Goal: Task Accomplishment & Management: Manage account settings

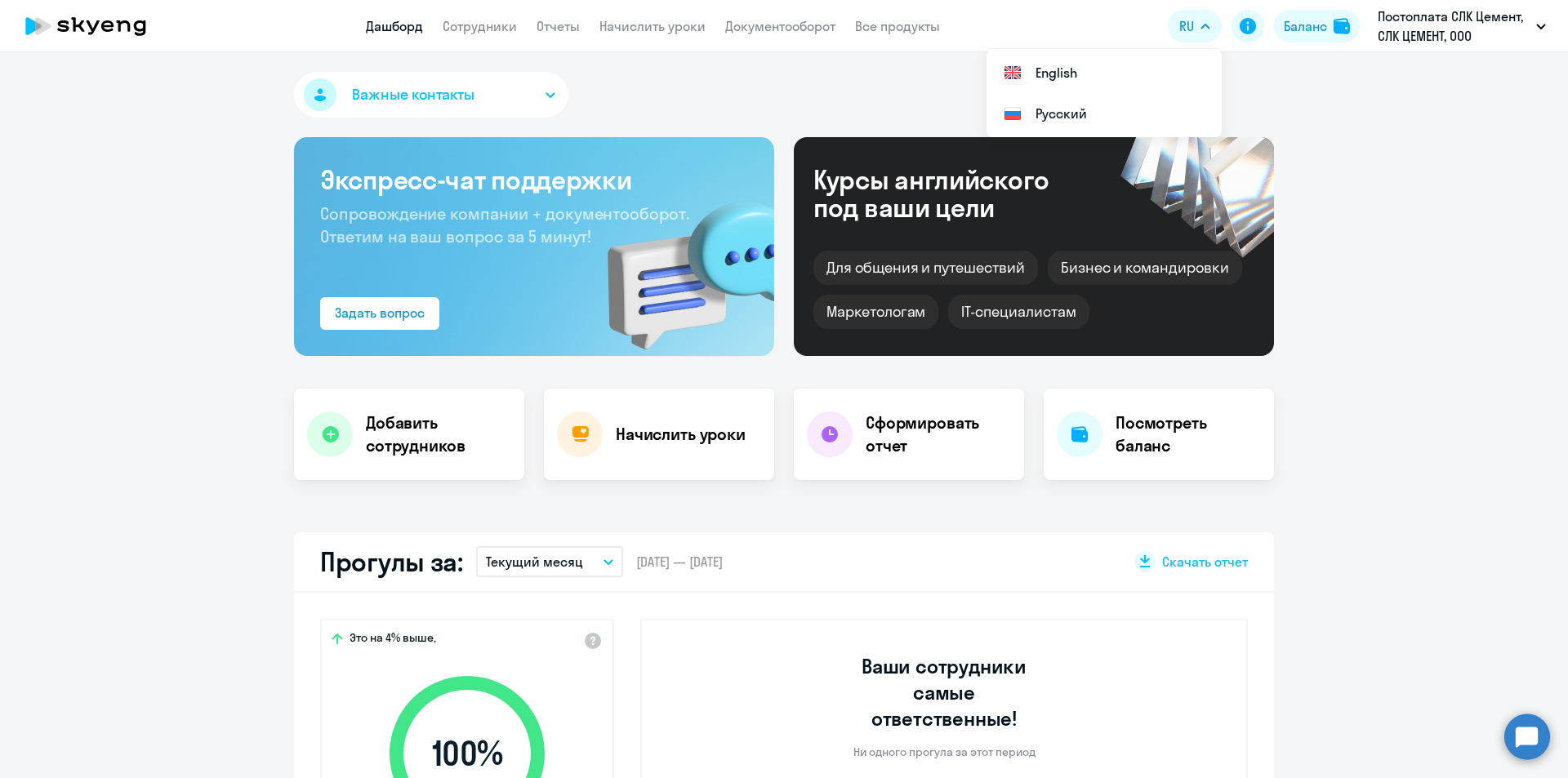
click at [783, 727] on circle at bounding box center [1526, 735] width 45 height 45
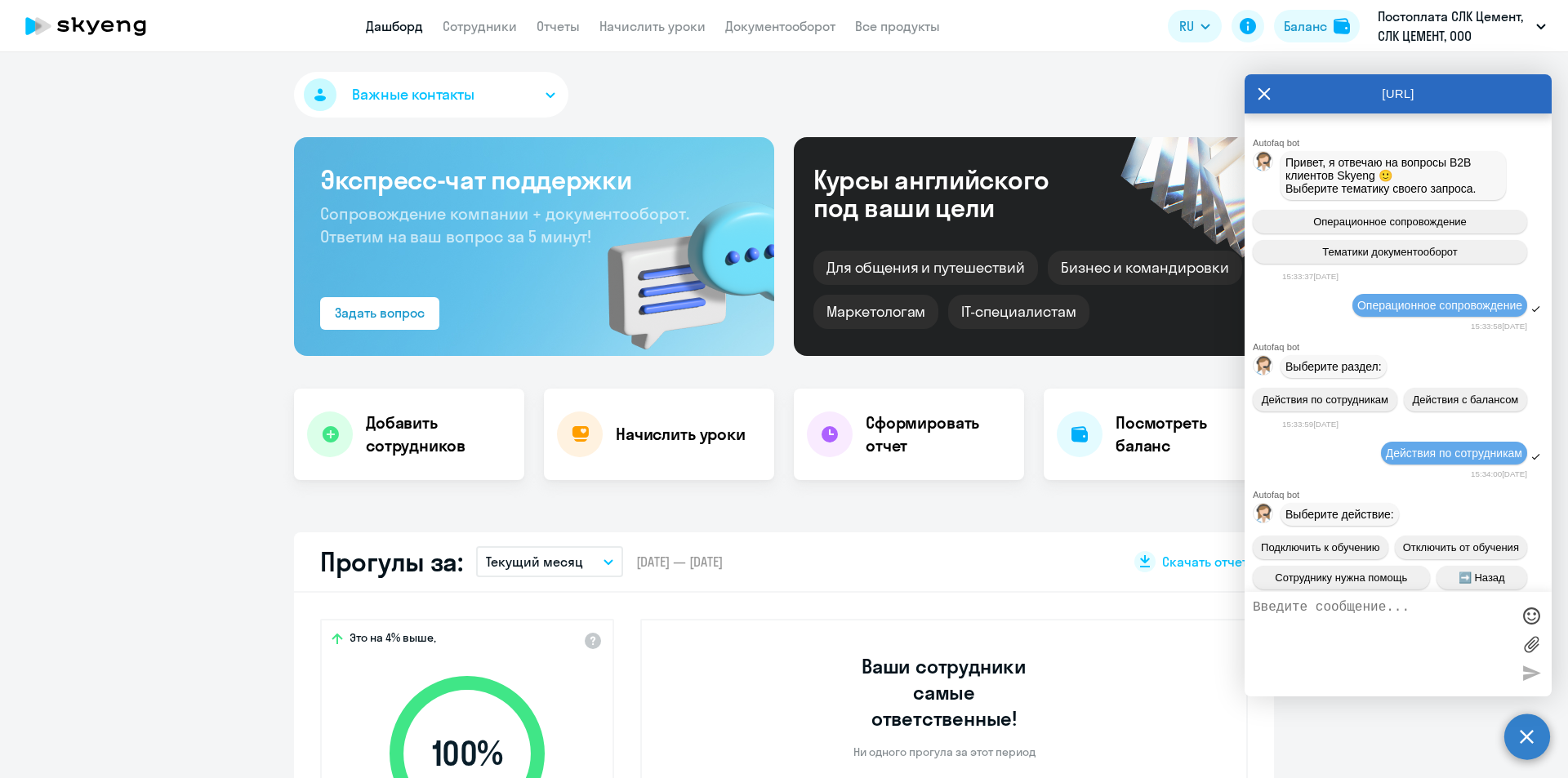
scroll to position [70209, 0]
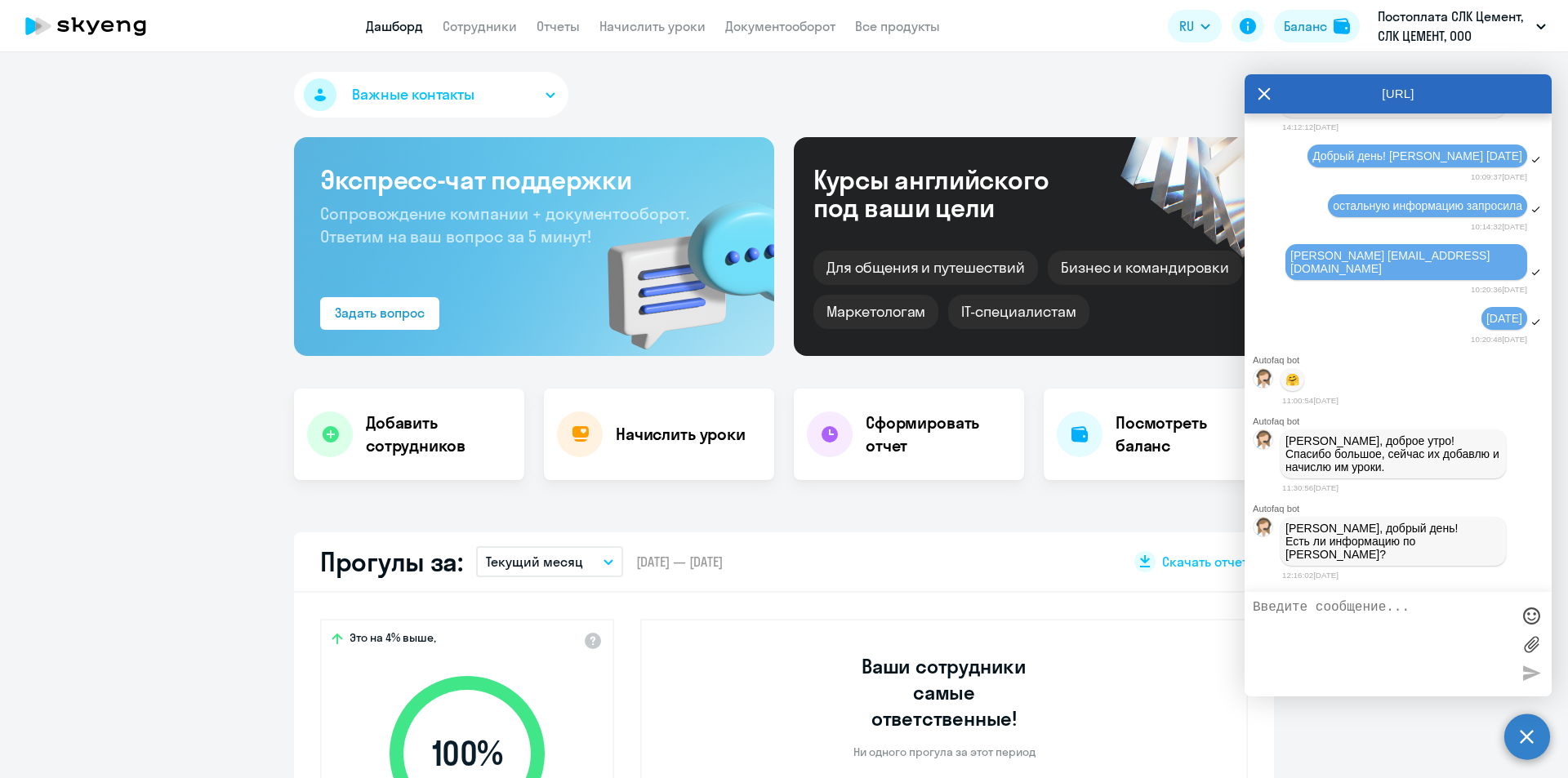
click at [783, 741] on circle at bounding box center [1526, 735] width 45 height 45
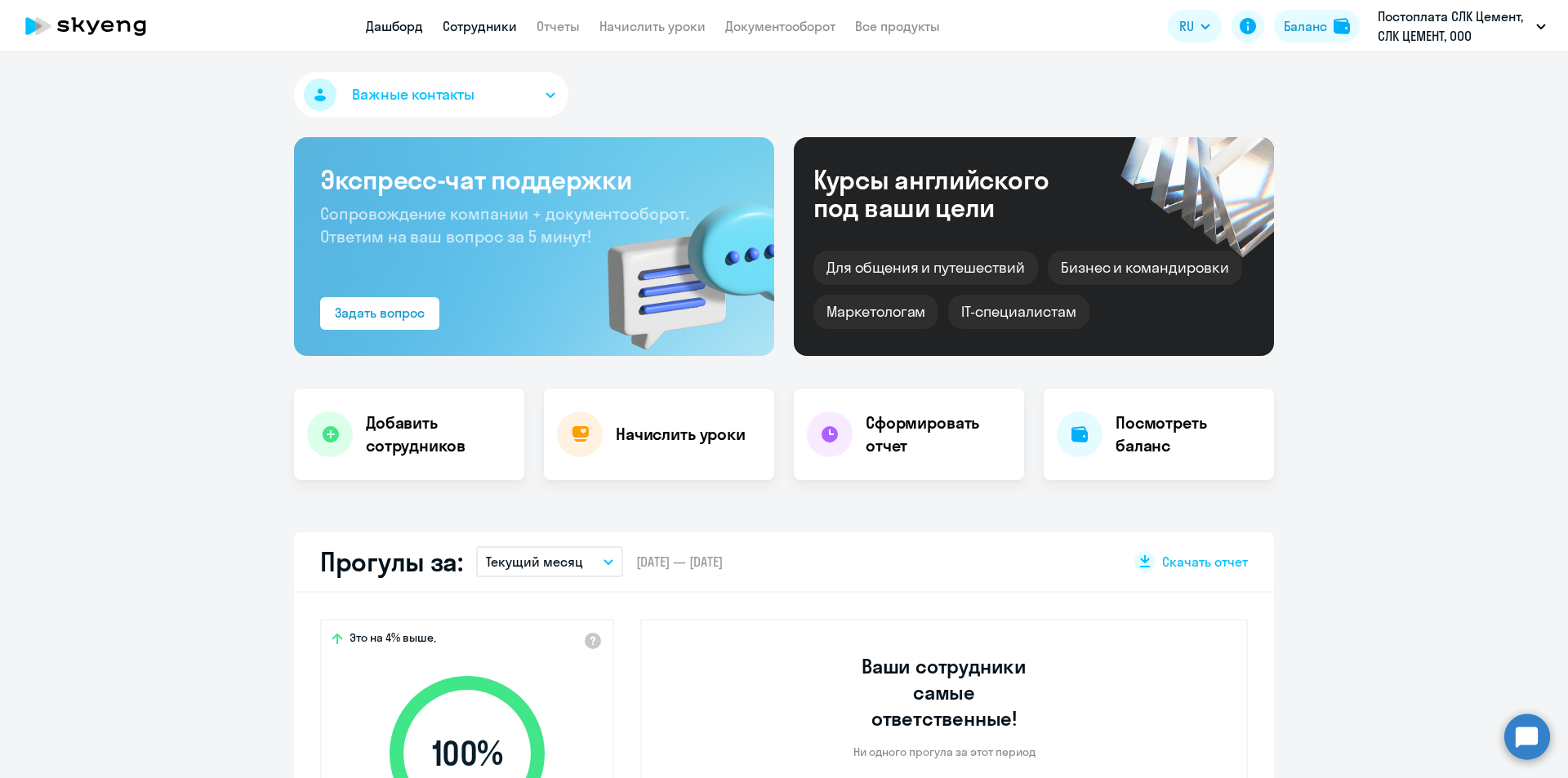
click at [471, 34] on link "Сотрудники" at bounding box center [480, 26] width 75 height 16
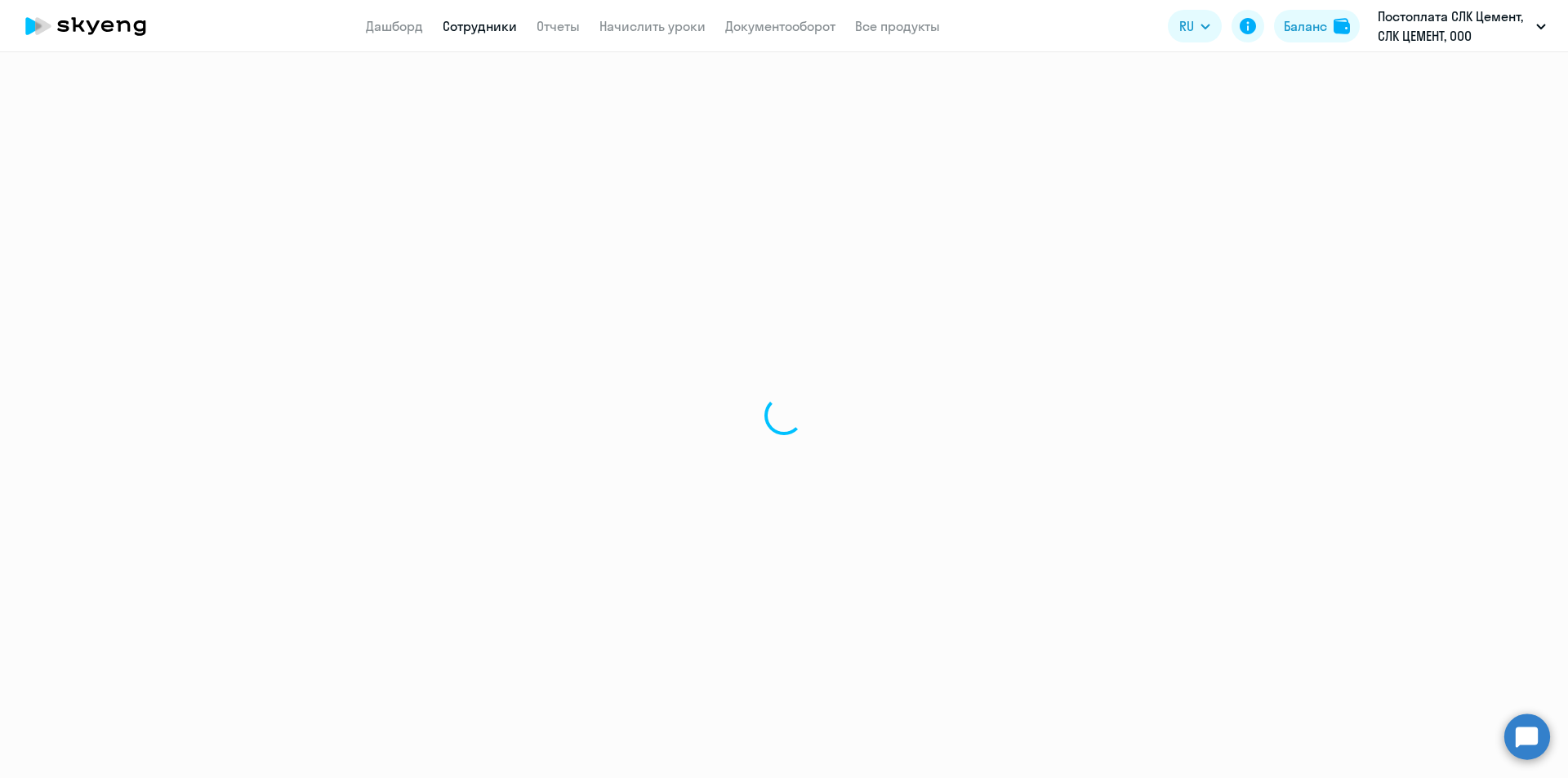
select select "30"
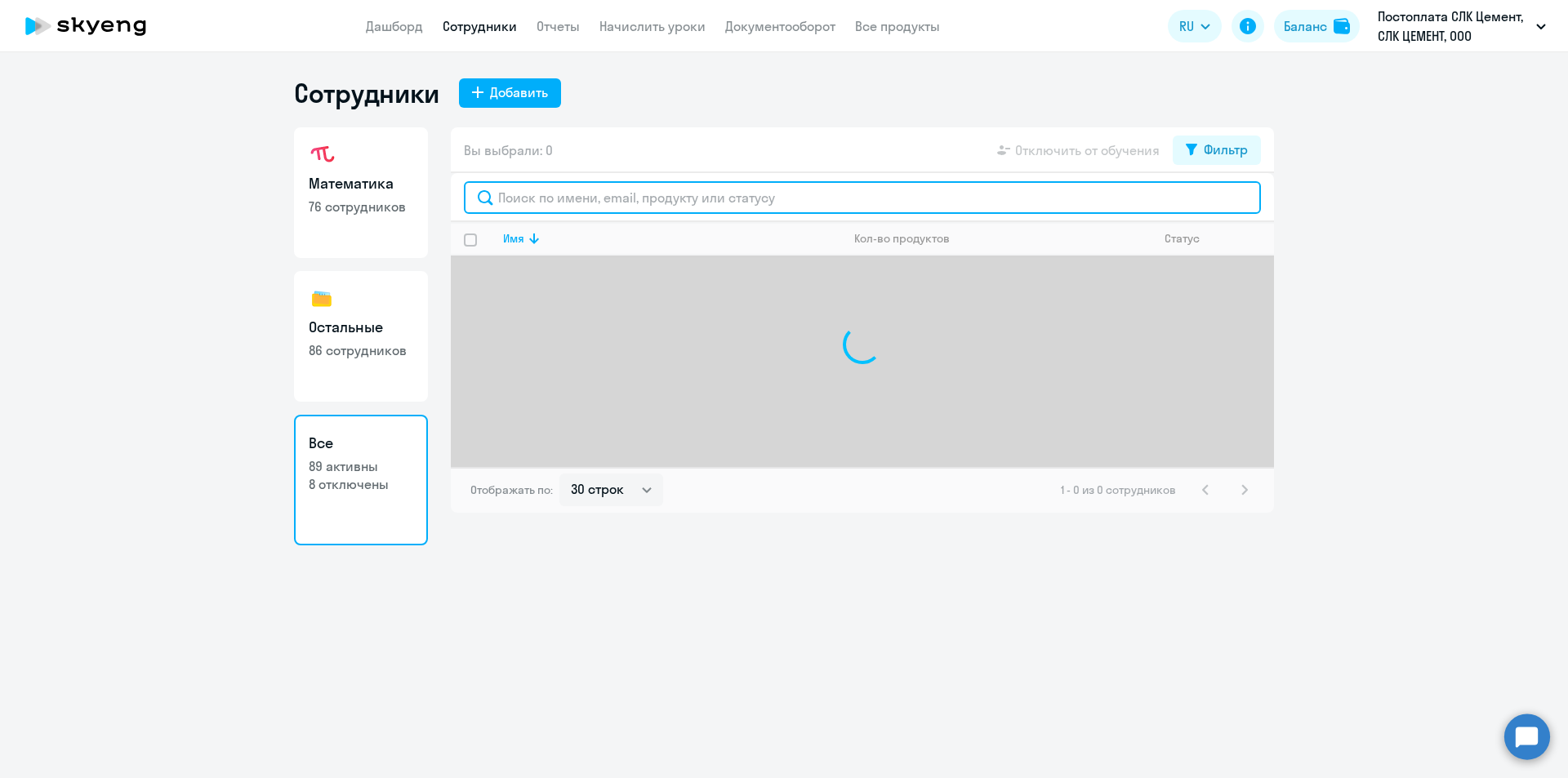
click at [599, 196] on input "text" at bounding box center [862, 197] width 797 height 33
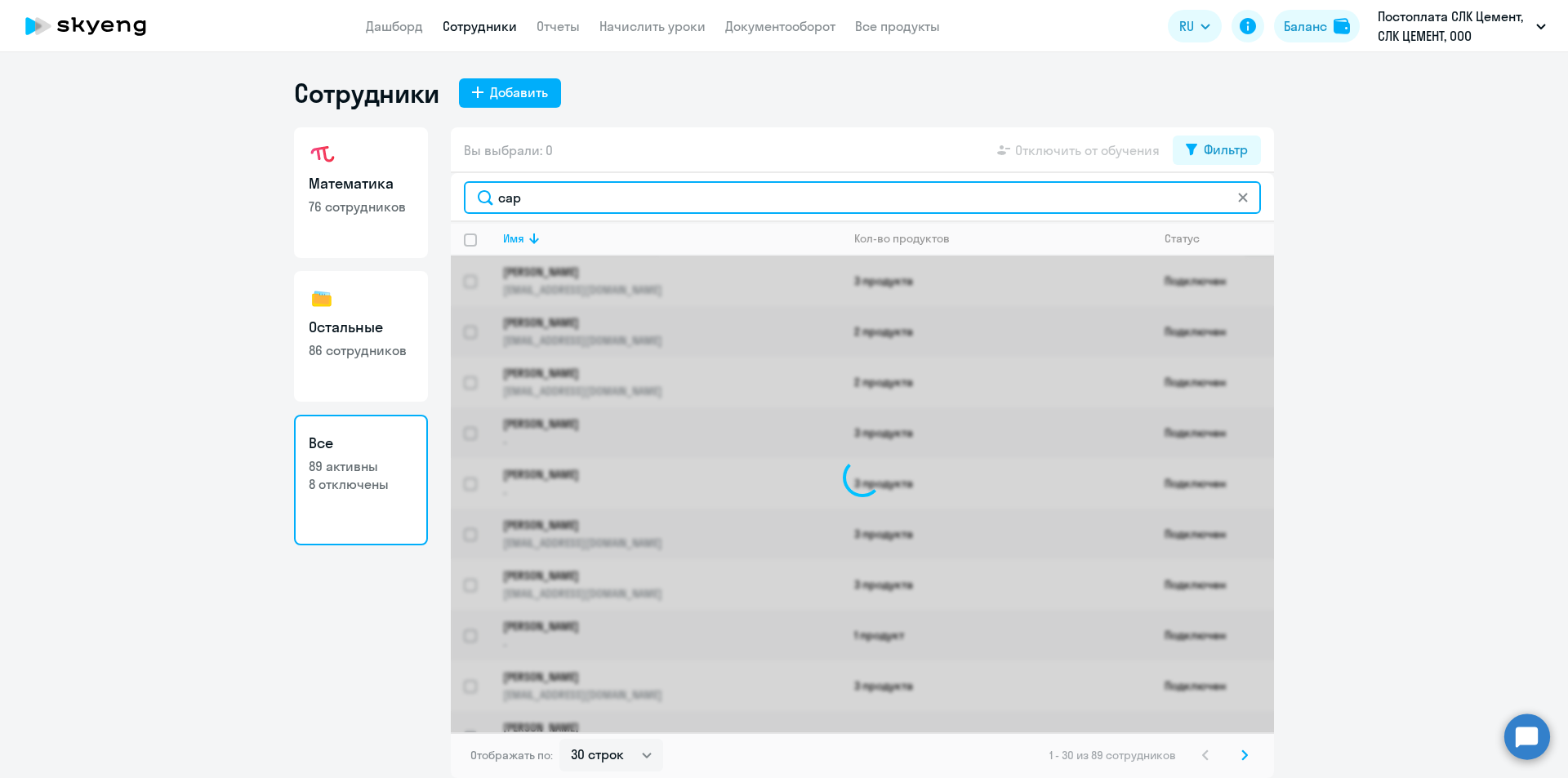
type input "[PERSON_NAME]"
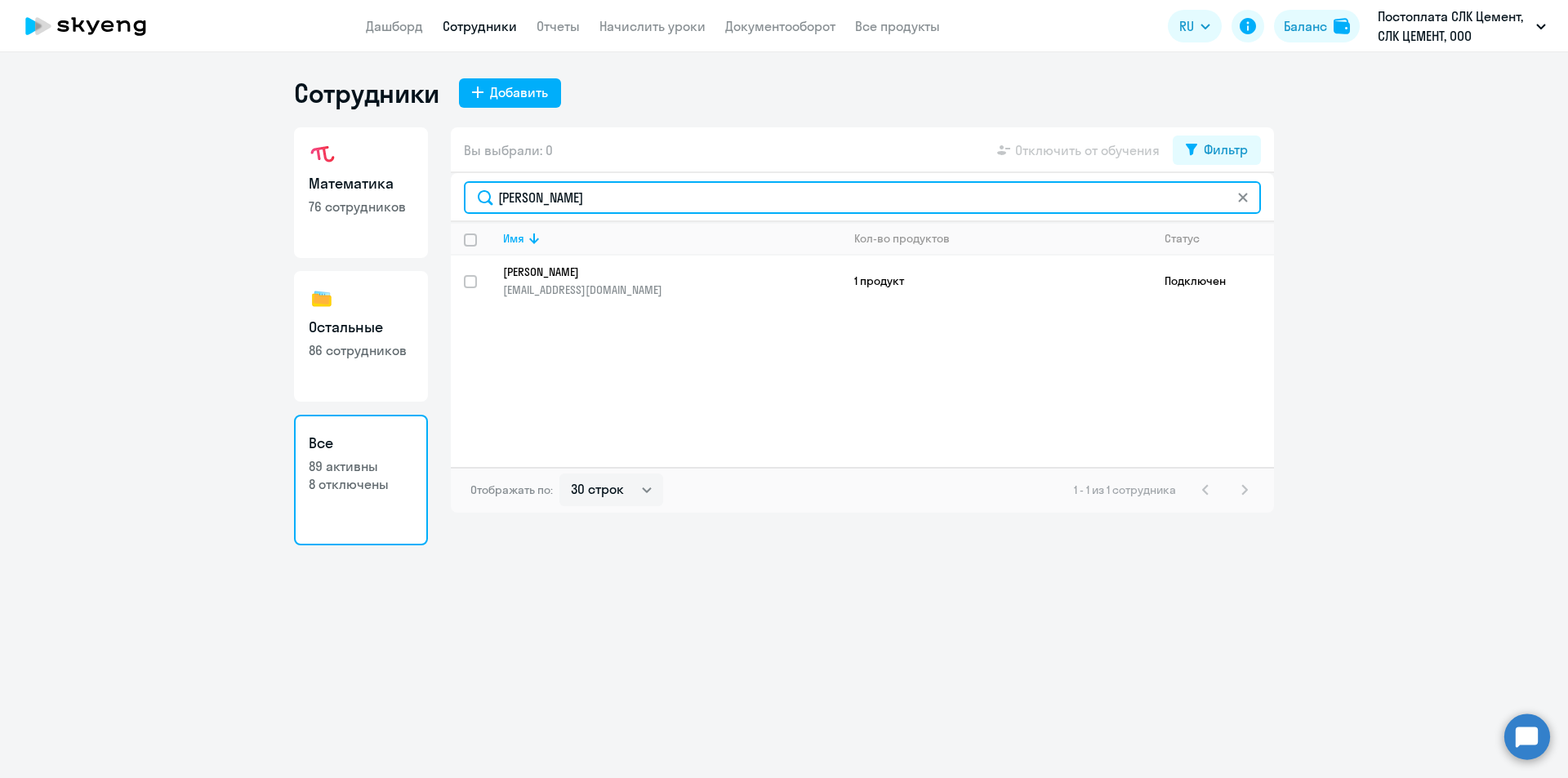
drag, startPoint x: 546, startPoint y: 202, endPoint x: 480, endPoint y: 202, distance: 66.0
click at [480, 202] on input "[PERSON_NAME]" at bounding box center [862, 197] width 797 height 33
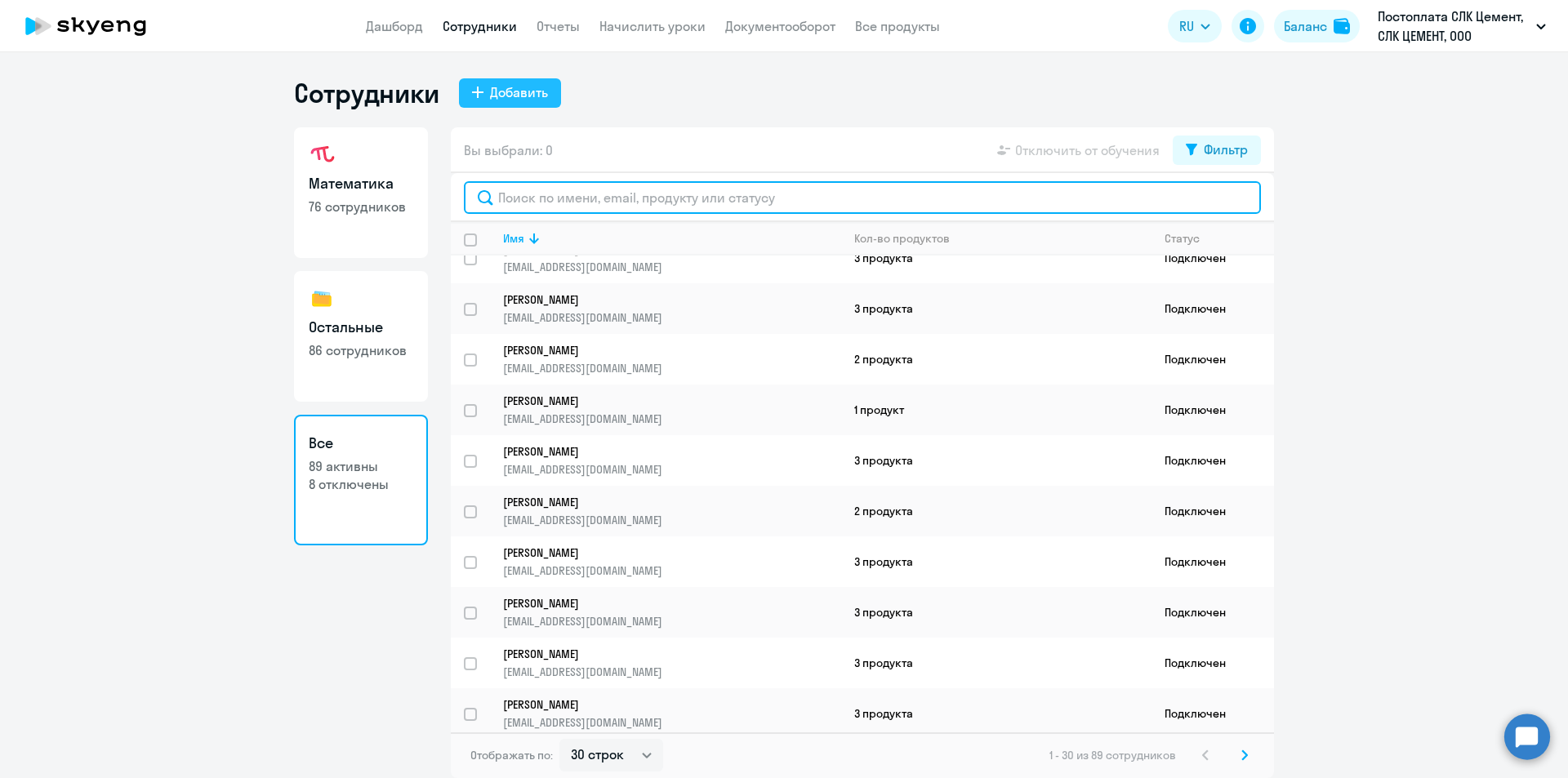
scroll to position [715, 0]
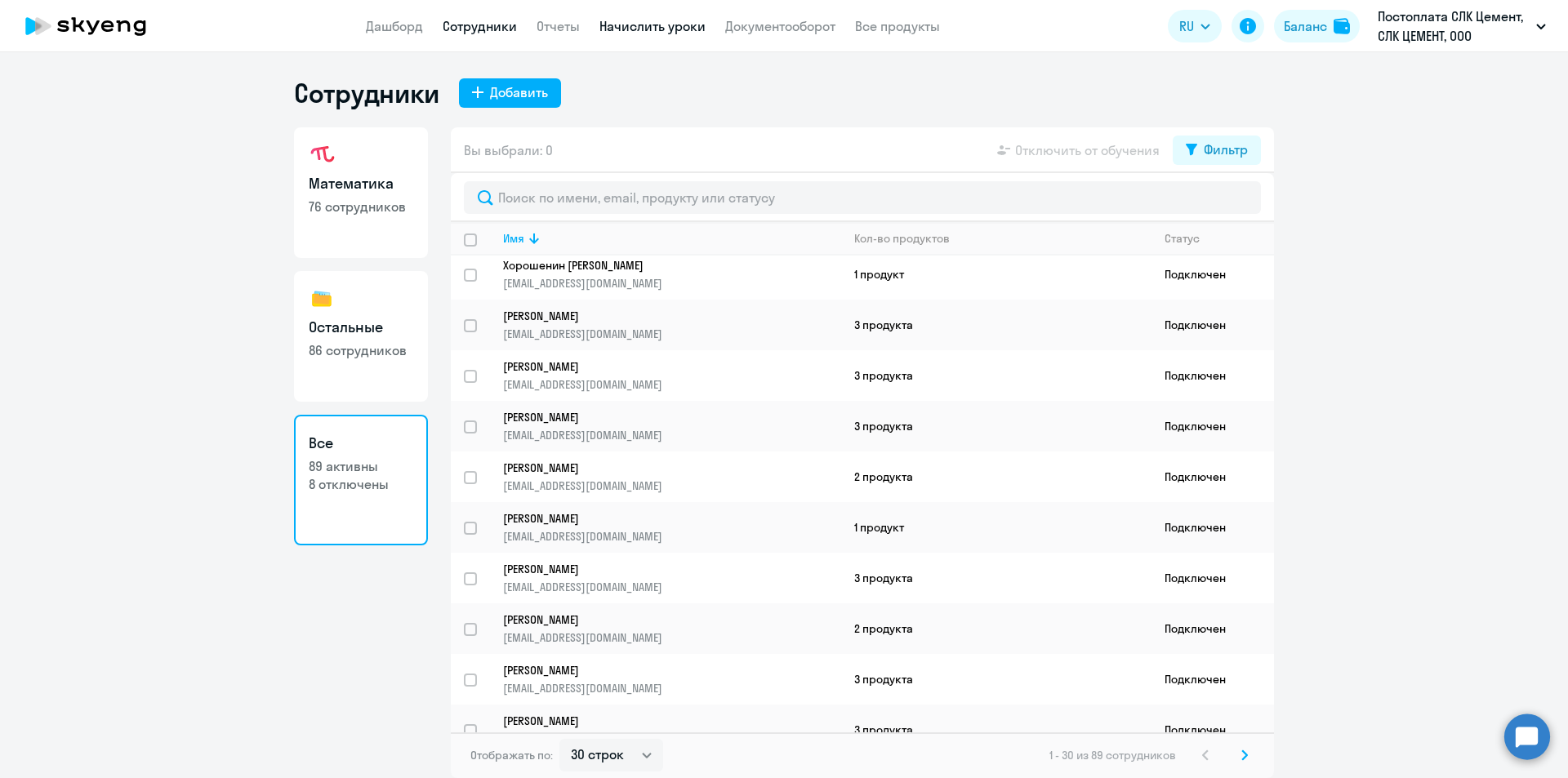
click at [636, 21] on link "Начислить уроки" at bounding box center [652, 26] width 106 height 16
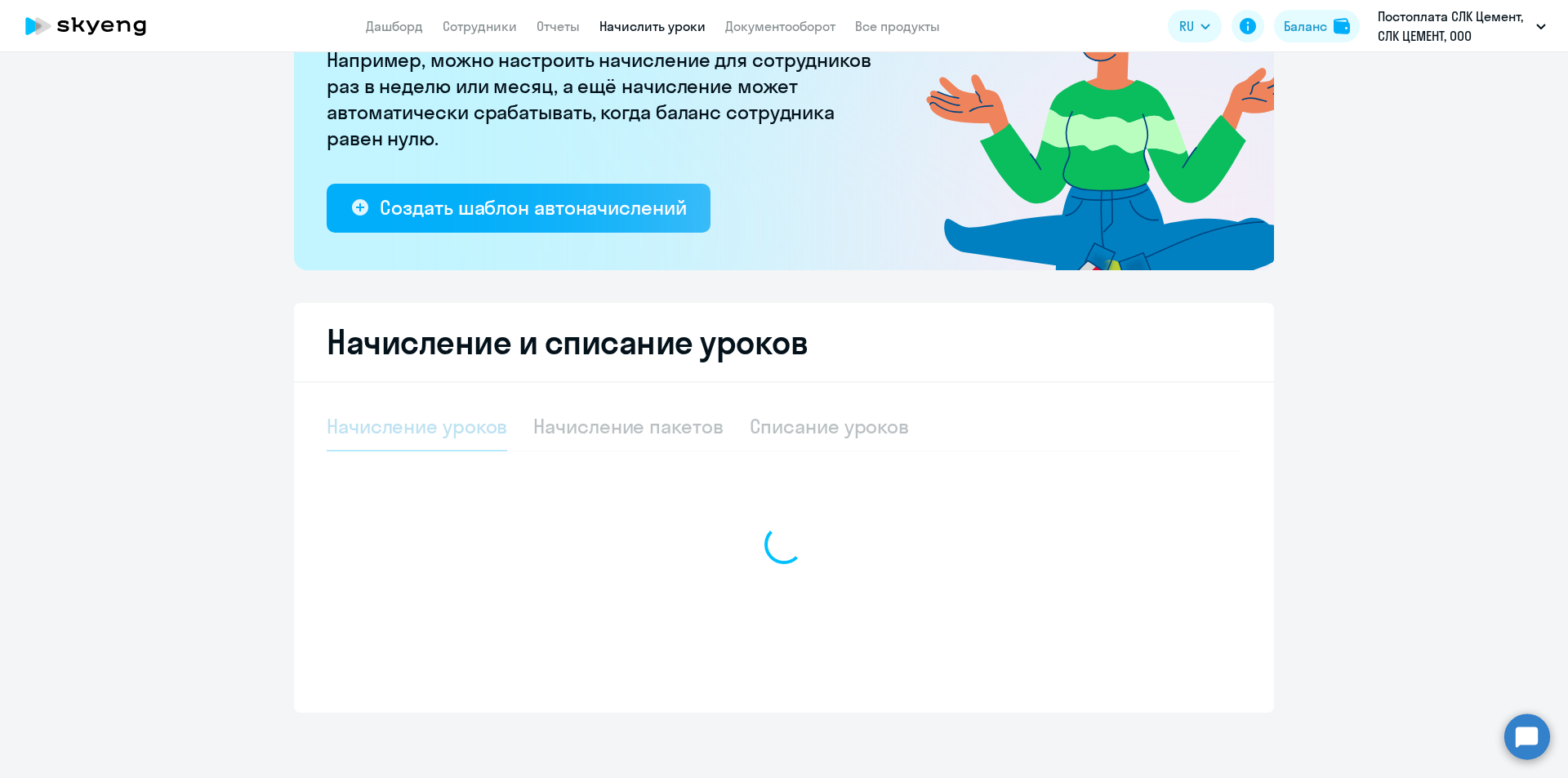
select select "10"
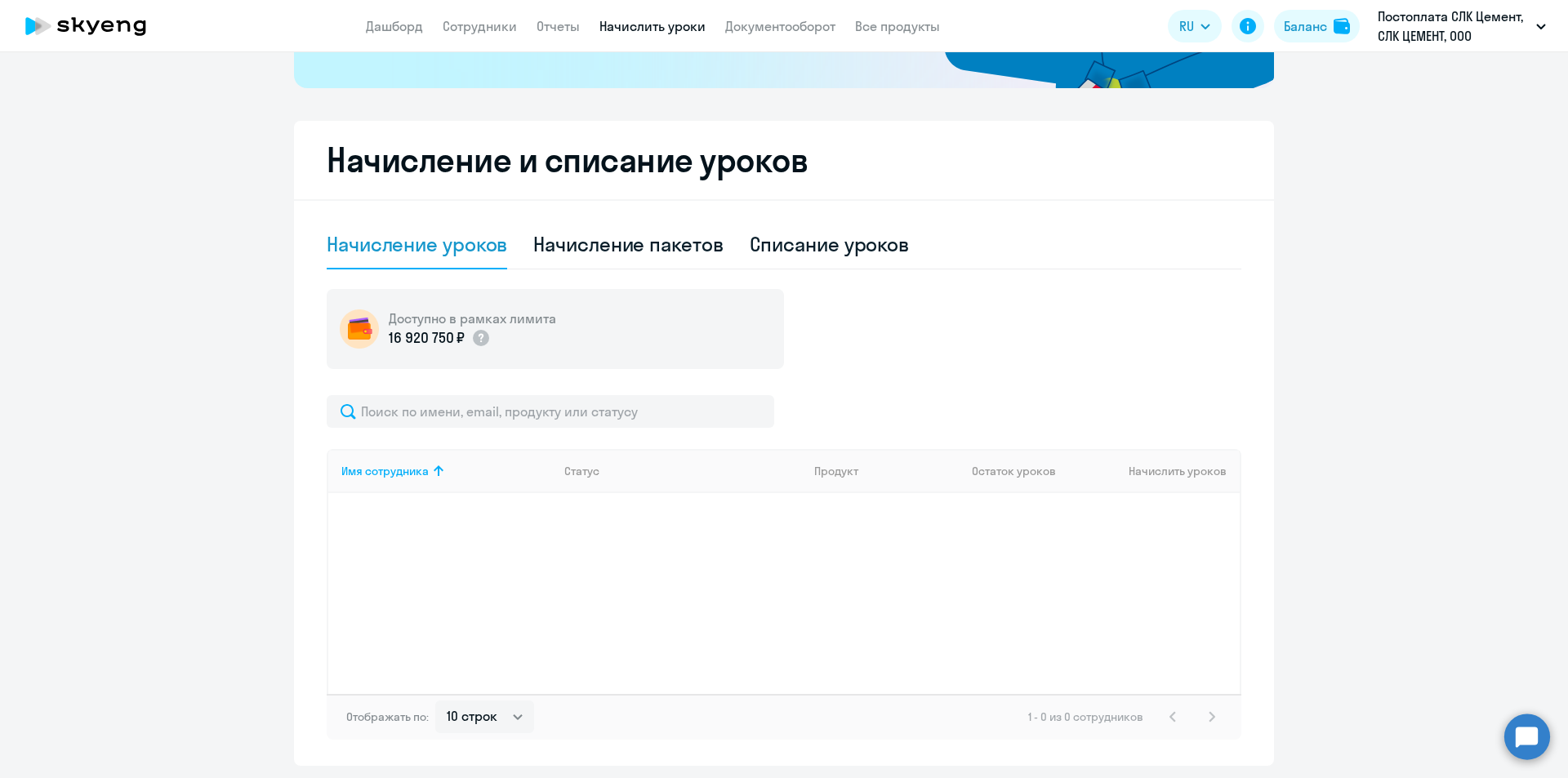
scroll to position [422, 0]
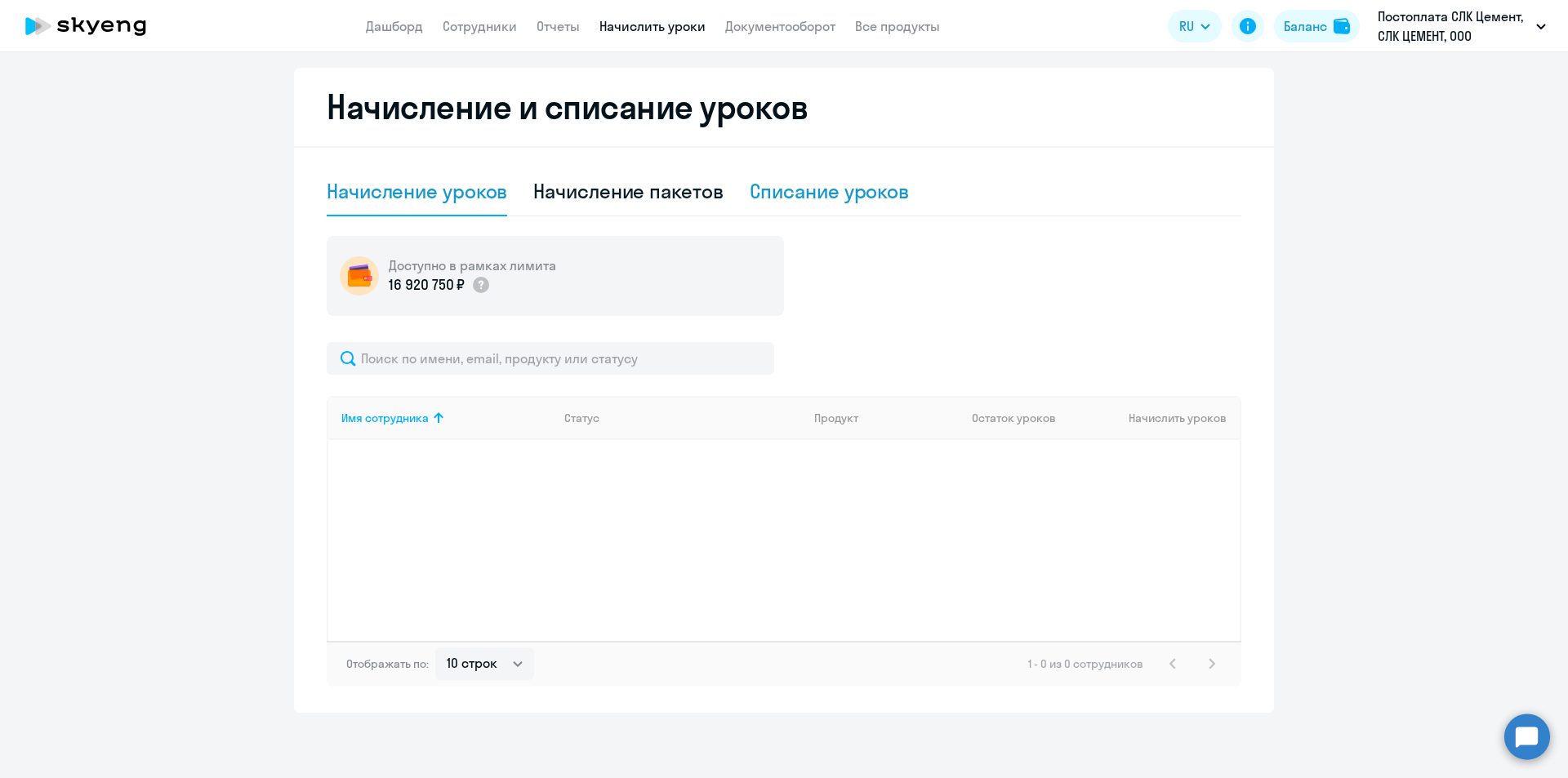
click at [783, 197] on div "Списание уроков" at bounding box center [830, 190] width 160 height 26
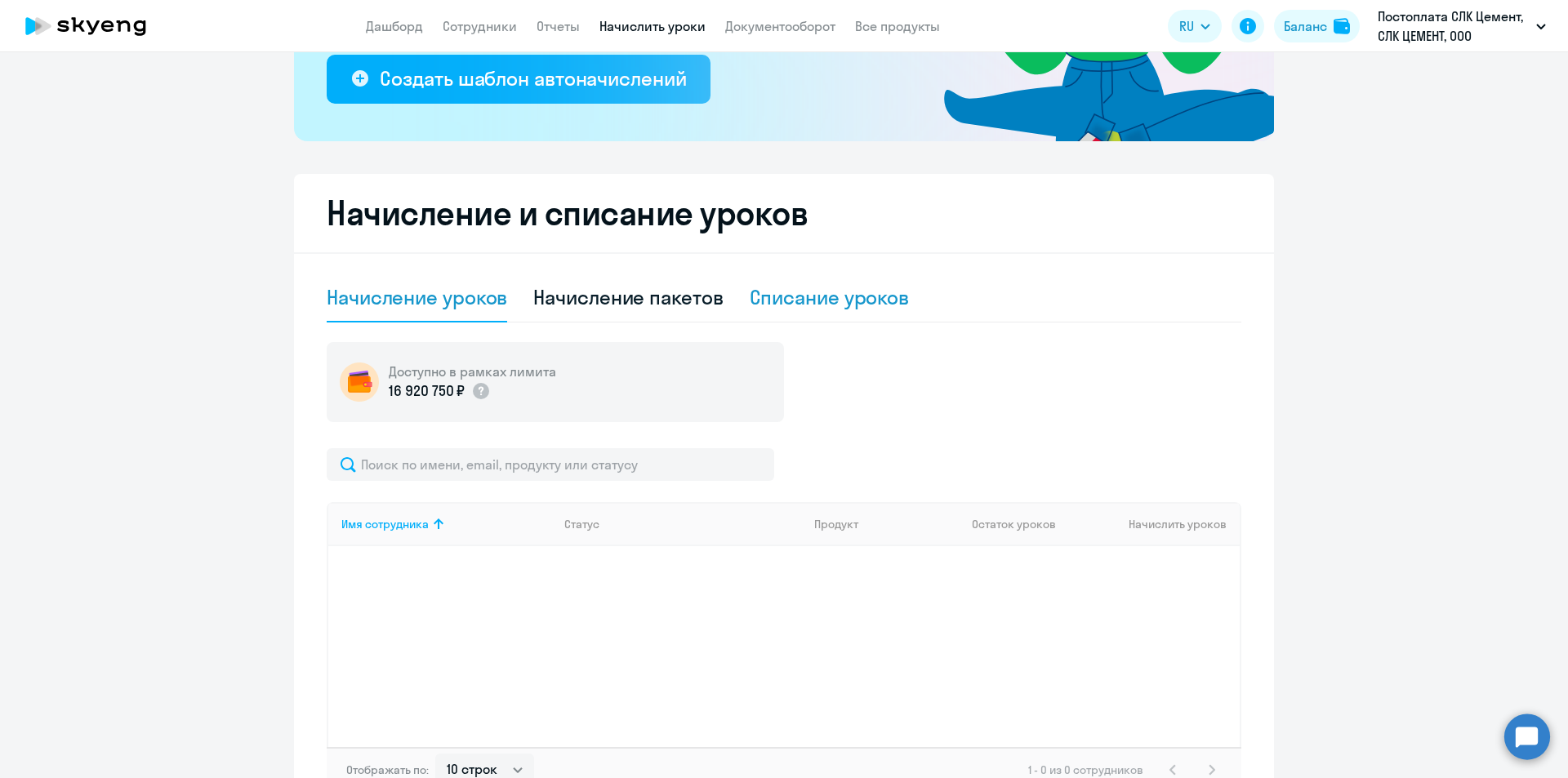
select select "10"
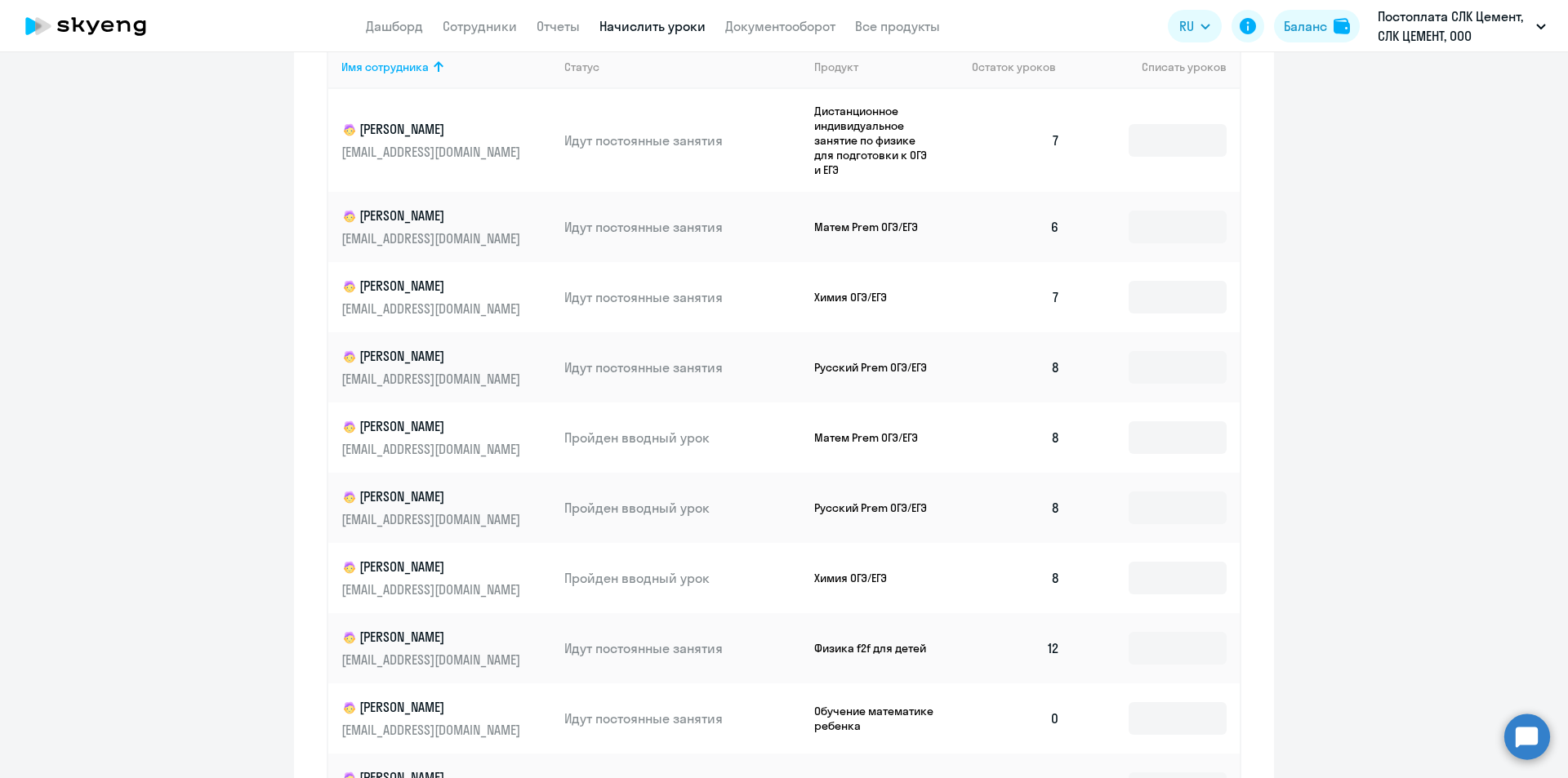
scroll to position [35, 0]
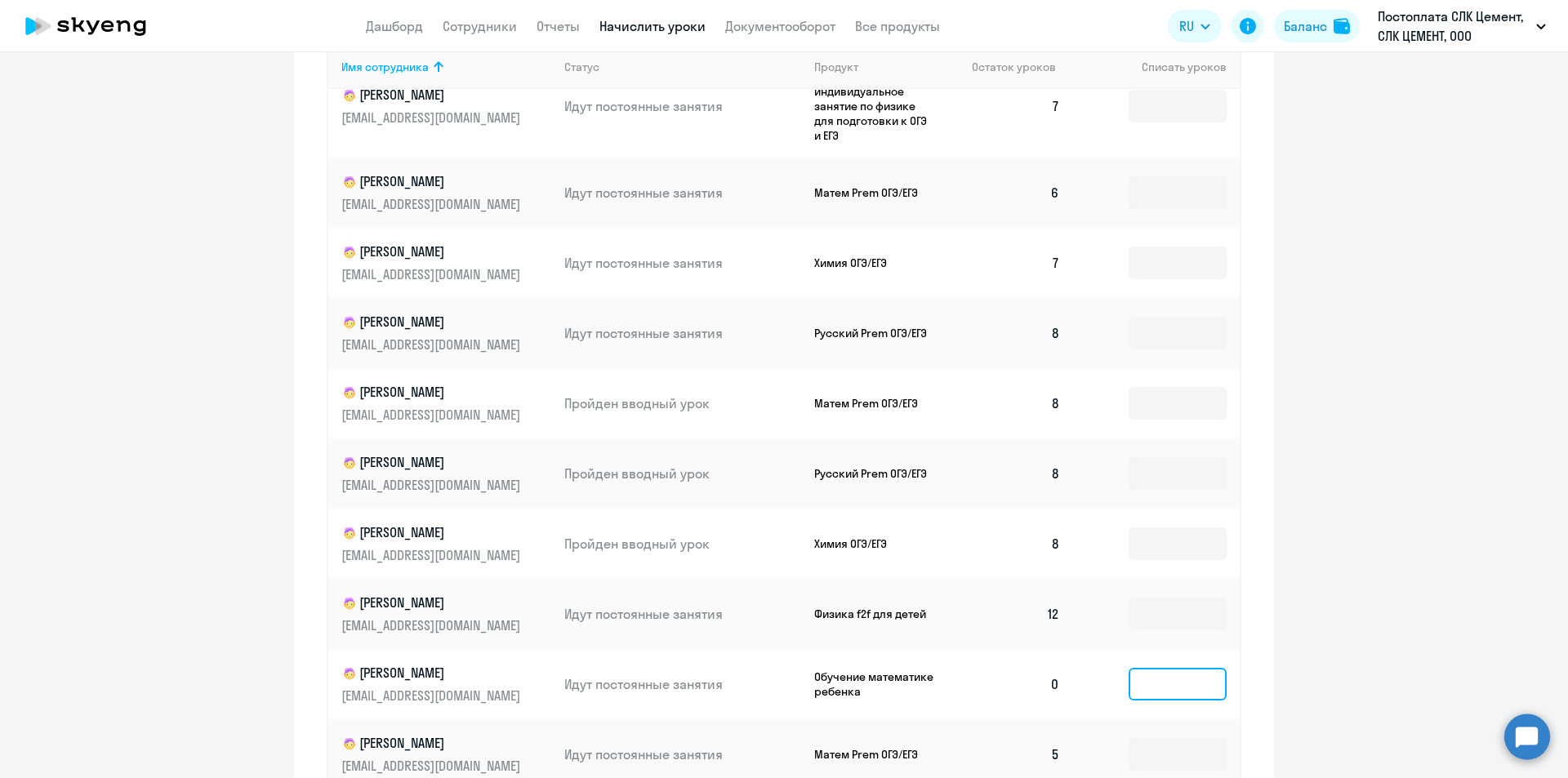
click at [783, 672] on input at bounding box center [1177, 684] width 98 height 33
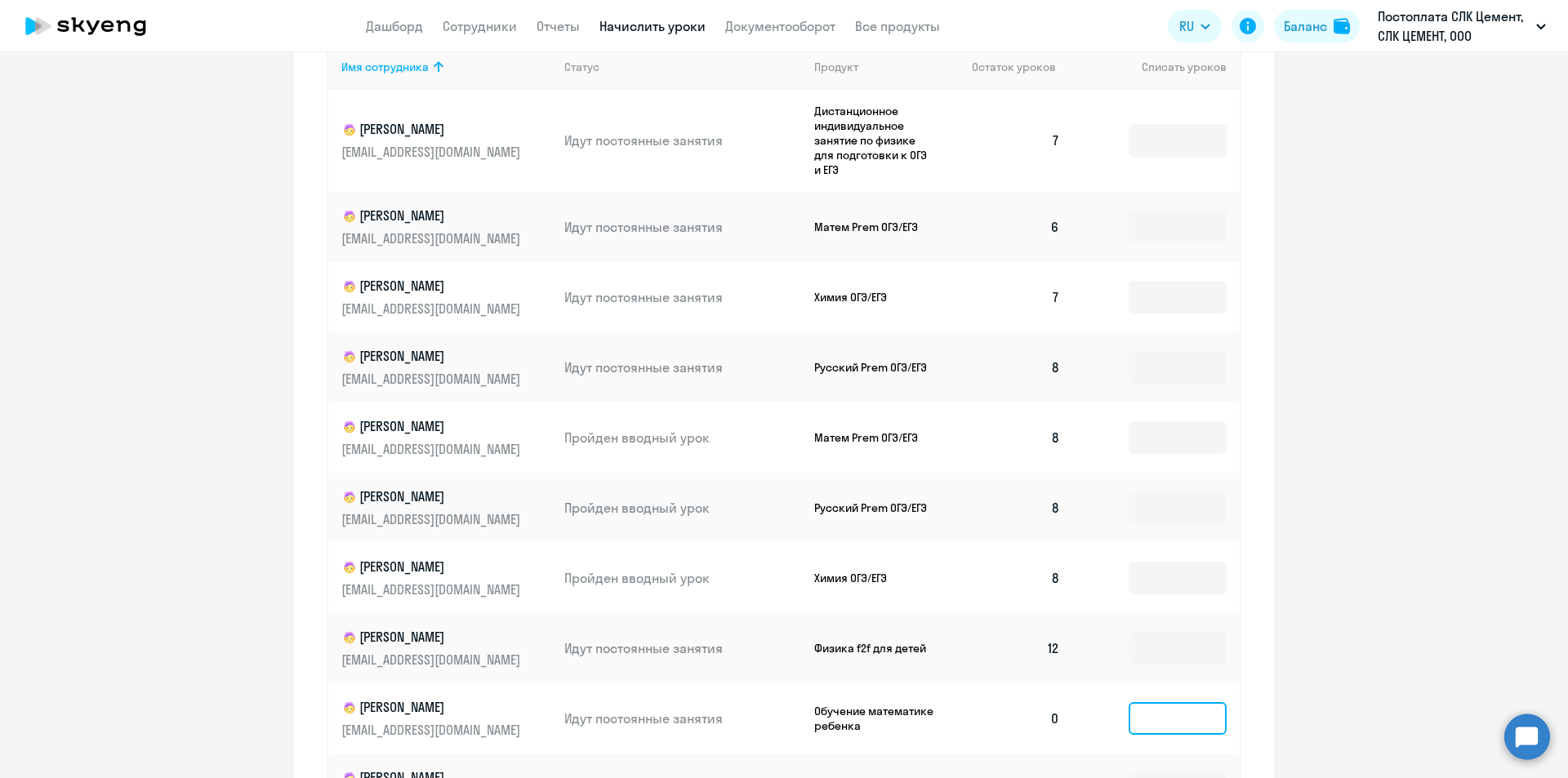
scroll to position [258, 0]
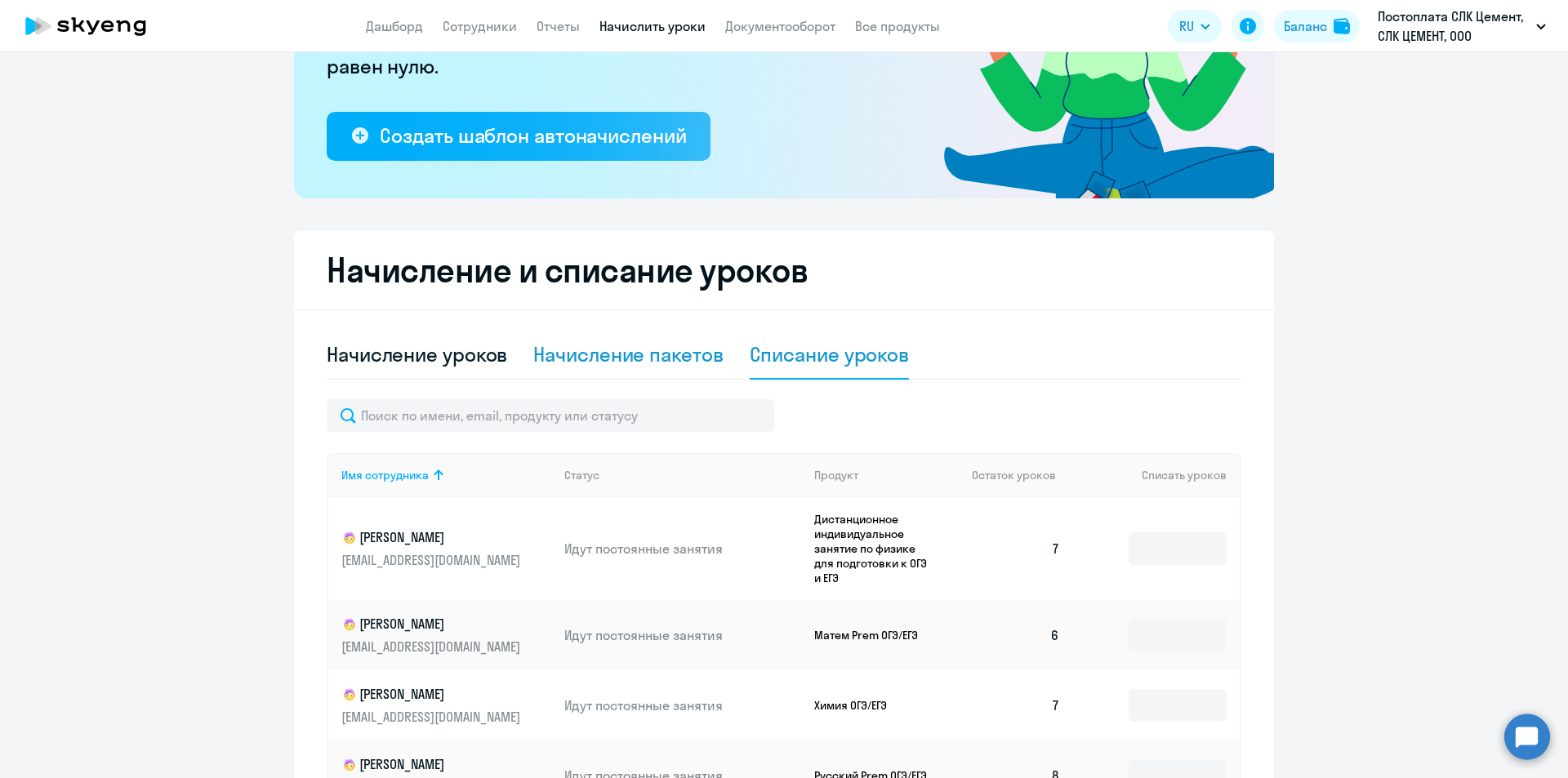
click at [648, 363] on div "Начисление пакетов" at bounding box center [627, 353] width 189 height 26
select select "10"
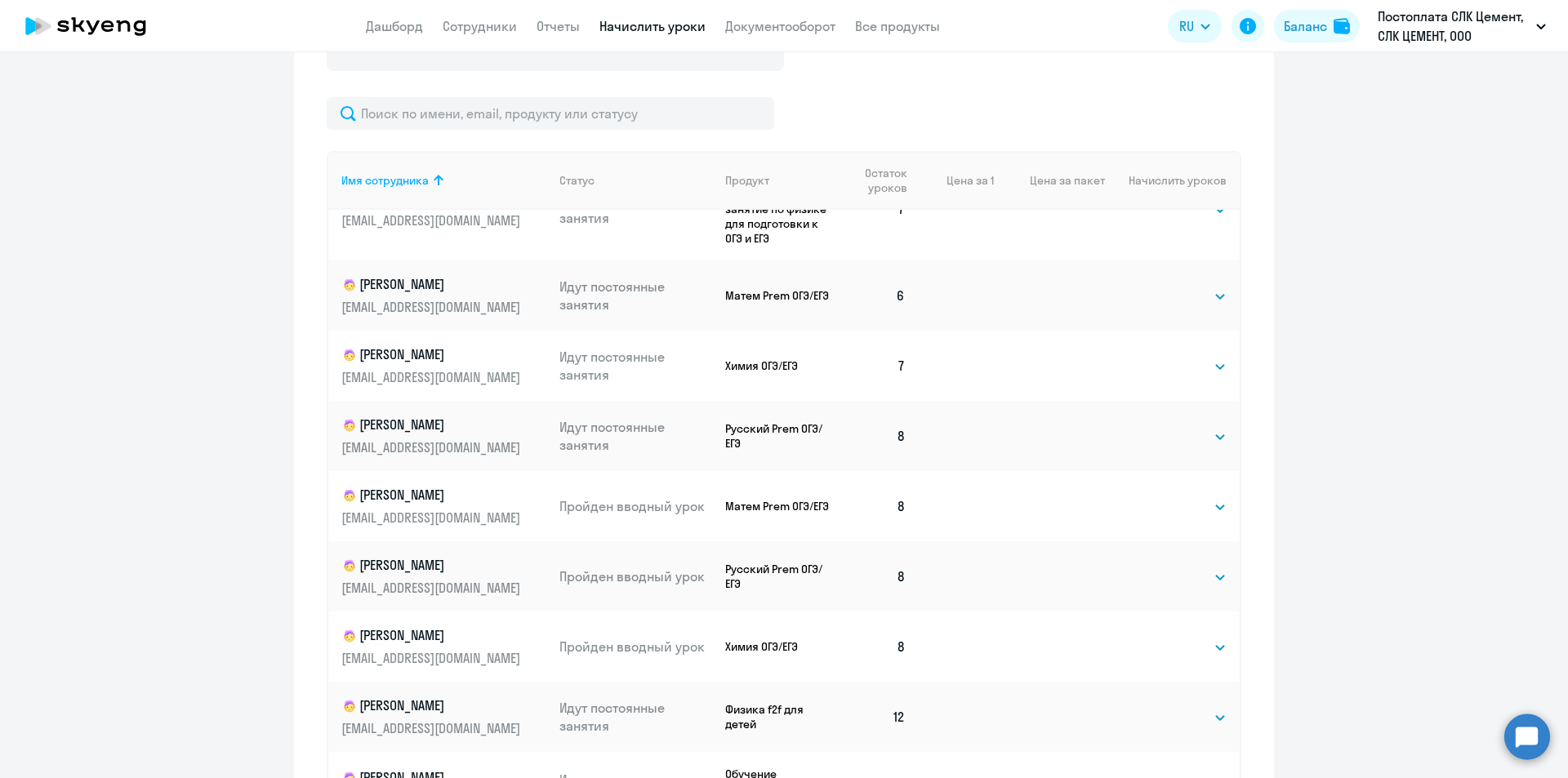
scroll to position [922, 0]
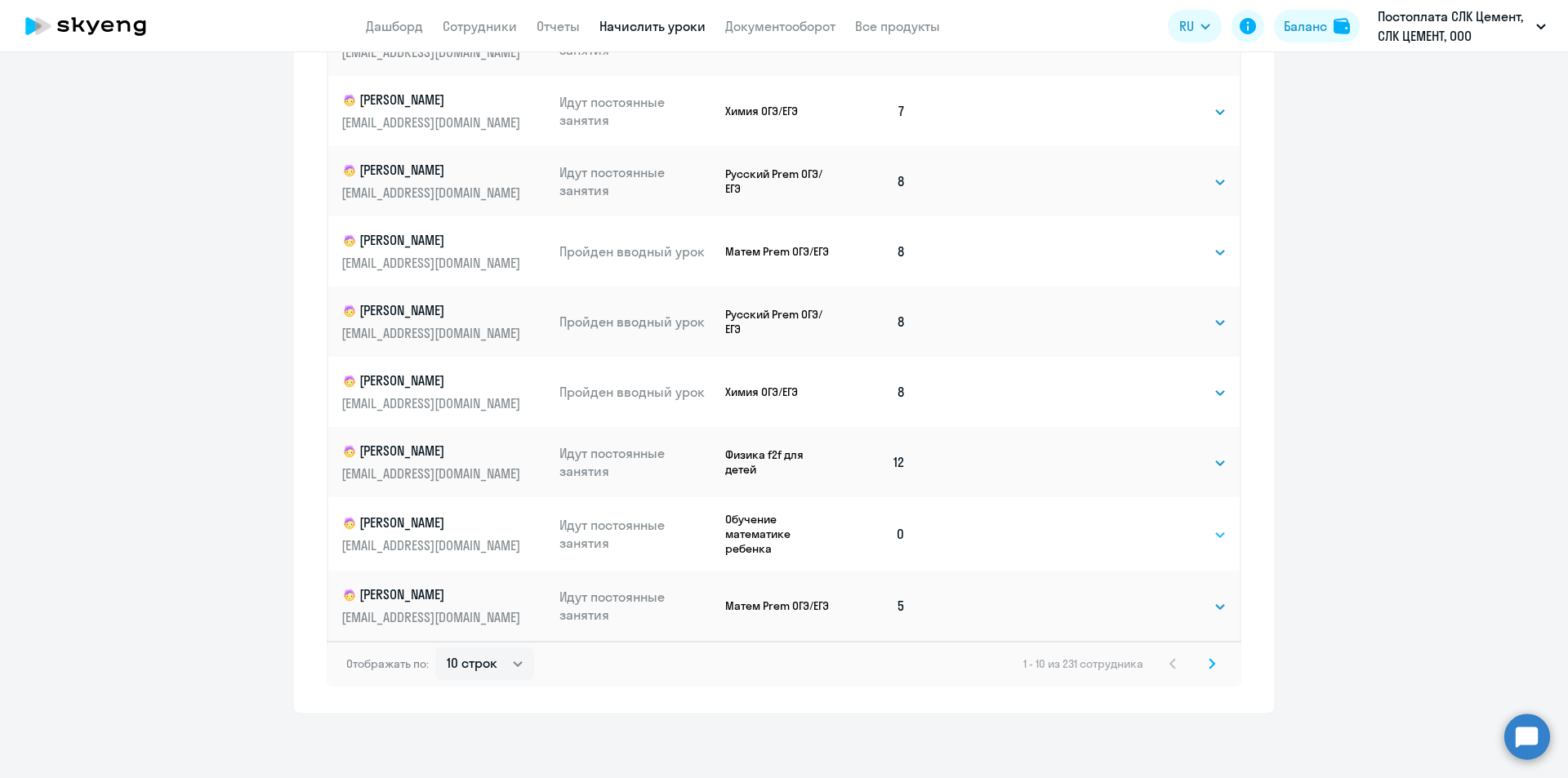
click at [783, 530] on select "Выбрать 4 8 16 32 64 96 128" at bounding box center [1192, 535] width 67 height 20
select select "8"
click at [783, 525] on select "Выбрать 4 8 16 32 64 96 128" at bounding box center [1192, 535] width 67 height 20
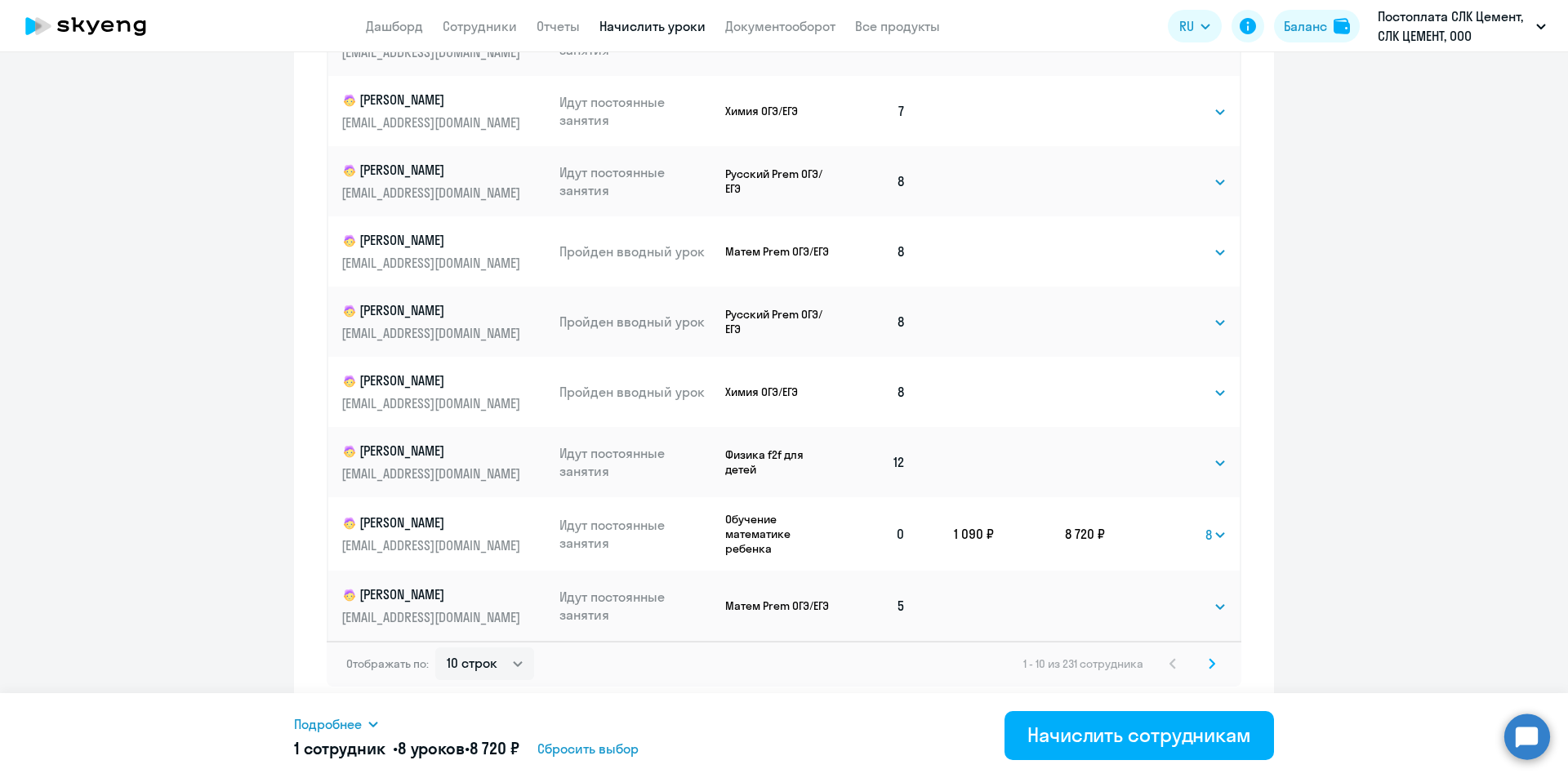
click at [783, 662] on icon at bounding box center [1211, 663] width 6 height 12
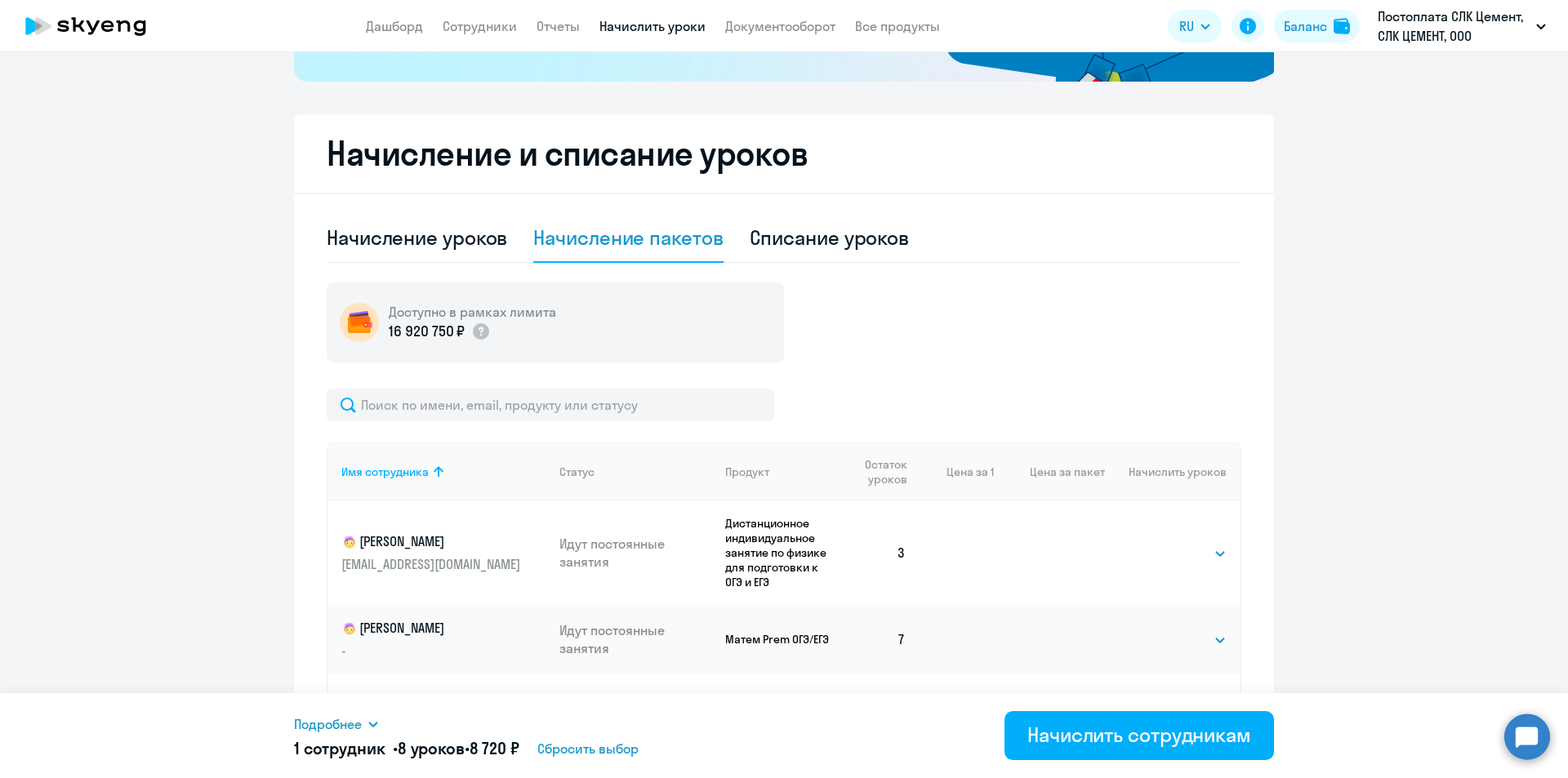
scroll to position [591, 0]
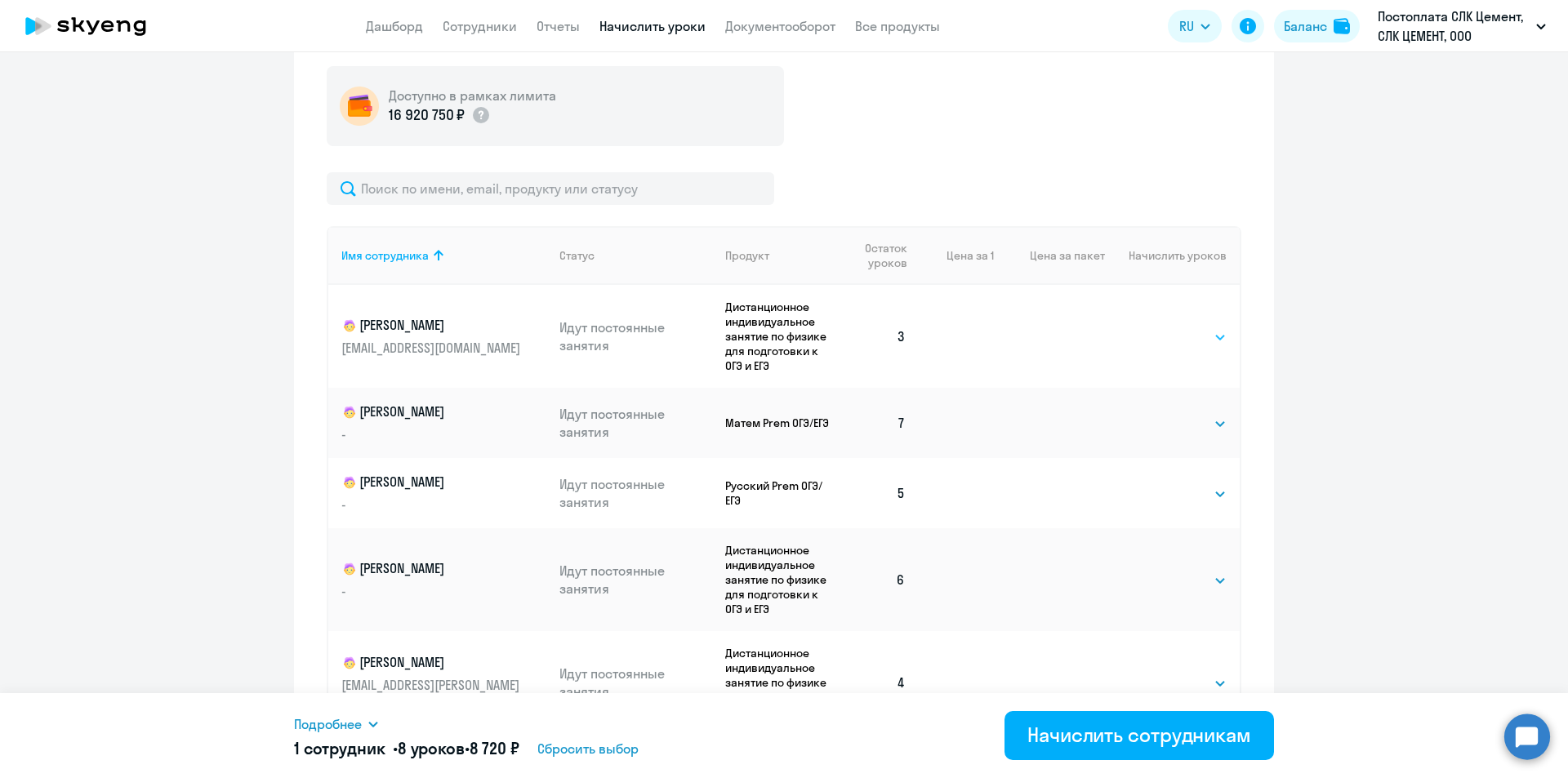
drag, startPoint x: 1170, startPoint y: 336, endPoint x: 1166, endPoint y: 345, distance: 9.8
click at [783, 336] on select "Выбрать 4 8 16 32 64 96 128" at bounding box center [1192, 337] width 67 height 20
select select "4"
click at [783, 328] on select "Выбрать 4 8 16 32 64 96 128" at bounding box center [1192, 337] width 67 height 20
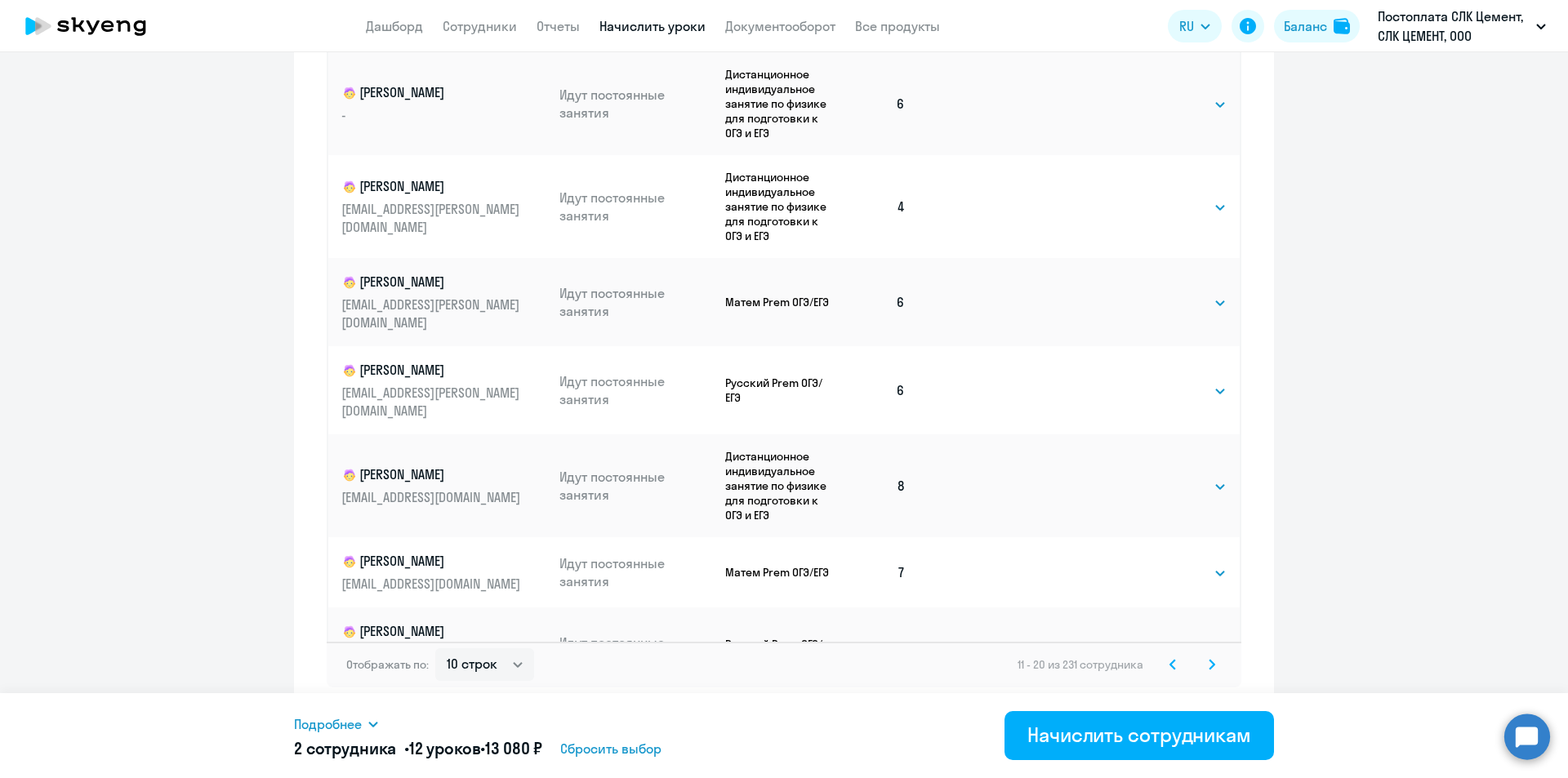
scroll to position [922, 0]
click at [783, 668] on svg-icon at bounding box center [1212, 663] width 20 height 20
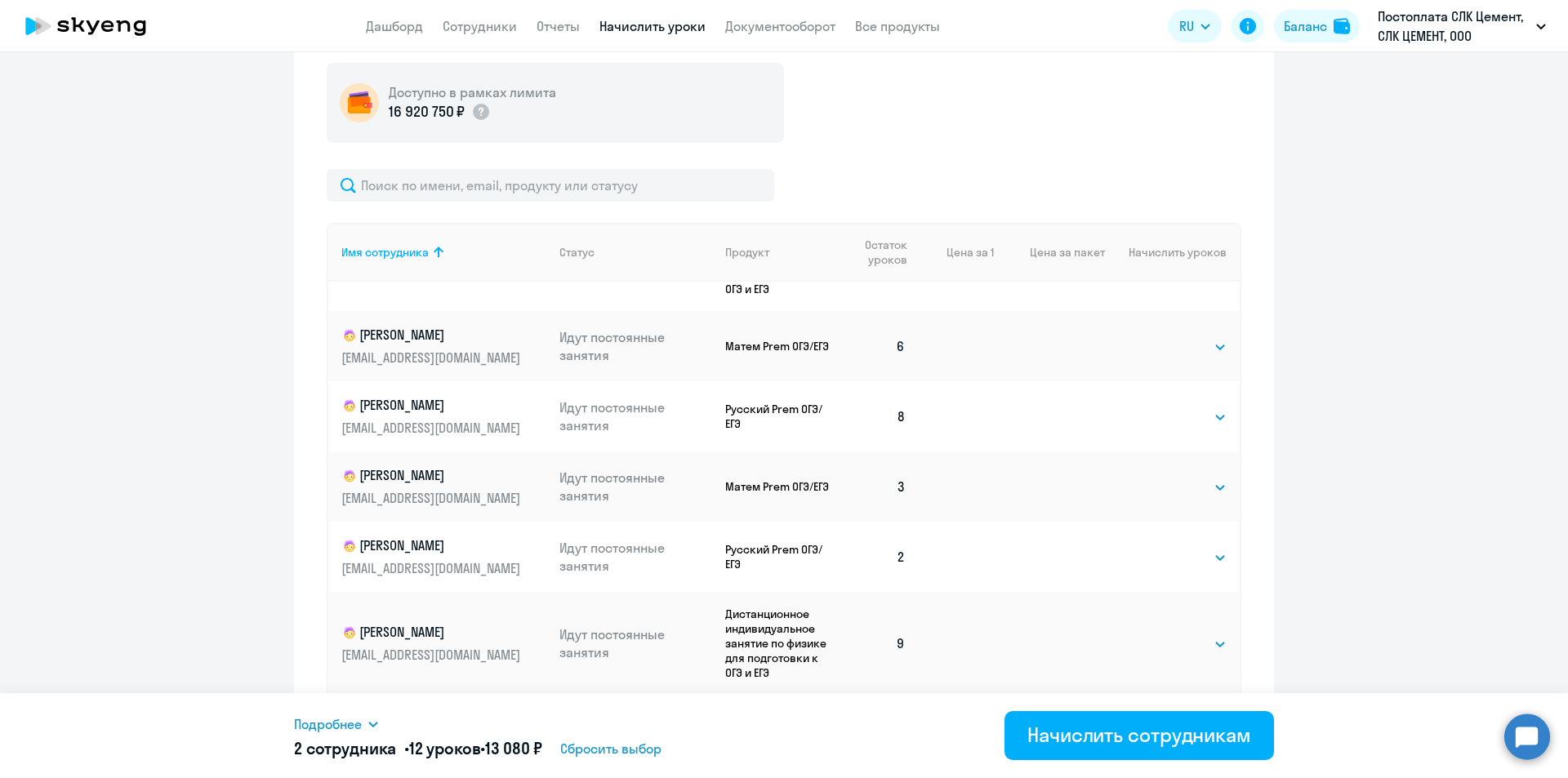
scroll to position [147, 0]
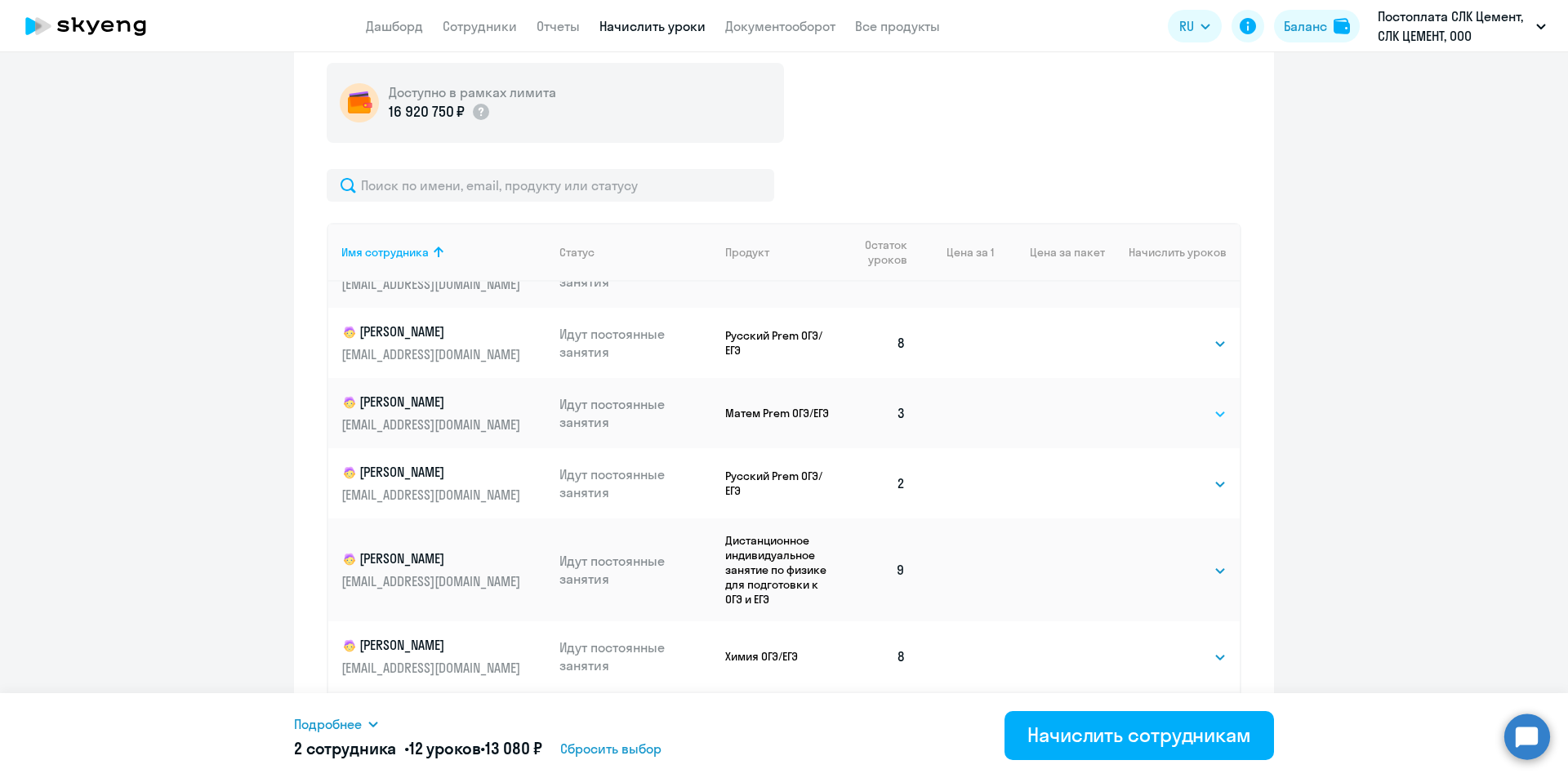
click at [783, 412] on select "Выбрать 4 8 16 32 64 96 128" at bounding box center [1192, 414] width 67 height 20
select select "4"
click at [783, 404] on select "Выбрать 4 8 16 32 64 96 128" at bounding box center [1192, 414] width 67 height 20
click at [783, 491] on select "Выбрать 4 8 16 32 64 96 128" at bounding box center [1192, 484] width 67 height 20
select select "4"
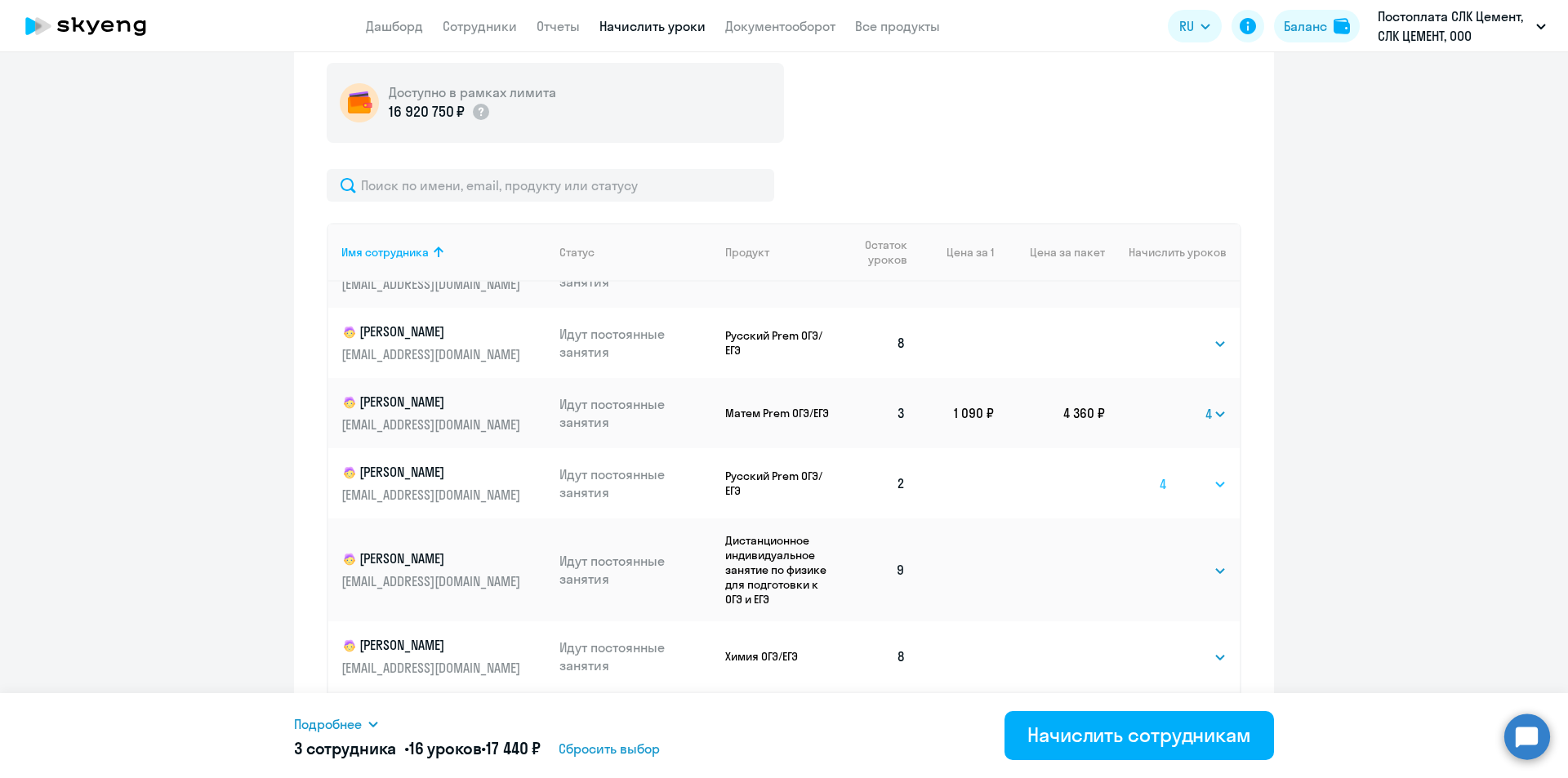
click at [783, 474] on select "Выбрать 4 8 16 32 64 96 128" at bounding box center [1192, 484] width 67 height 20
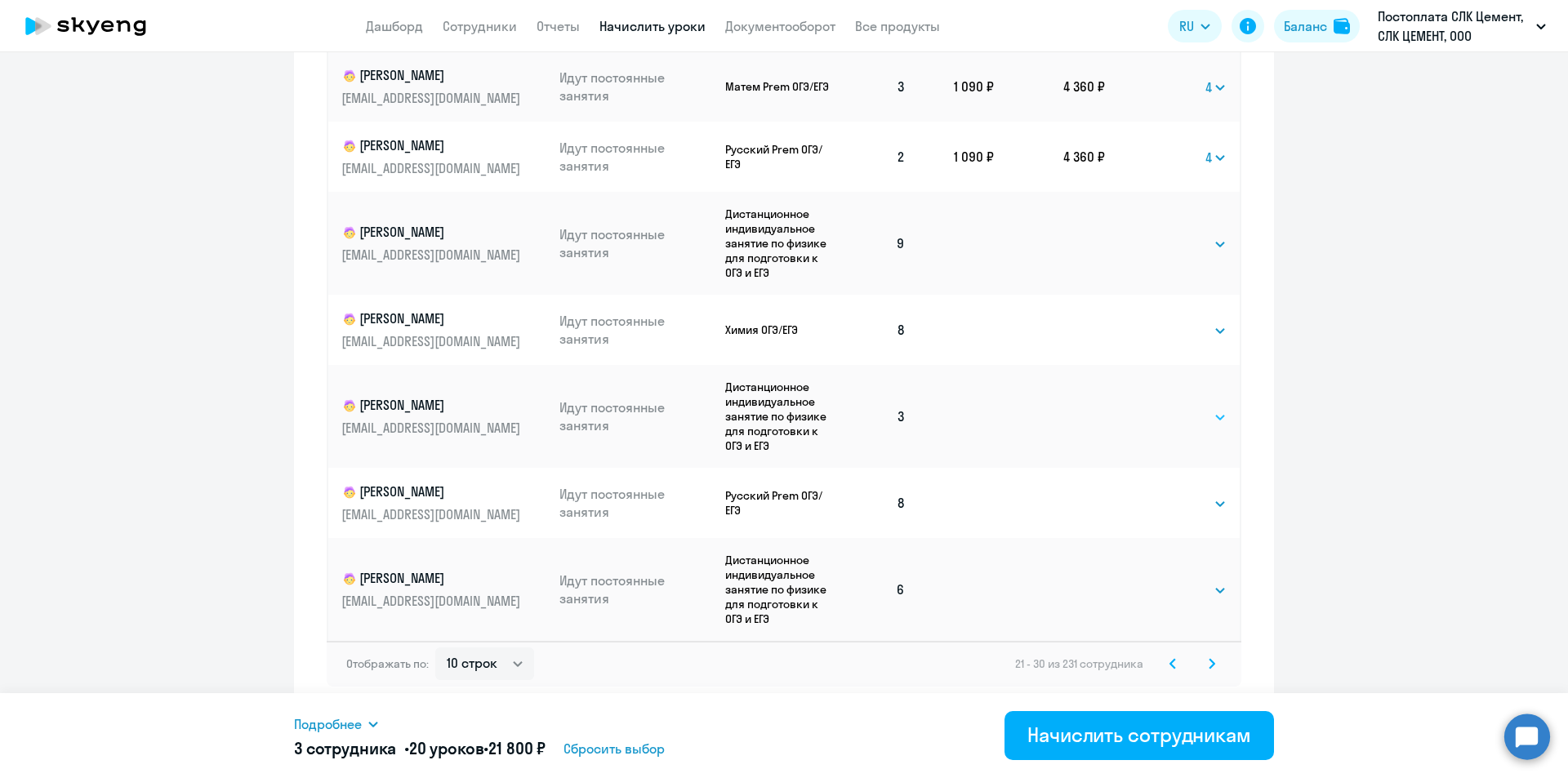
click at [783, 421] on select "Выбрать 4 8 16 32 64 96 128" at bounding box center [1192, 417] width 67 height 20
select select "4"
click at [783, 408] on select "Выбрать 4 8 16 32 64 96 128" at bounding box center [1192, 417] width 67 height 20
click at [783, 660] on icon at bounding box center [1211, 663] width 6 height 12
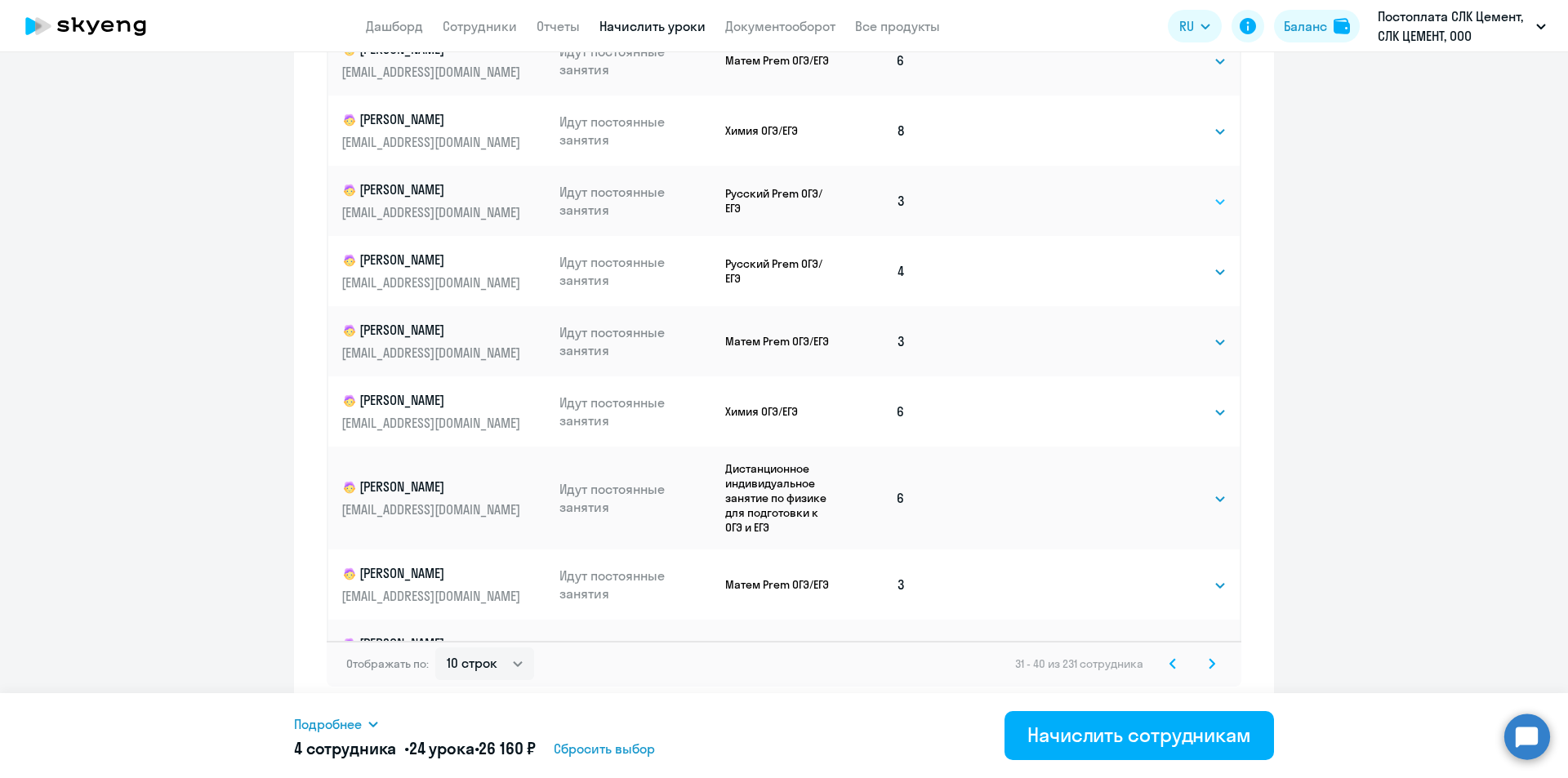
click at [783, 210] on select "Выбрать 4 8 16 32 64 96 128" at bounding box center [1192, 202] width 67 height 20
select select "4"
click at [783, 192] on select "Выбрать 4 8 16 32 64 96 128" at bounding box center [1192, 202] width 67 height 20
click at [783, 591] on select "Выбрать 4 8 16 32 64 96 128" at bounding box center [1192, 585] width 67 height 20
select select "4"
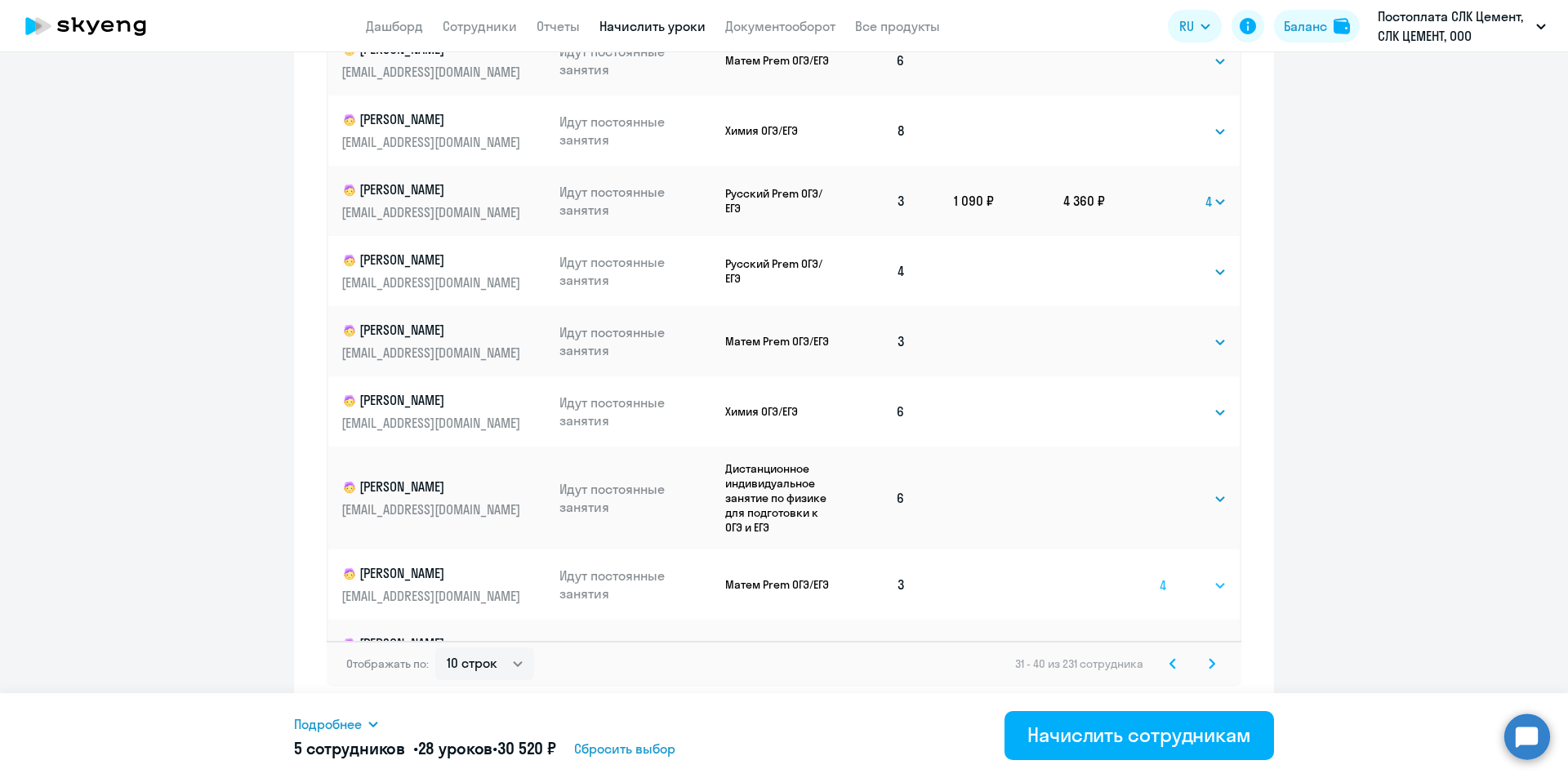
click at [783, 576] on select "Выбрать 4 8 16 32 64 96 128" at bounding box center [1192, 585] width 67 height 20
click at [783, 665] on svg-icon at bounding box center [1212, 663] width 20 height 20
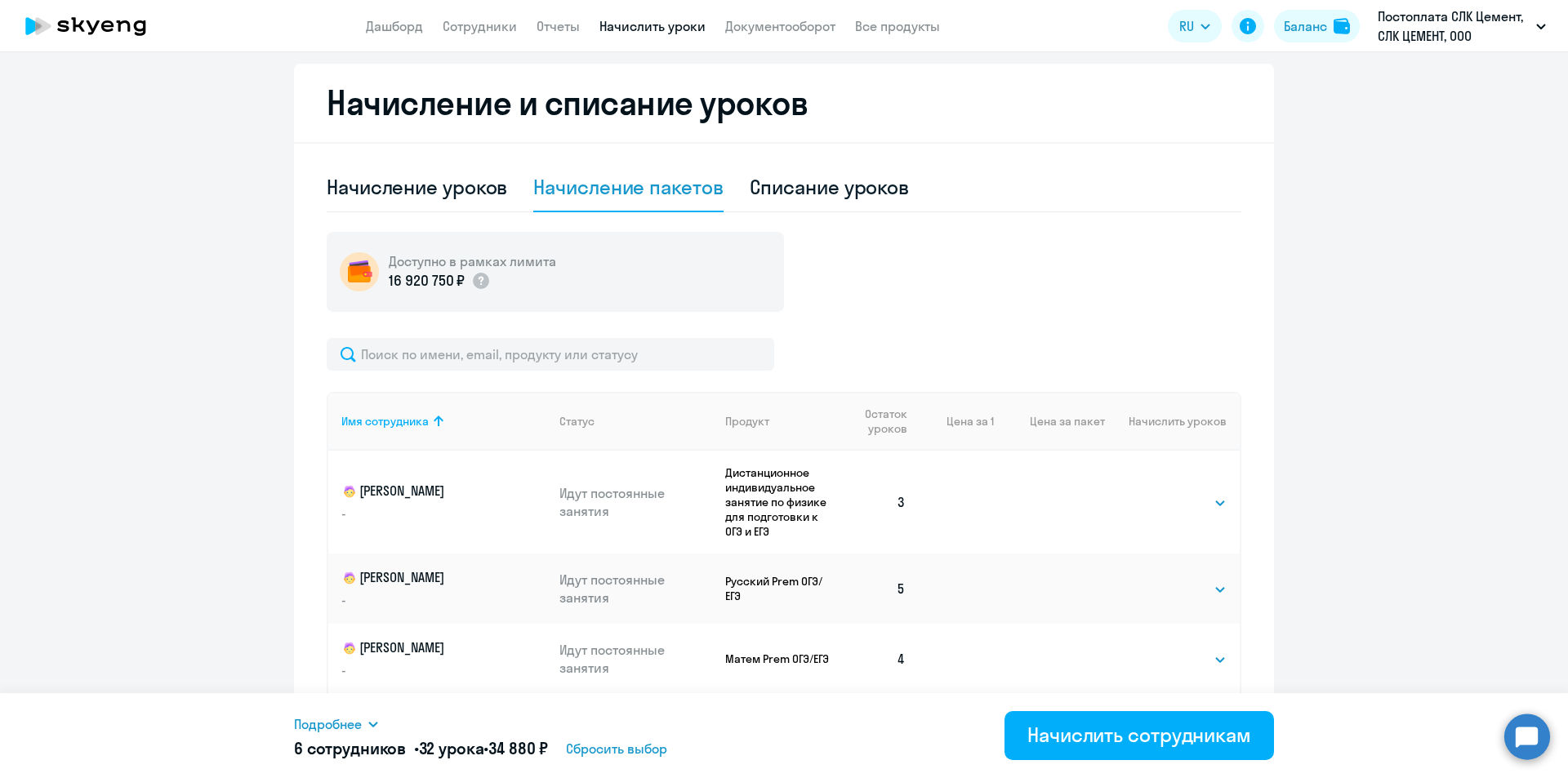
scroll to position [677, 0]
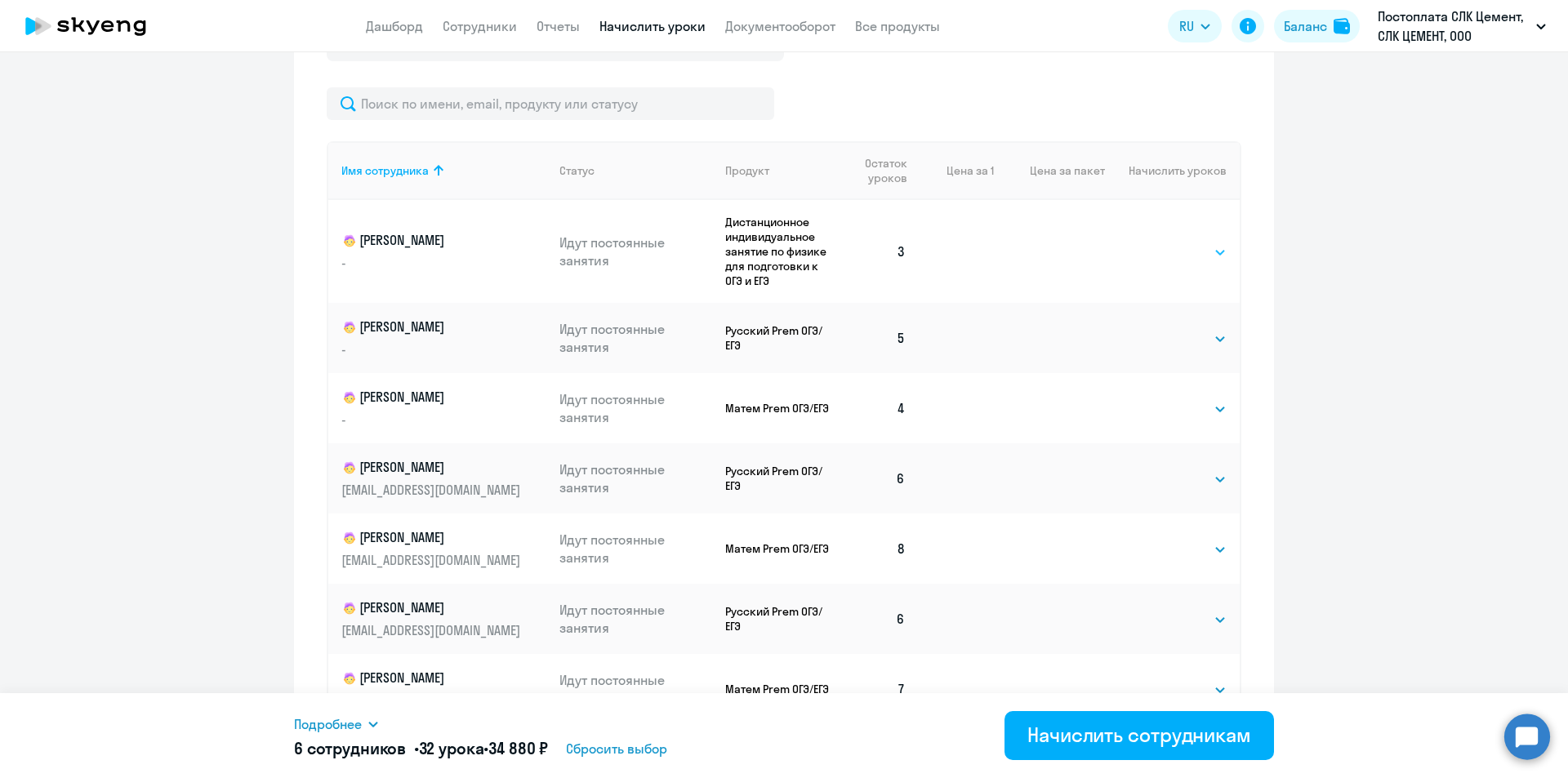
click at [783, 250] on select "Выбрать 4 8 16 32 64 96 128" at bounding box center [1192, 252] width 67 height 20
select select "4"
click at [783, 242] on select "Выбрать 4 8 16 32 64 96 128" at bounding box center [1192, 252] width 67 height 20
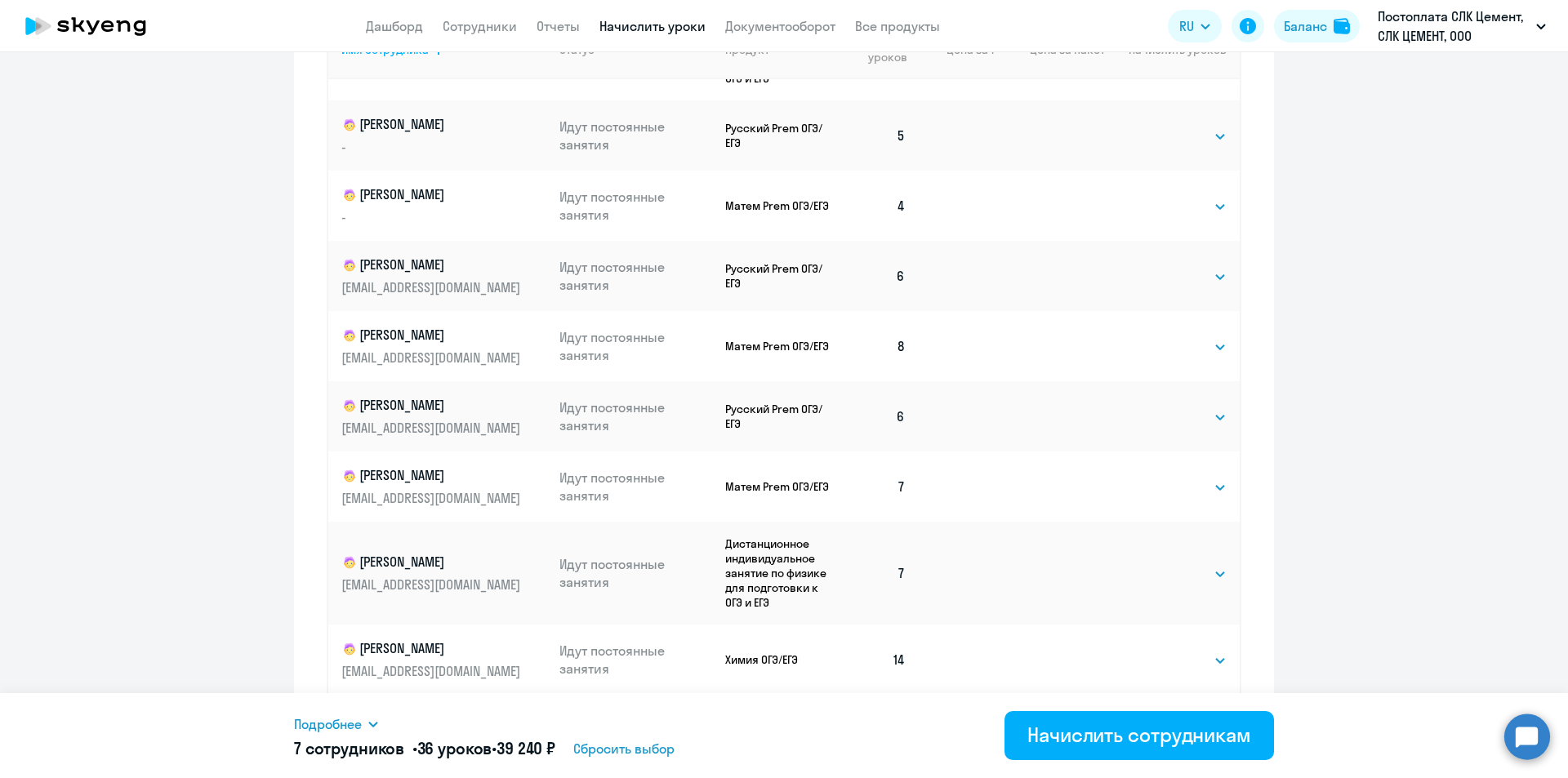
scroll to position [922, 0]
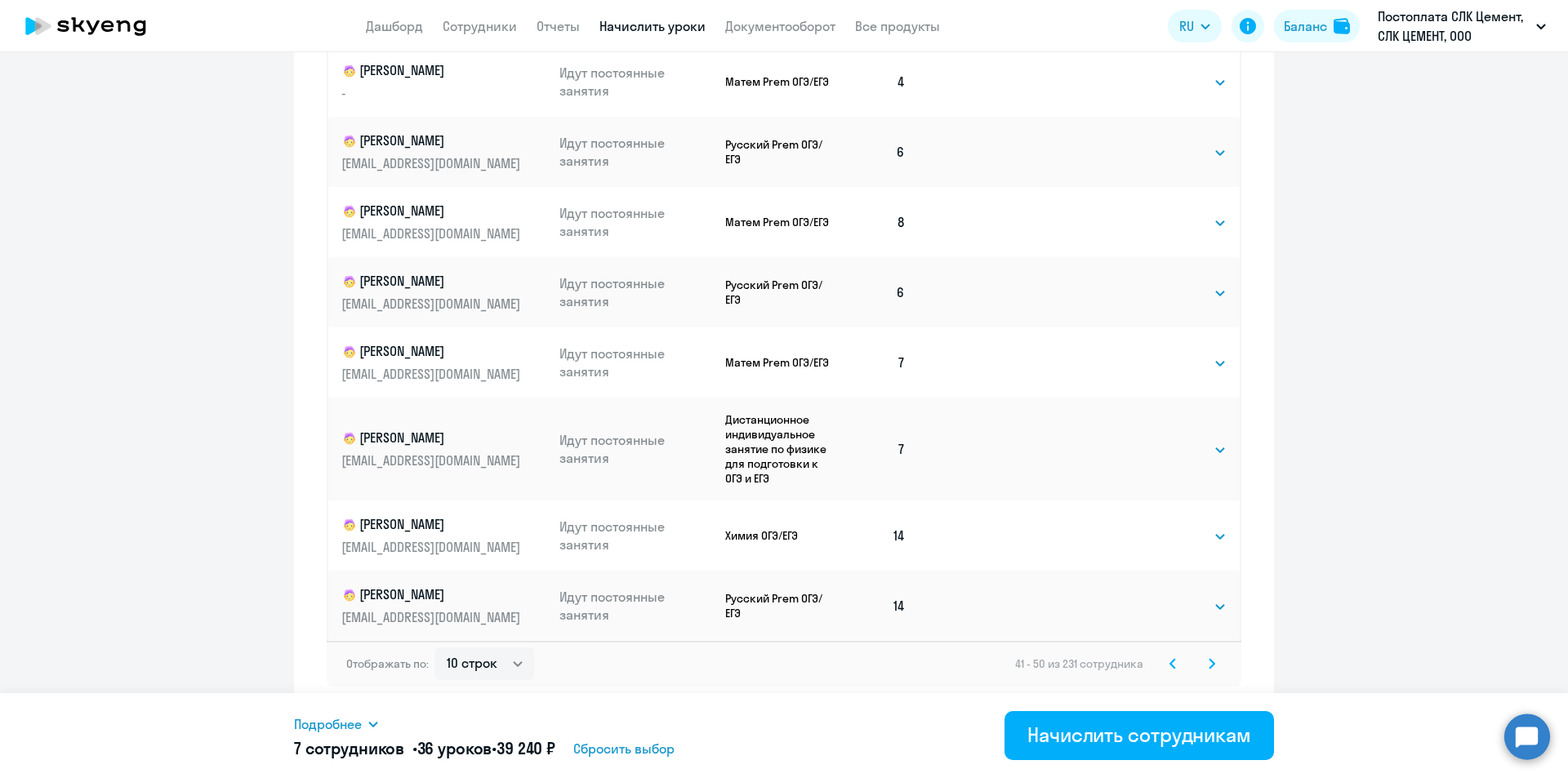
click at [783, 662] on svg-icon at bounding box center [1212, 663] width 20 height 20
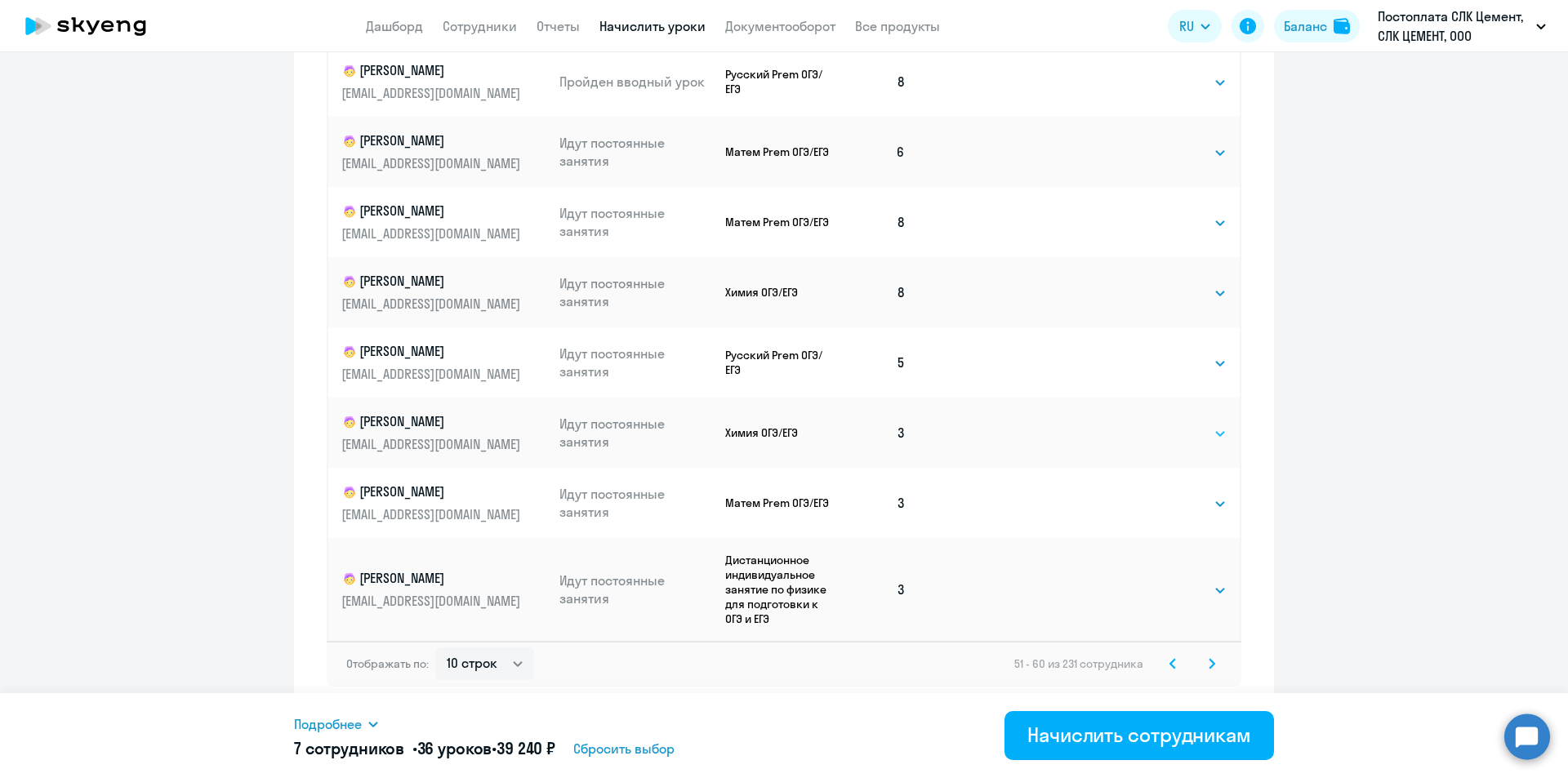
drag, startPoint x: 1181, startPoint y: 430, endPoint x: 1182, endPoint y: 442, distance: 12.0
click at [783, 430] on select "Выбрать 4 8 16 32 64 96 128" at bounding box center [1192, 433] width 67 height 20
select select "4"
click at [783, 424] on select "Выбрать 4 8 16 32 64 96 128" at bounding box center [1192, 433] width 67 height 20
drag, startPoint x: 1188, startPoint y: 502, endPoint x: 1188, endPoint y: 512, distance: 10.0
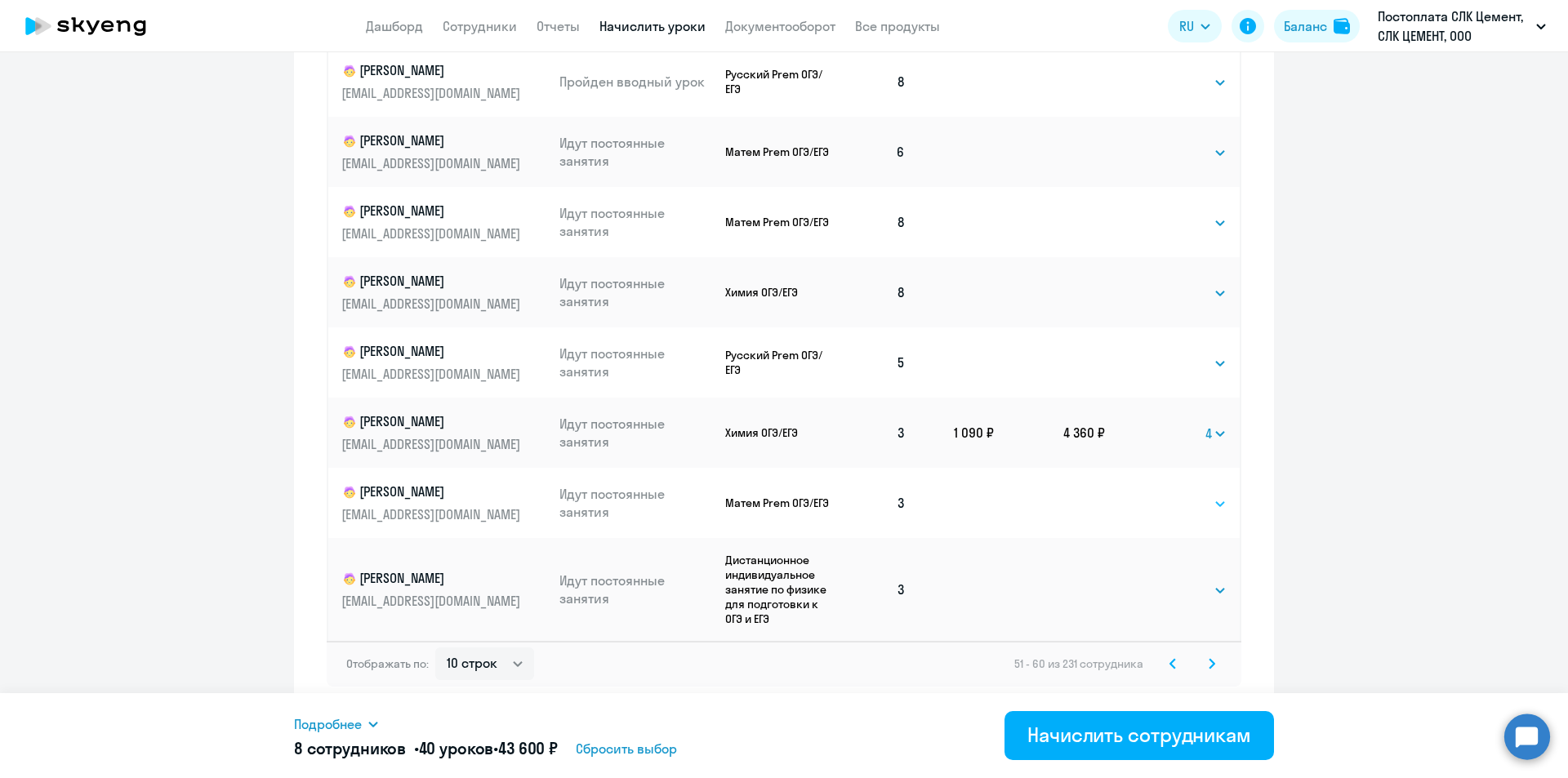
click at [783, 502] on select "Выбрать 4 8 16 32 64 96 128" at bounding box center [1192, 504] width 67 height 20
select select "4"
click at [783, 494] on select "Выбрать 4 8 16 32 64 96 128" at bounding box center [1192, 504] width 67 height 20
click at [783, 590] on select "Выбрать 4 8 16 32 64 96 128" at bounding box center [1192, 591] width 67 height 20
select select "4"
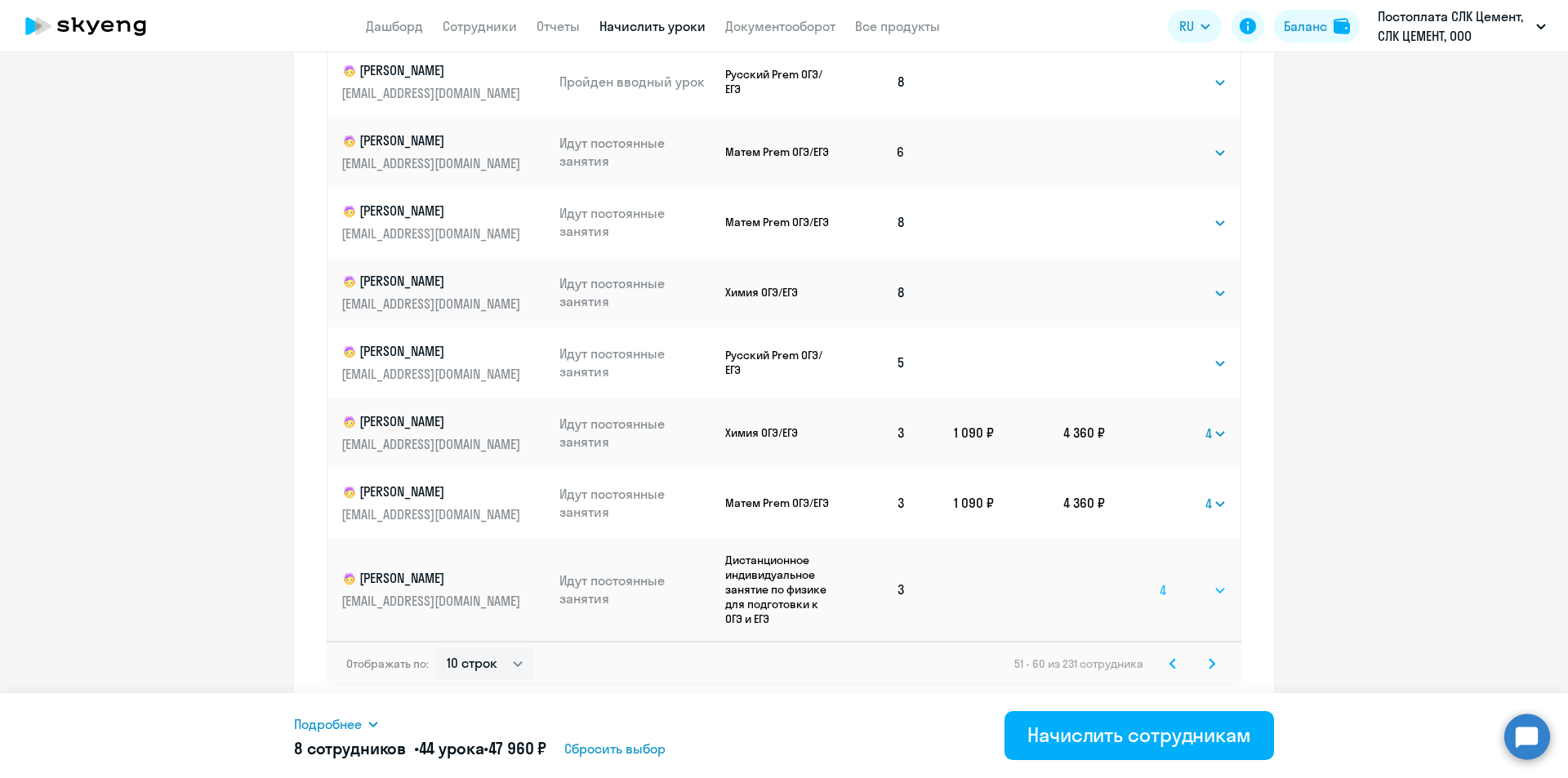
click at [783, 581] on select "Выбрать 4 8 16 32 64 96 128" at bounding box center [1192, 591] width 67 height 20
click at [783, 658] on icon at bounding box center [1211, 663] width 6 height 12
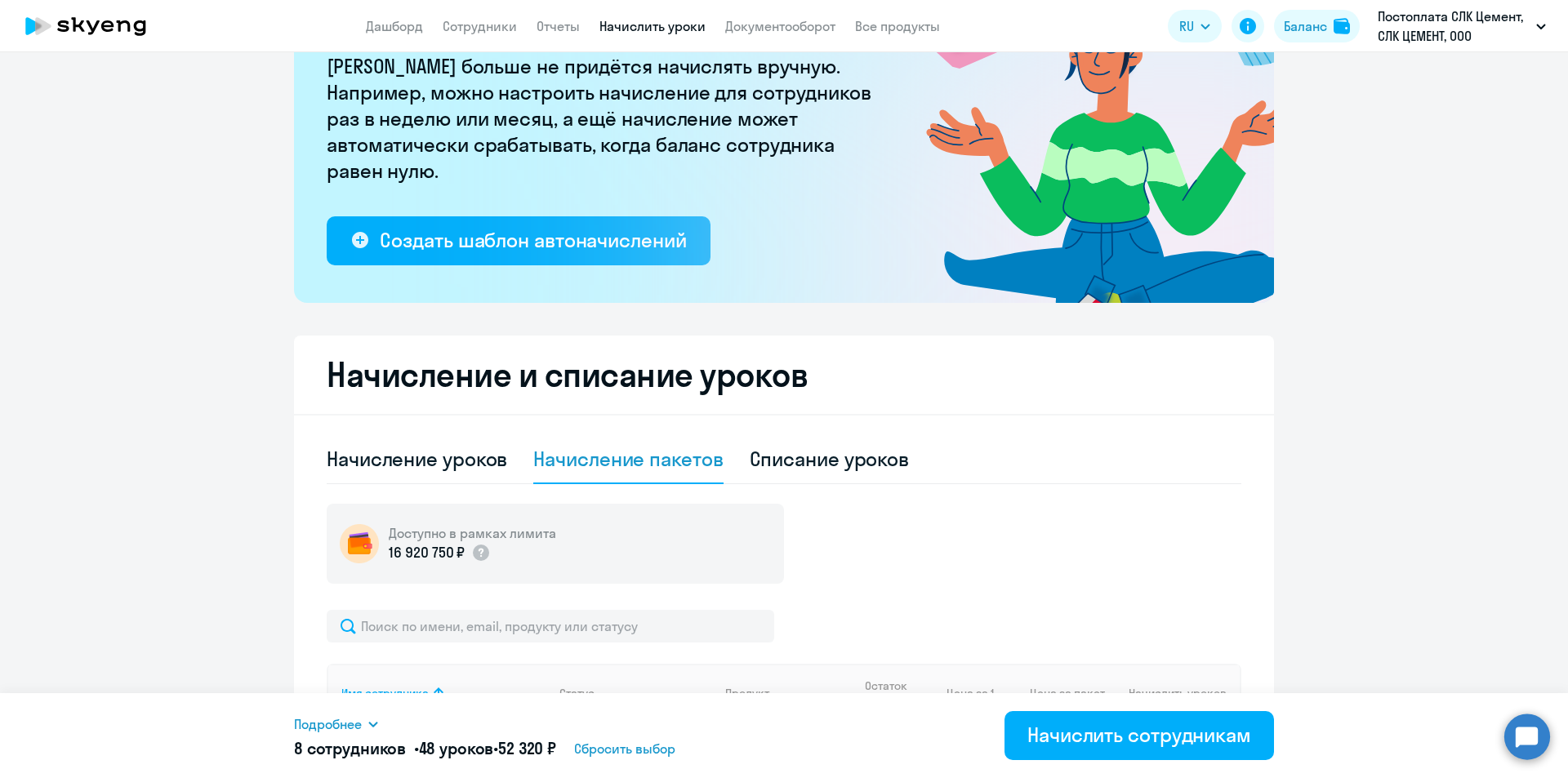
scroll to position [644, 0]
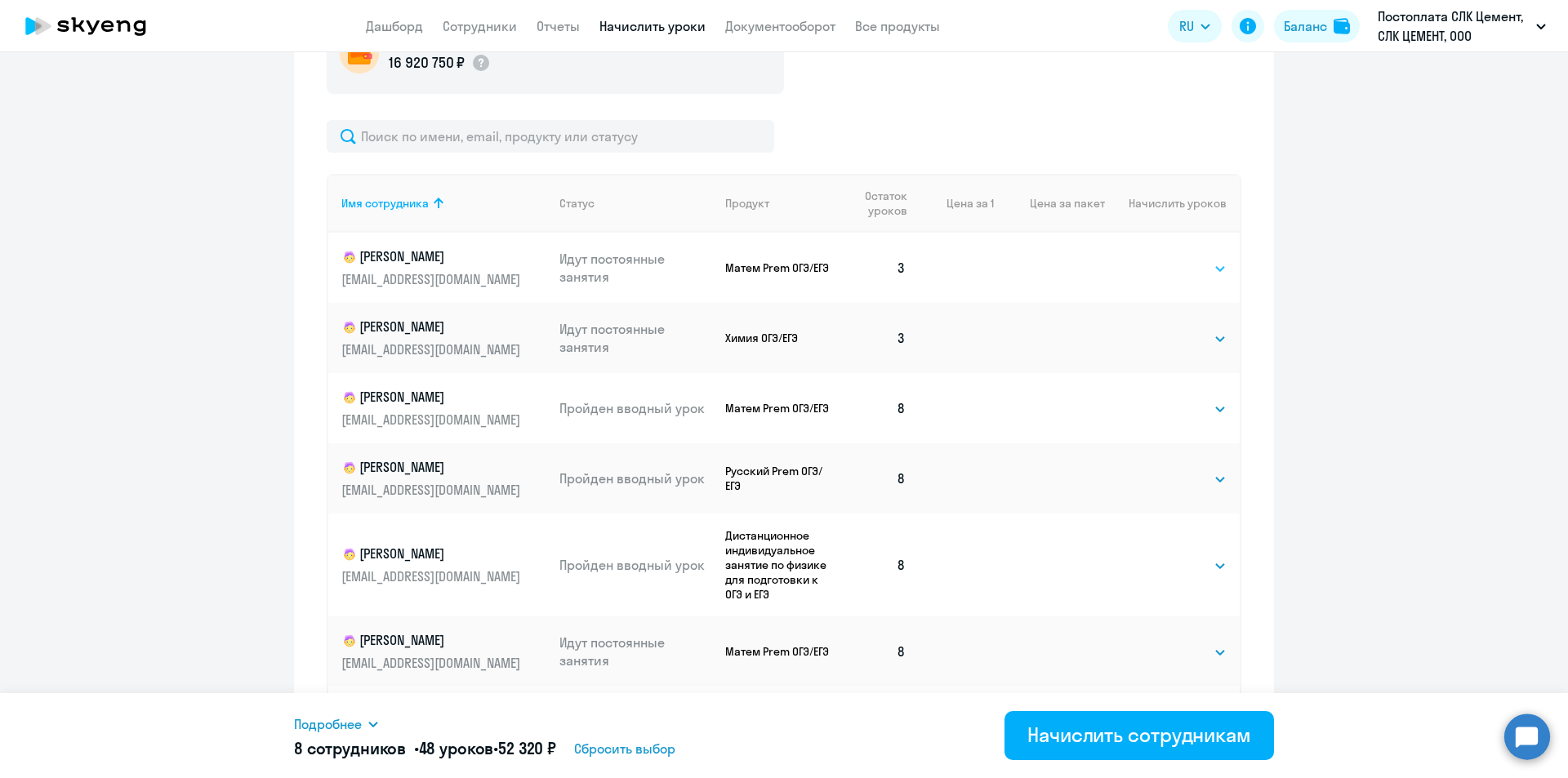
click at [783, 273] on select "Выбрать 4 8 16 32 64 96 128" at bounding box center [1192, 268] width 67 height 20
select select "4"
click at [783, 258] on select "Выбрать 4 8 16 32 64 96 128" at bounding box center [1192, 268] width 67 height 20
drag, startPoint x: 1177, startPoint y: 324, endPoint x: 1179, endPoint y: 335, distance: 11.2
click at [783, 329] on td "Выбрать 4 8 16 32 64 96 128 Выбрать" at bounding box center [1173, 337] width 135 height 70
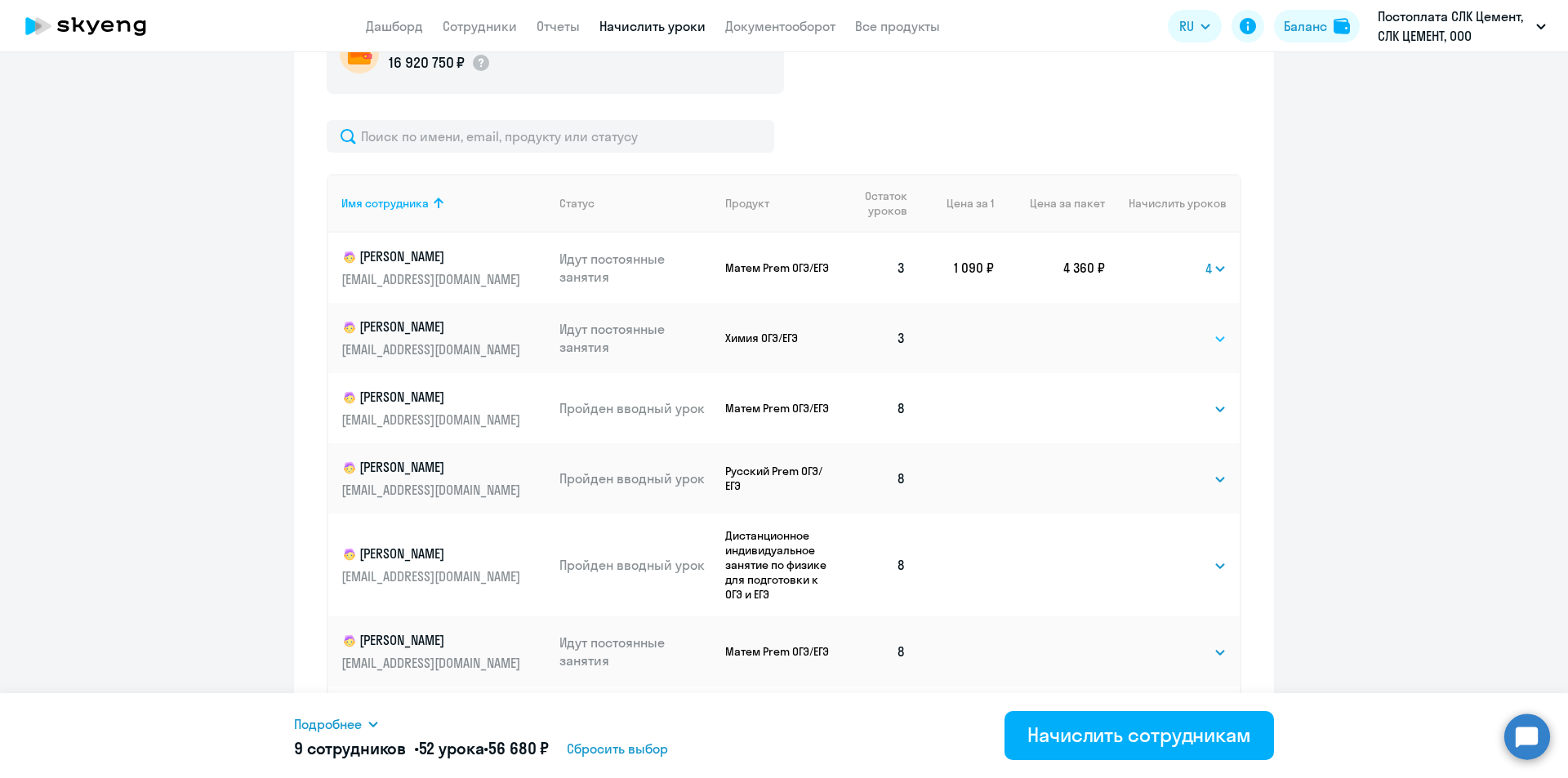
click at [783, 337] on select "Выбрать 4 8 16 32 64 96 128" at bounding box center [1192, 338] width 67 height 20
select select "4"
click at [783, 329] on select "Выбрать 4 8 16 32 64 96 128" at bounding box center [1192, 338] width 67 height 20
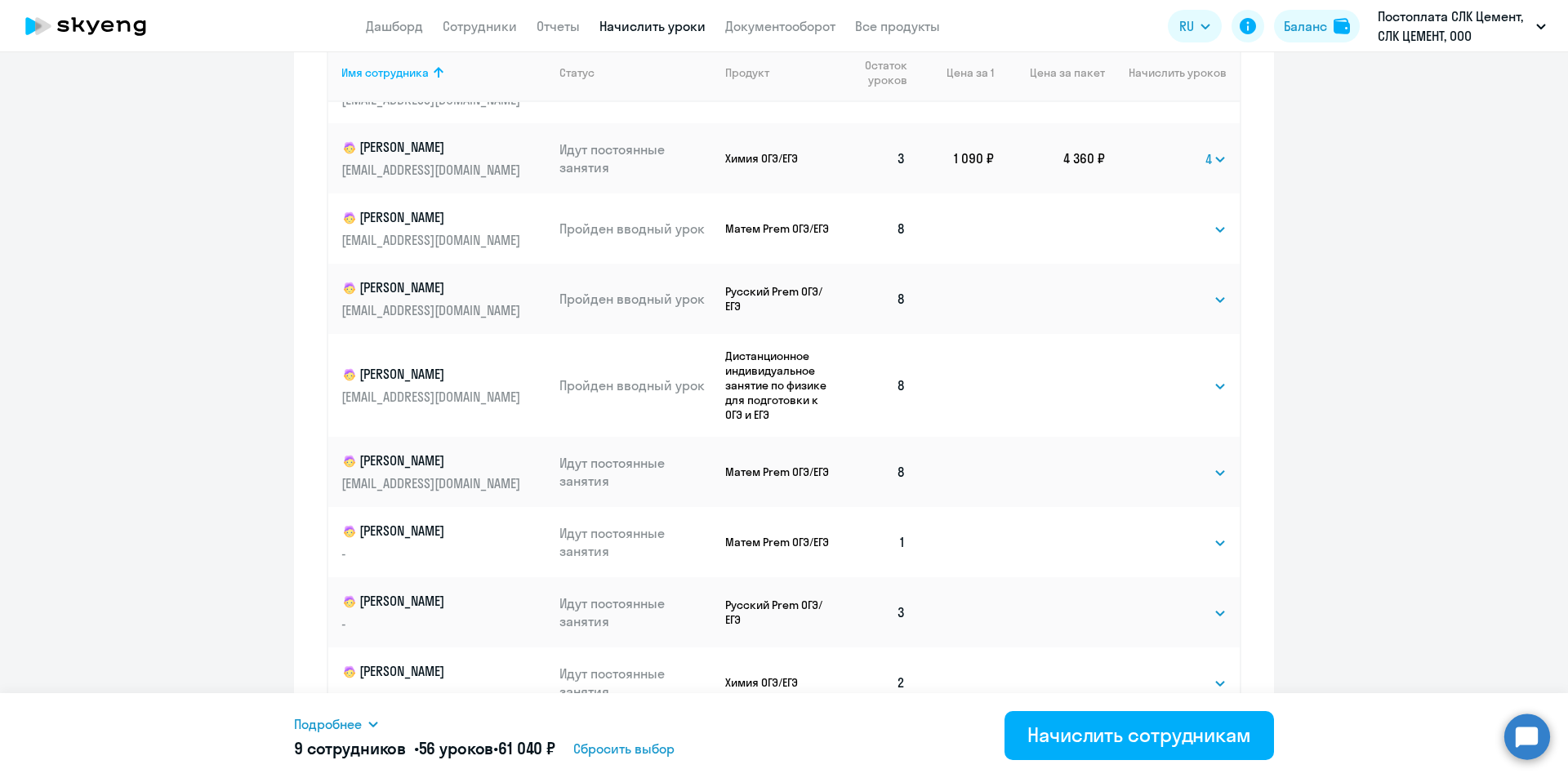
scroll to position [922, 0]
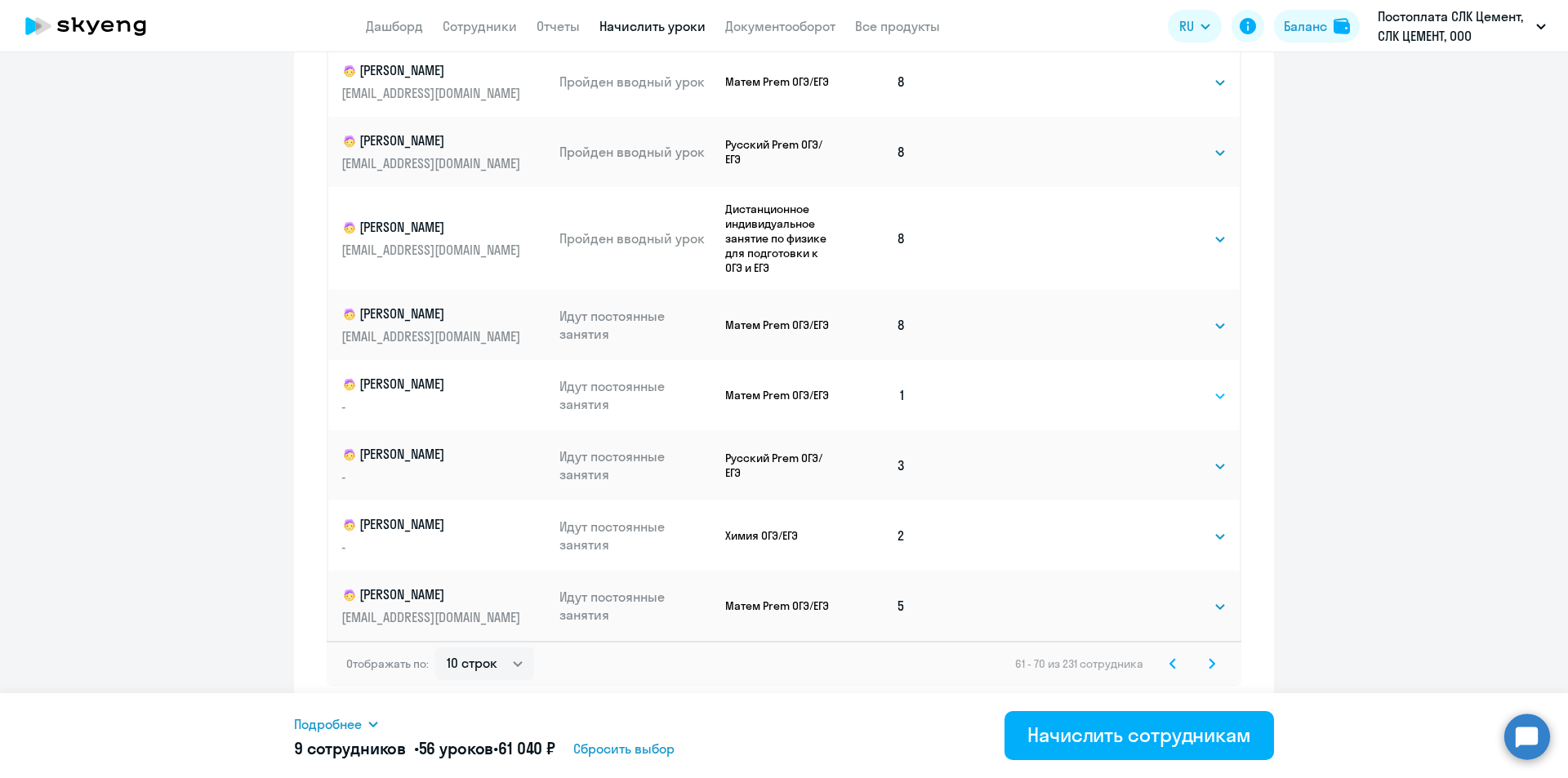
click at [783, 394] on select "Выбрать 4 8 16 32 64 96 128" at bounding box center [1192, 396] width 67 height 20
select select "4"
click at [783, 386] on select "Выбрать 4 8 16 32 64 96 128" at bounding box center [1192, 396] width 67 height 20
click at [783, 473] on select "Выбрать 4 8 16 32 64 96 128" at bounding box center [1192, 466] width 67 height 20
select select "4"
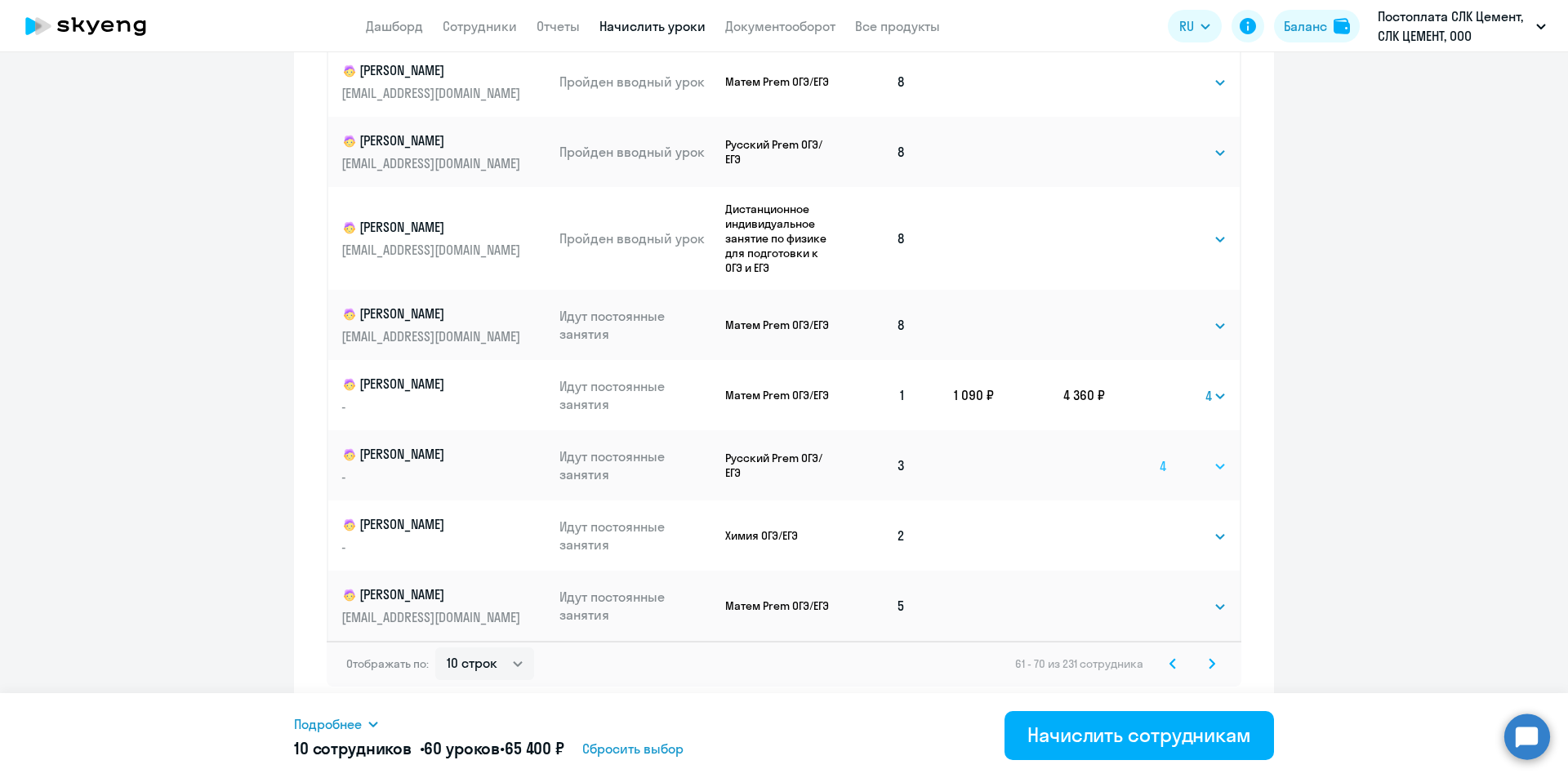
click at [783, 456] on select "Выбрать 4 8 16 32 64 96 128" at bounding box center [1192, 466] width 67 height 20
click at [783, 542] on select "Выбрать 4 8 16 32 64 96 128" at bounding box center [1192, 536] width 67 height 20
select select "4"
click at [783, 527] on select "Выбрать 4 8 16 32 64 96 128" at bounding box center [1192, 536] width 67 height 20
click at [783, 657] on svg-icon at bounding box center [1212, 663] width 20 height 20
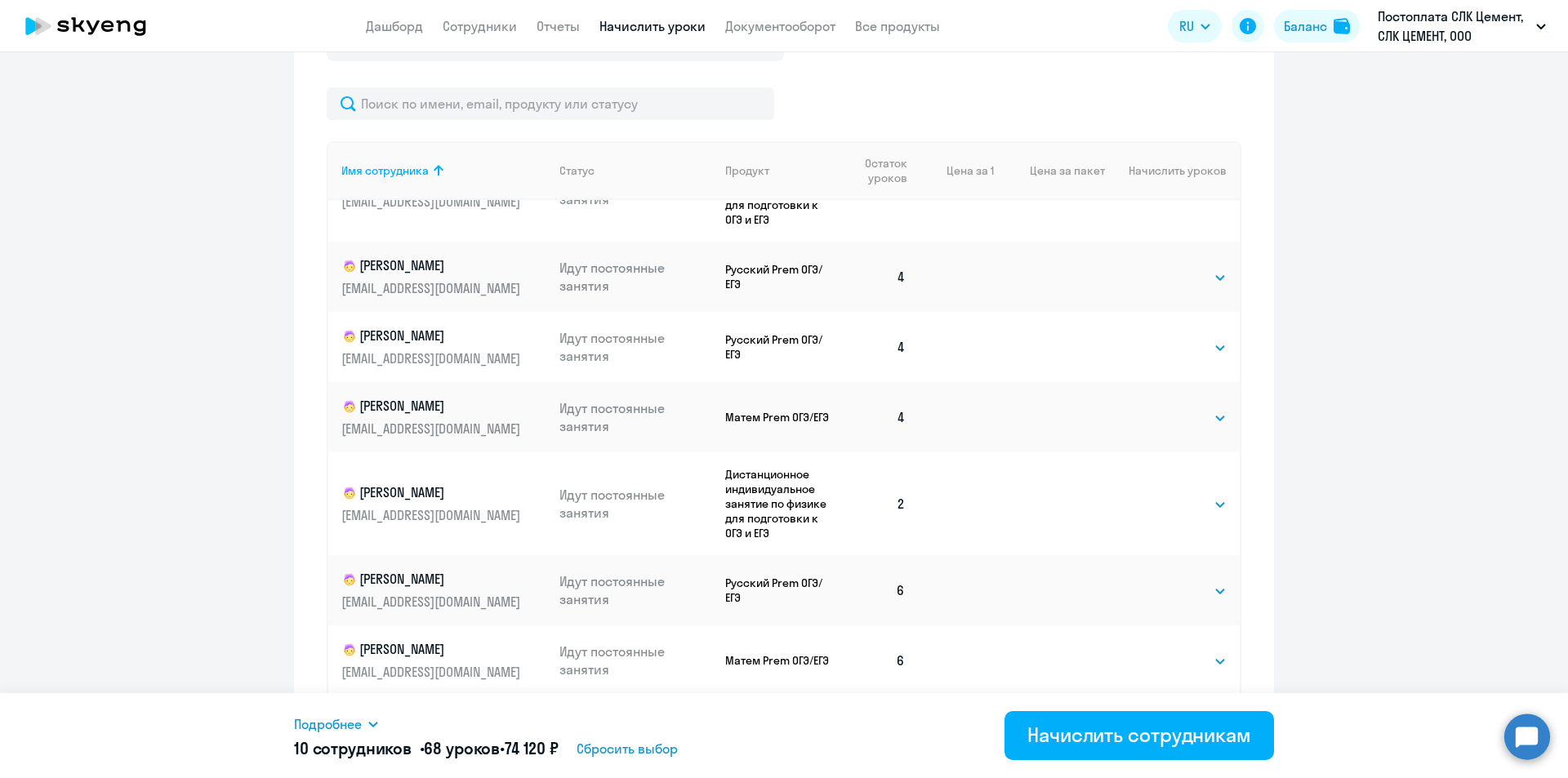
scroll to position [115, 0]
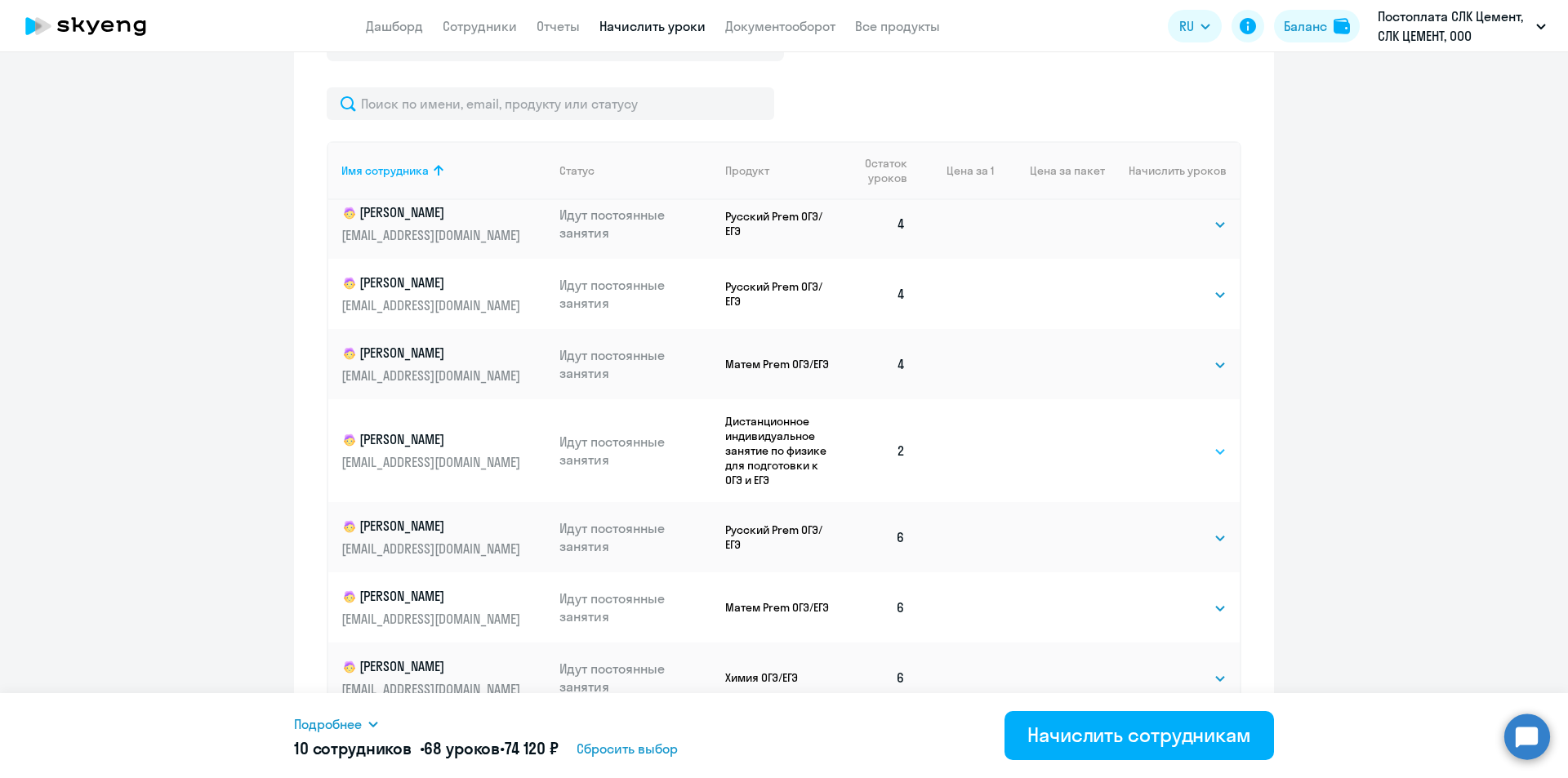
click at [783, 453] on select "Выбрать 4 8 16 32 64 96 128" at bounding box center [1192, 451] width 67 height 20
select select "4"
click at [783, 441] on select "Выбрать 4 8 16 32 64 96 128" at bounding box center [1192, 451] width 67 height 20
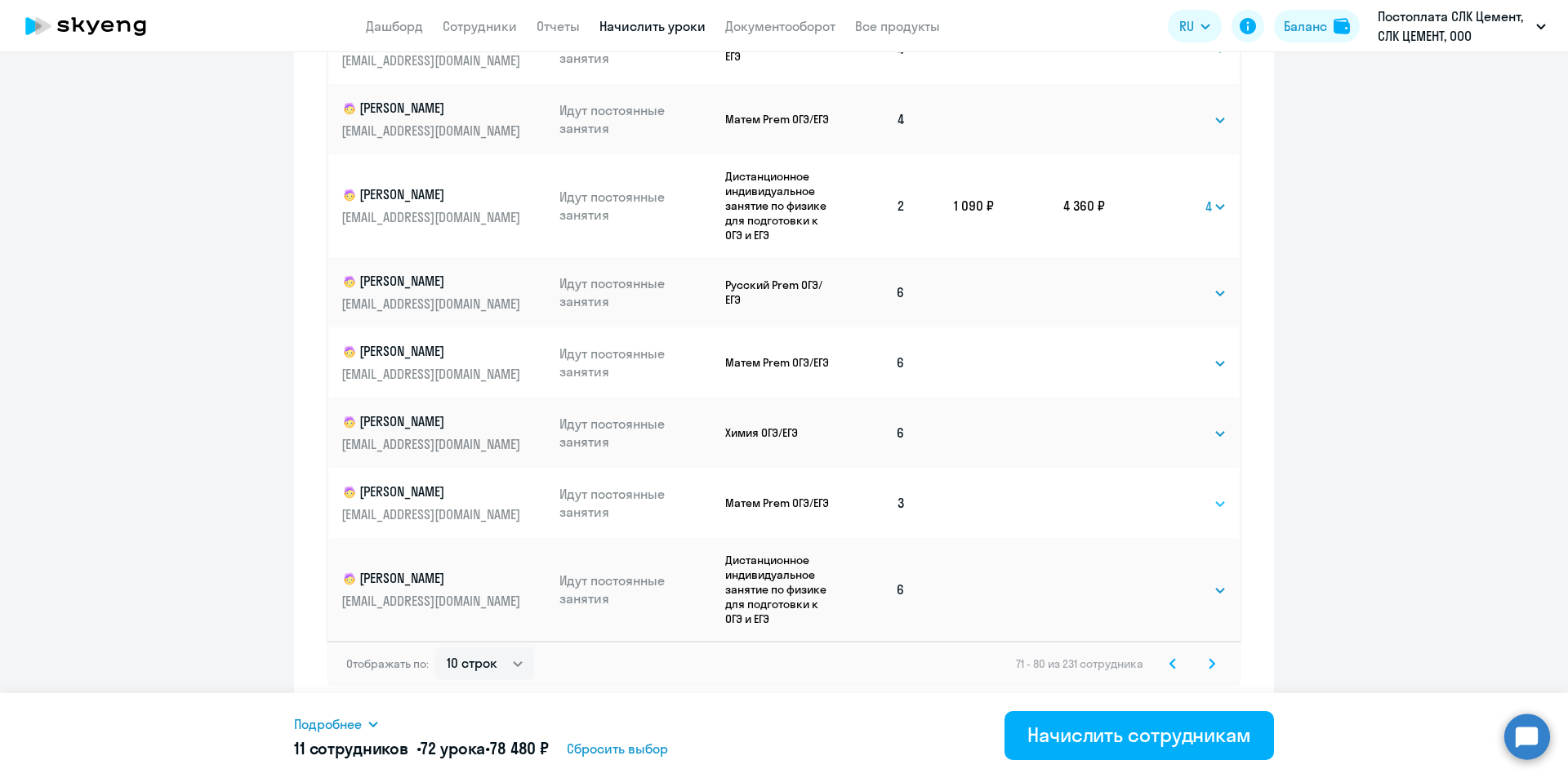
click at [783, 510] on select "Выбрать 4 8 16 32 64 96 128" at bounding box center [1192, 504] width 67 height 20
select select "4"
click at [783, 494] on select "Выбрать 4 8 16 32 64 96 128" at bounding box center [1192, 504] width 67 height 20
click at [783, 659] on svg-icon at bounding box center [1212, 663] width 20 height 20
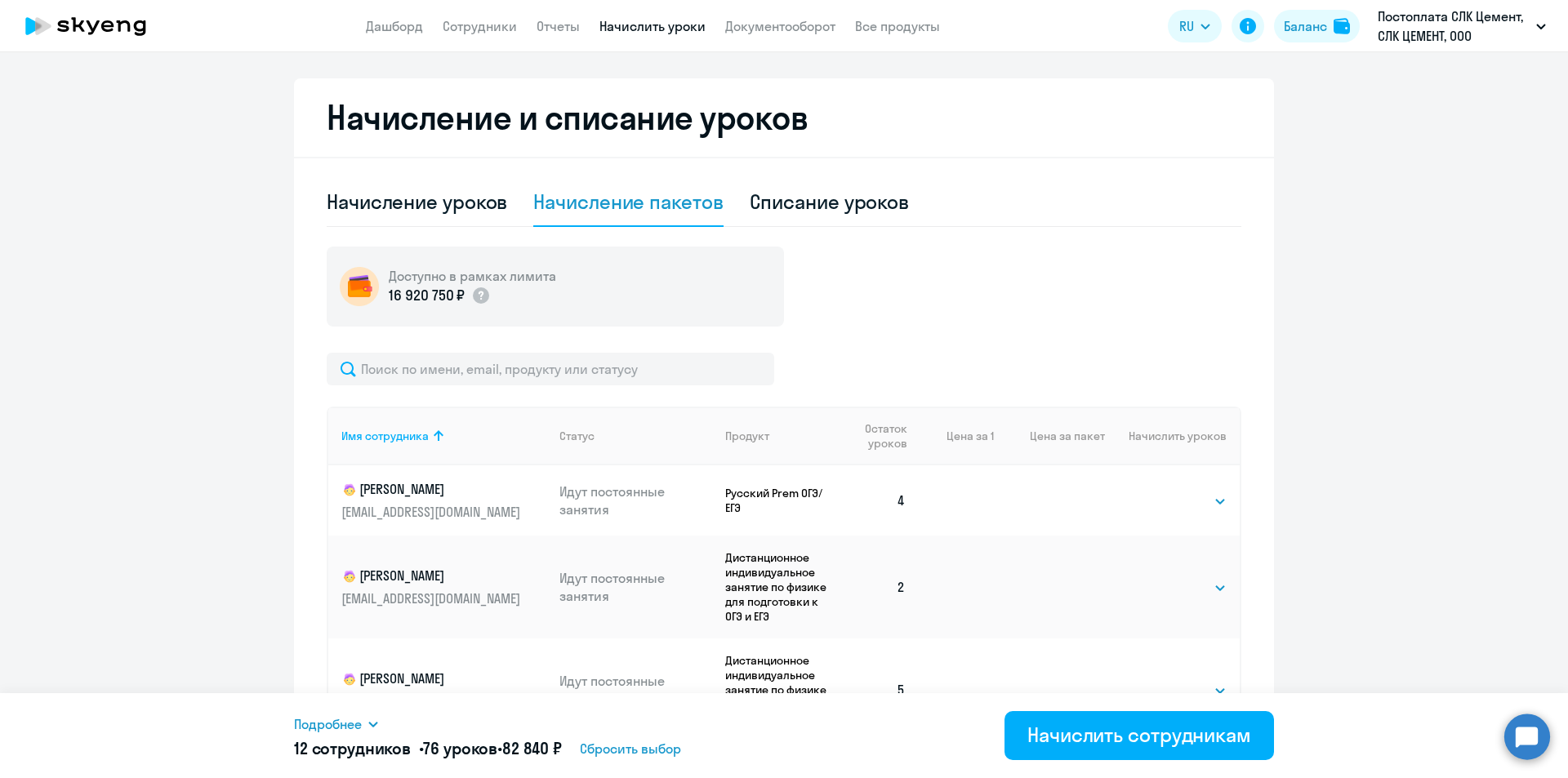
scroll to position [530, 0]
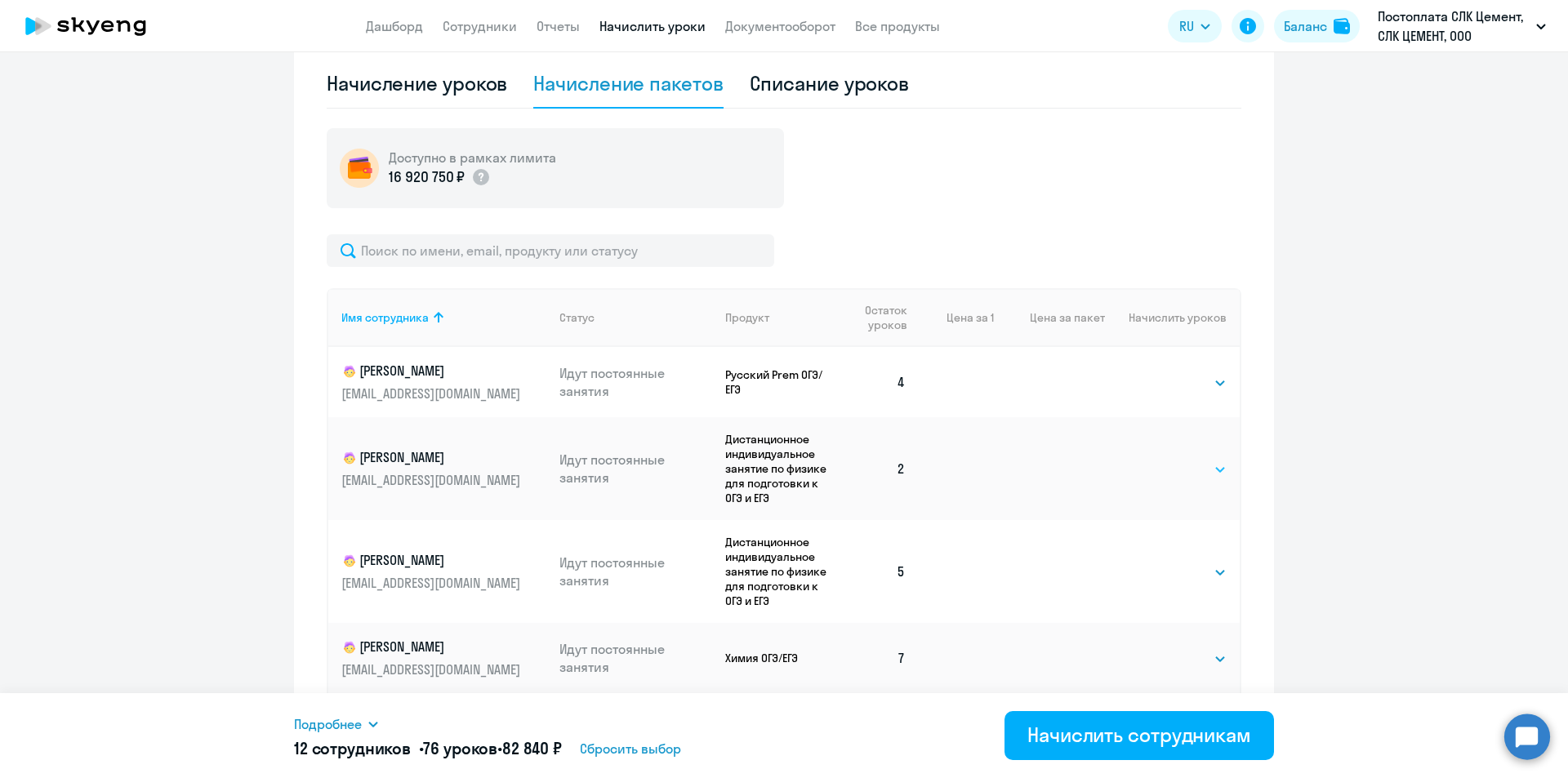
drag, startPoint x: 1183, startPoint y: 468, endPoint x: 1183, endPoint y: 479, distance: 11.0
click at [783, 468] on select "Выбрать 4 8 16 32 64 96 128" at bounding box center [1192, 469] width 67 height 20
select select "4"
click at [783, 459] on select "Выбрать 4 8 16 32 64 96 128" at bounding box center [1192, 469] width 67 height 20
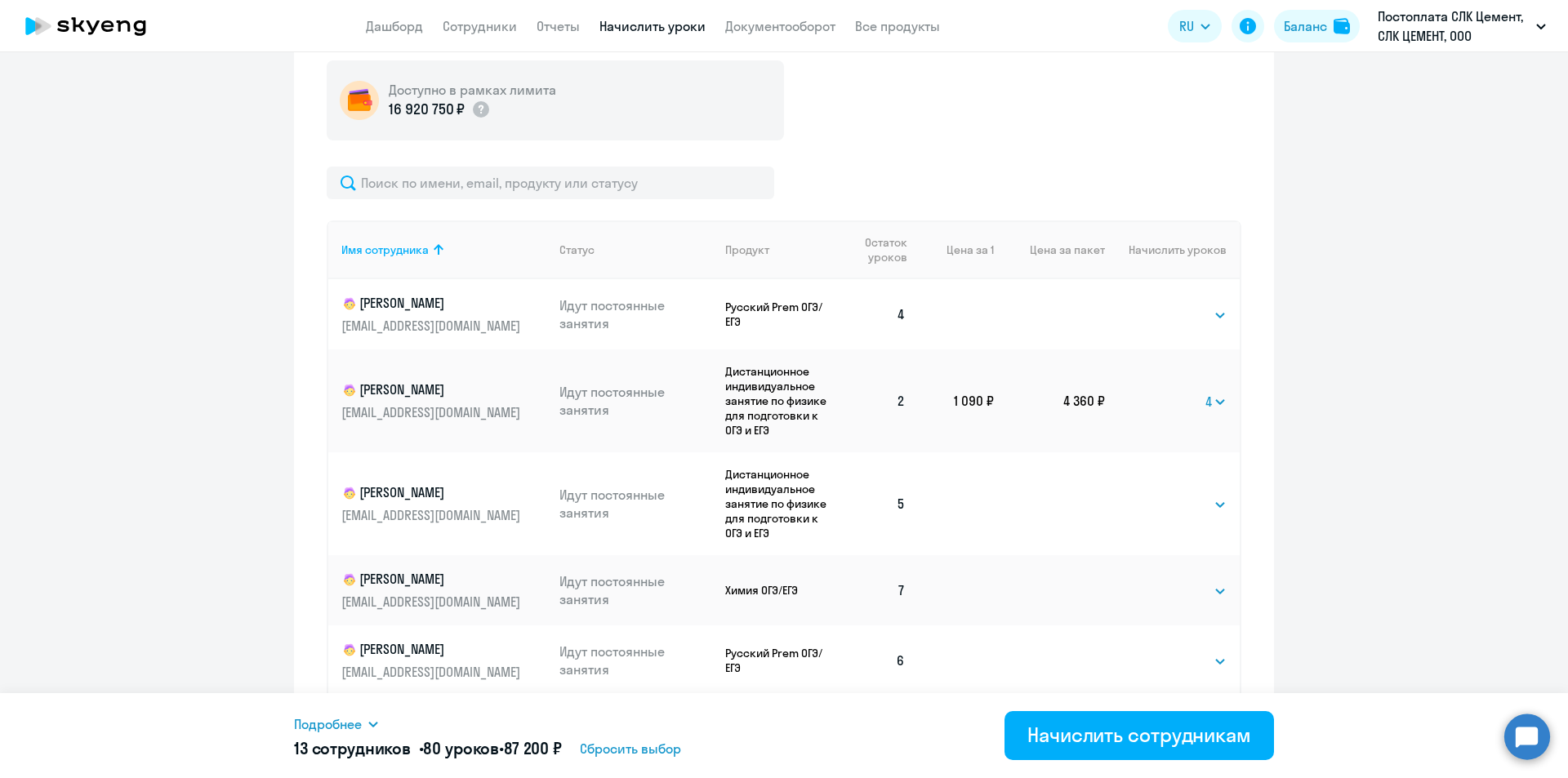
scroll to position [595, 0]
click at [783, 314] on select "Выбрать 4 8 16 32 64 96 128" at bounding box center [1192, 318] width 67 height 20
select select "4"
click at [783, 308] on select "Выбрать 4 8 16 32 64 96 128" at bounding box center [1192, 318] width 67 height 20
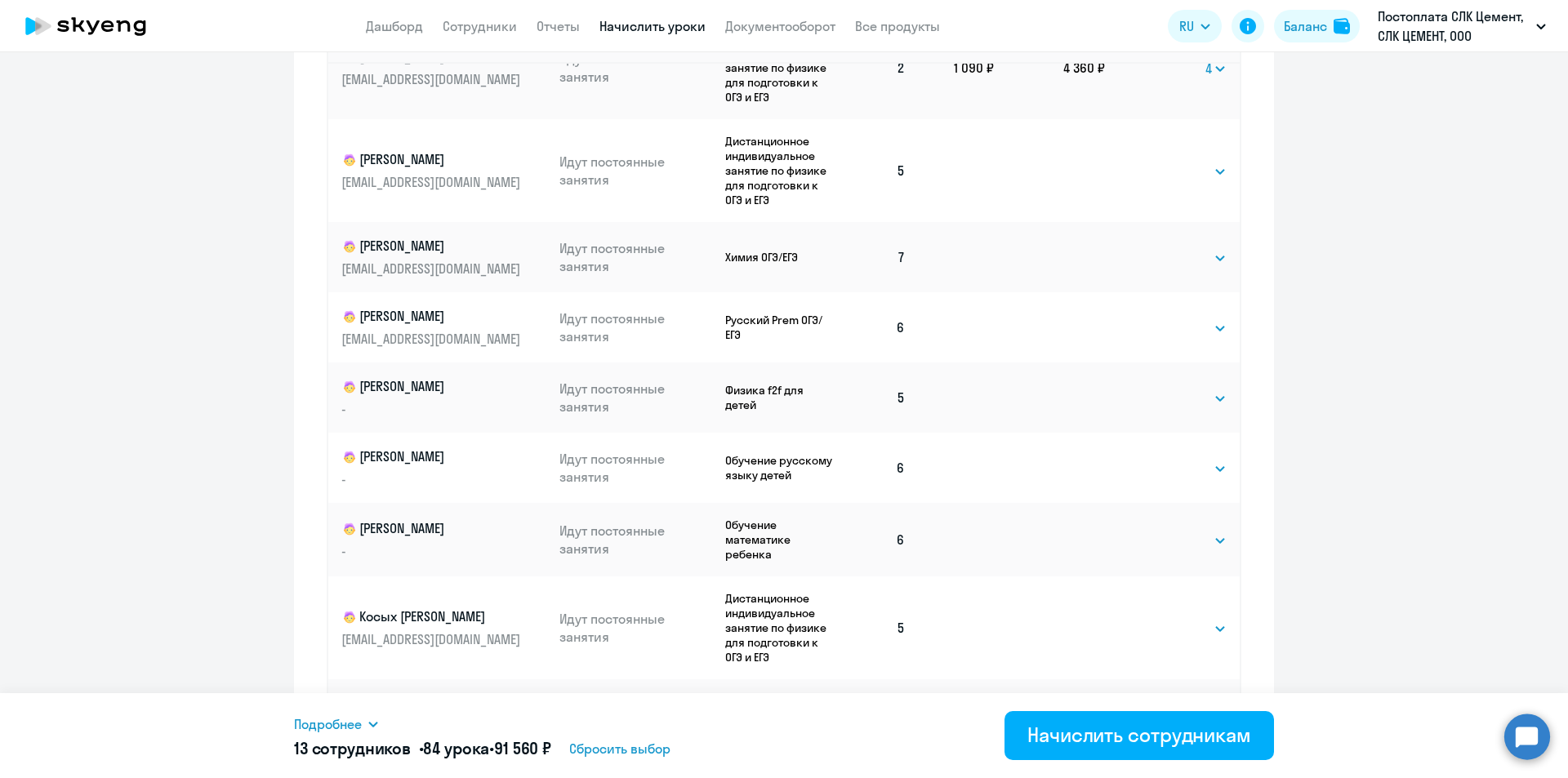
scroll to position [922, 0]
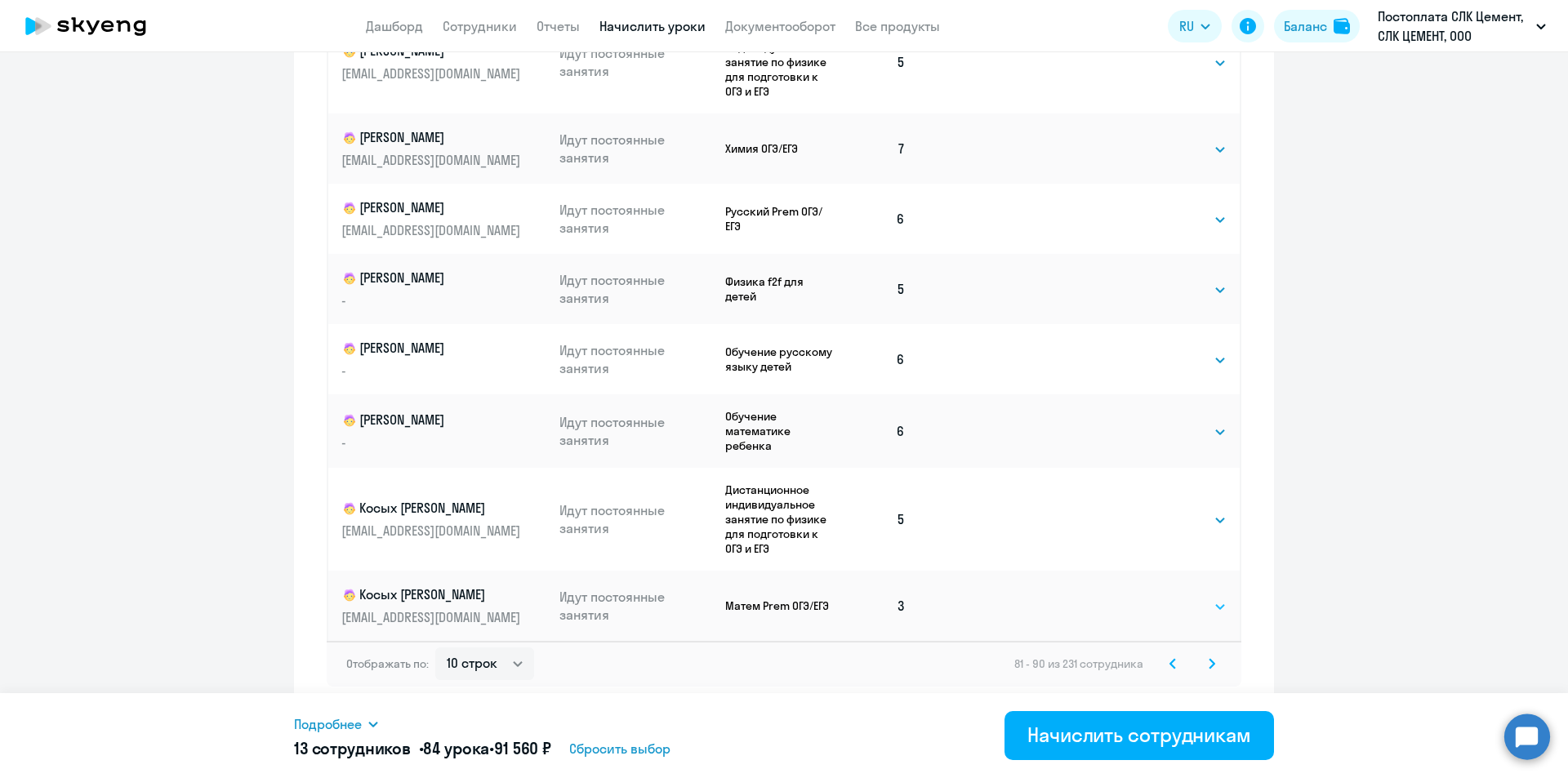
click at [783, 610] on select "Выбрать 4 8 16 32 64 96 128" at bounding box center [1192, 607] width 67 height 20
select select "4"
click at [783, 597] on select "Выбрать 4 8 16 32 64 96 128" at bounding box center [1192, 607] width 67 height 20
click at [783, 663] on icon at bounding box center [1211, 663] width 6 height 12
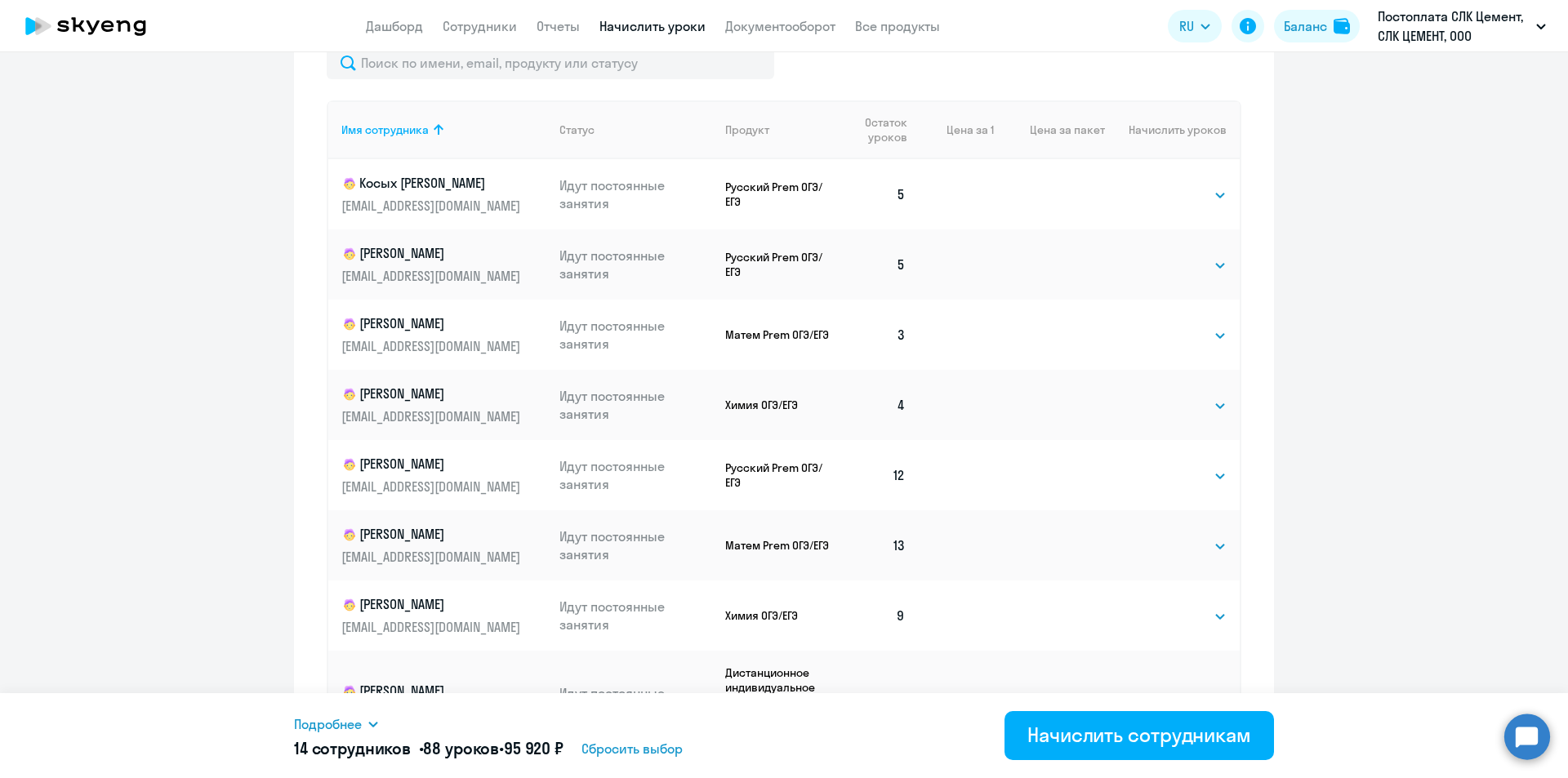
scroll to position [850, 0]
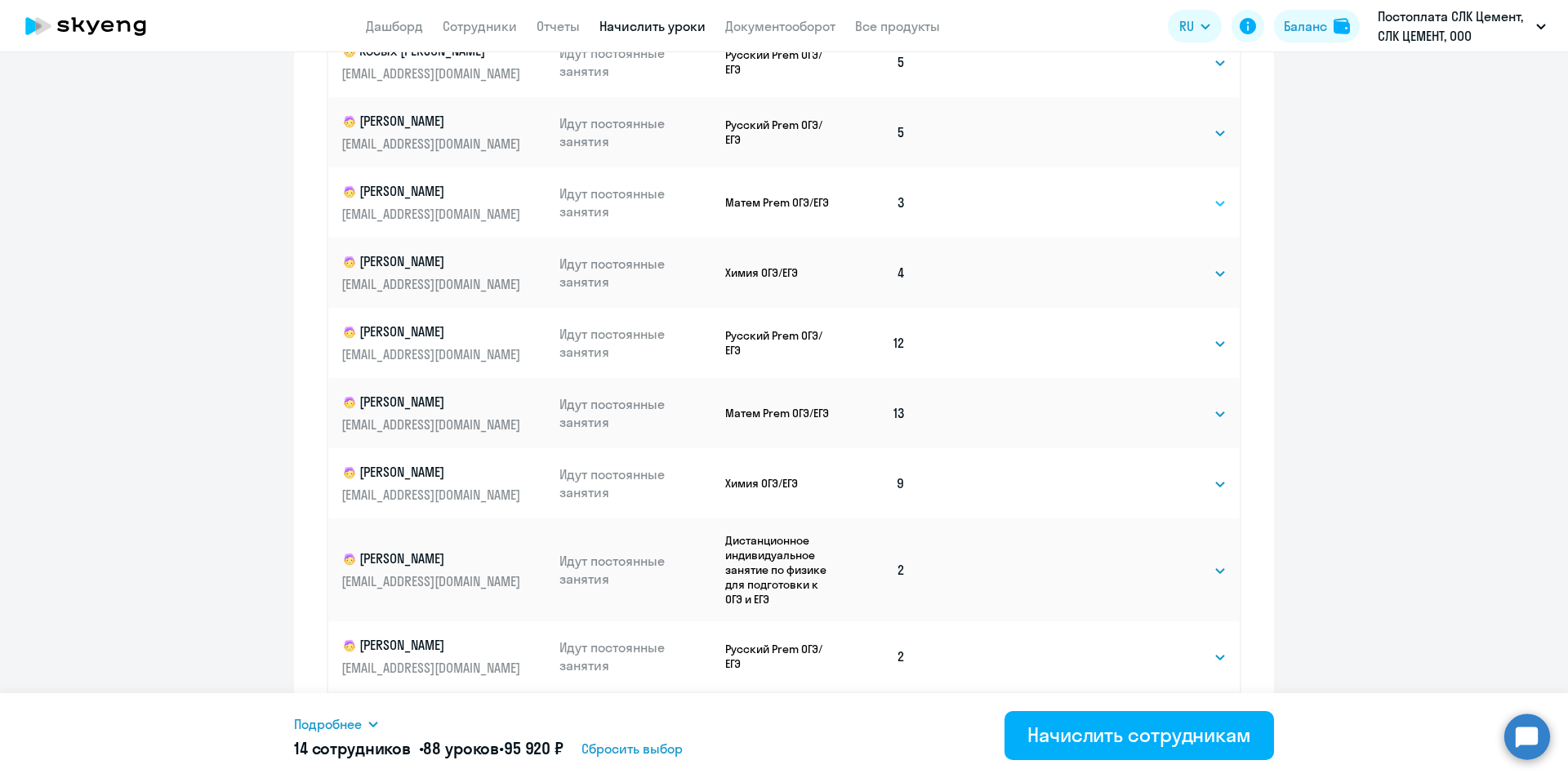
click at [783, 209] on select "Выбрать 4 8 16 32 64 96 128" at bounding box center [1192, 203] width 67 height 20
select select "4"
click at [783, 194] on select "Выбрать 4 8 16 32 64 96 128" at bounding box center [1192, 203] width 67 height 20
drag, startPoint x: 1170, startPoint y: 274, endPoint x: 1172, endPoint y: 282, distance: 8.2
click at [783, 274] on select "Выбрать 4 8 16 32 64 96 128" at bounding box center [1192, 274] width 67 height 20
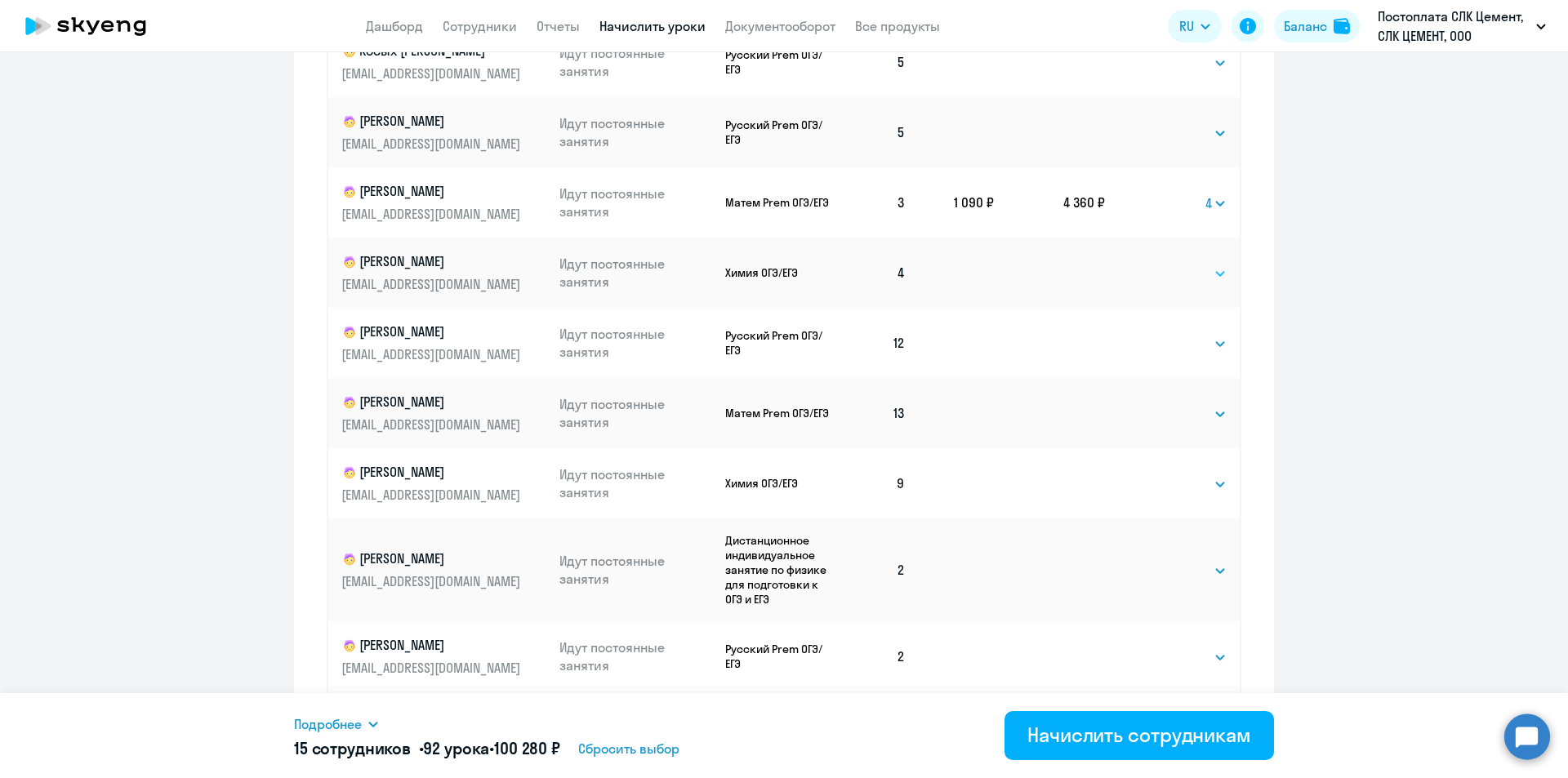
select select "4"
click at [783, 264] on select "Выбрать 4 8 16 32 64 96 128" at bounding box center [1192, 274] width 67 height 20
click at [783, 572] on select "Выбрать 4 8 16 32 64 96 128" at bounding box center [1192, 570] width 67 height 20
select select "4"
click at [783, 560] on select "Выбрать 4 8 16 32 64 96 128" at bounding box center [1192, 570] width 67 height 20
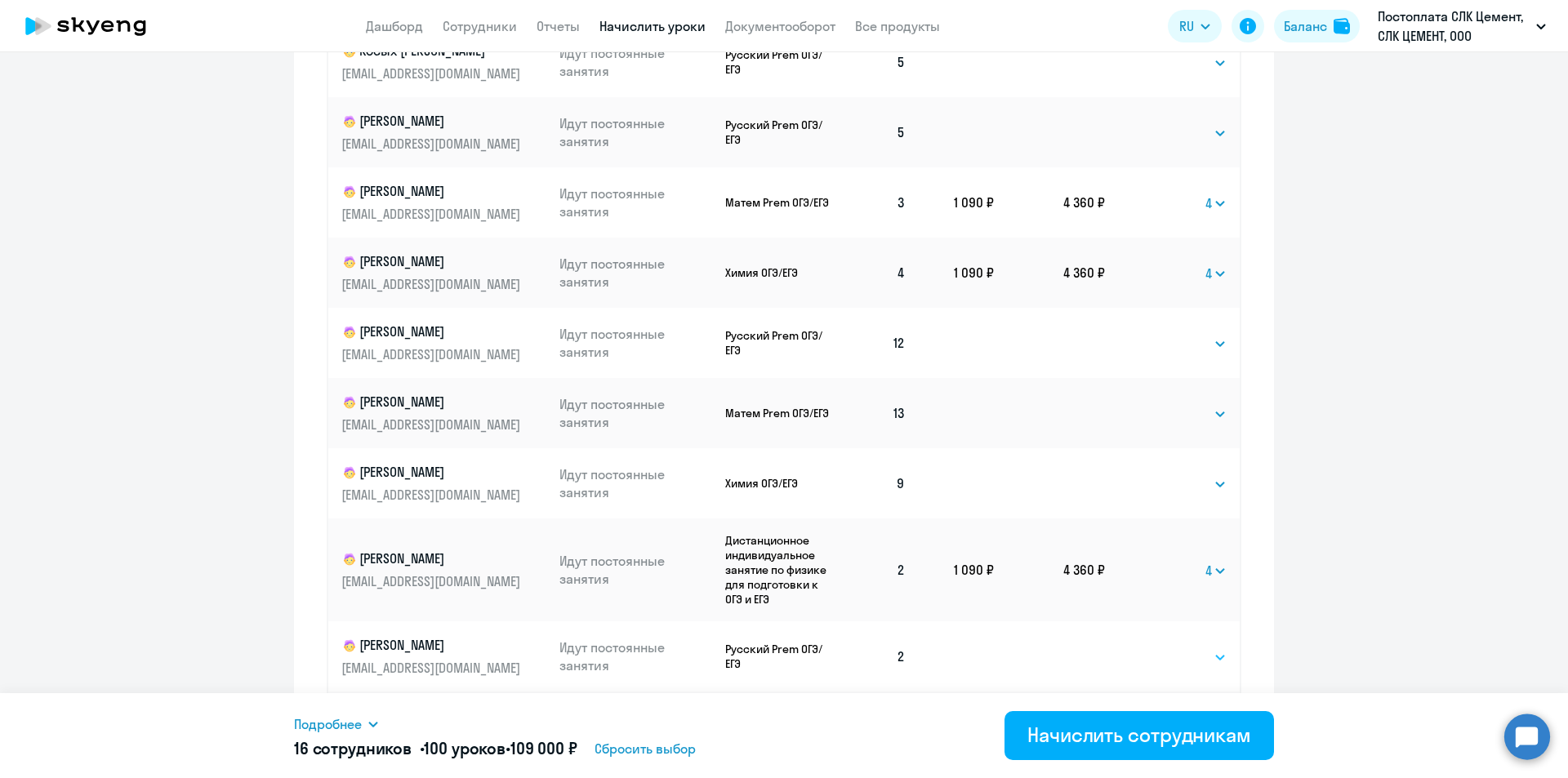
drag, startPoint x: 1184, startPoint y: 662, endPoint x: 1184, endPoint y: 651, distance: 11.0
click at [783, 662] on select "Выбрать 4 8 16 32 64 96 128" at bounding box center [1192, 657] width 67 height 20
select select "4"
click at [783, 647] on select "Выбрать 4 8 16 32 64 96 128" at bounding box center [1192, 657] width 67 height 20
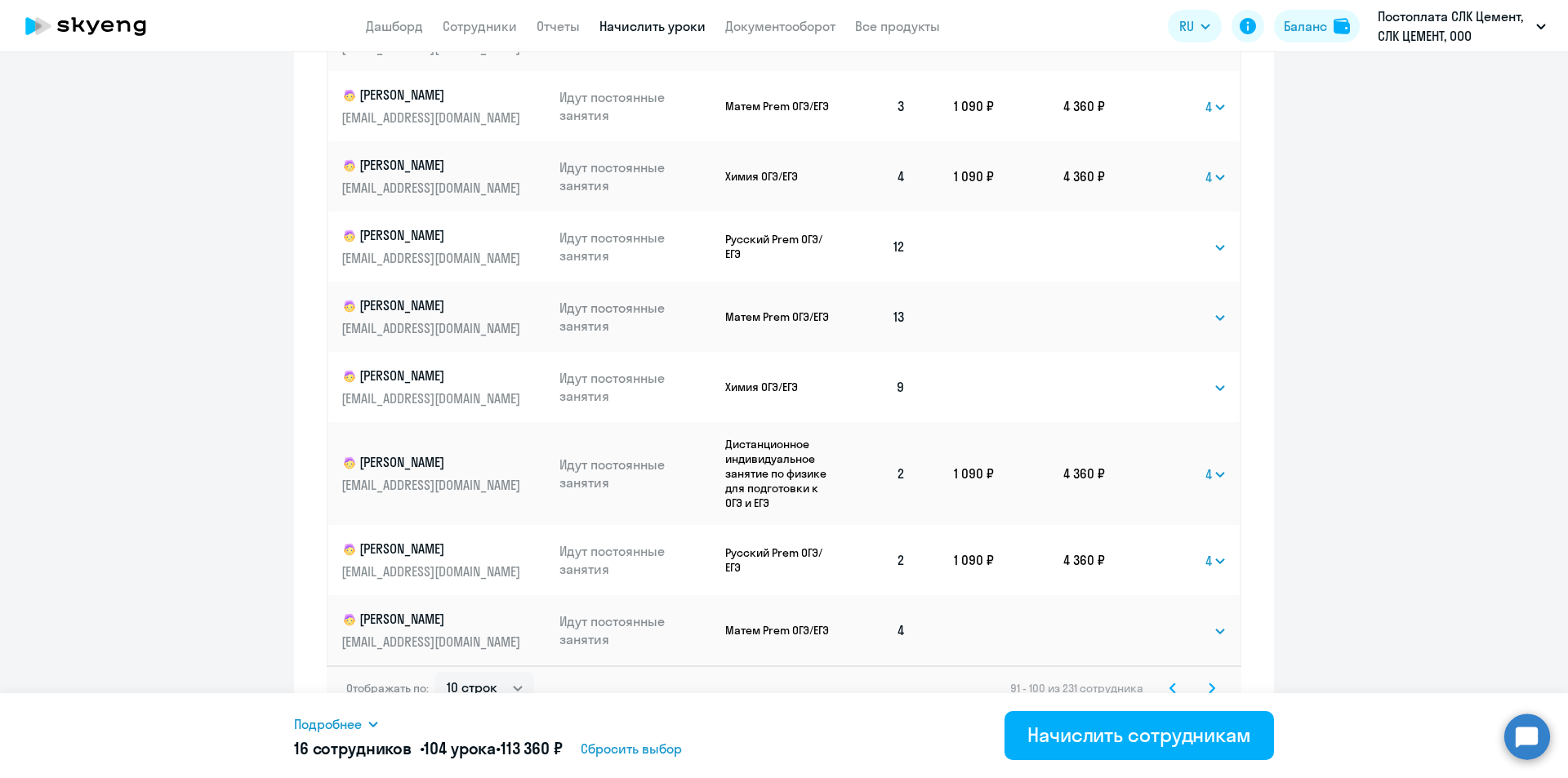
scroll to position [922, 0]
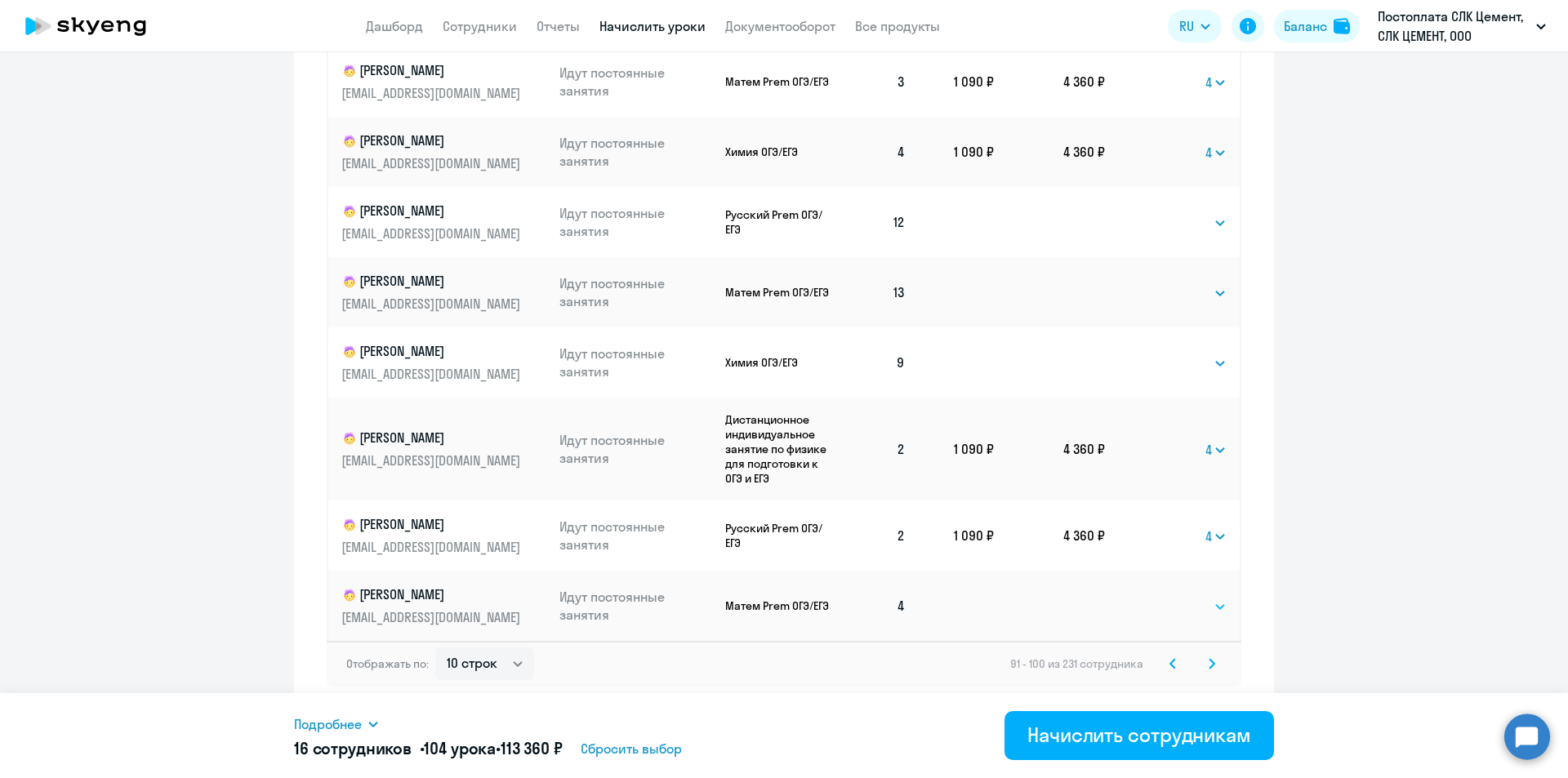
drag, startPoint x: 1182, startPoint y: 611, endPoint x: 1182, endPoint y: 597, distance: 14.0
click at [783, 611] on select "Выбрать 4 8 16 32 64 96 128" at bounding box center [1192, 607] width 67 height 20
select select "4"
click at [783, 597] on select "Выбрать 4 8 16 32 64 96 128" at bounding box center [1192, 607] width 67 height 20
click at [783, 662] on icon at bounding box center [1212, 663] width 5 height 9
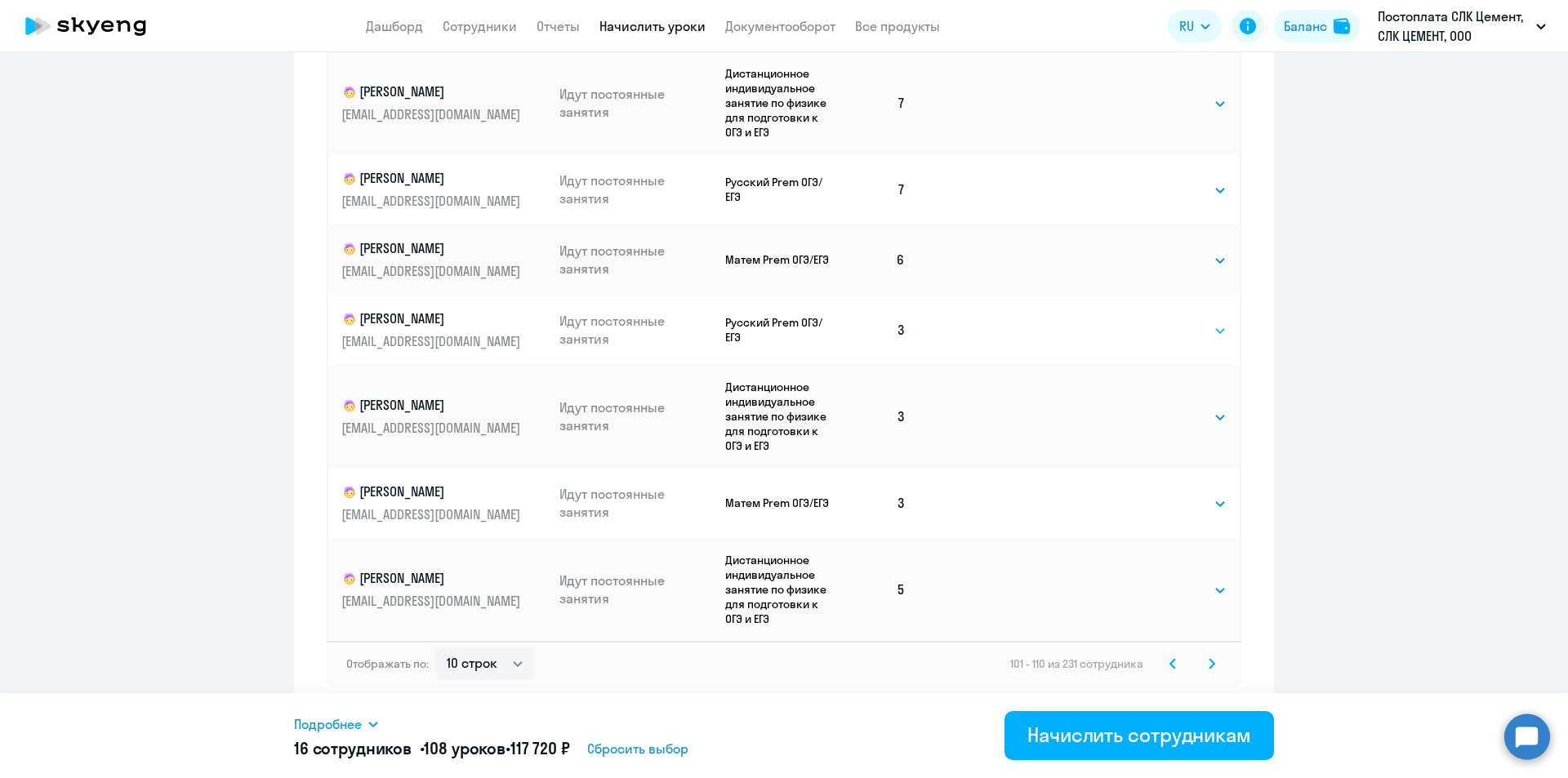
click at [783, 335] on select "Выбрать 4 8 16 32 64 96 128" at bounding box center [1192, 330] width 67 height 20
select select "4"
click at [783, 321] on select "Выбрать 4 8 16 32 64 96 128" at bounding box center [1192, 330] width 67 height 20
click at [783, 416] on select "Выбрать 4 8 16 32 64 96 128" at bounding box center [1192, 417] width 67 height 20
select select "4"
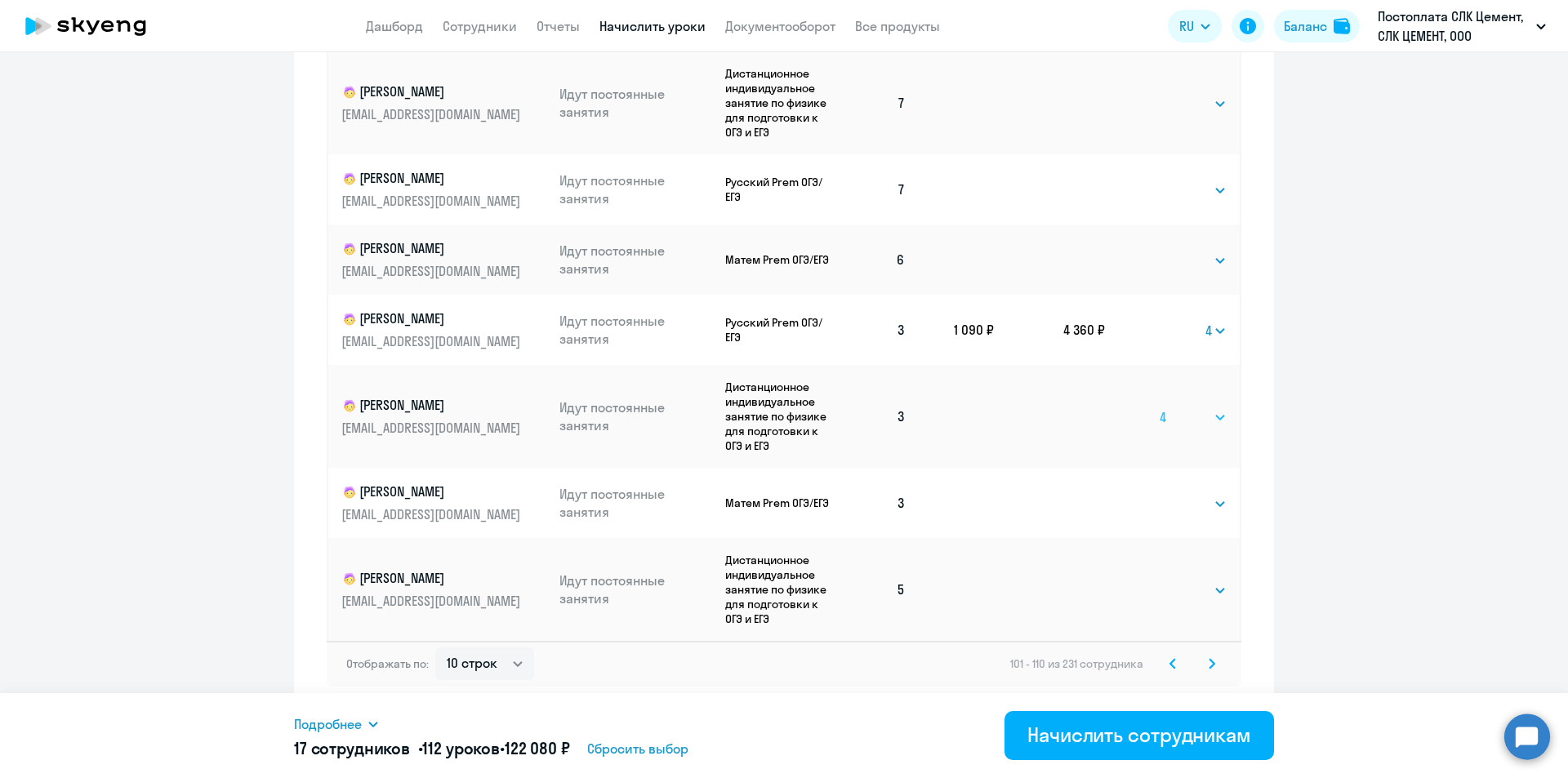
click at [783, 408] on select "Выбрать 4 8 16 32 64 96 128" at bounding box center [1192, 417] width 67 height 20
click at [783, 507] on select "Выбрать 4 8 16 32 64 96 128" at bounding box center [1192, 504] width 67 height 20
select select "4"
click at [783, 494] on select "Выбрать 4 8 16 32 64 96 128" at bounding box center [1192, 504] width 67 height 20
click at [783, 661] on svg-icon at bounding box center [1212, 663] width 20 height 20
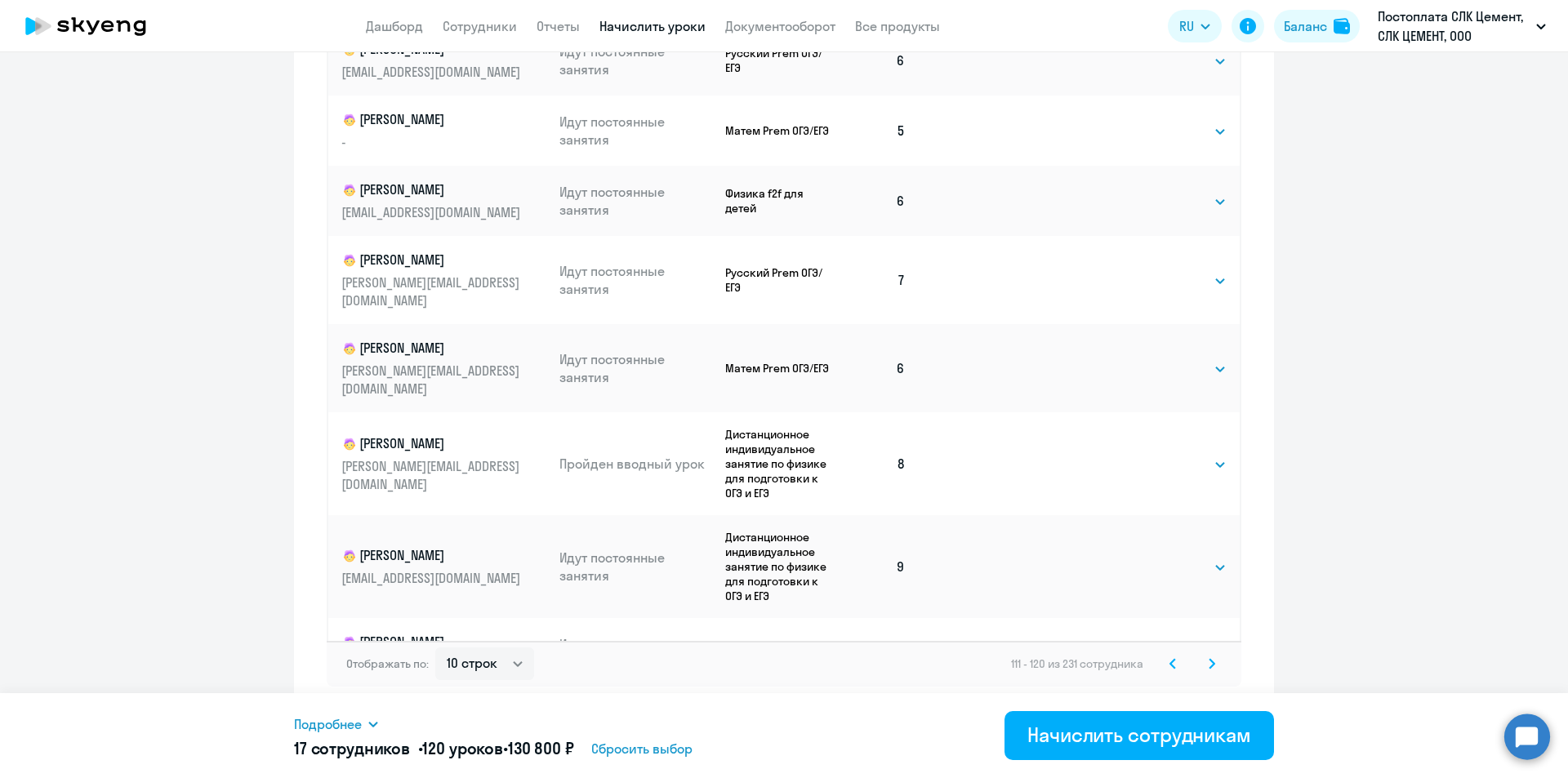
scroll to position [758, 0]
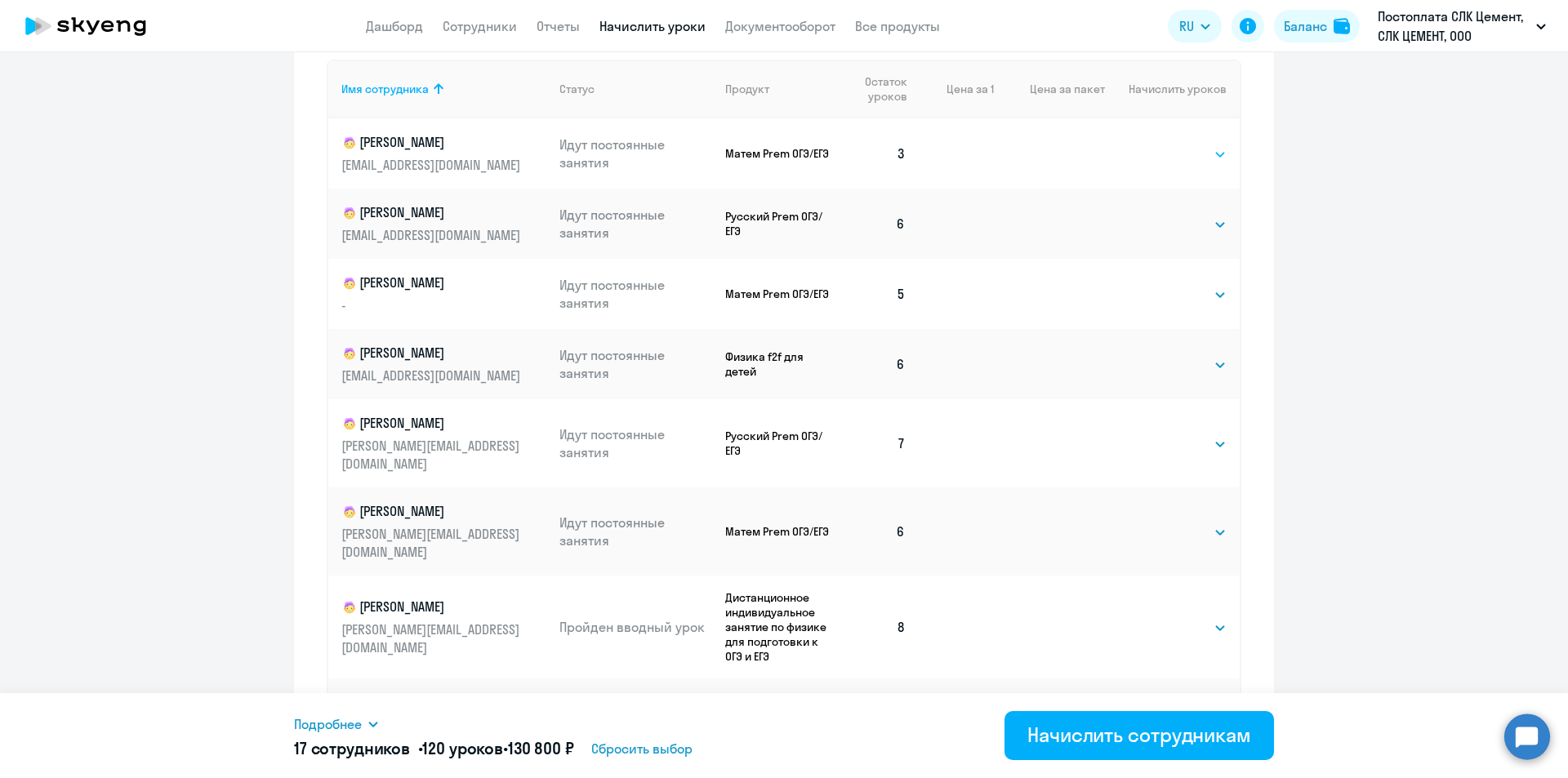
click at [783, 155] on select "Выбрать 4 8 16 32 64 96 128" at bounding box center [1192, 155] width 67 height 20
select select "4"
click at [783, 145] on select "Выбрать 4 8 16 32 64 96 128" at bounding box center [1192, 155] width 67 height 20
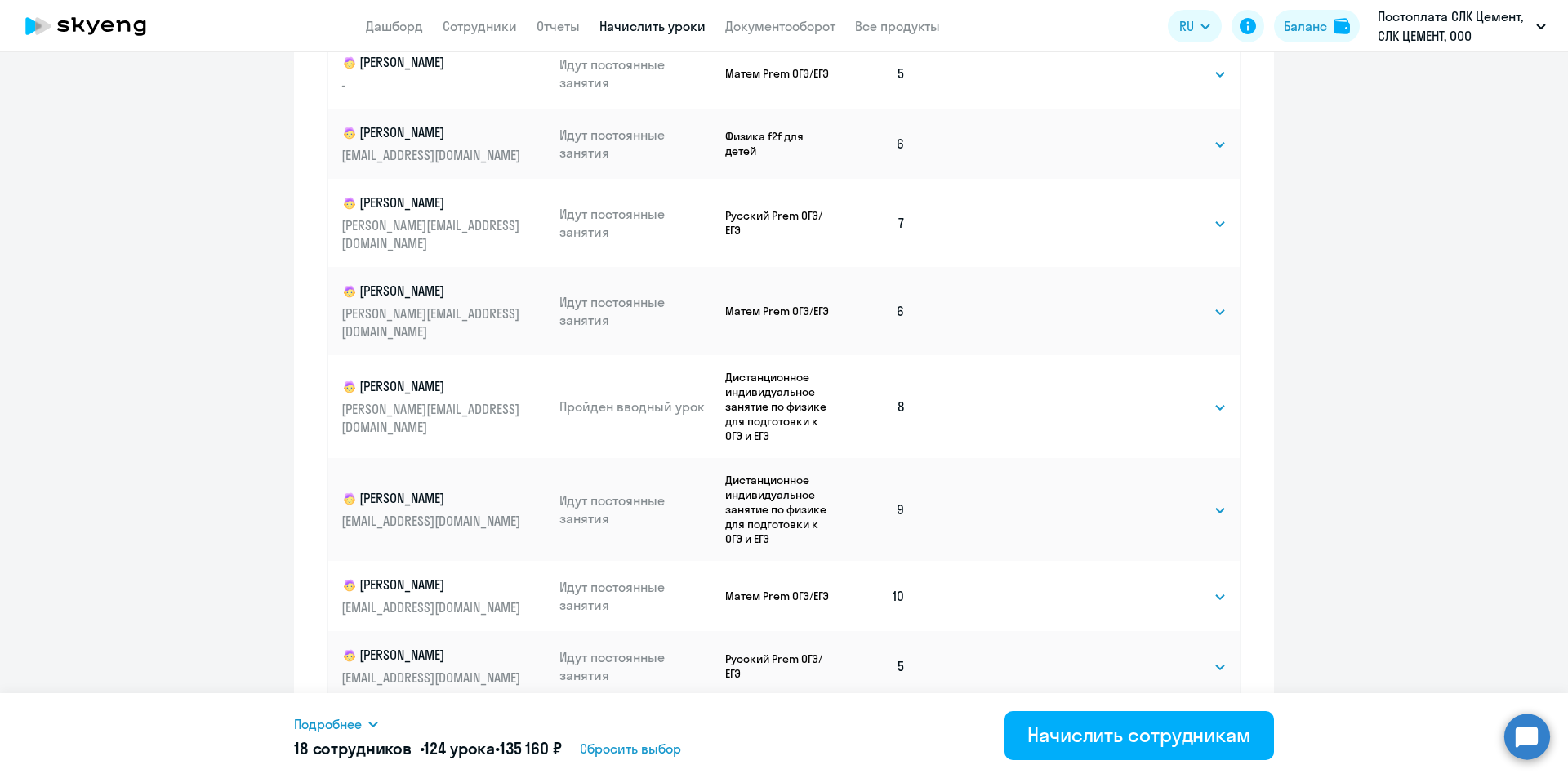
scroll to position [922, 0]
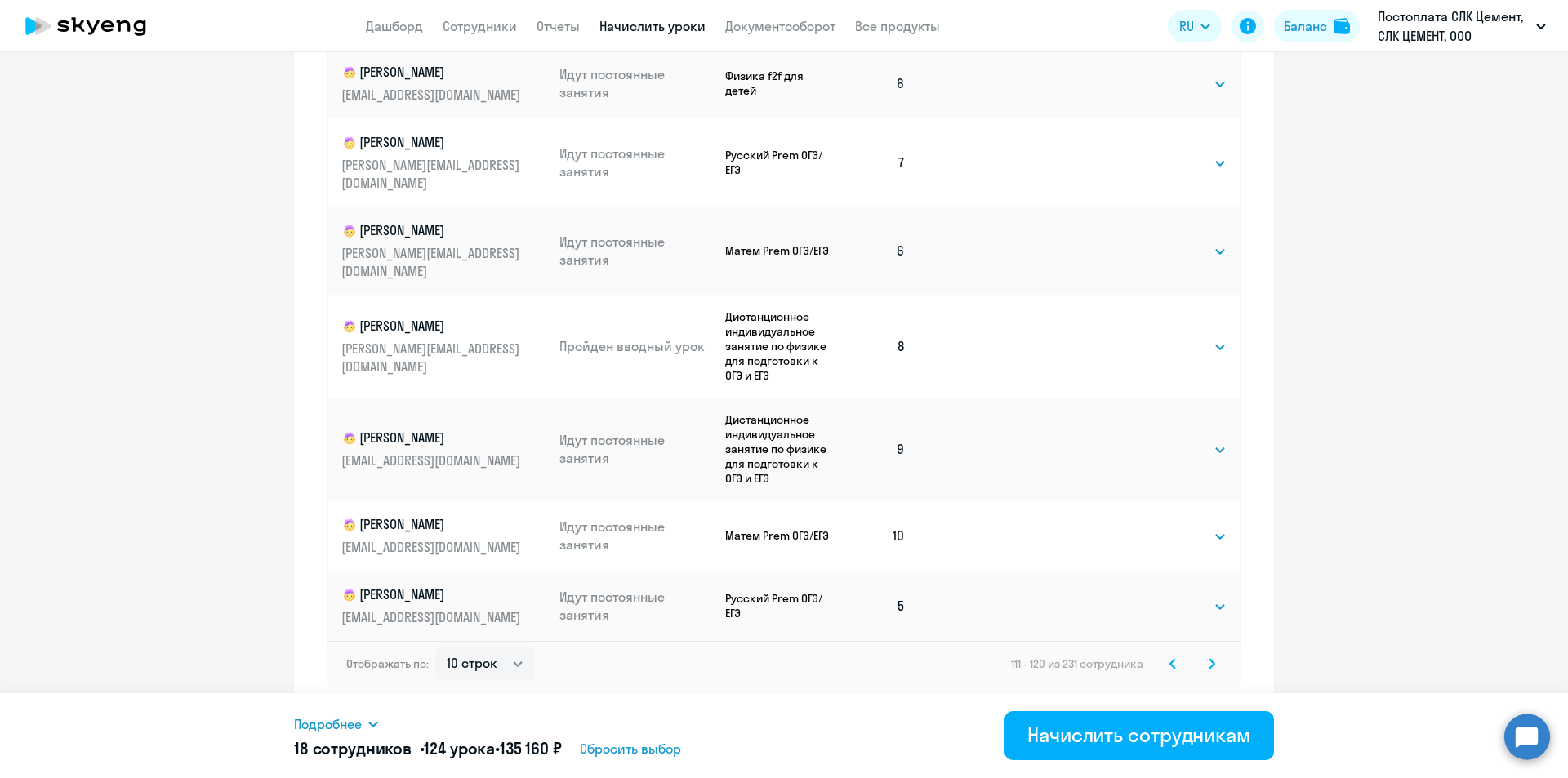
click at [783, 673] on div "Отображать по: 10 строк 30 строк 50 строк 111 - 120 из 231 сотрудника" at bounding box center [784, 663] width 914 height 45
click at [783, 667] on icon at bounding box center [1212, 663] width 5 height 9
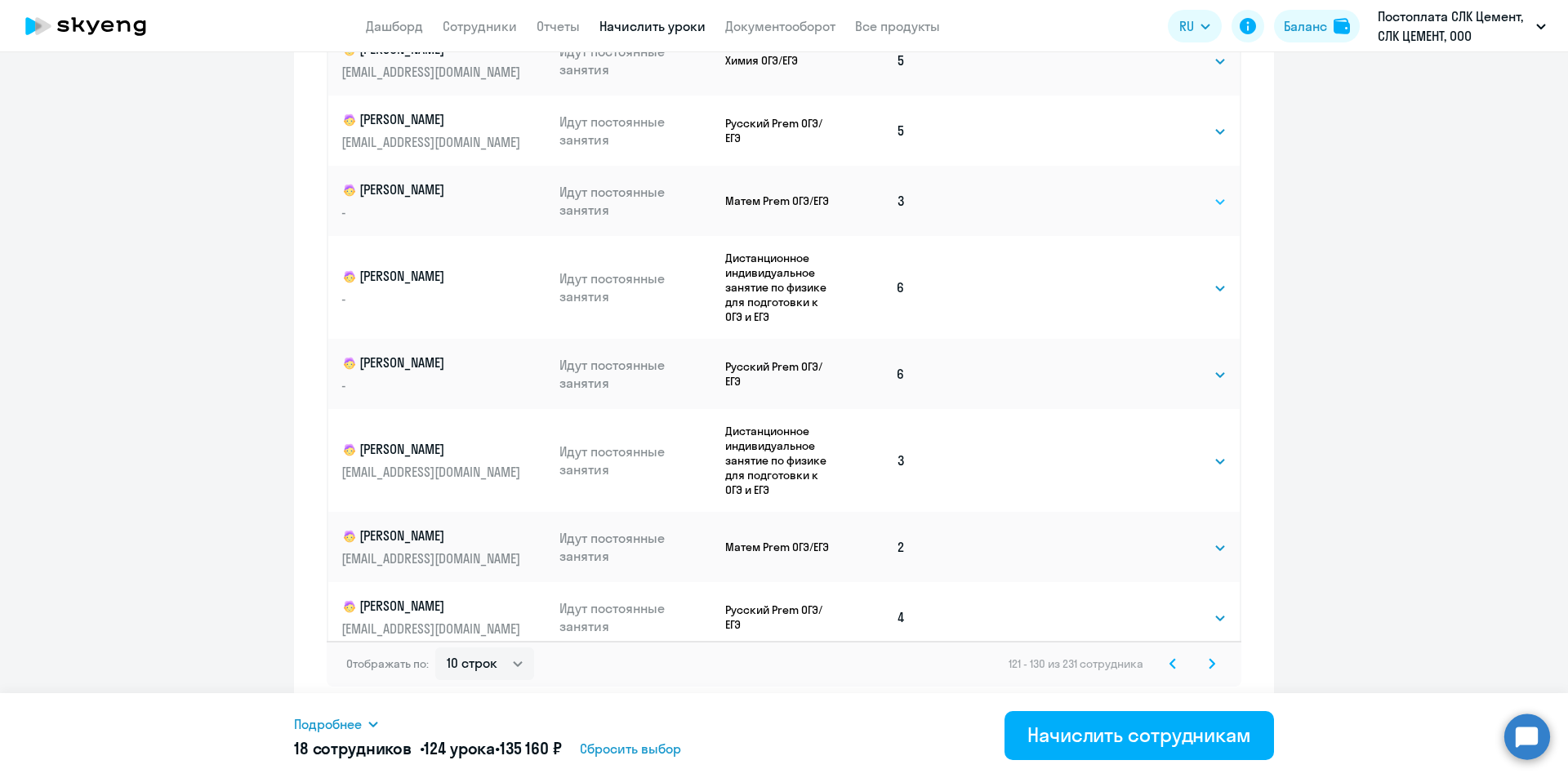
click at [783, 206] on select "Выбрать 4 8 16 32 64 96 128" at bounding box center [1192, 202] width 67 height 20
select select "4"
click at [783, 192] on select "Выбрать 4 8 16 32 64 96 128" at bounding box center [1192, 202] width 67 height 20
drag, startPoint x: 1164, startPoint y: 460, endPoint x: 1161, endPoint y: 470, distance: 10.4
click at [783, 460] on select "Выбрать 4 8 16 32 64 96 128" at bounding box center [1192, 461] width 67 height 20
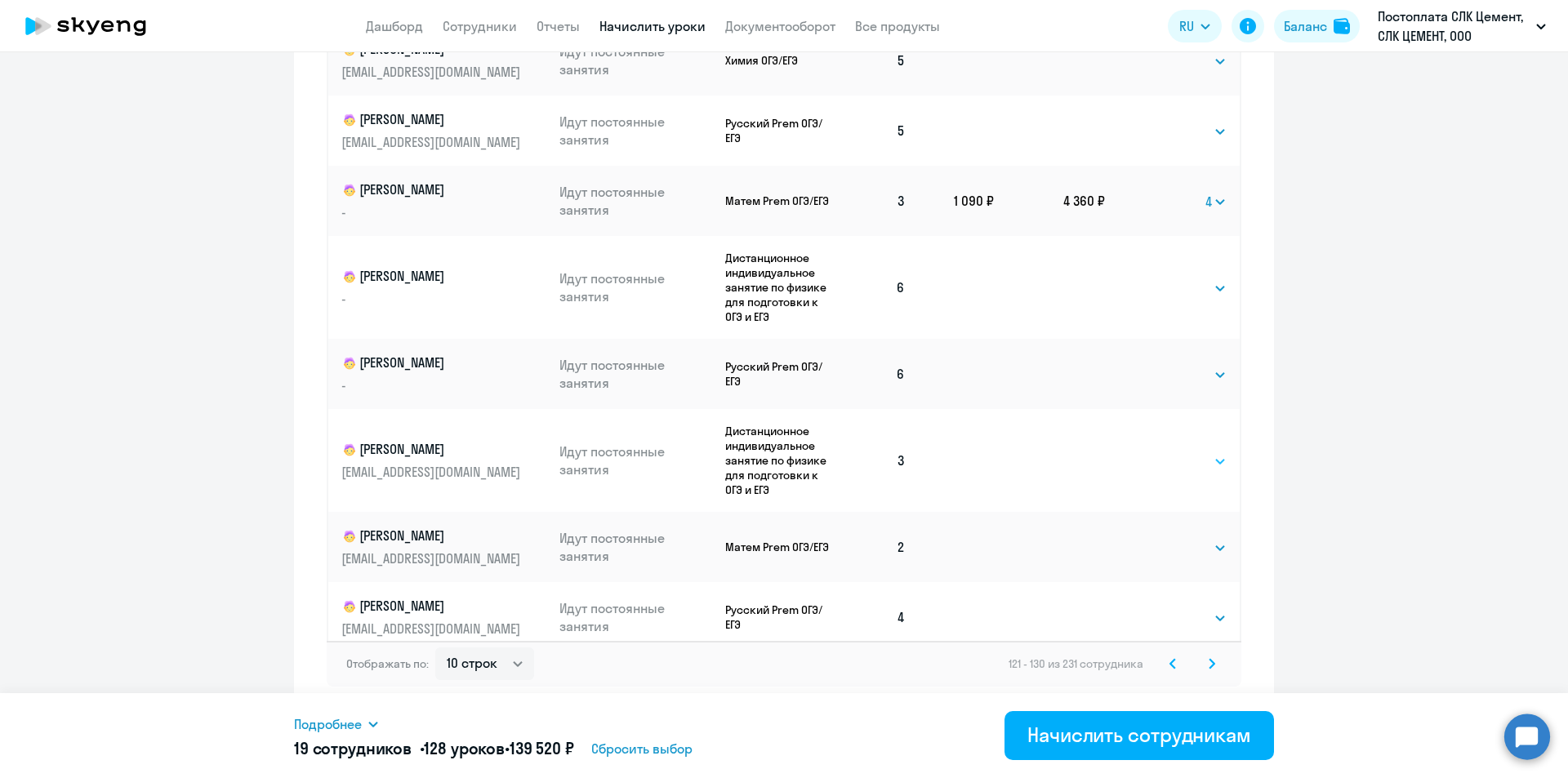
select select "4"
click at [783, 451] on select "Выбрать 4 8 16 32 64 96 128" at bounding box center [1192, 461] width 67 height 20
click at [783, 551] on select "Выбрать 4 8 16 32 64 96 128" at bounding box center [1192, 548] width 67 height 20
select select "4"
click at [783, 538] on select "Выбрать 4 8 16 32 64 96 128" at bounding box center [1192, 548] width 67 height 20
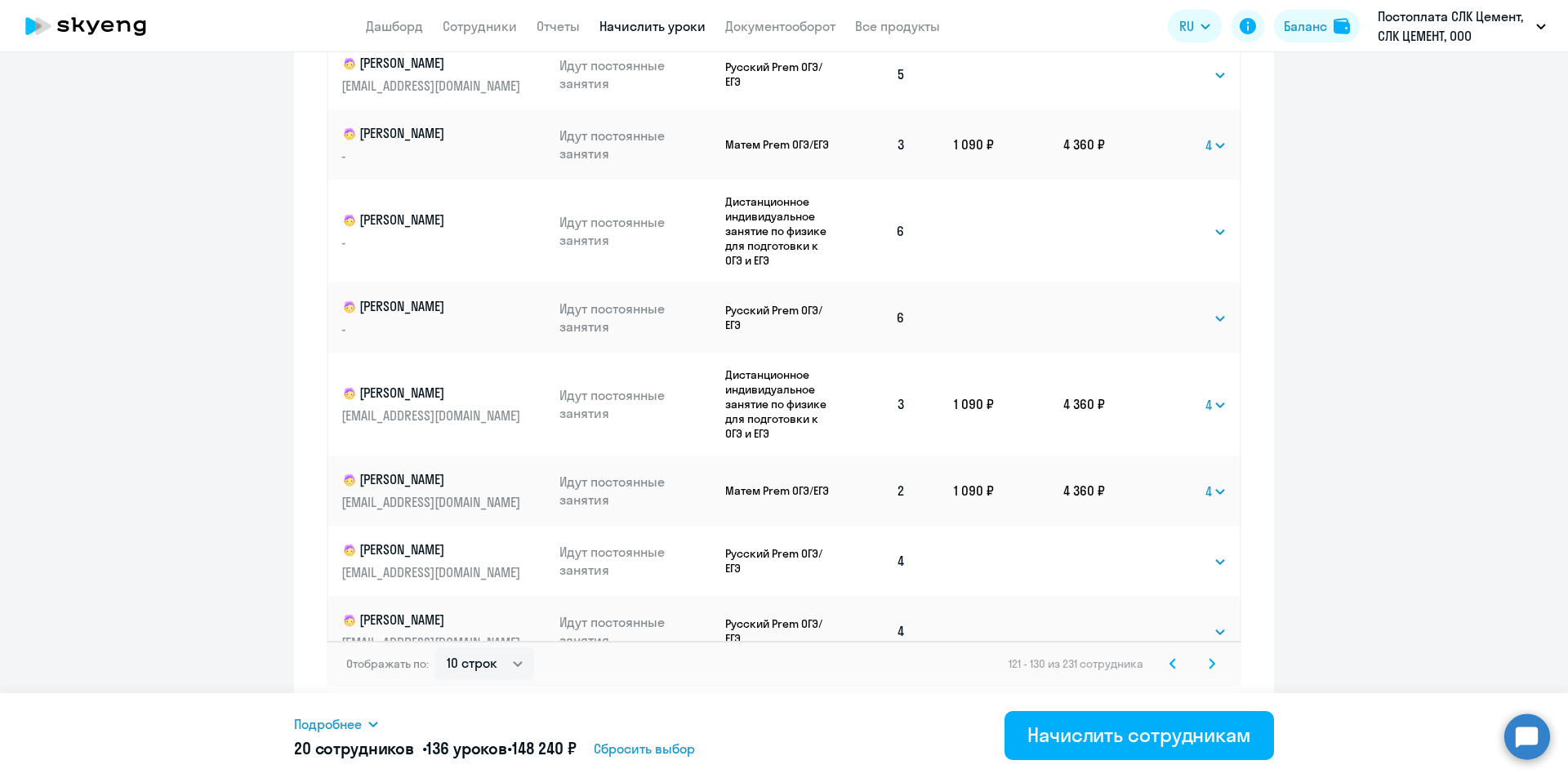
scroll to position [82, 0]
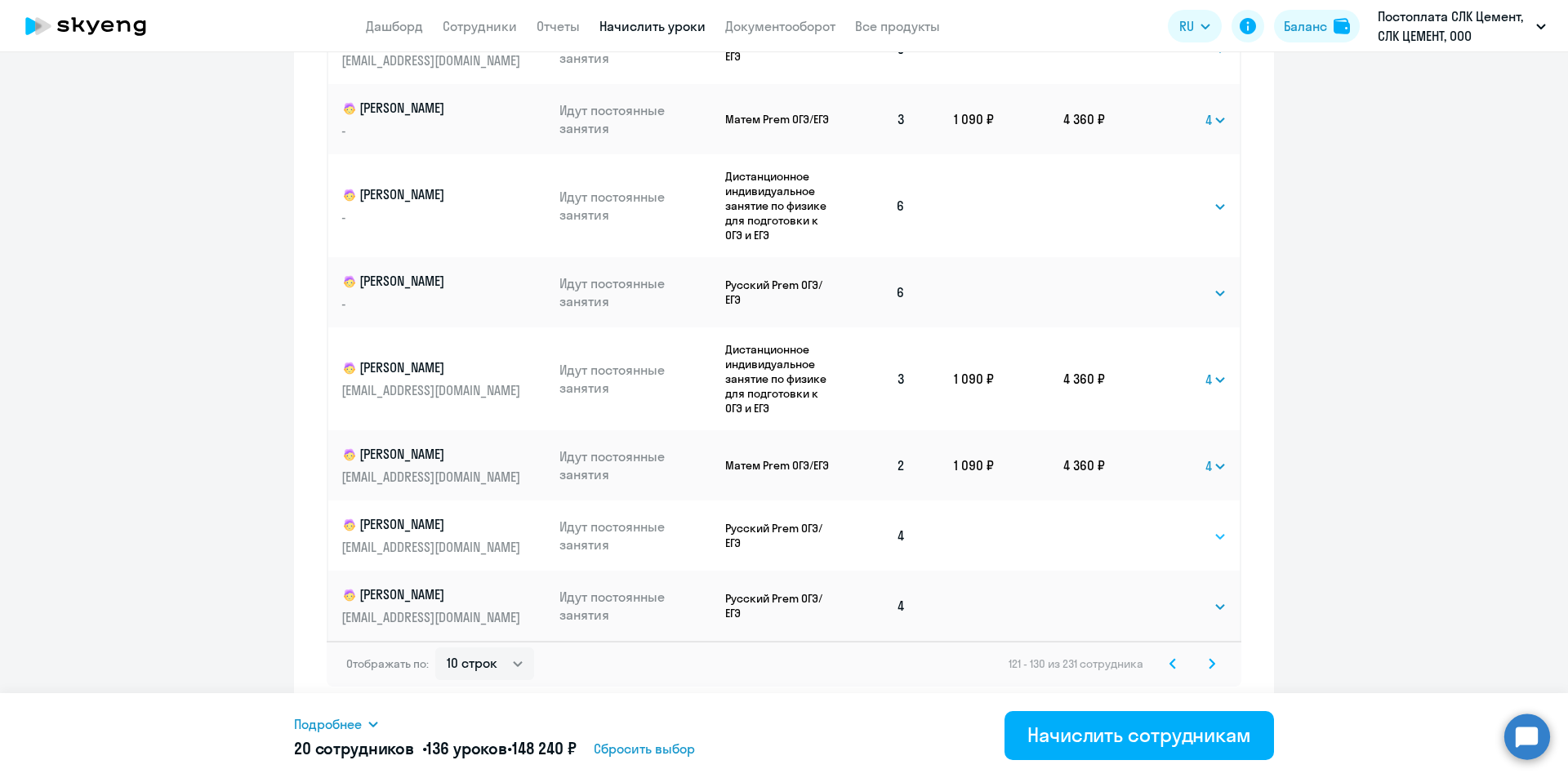
click at [783, 535] on select "Выбрать 4 8 16 32 64 96 128" at bounding box center [1192, 536] width 67 height 20
select select "4"
click at [783, 527] on select "Выбрать 4 8 16 32 64 96 128" at bounding box center [1192, 536] width 67 height 20
click at [783, 609] on select "Выбрать 4 8 16 32 64 96 128" at bounding box center [1192, 607] width 67 height 20
select select "4"
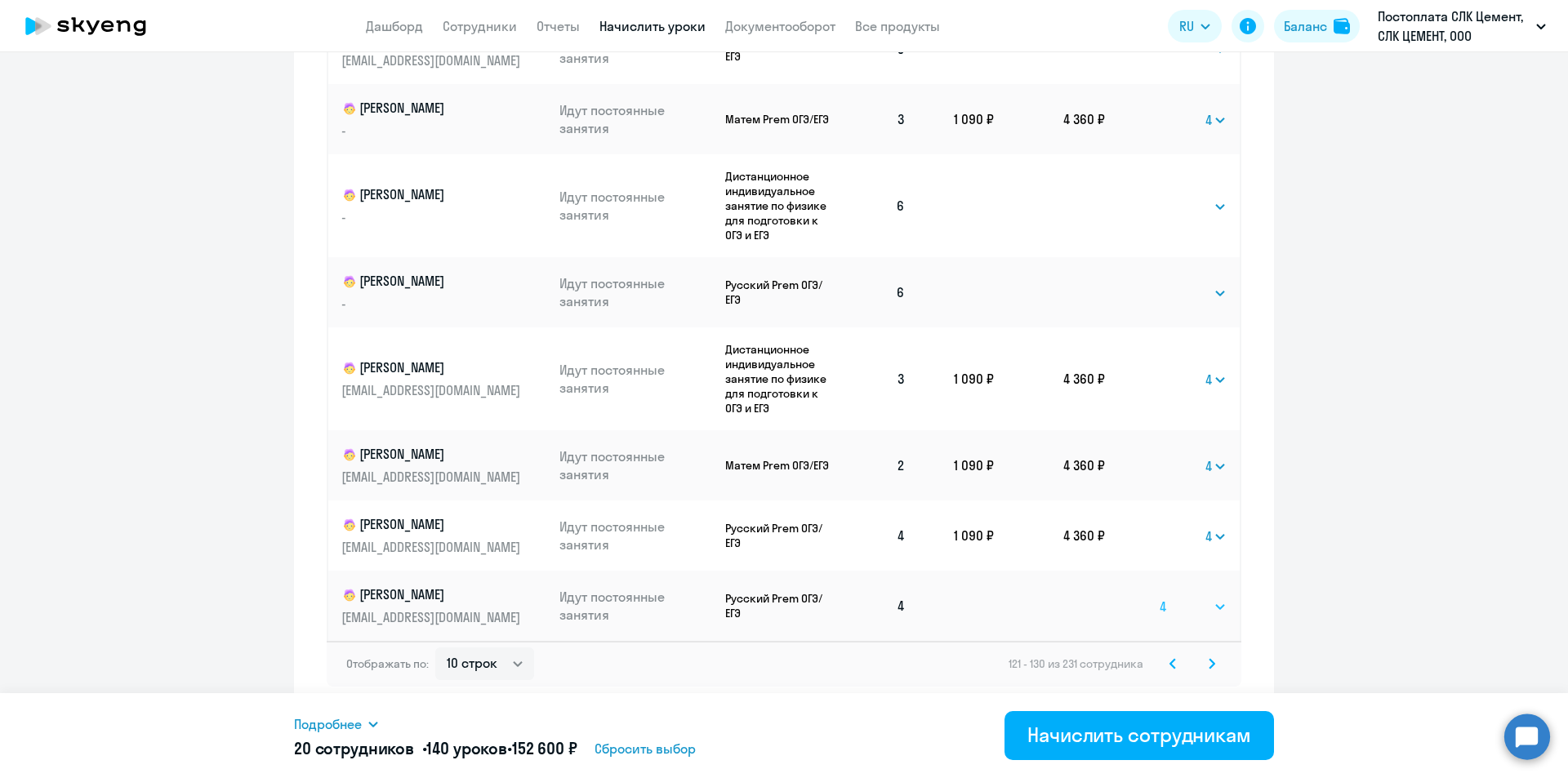
click at [783, 597] on select "Выбрать 4 8 16 32 64 96 128" at bounding box center [1192, 607] width 67 height 20
click at [783, 659] on icon at bounding box center [1212, 663] width 5 height 9
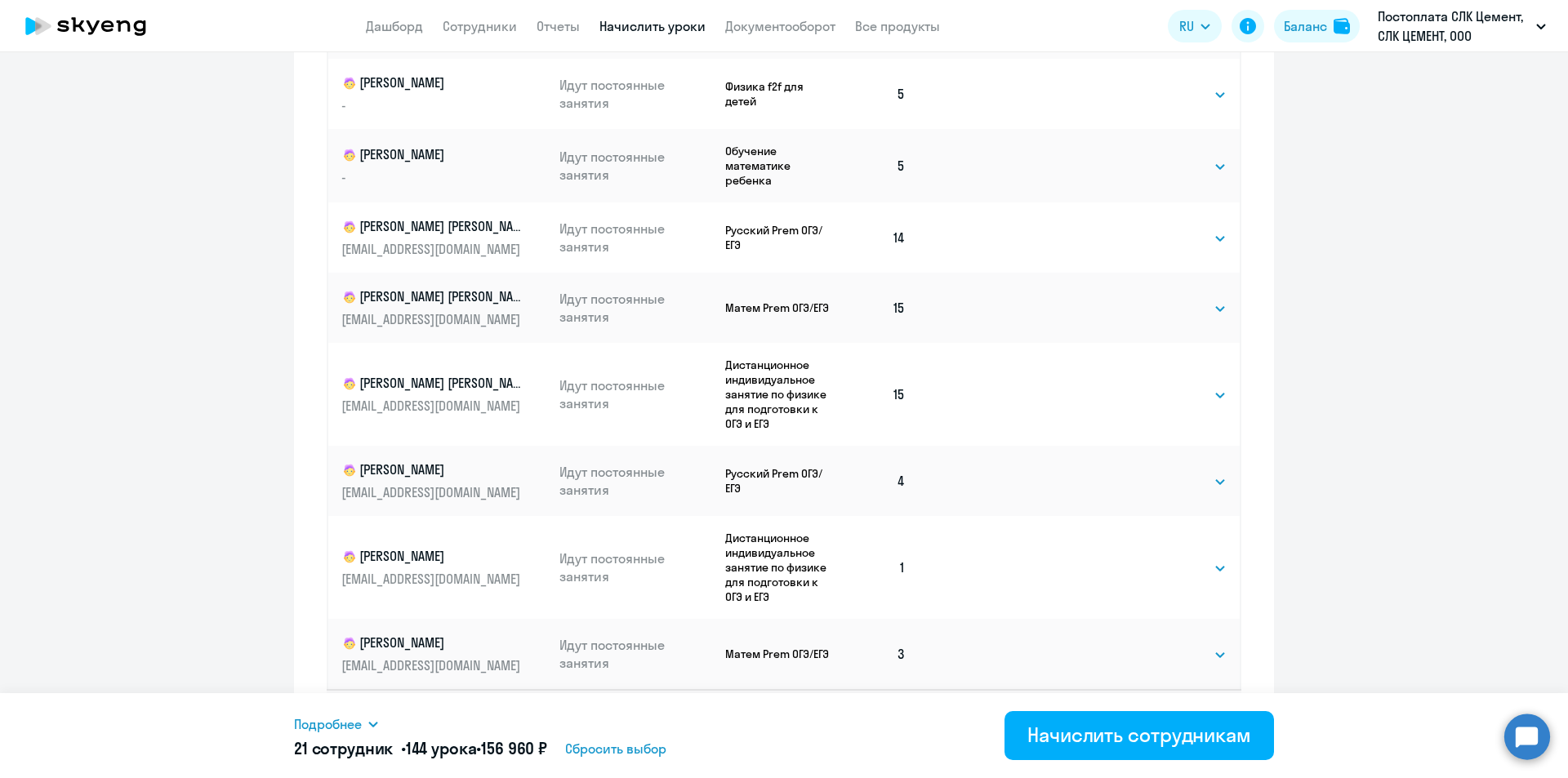
scroll to position [922, 0]
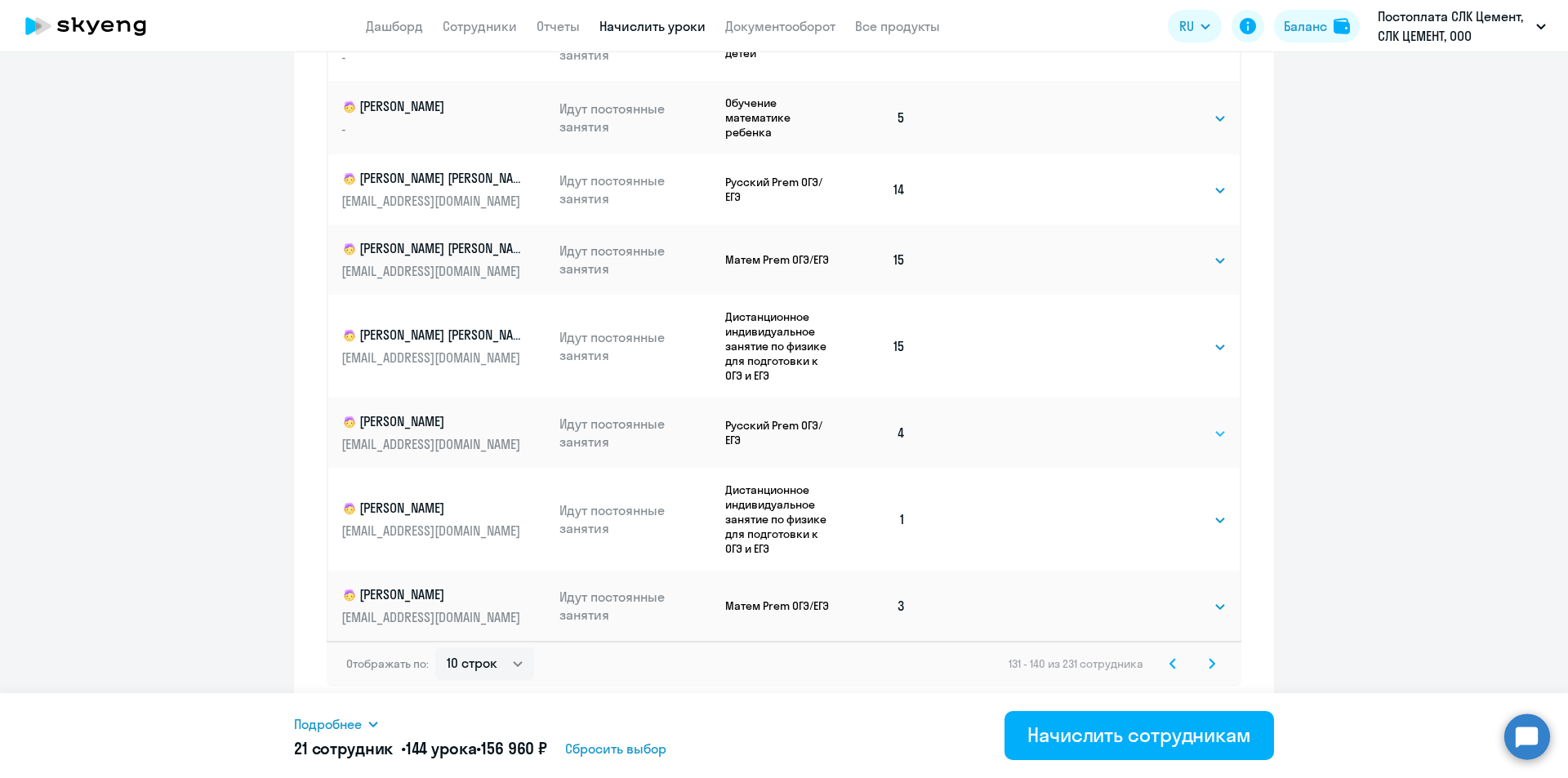
click at [783, 438] on select "Выбрать 4 8 16 32 64 96 128" at bounding box center [1192, 433] width 67 height 20
select select "4"
click at [783, 424] on select "Выбрать 4 8 16 32 64 96 128" at bounding box center [1192, 433] width 67 height 20
click at [783, 527] on select "Выбрать 4 8 16 32 64 96 128" at bounding box center [1192, 520] width 67 height 20
select select "4"
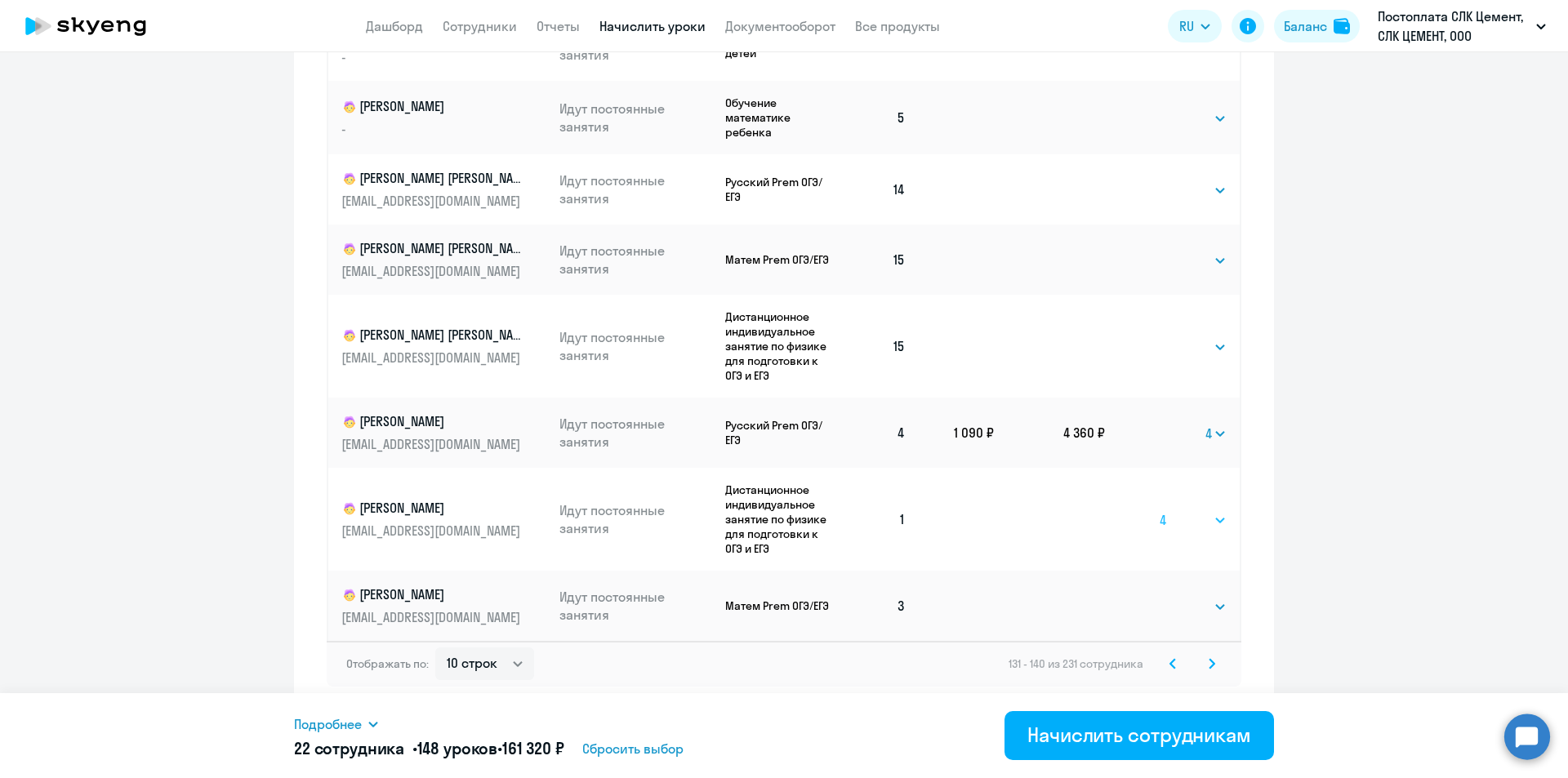
click at [783, 510] on select "Выбрать 4 8 16 32 64 96 128" at bounding box center [1192, 520] width 67 height 20
click at [783, 604] on select "Выбрать 4 8 16 32 64 96 128" at bounding box center [1192, 607] width 67 height 20
select select "4"
click at [783, 597] on select "Выбрать 4 8 16 32 64 96 128" at bounding box center [1192, 607] width 67 height 20
click at [783, 663] on icon at bounding box center [1211, 663] width 6 height 12
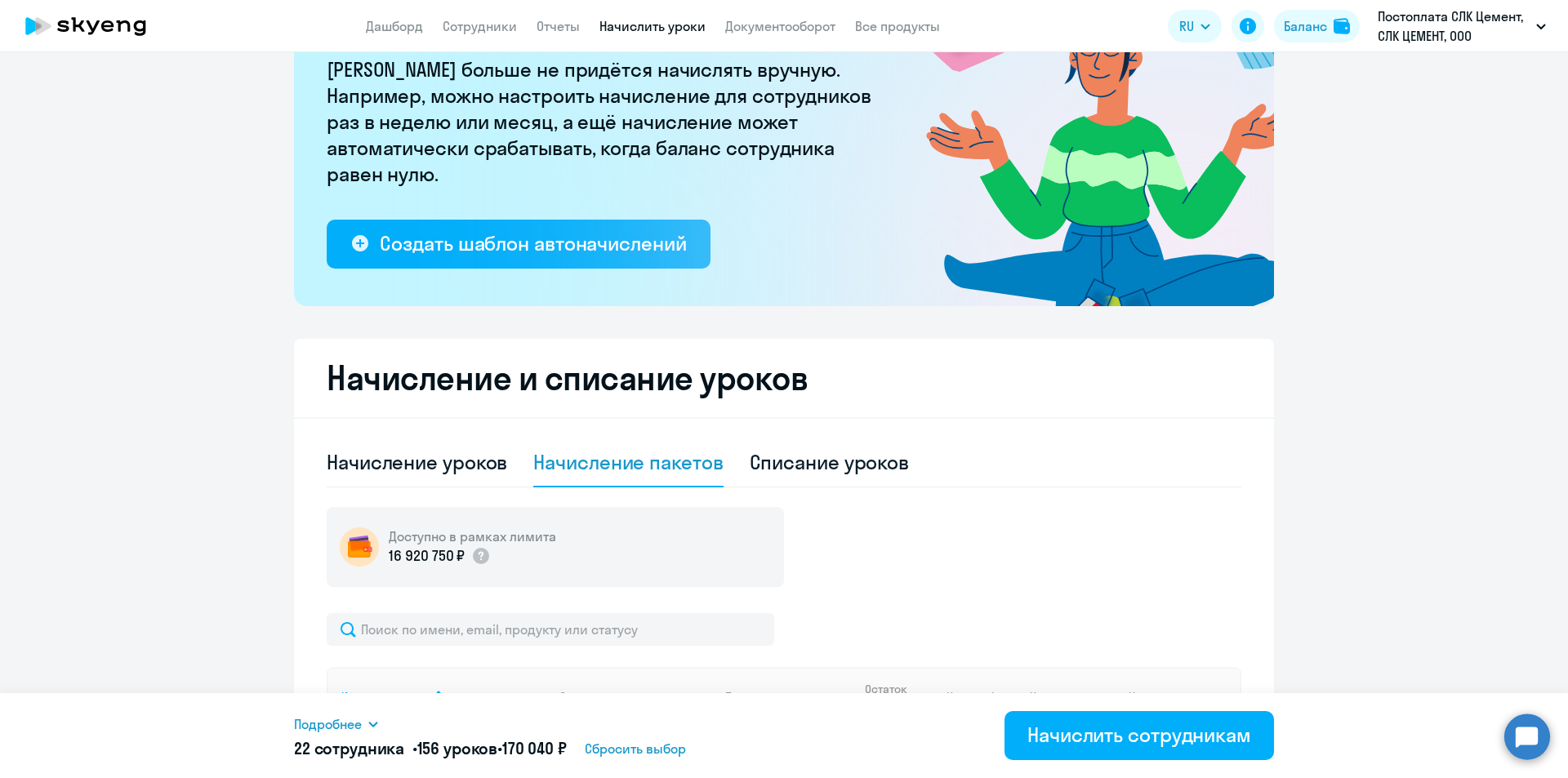
scroll to position [560, 0]
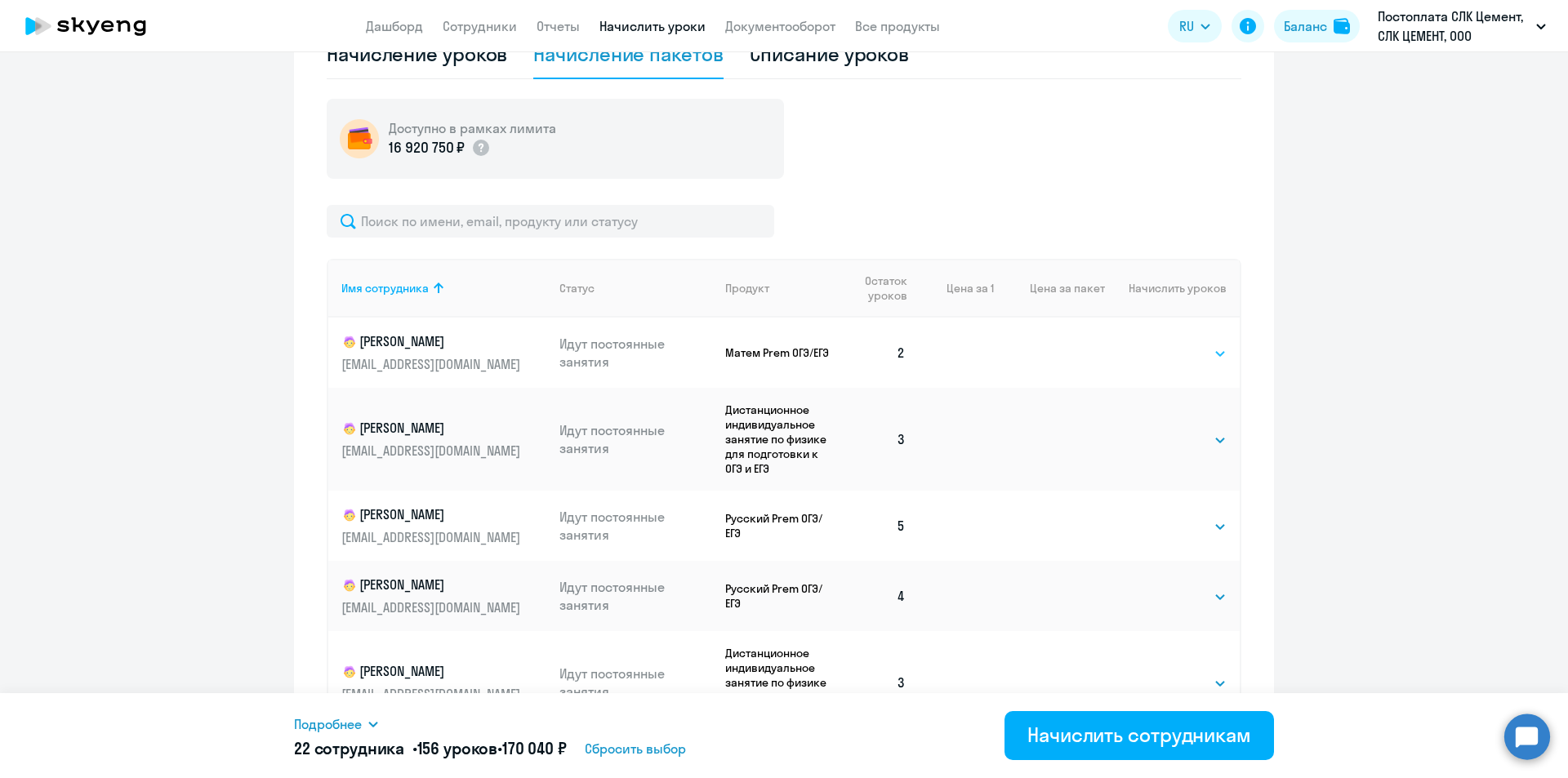
click at [783, 359] on select "Выбрать 4 8 16 32 64 96 128" at bounding box center [1192, 353] width 67 height 20
select select "4"
click at [783, 344] on select "Выбрать 4 8 16 32 64 96 128" at bounding box center [1192, 353] width 67 height 20
click at [783, 443] on select "Выбрать 4 8 16 32 64 96 128" at bounding box center [1192, 440] width 67 height 20
select select "4"
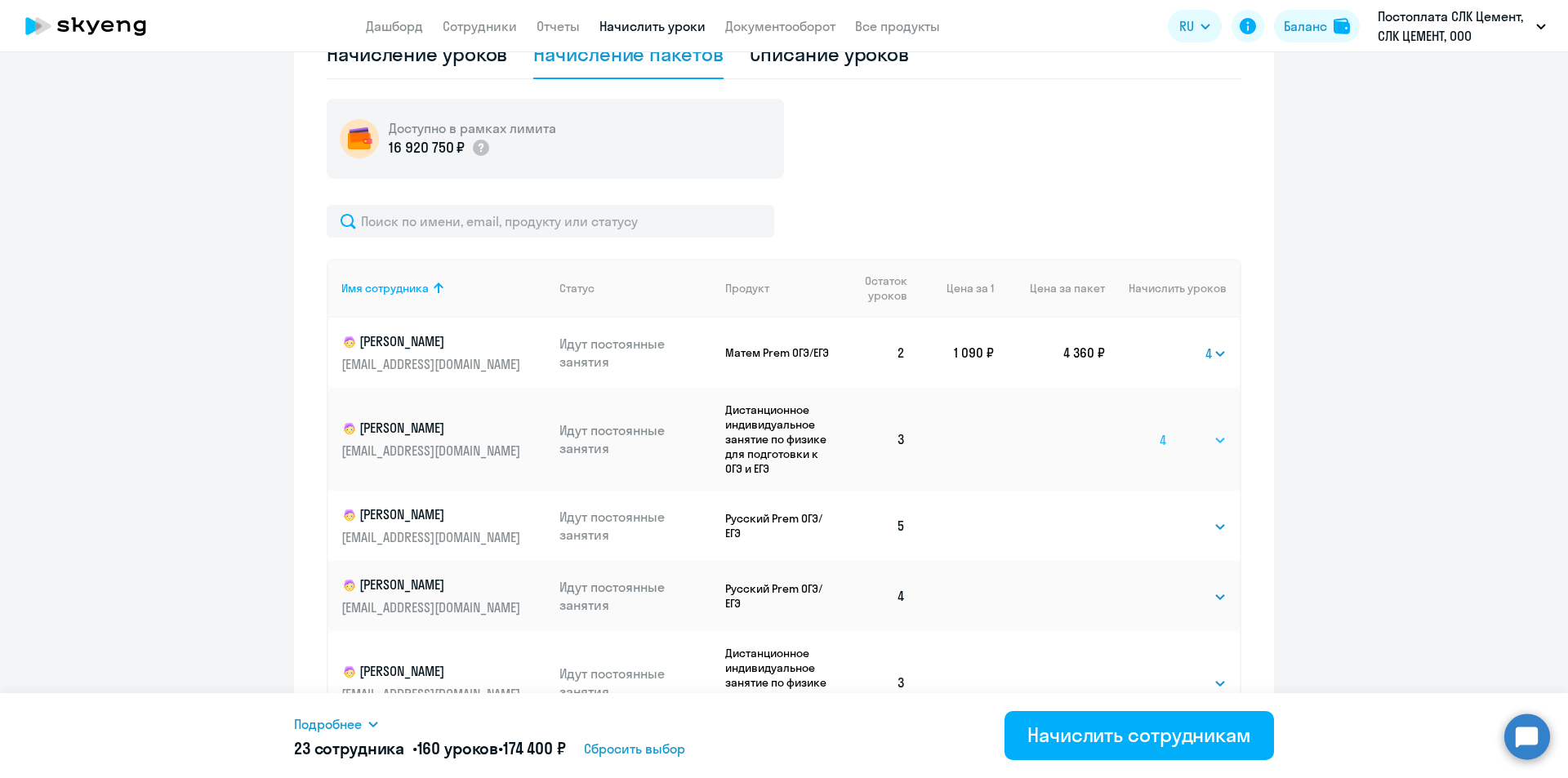
click at [783, 430] on select "Выбрать 4 8 16 32 64 96 128" at bounding box center [1192, 440] width 67 height 20
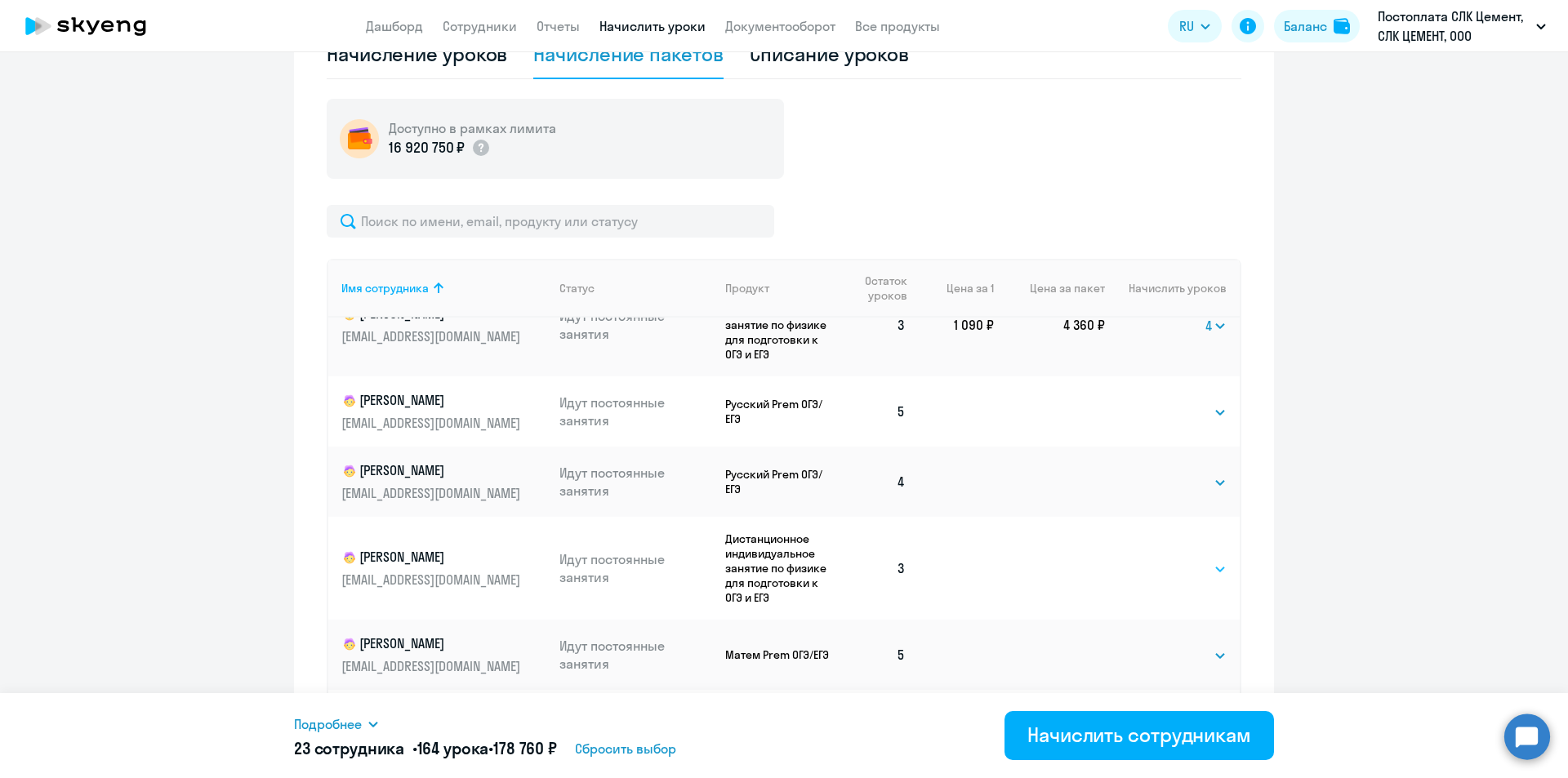
click at [783, 565] on select "Выбрать 4 8 16 32 64 96 128" at bounding box center [1192, 569] width 67 height 20
select select "4"
click at [783, 560] on select "Выбрать 4 8 16 32 64 96 128" at bounding box center [1192, 569] width 67 height 20
click at [783, 482] on select "Выбрать 4 8 16 32 64 96 128" at bounding box center [1192, 482] width 67 height 20
select select "4"
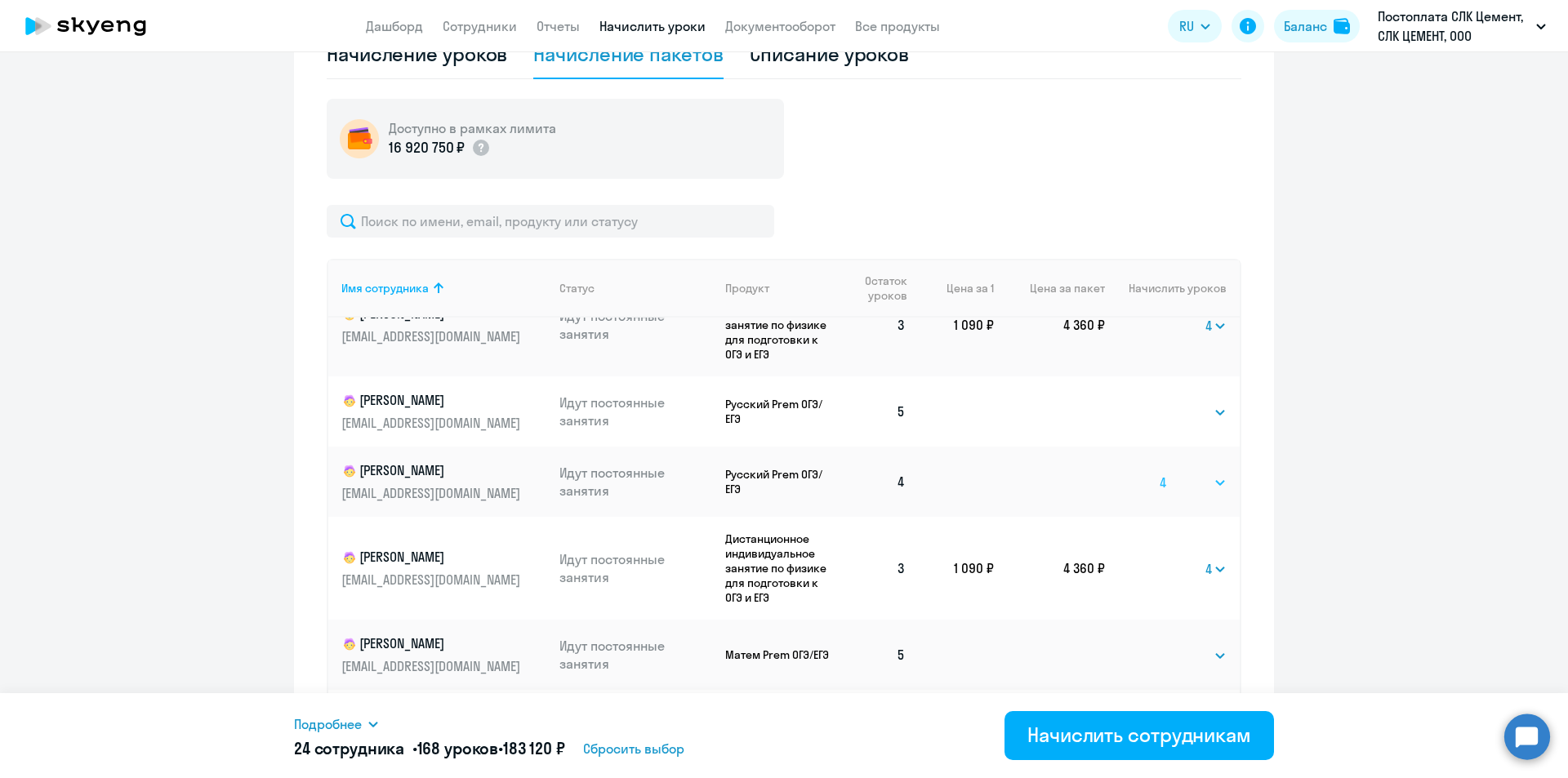
click at [783, 472] on select "Выбрать 4 8 16 32 64 96 128" at bounding box center [1192, 482] width 67 height 20
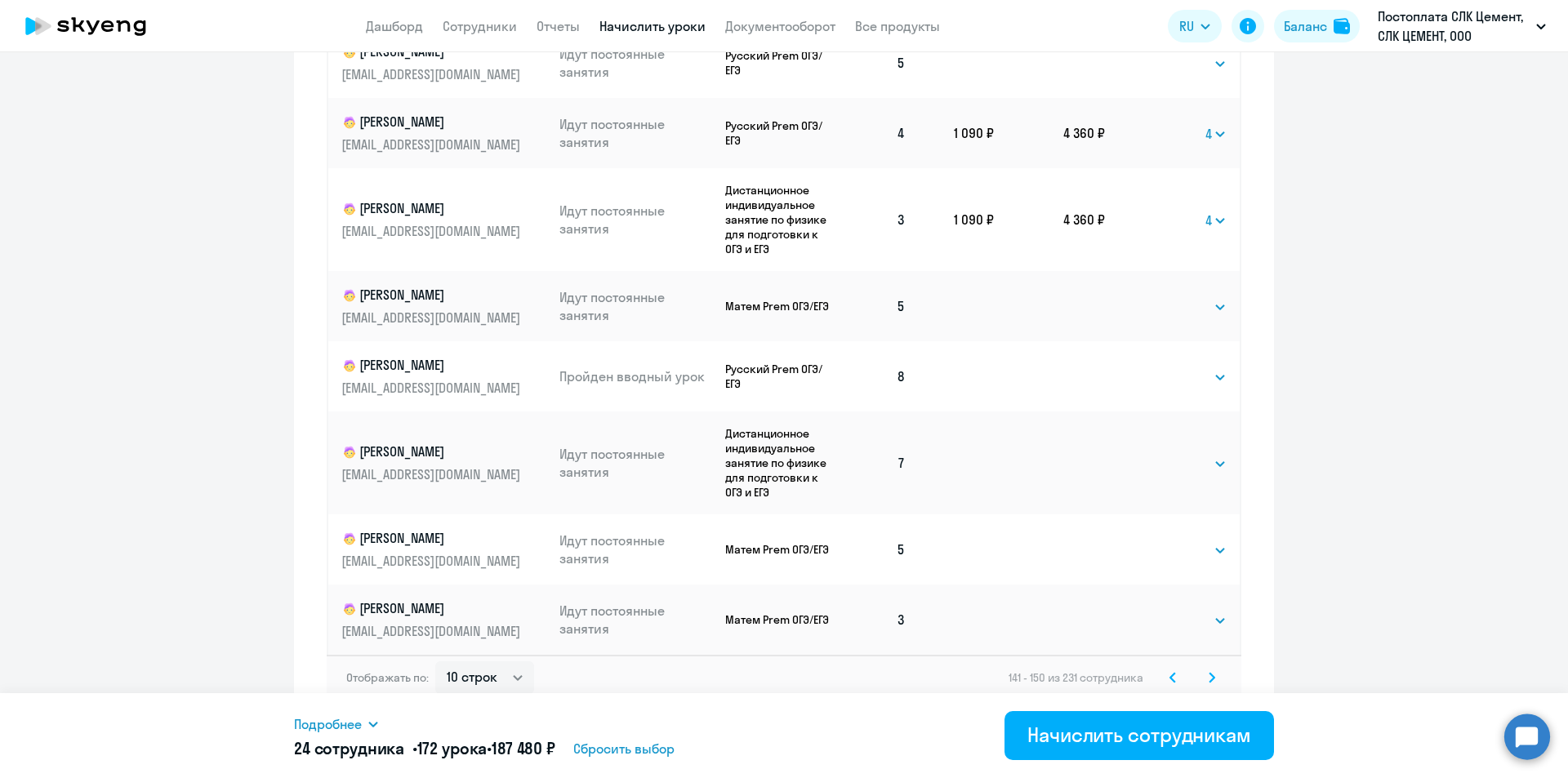
scroll to position [922, 0]
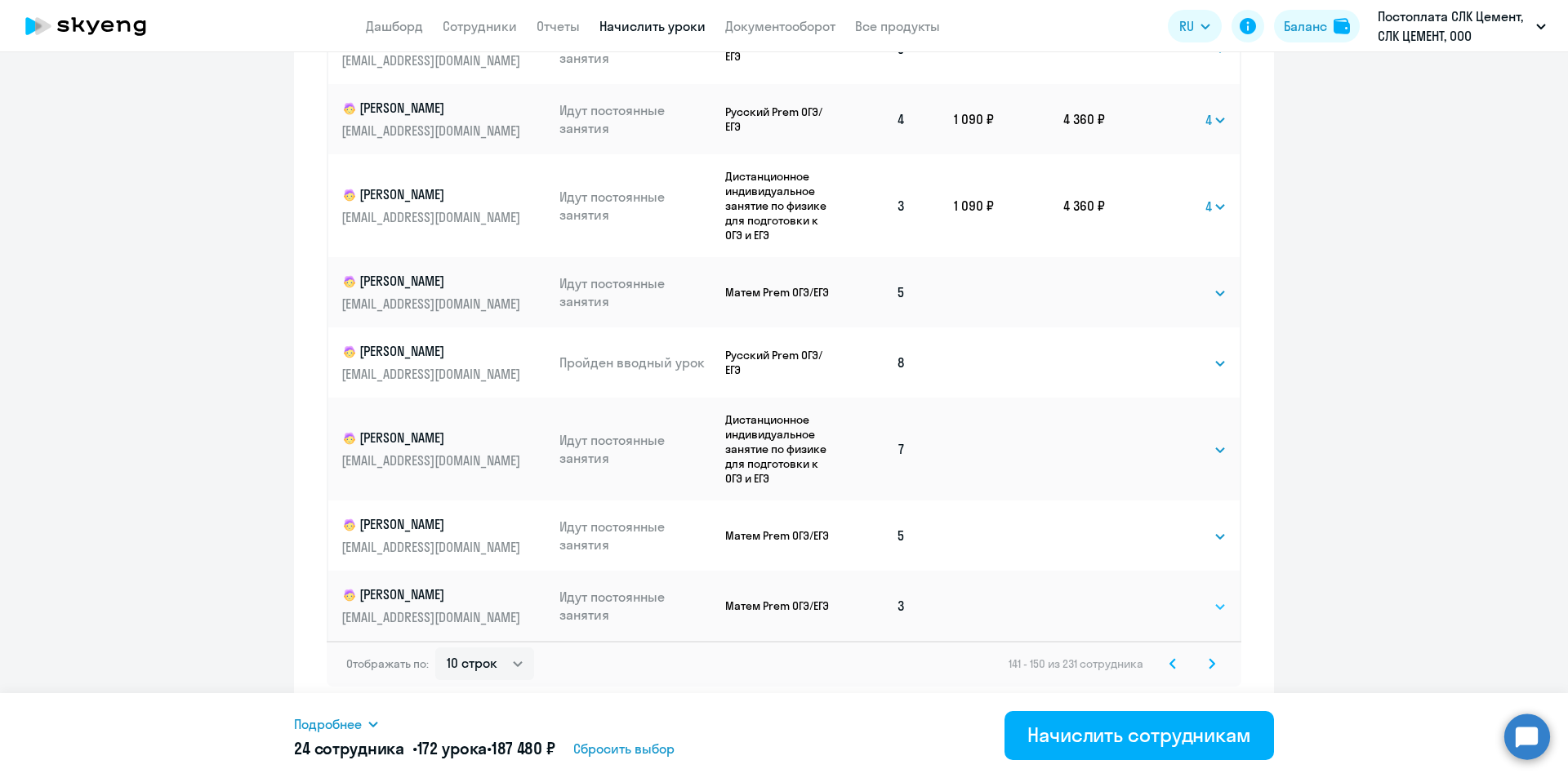
click at [783, 609] on select "Выбрать 4 8 16 32 64 96 128" at bounding box center [1192, 607] width 67 height 20
select select "4"
click at [783, 597] on select "Выбрать 4 8 16 32 64 96 128" at bounding box center [1192, 607] width 67 height 20
click at [783, 662] on icon at bounding box center [1211, 663] width 6 height 12
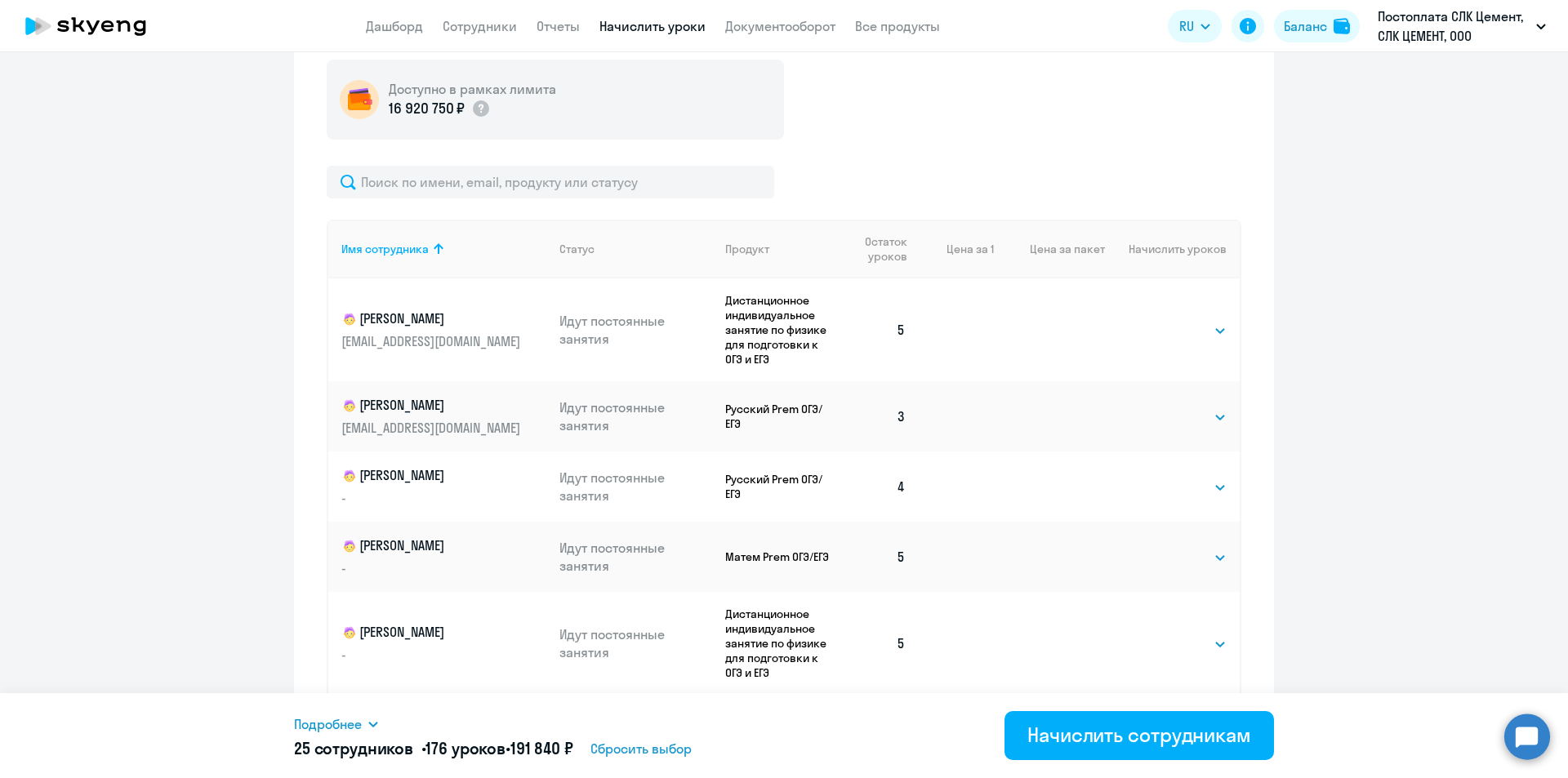
scroll to position [693, 0]
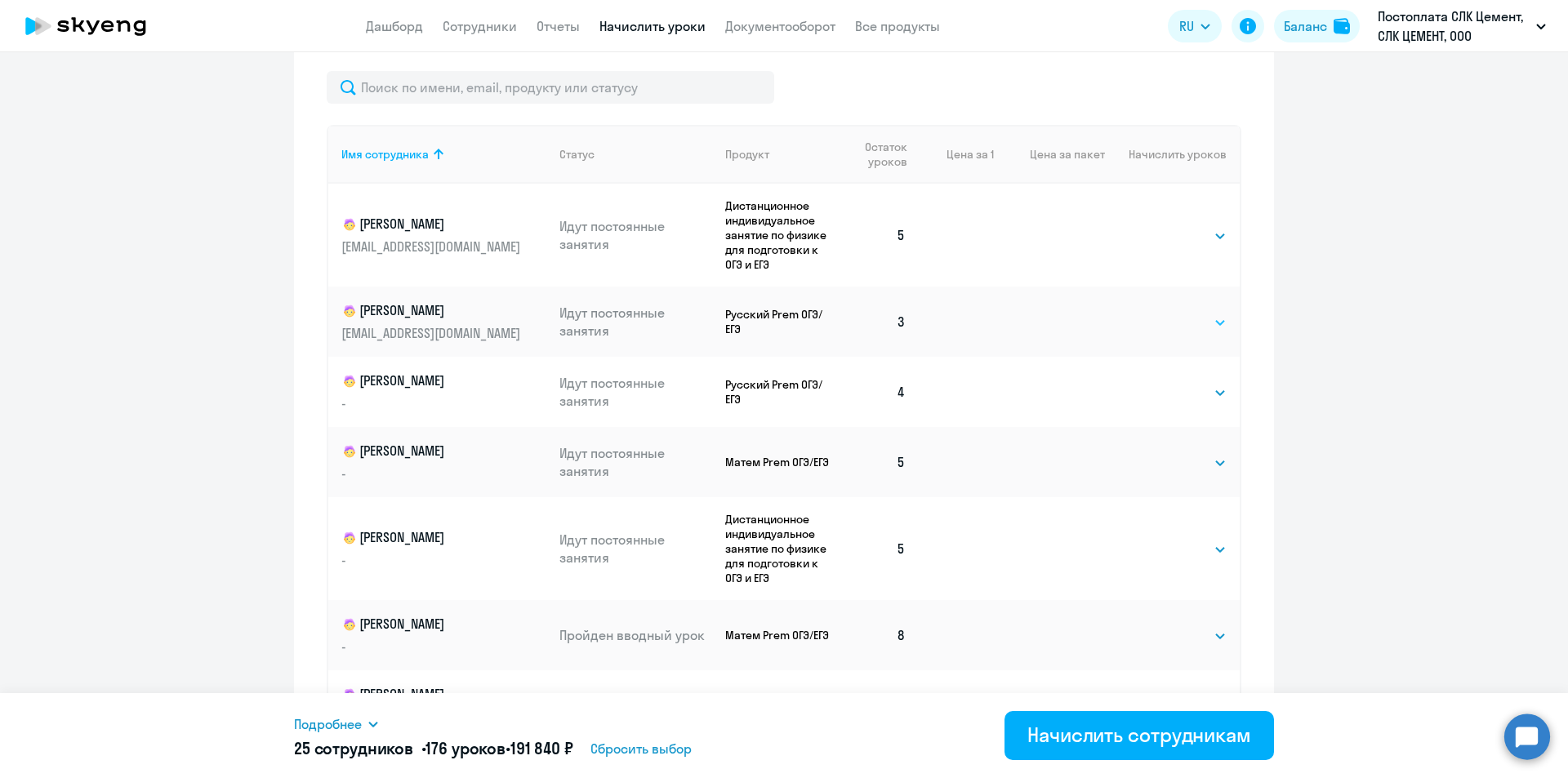
click at [783, 323] on select "Выбрать 4 8 16 32 64 96 128" at bounding box center [1192, 322] width 67 height 20
select select "4"
click at [783, 313] on select "Выбрать 4 8 16 32 64 96 128" at bounding box center [1192, 322] width 67 height 20
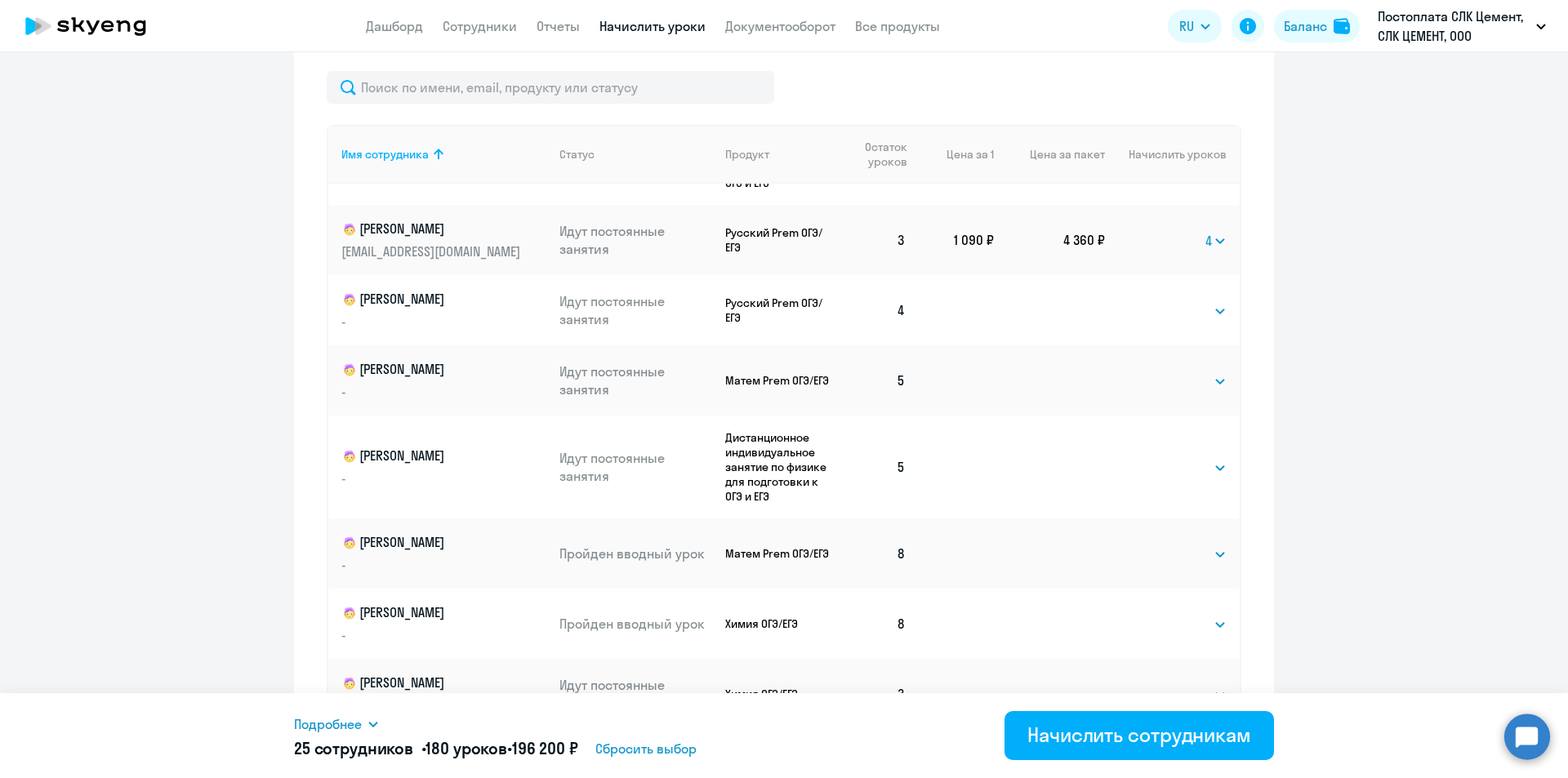
scroll to position [922, 0]
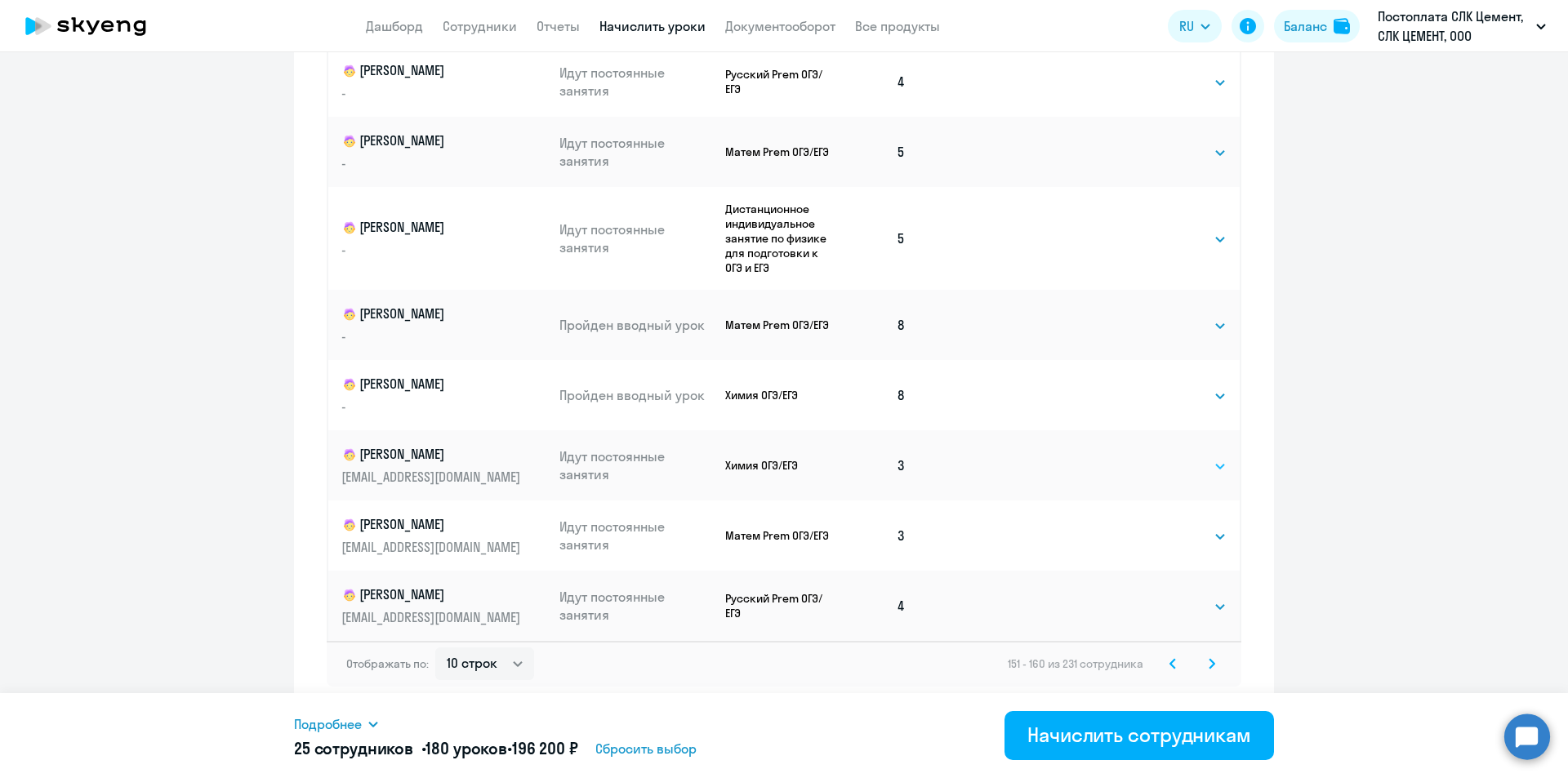
click at [783, 468] on select "Выбрать 4 8 16 32 64 96 128" at bounding box center [1192, 466] width 67 height 20
select select "4"
click at [783, 456] on select "Выбрать 4 8 16 32 64 96 128" at bounding box center [1192, 466] width 67 height 20
click at [783, 543] on select "Выбрать 4 8 16 32 64 96 128" at bounding box center [1192, 536] width 67 height 20
select select "4"
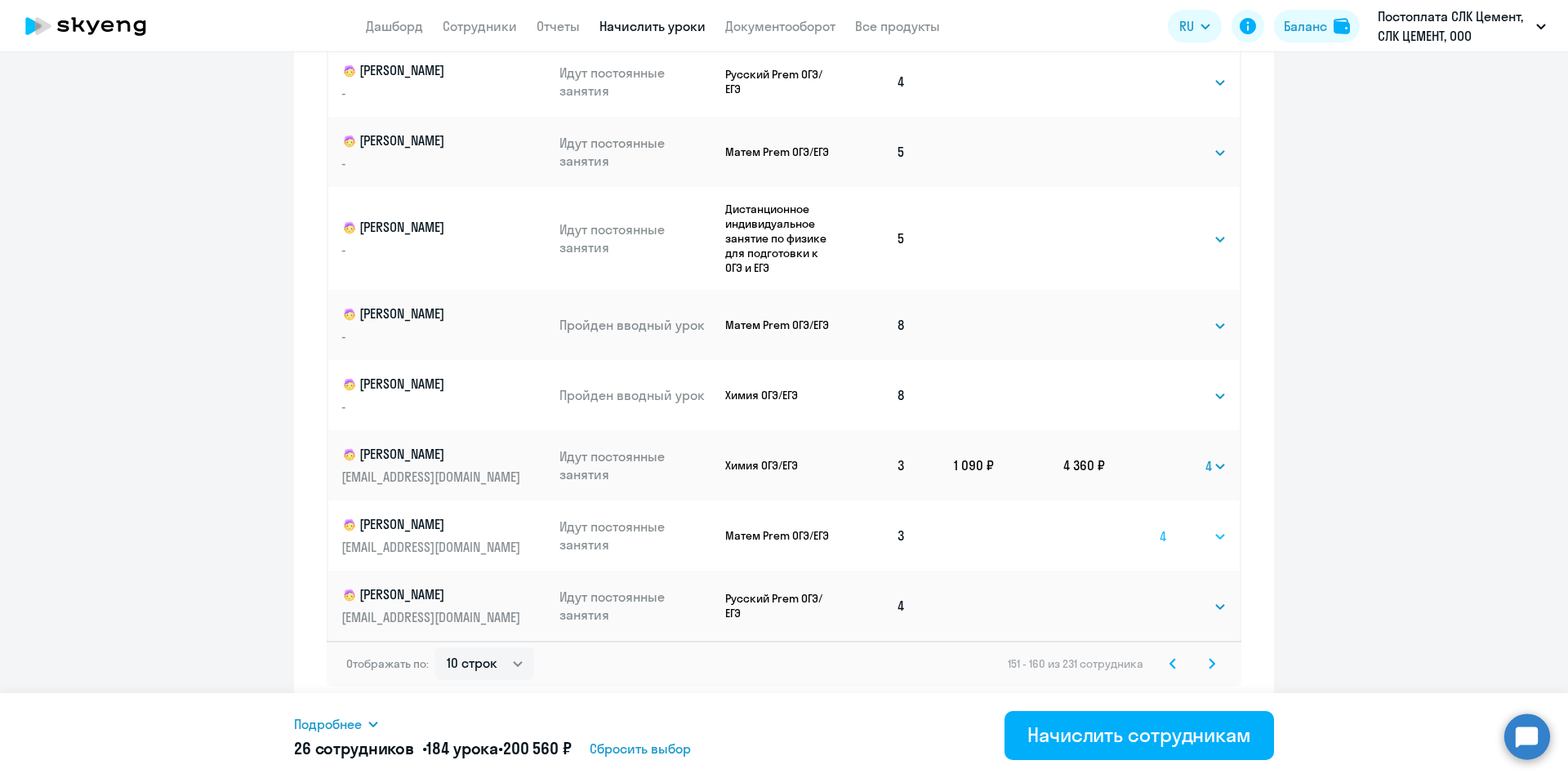
click at [783, 527] on select "Выбрать 4 8 16 32 64 96 128" at bounding box center [1192, 536] width 67 height 20
click at [783, 667] on svg-icon at bounding box center [1212, 663] width 20 height 20
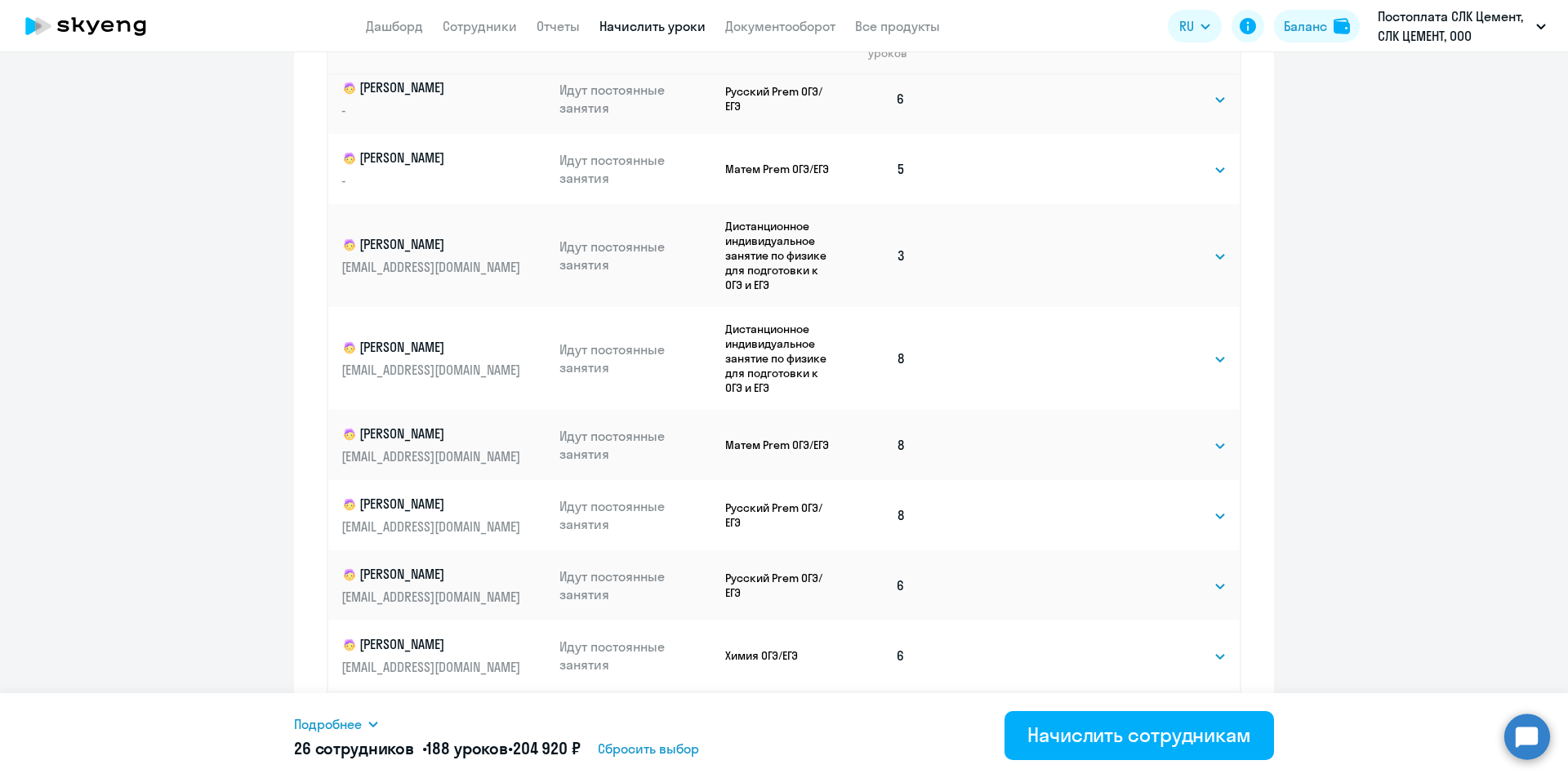
scroll to position [807, 0]
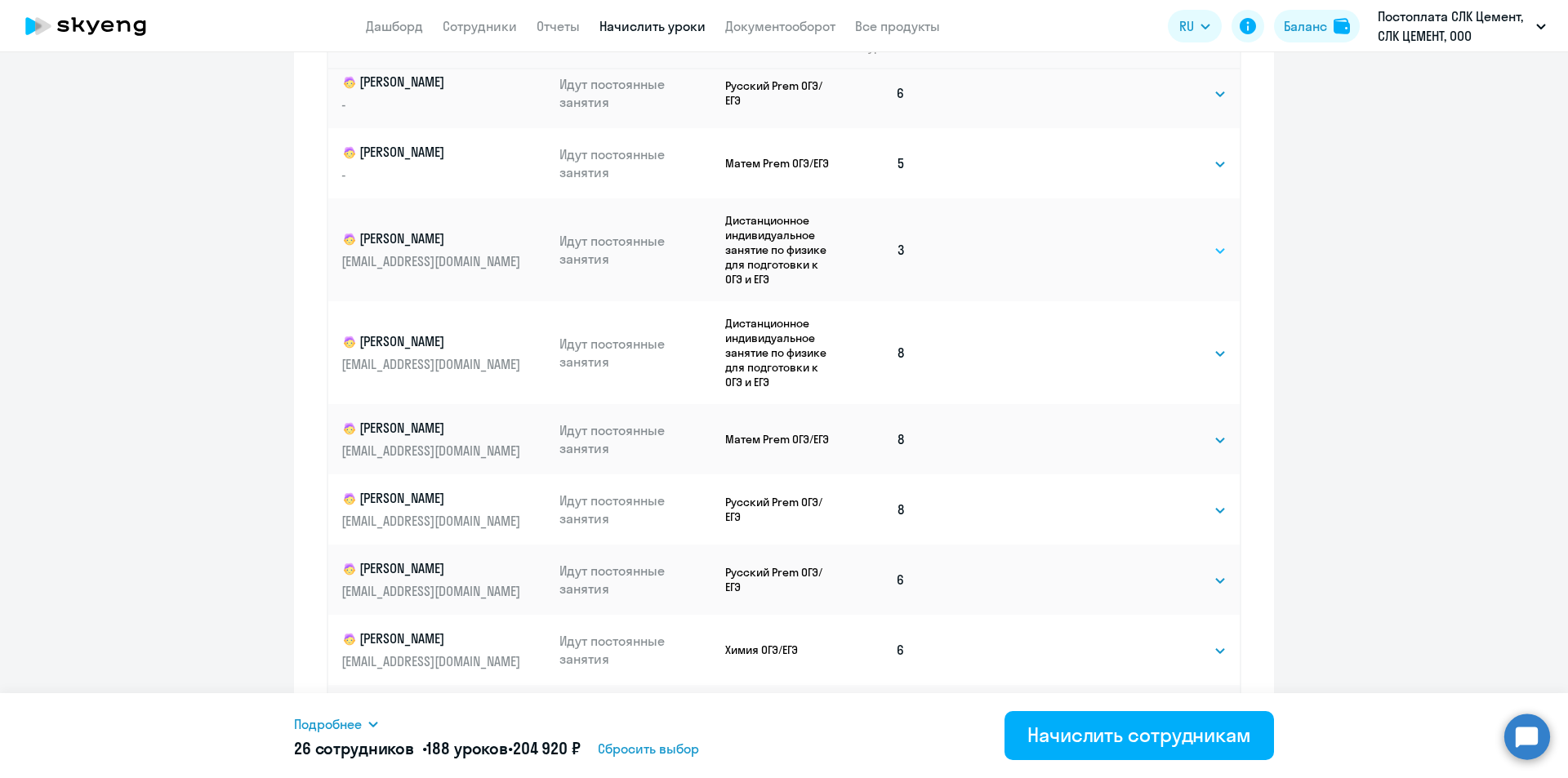
click at [783, 257] on select "Выбрать 4 8 16 32 64 96 128" at bounding box center [1192, 250] width 67 height 20
select select "4"
click at [783, 241] on select "Выбрать 4 8 16 32 64 96 128" at bounding box center [1192, 250] width 67 height 20
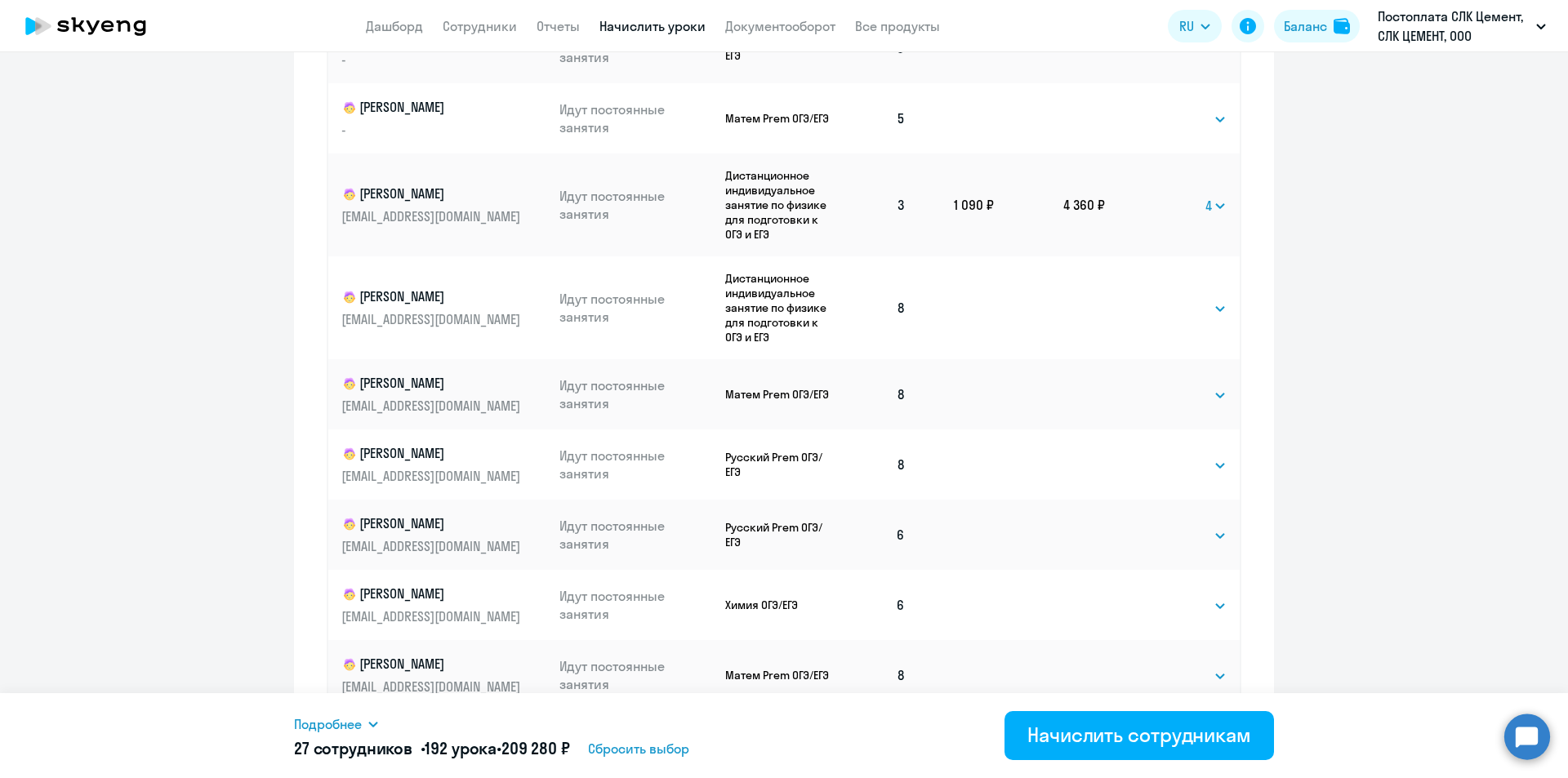
scroll to position [922, 0]
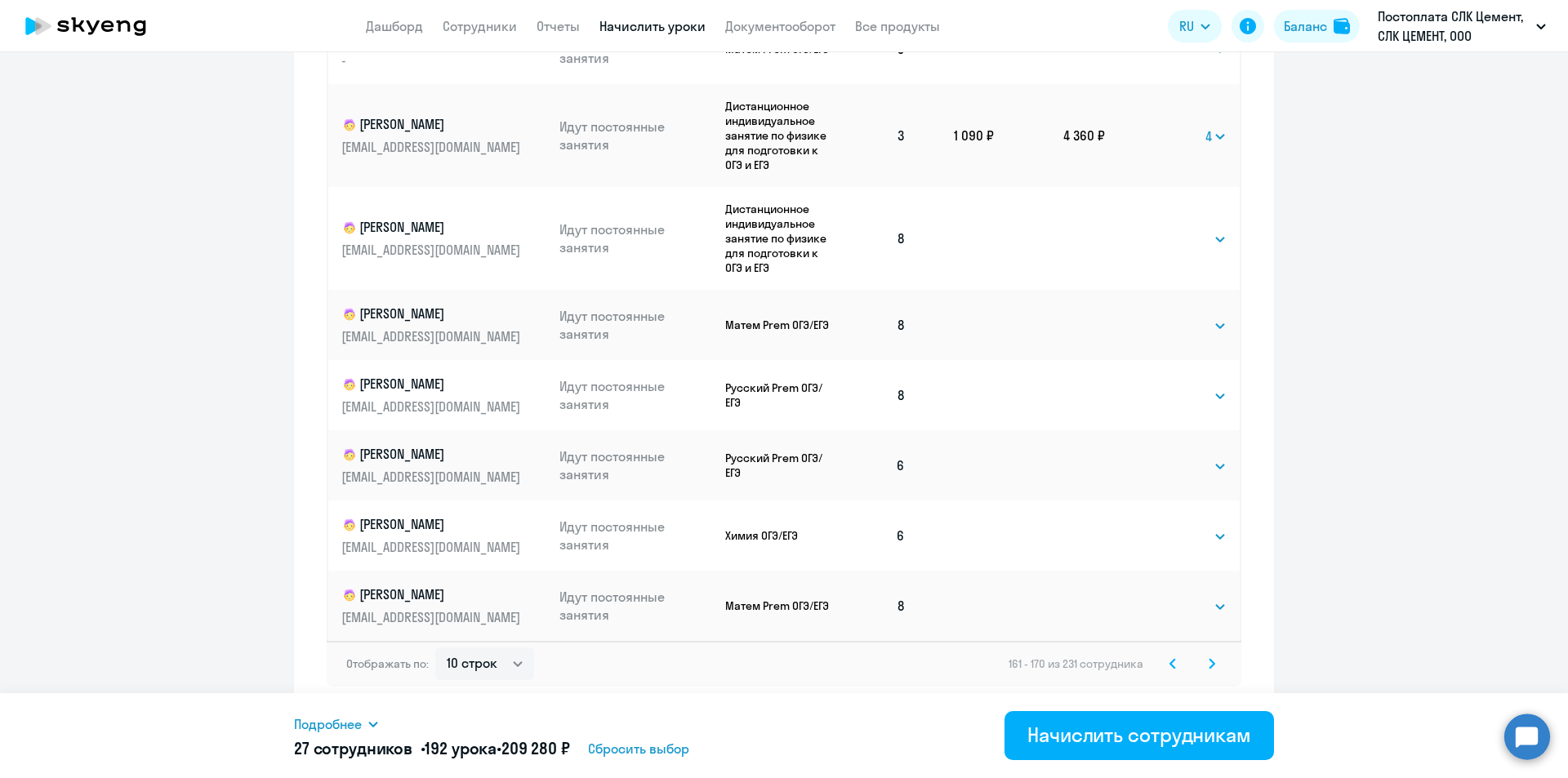
click at [783, 665] on icon at bounding box center [1212, 663] width 5 height 9
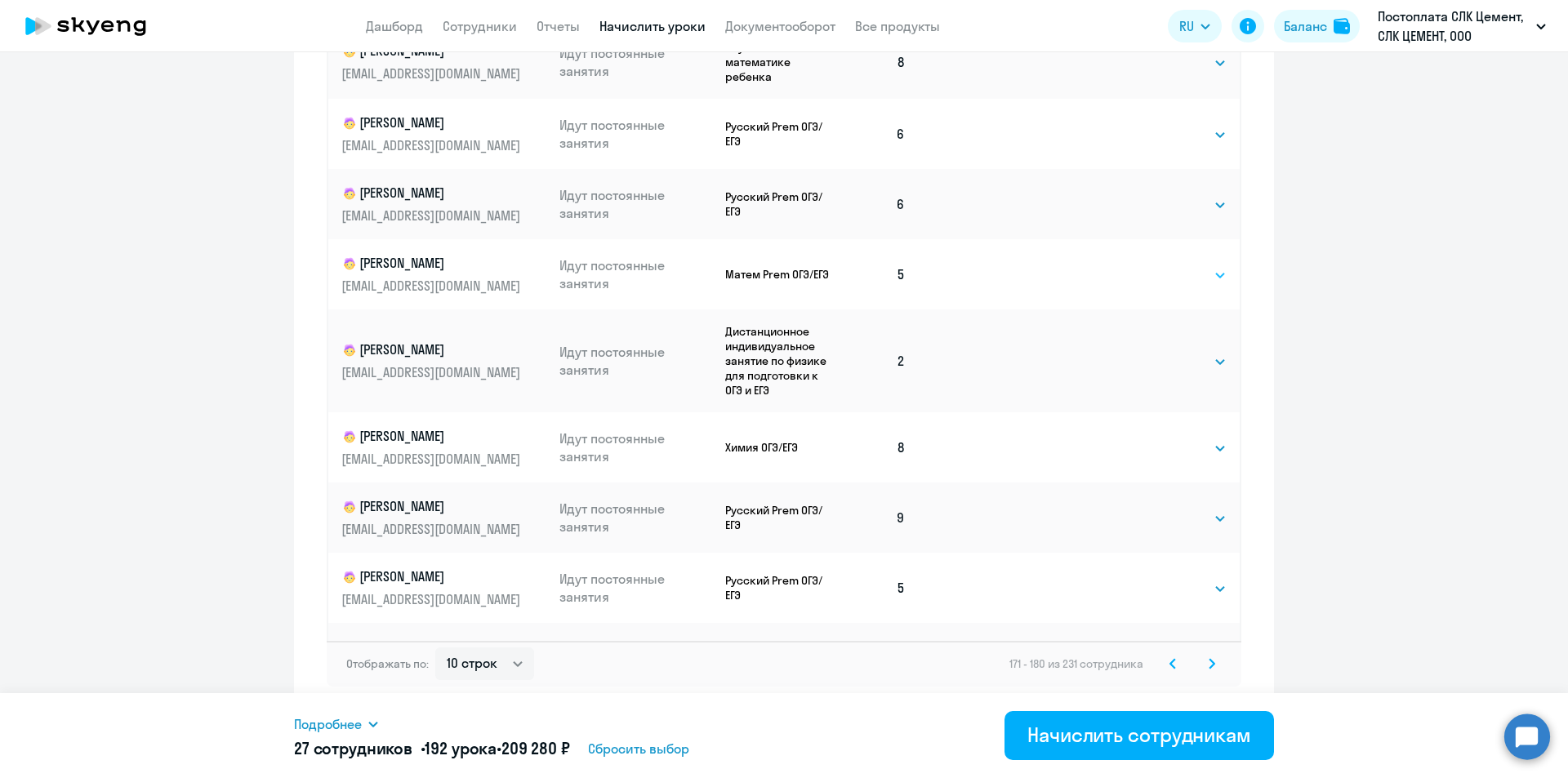
scroll to position [758, 0]
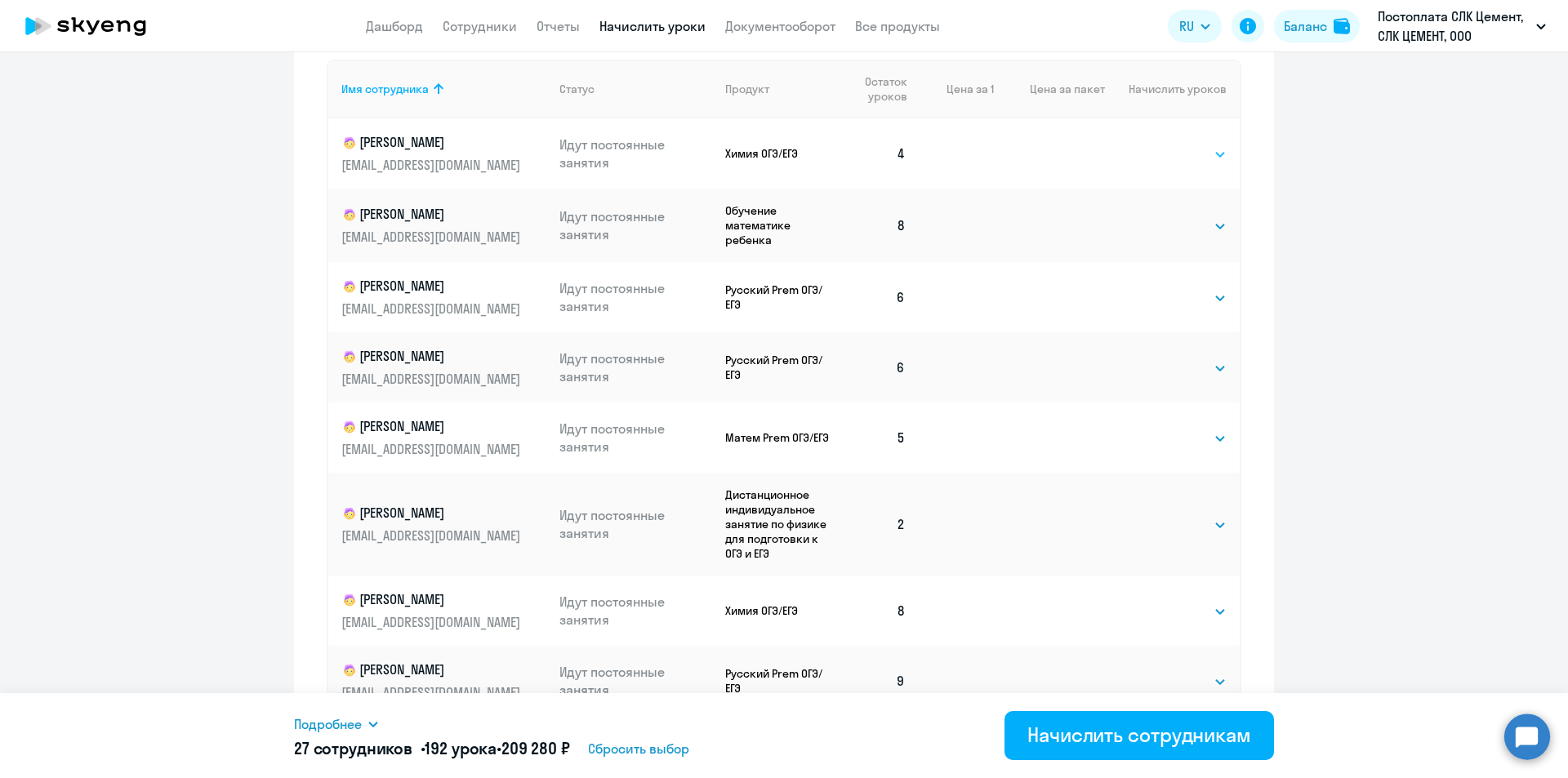
drag, startPoint x: 1165, startPoint y: 155, endPoint x: 1171, endPoint y: 163, distance: 10.0
click at [783, 155] on select "Выбрать 4 8 16 32 64 96 128" at bounding box center [1192, 155] width 67 height 20
select select "4"
click at [783, 145] on select "Выбрать 4 8 16 32 64 96 128" at bounding box center [1192, 155] width 67 height 20
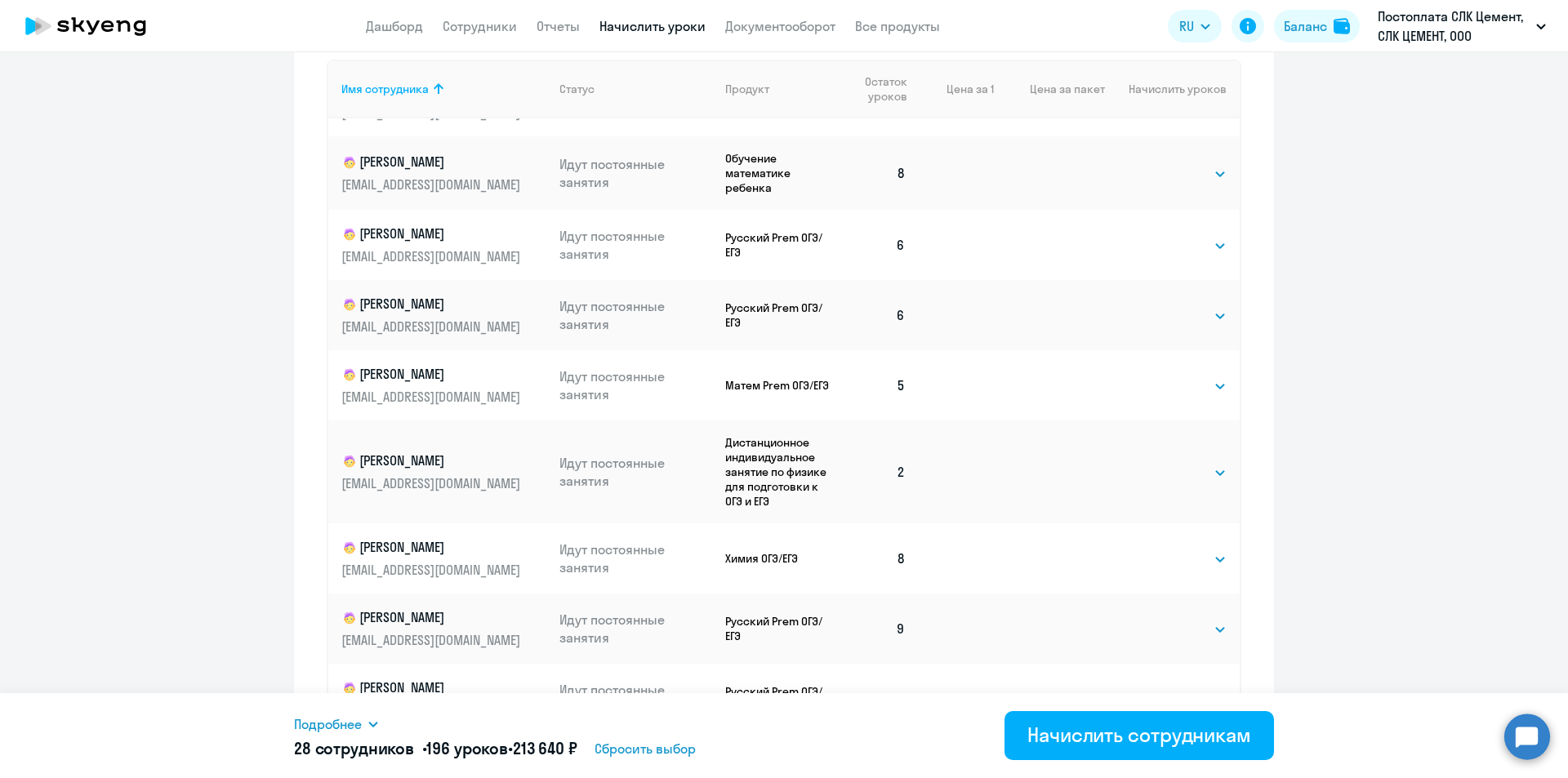
click at [783, 489] on td "Выбрать 4 8 16 32 64 96 128 Выбрать" at bounding box center [1173, 472] width 135 height 103
click at [783, 480] on select "Выбрать 4 8 16 32 64 96 128" at bounding box center [1192, 472] width 67 height 20
select select "4"
click at [783, 463] on select "Выбрать 4 8 16 32 64 96 128" at bounding box center [1192, 472] width 67 height 20
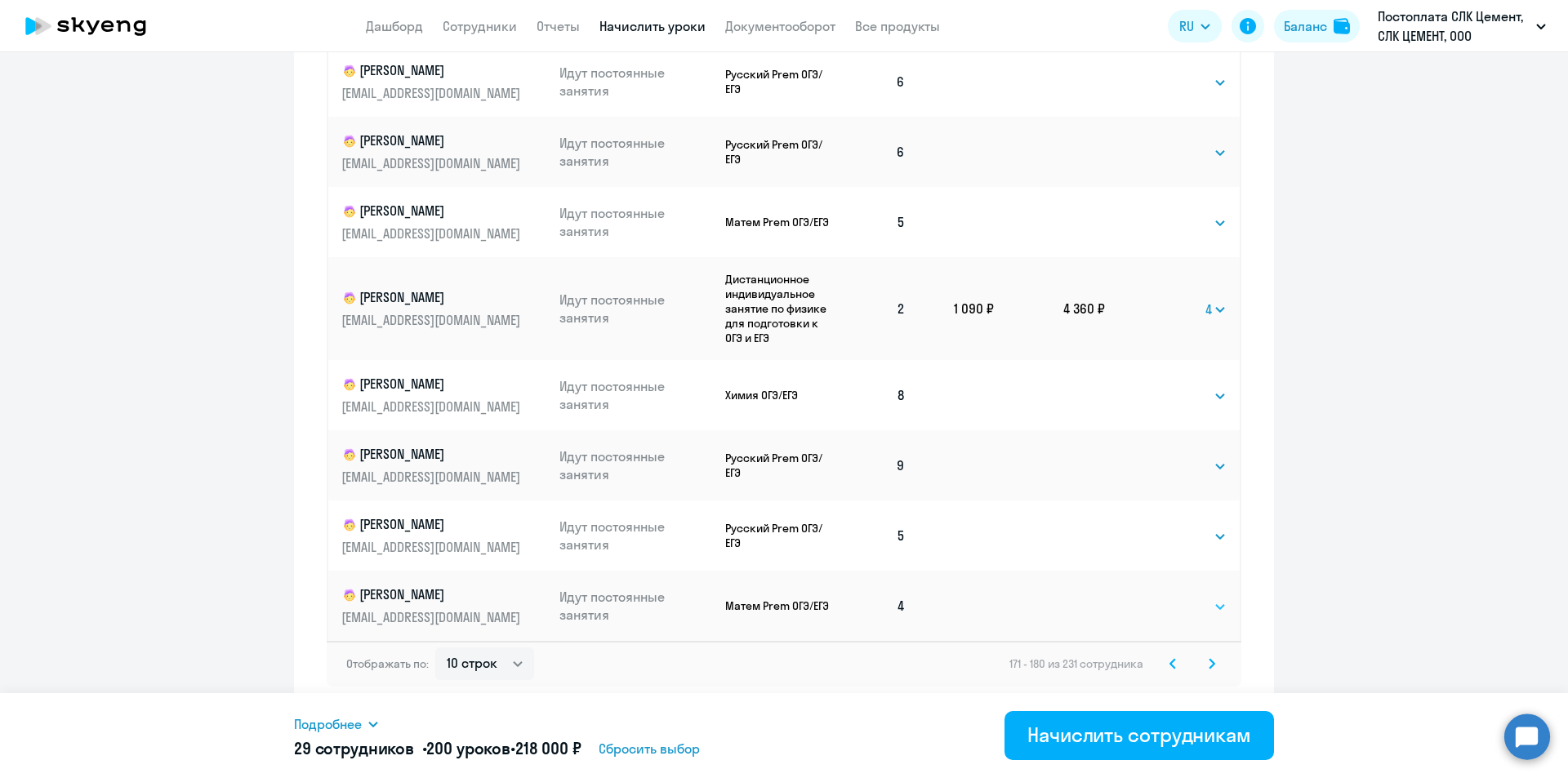
click at [783, 608] on select "Выбрать 4 8 16 32 64 96 128" at bounding box center [1192, 607] width 67 height 20
select select "4"
click at [783, 597] on select "Выбрать 4 8 16 32 64 96 128" at bounding box center [1192, 607] width 67 height 20
click at [783, 661] on svg-icon at bounding box center [1212, 663] width 20 height 20
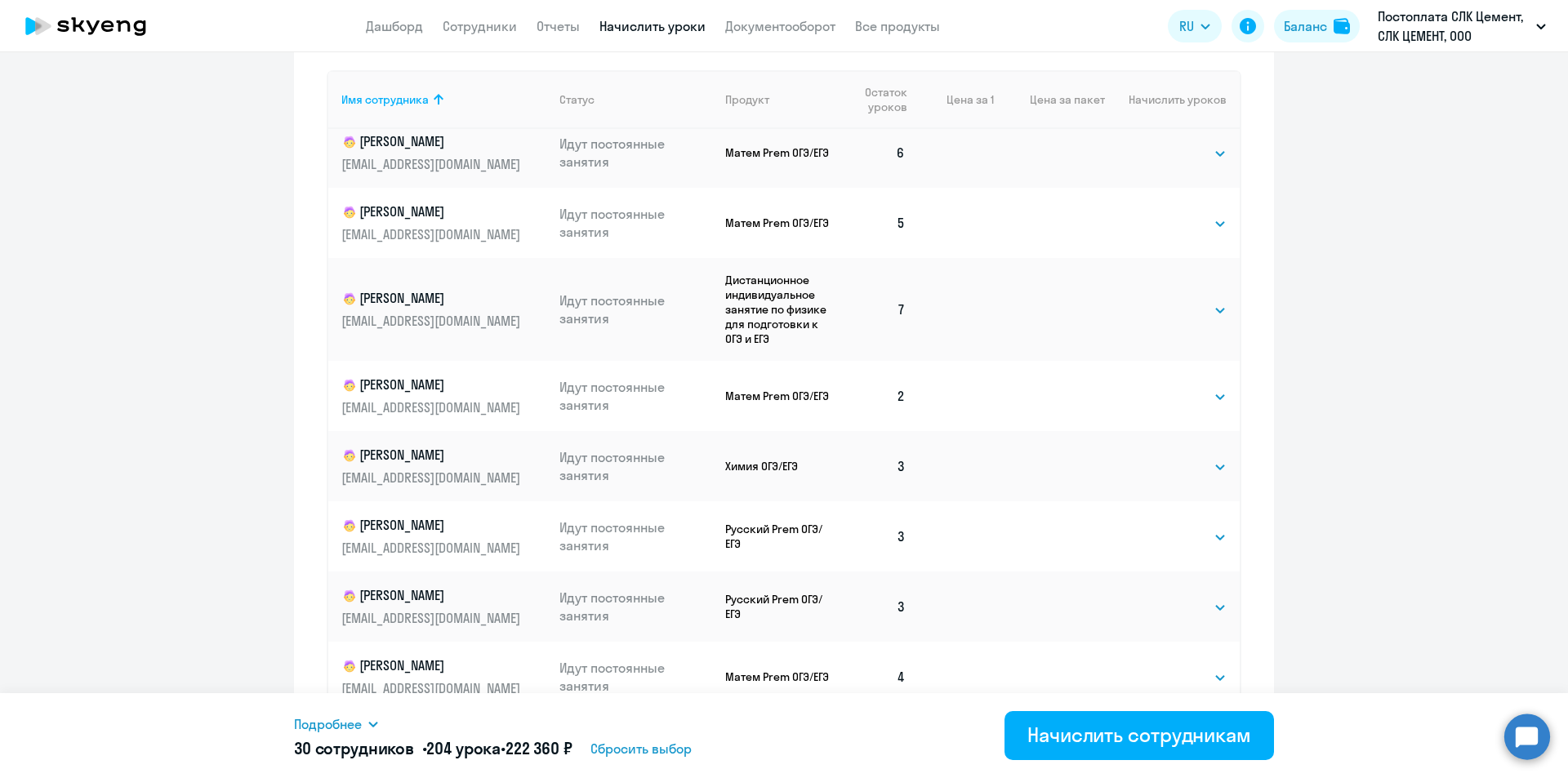
scroll to position [837, 0]
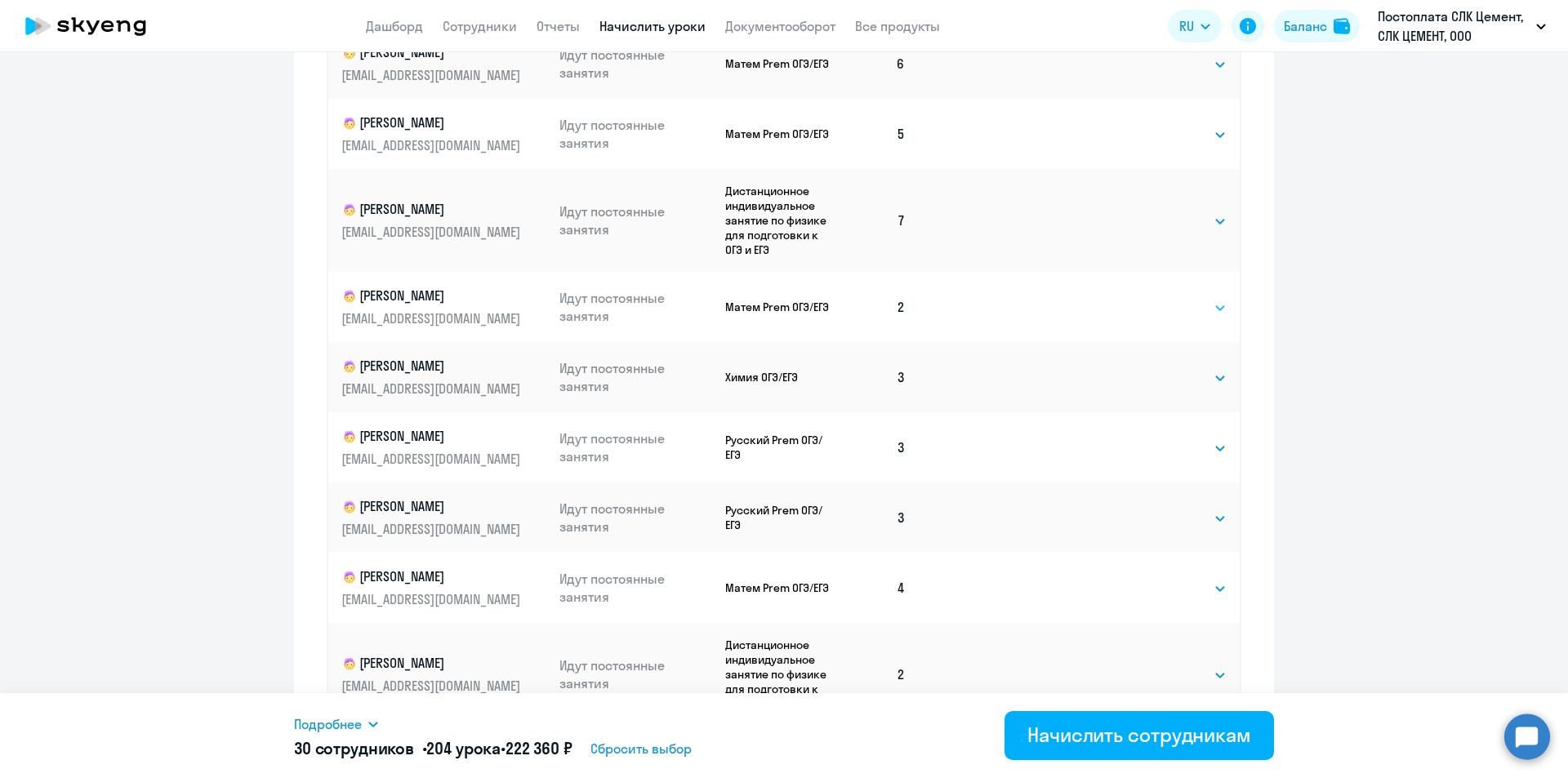
click at [783, 309] on select "Выбрать 4 8 16 32 64 96 128" at bounding box center [1192, 307] width 67 height 20
select select "4"
click at [783, 298] on select "Выбрать 4 8 16 32 64 96 128" at bounding box center [1192, 307] width 67 height 20
click at [783, 383] on select "Выбрать 4 8 16 32 64 96 128" at bounding box center [1192, 378] width 67 height 20
select select "4"
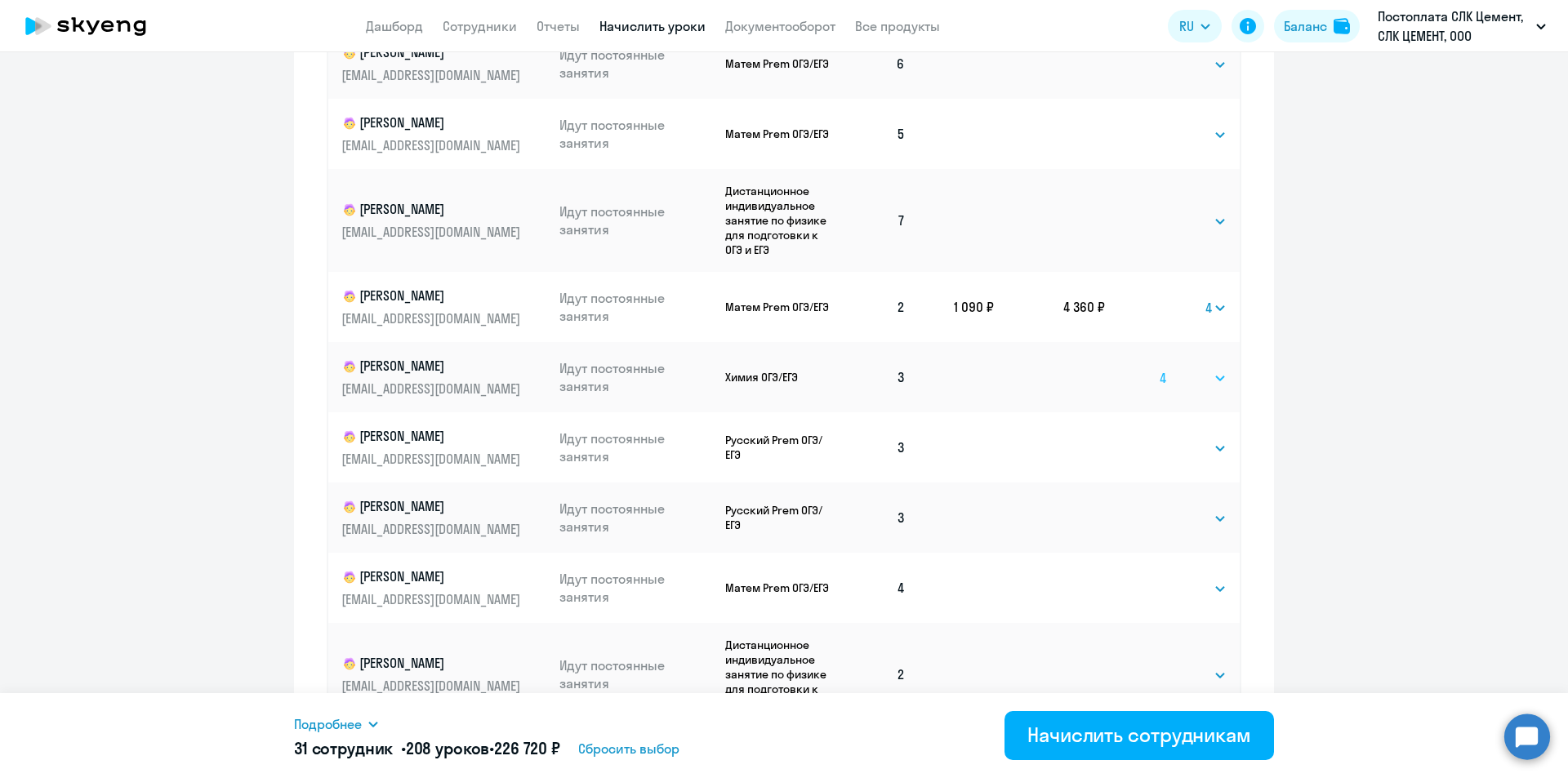
click at [783, 369] on select "Выбрать 4 8 16 32 64 96 128" at bounding box center [1192, 378] width 67 height 20
click at [783, 449] on select "Выбрать 4 8 16 32 64 96 128" at bounding box center [1192, 449] width 67 height 20
select select "4"
click at [783, 439] on select "Выбрать 4 8 16 32 64 96 128" at bounding box center [1192, 449] width 67 height 20
click at [783, 520] on select "Выбрать 4 8 16 32 64 96 128" at bounding box center [1192, 519] width 67 height 20
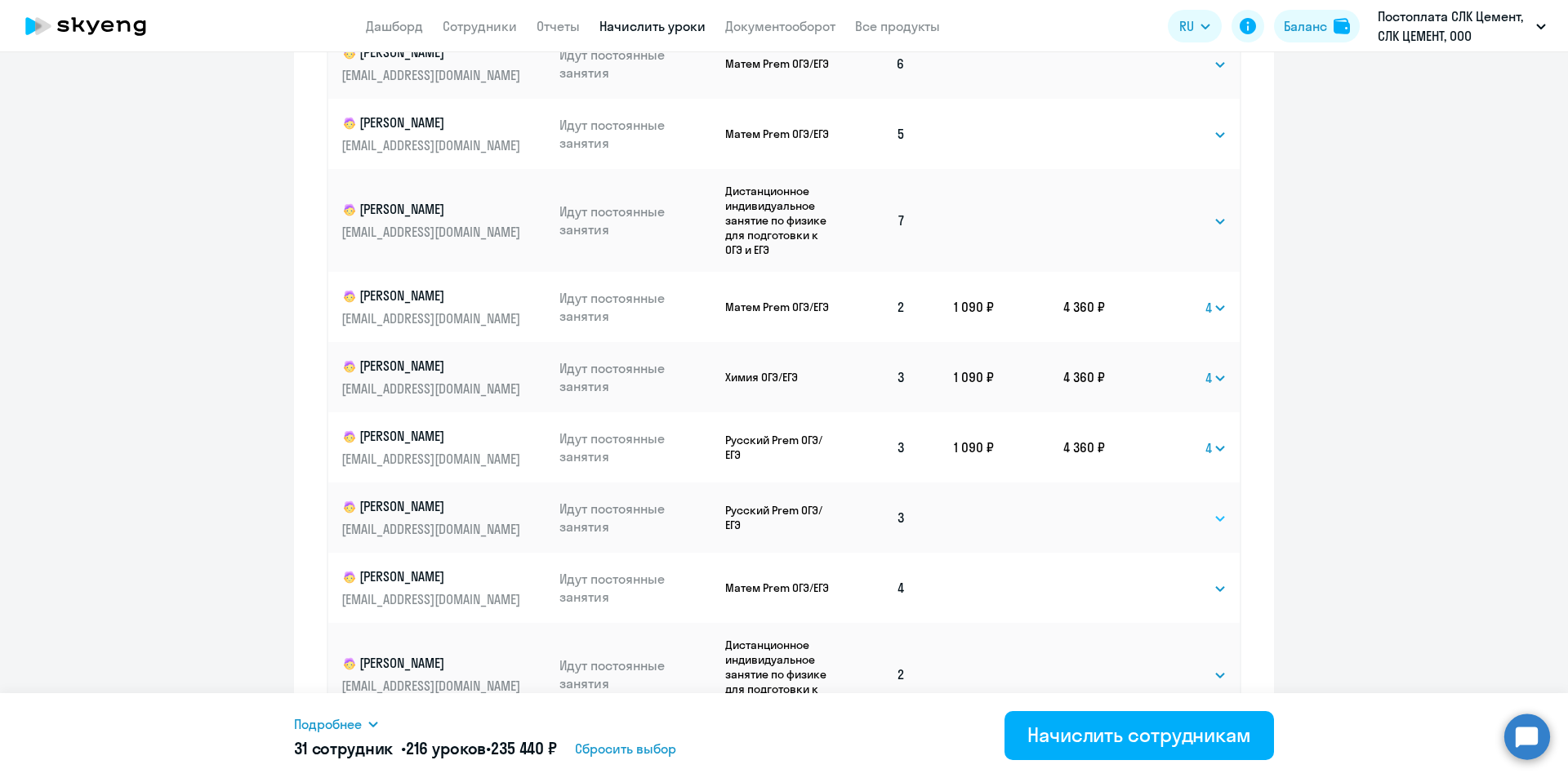
select select "4"
click at [783, 509] on select "Выбрать 4 8 16 32 64 96 128" at bounding box center [1192, 519] width 67 height 20
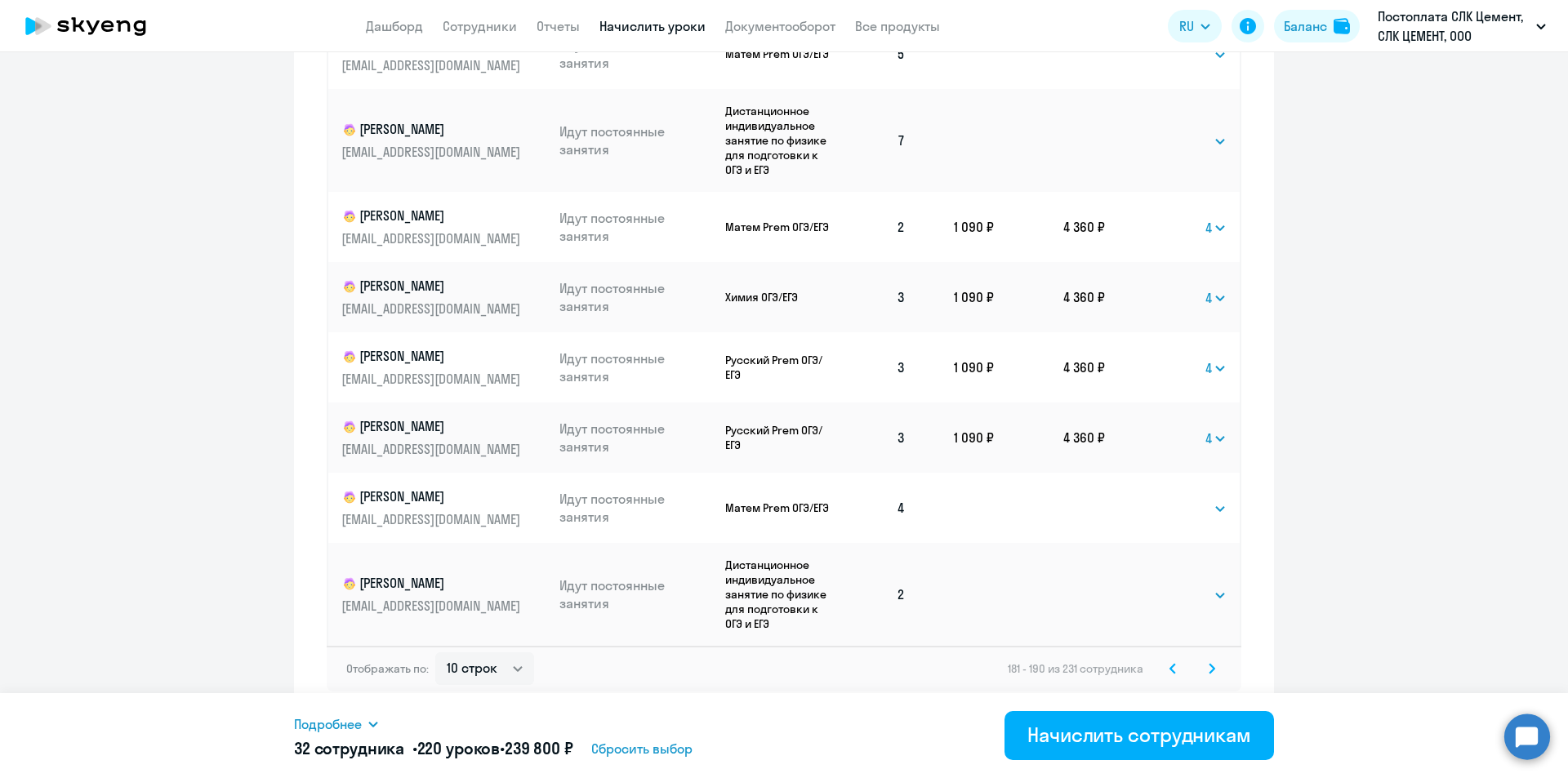
scroll to position [922, 0]
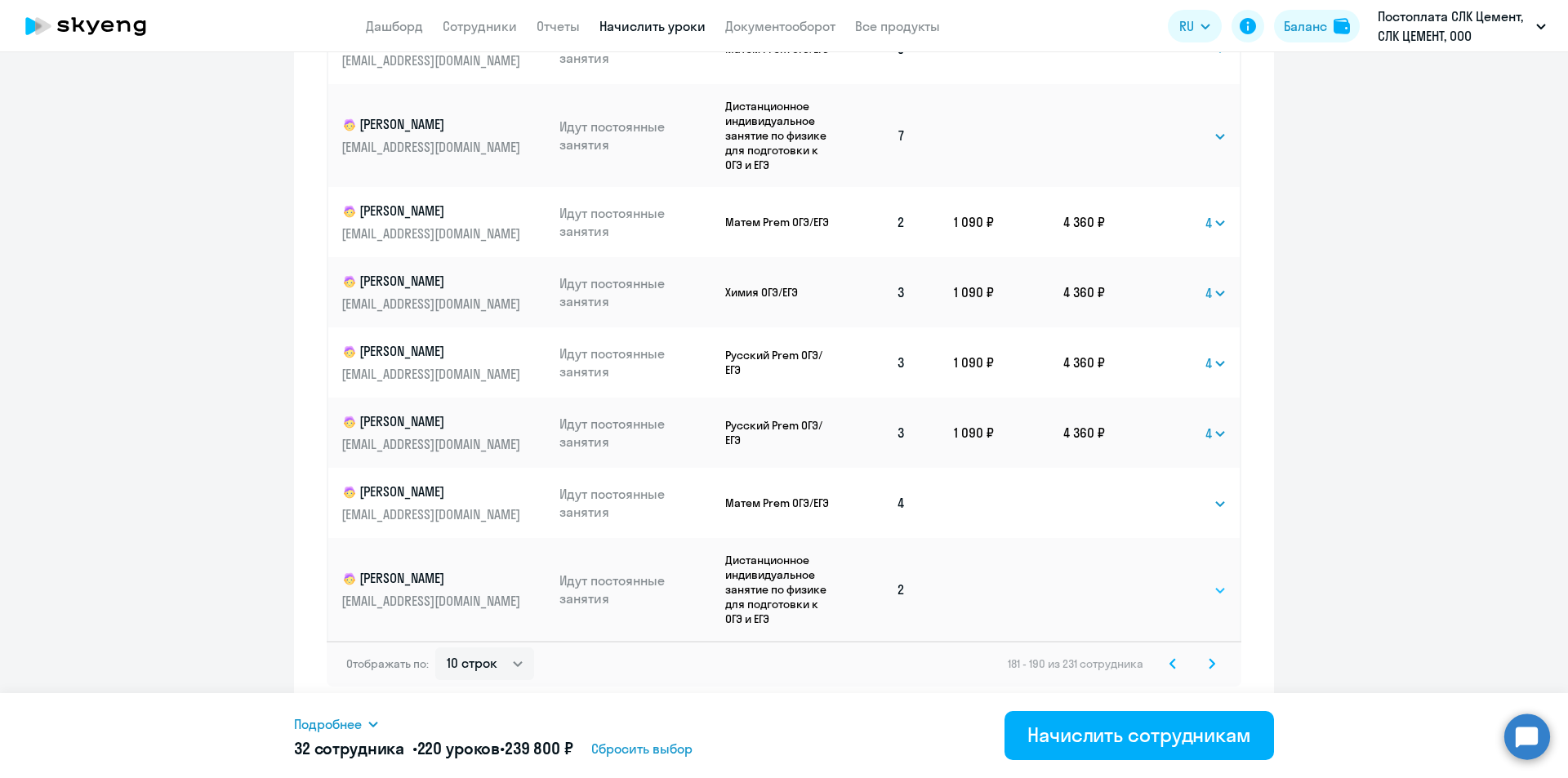
click at [783, 597] on select "Выбрать 4 8 16 32 64 96 128" at bounding box center [1192, 591] width 67 height 20
select select "4"
click at [783, 581] on select "Выбрать 4 8 16 32 64 96 128" at bounding box center [1192, 591] width 67 height 20
click at [783, 667] on icon at bounding box center [1211, 663] width 6 height 12
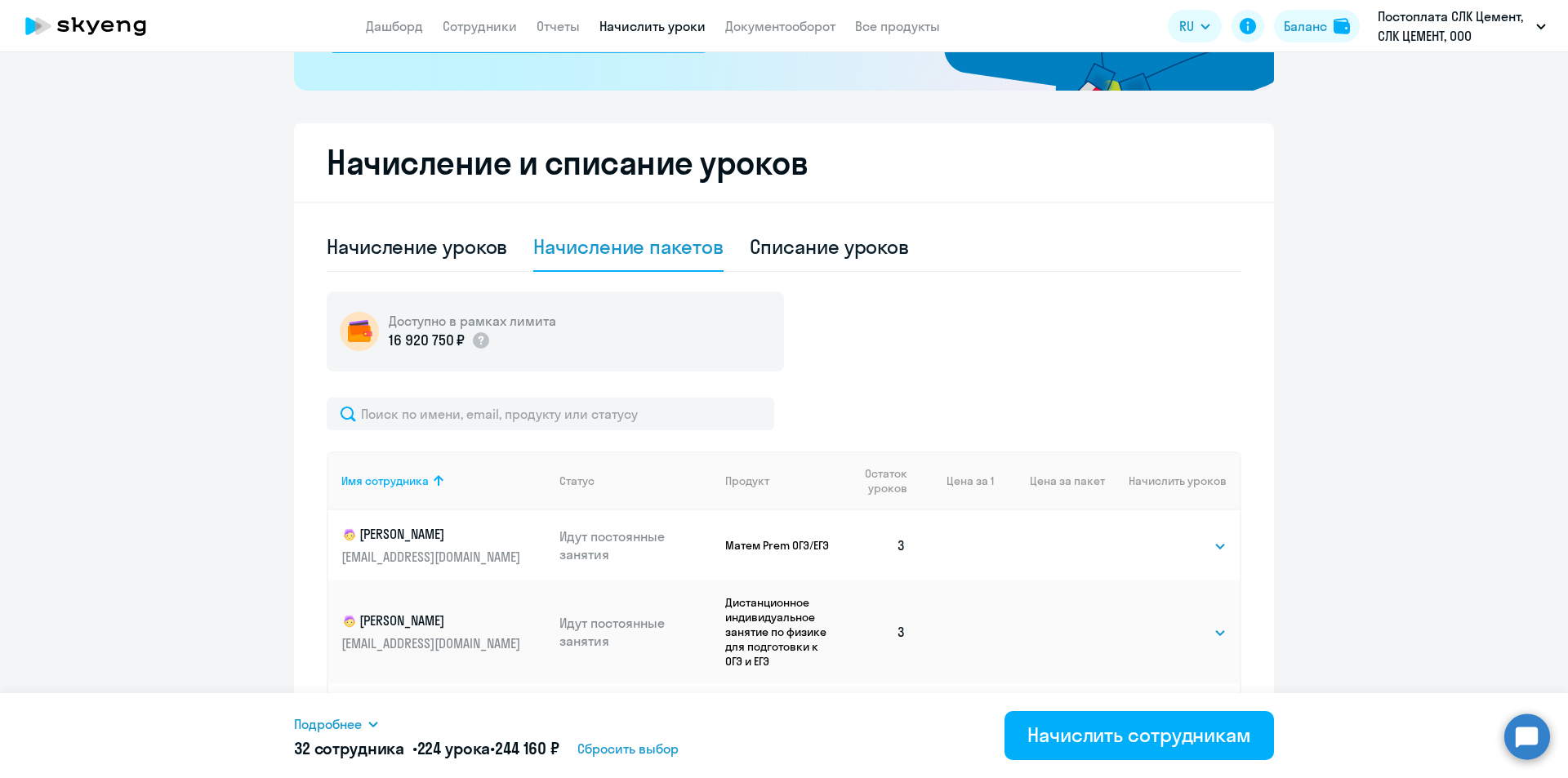
scroll to position [693, 0]
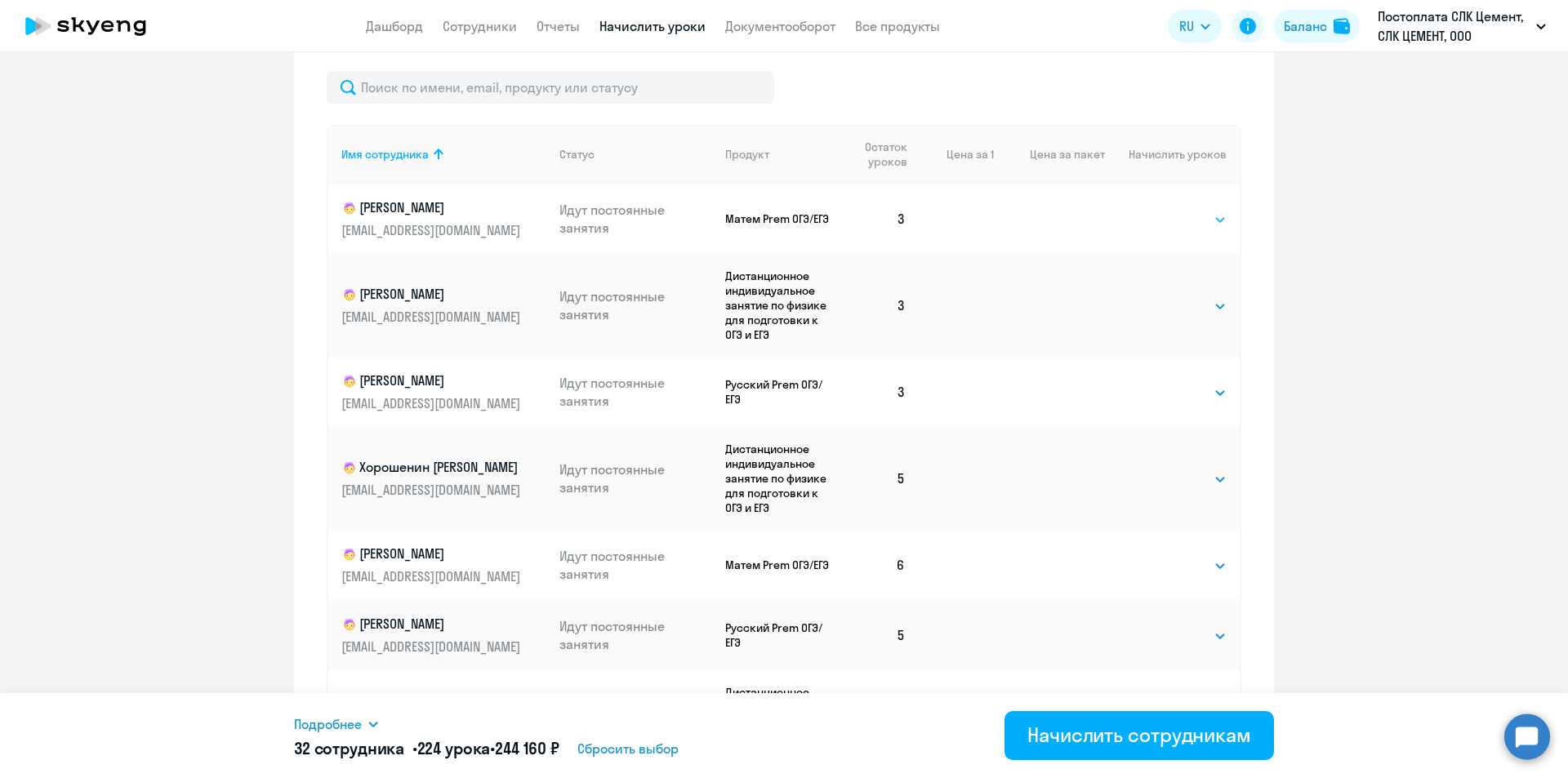
click at [783, 220] on select "Выбрать 4 8 16 32 64 96 128" at bounding box center [1192, 219] width 67 height 20
select select "4"
click at [783, 210] on select "Выбрать 4 8 16 32 64 96 128" at bounding box center [1192, 219] width 67 height 20
click at [783, 302] on select "Выбрать 4 8 16 32 64 96 128" at bounding box center [1192, 306] width 67 height 20
select select "4"
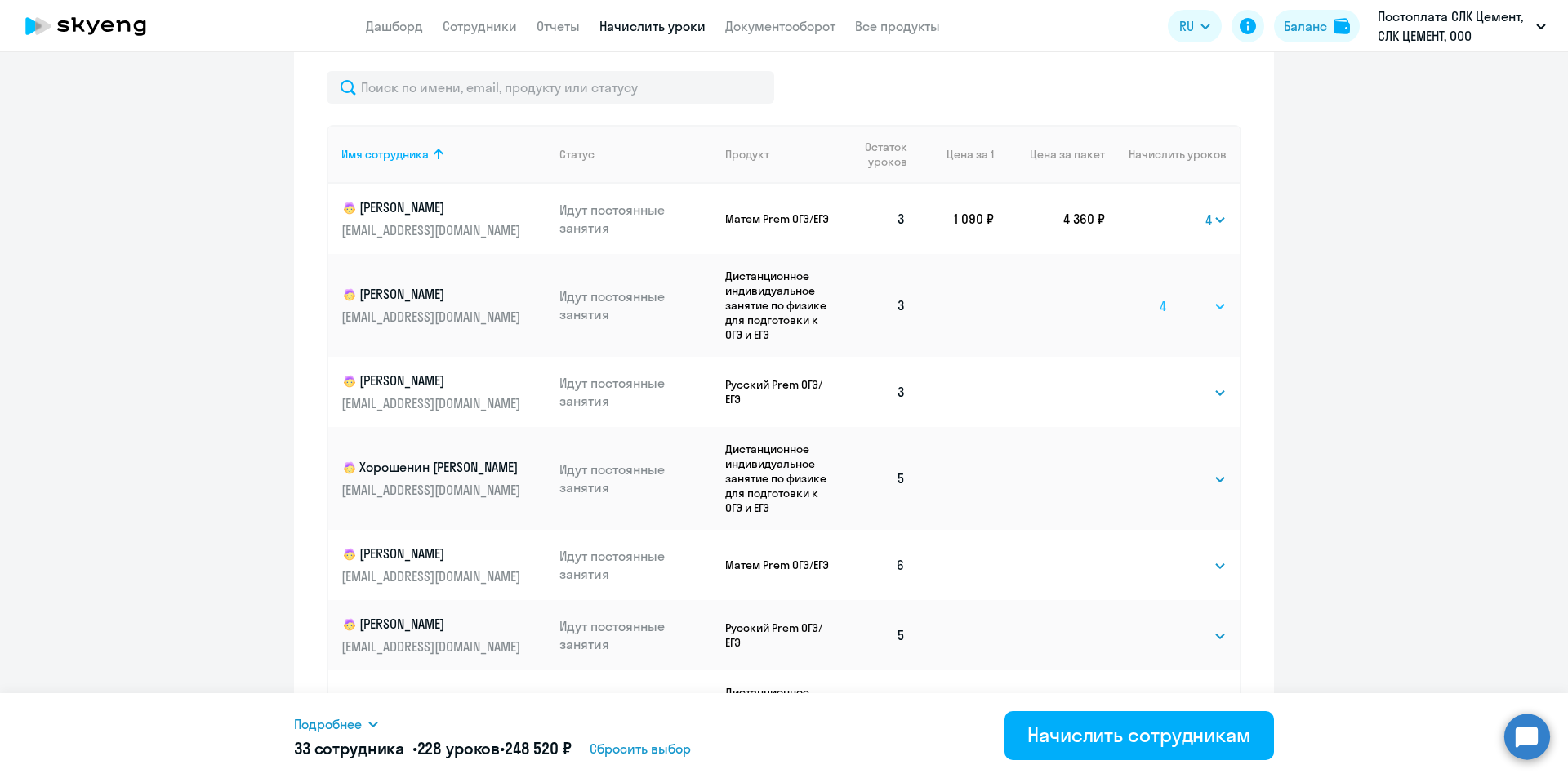
click at [783, 297] on select "Выбрать 4 8 16 32 64 96 128" at bounding box center [1192, 306] width 67 height 20
click at [783, 391] on select "Выбрать 4 8 16 32 64 96 128" at bounding box center [1192, 393] width 67 height 20
select select "4"
click at [783, 383] on select "Выбрать 4 8 16 32 64 96 128" at bounding box center [1192, 393] width 67 height 20
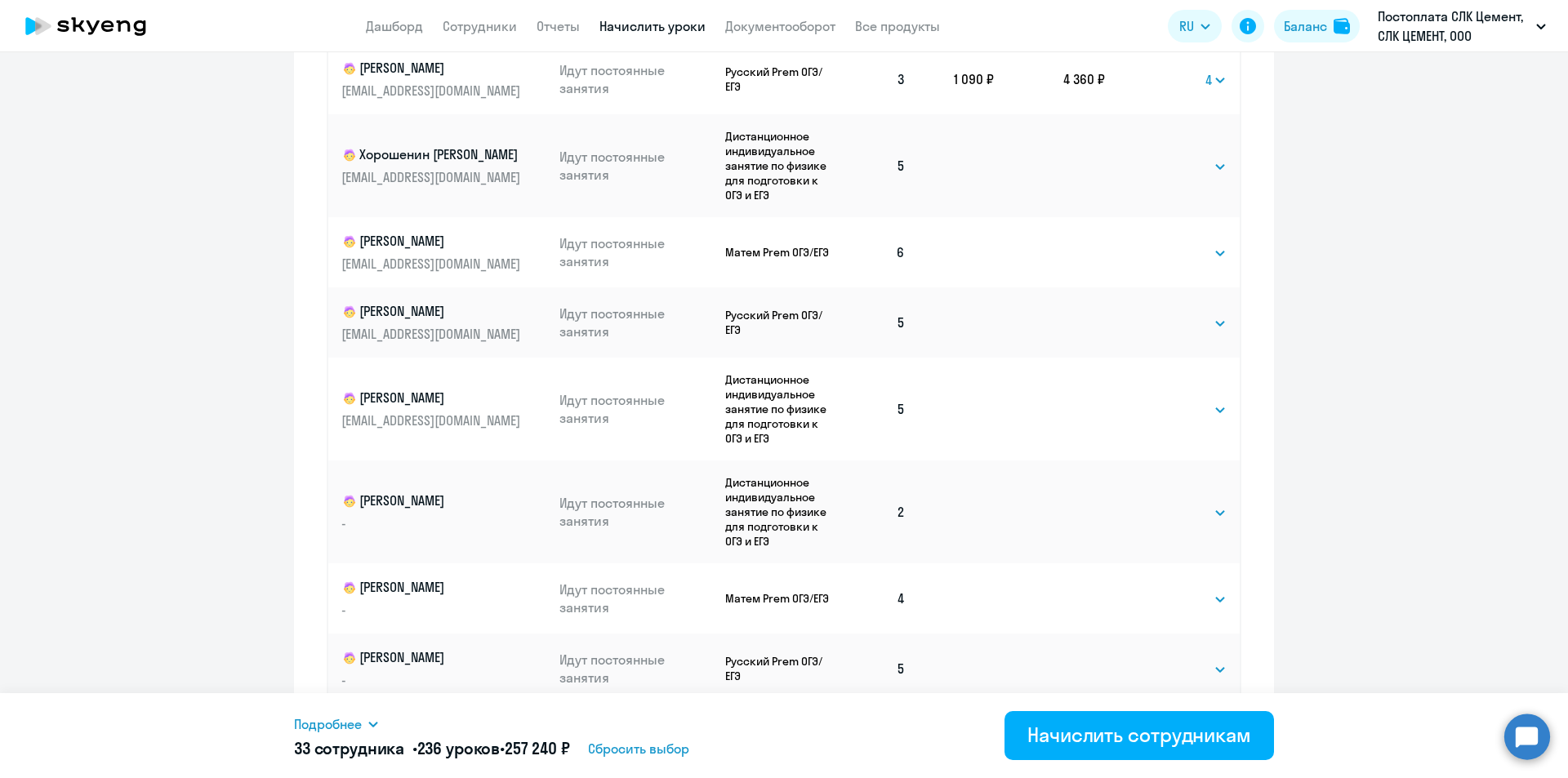
scroll to position [0, 0]
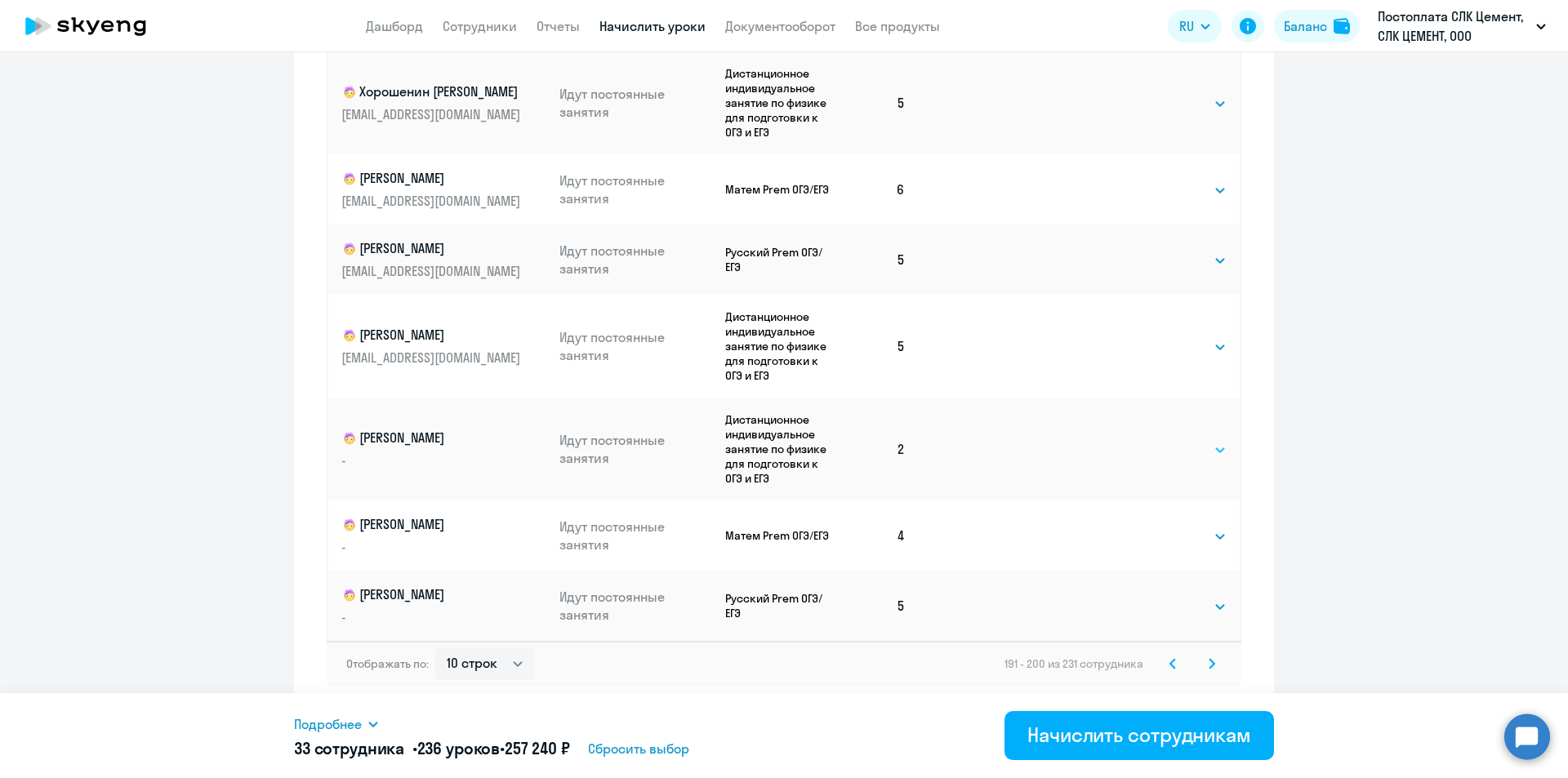
click at [783, 452] on select "Выбрать 4 8 16 32 64 96 128" at bounding box center [1192, 449] width 67 height 20
select select "4"
click at [783, 440] on select "Выбрать 4 8 16 32 64 96 128" at bounding box center [1192, 449] width 67 height 20
click at [783, 540] on select "Выбрать 4 8 16 32 64 96 128" at bounding box center [1192, 536] width 67 height 20
select select "4"
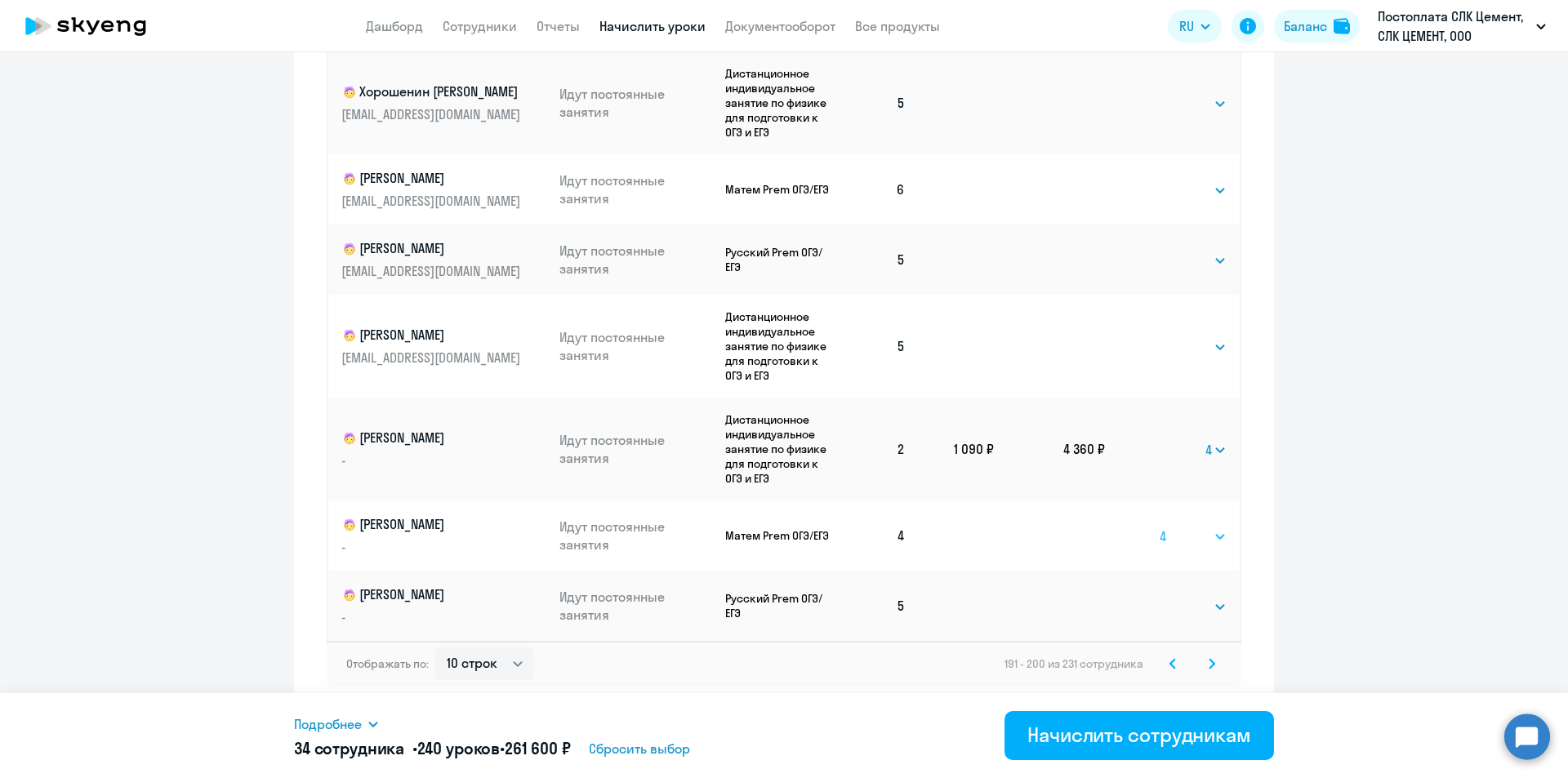
click at [783, 527] on select "Выбрать 4 8 16 32 64 96 128" at bounding box center [1192, 536] width 67 height 20
click at [783, 668] on icon at bounding box center [1211, 663] width 6 height 12
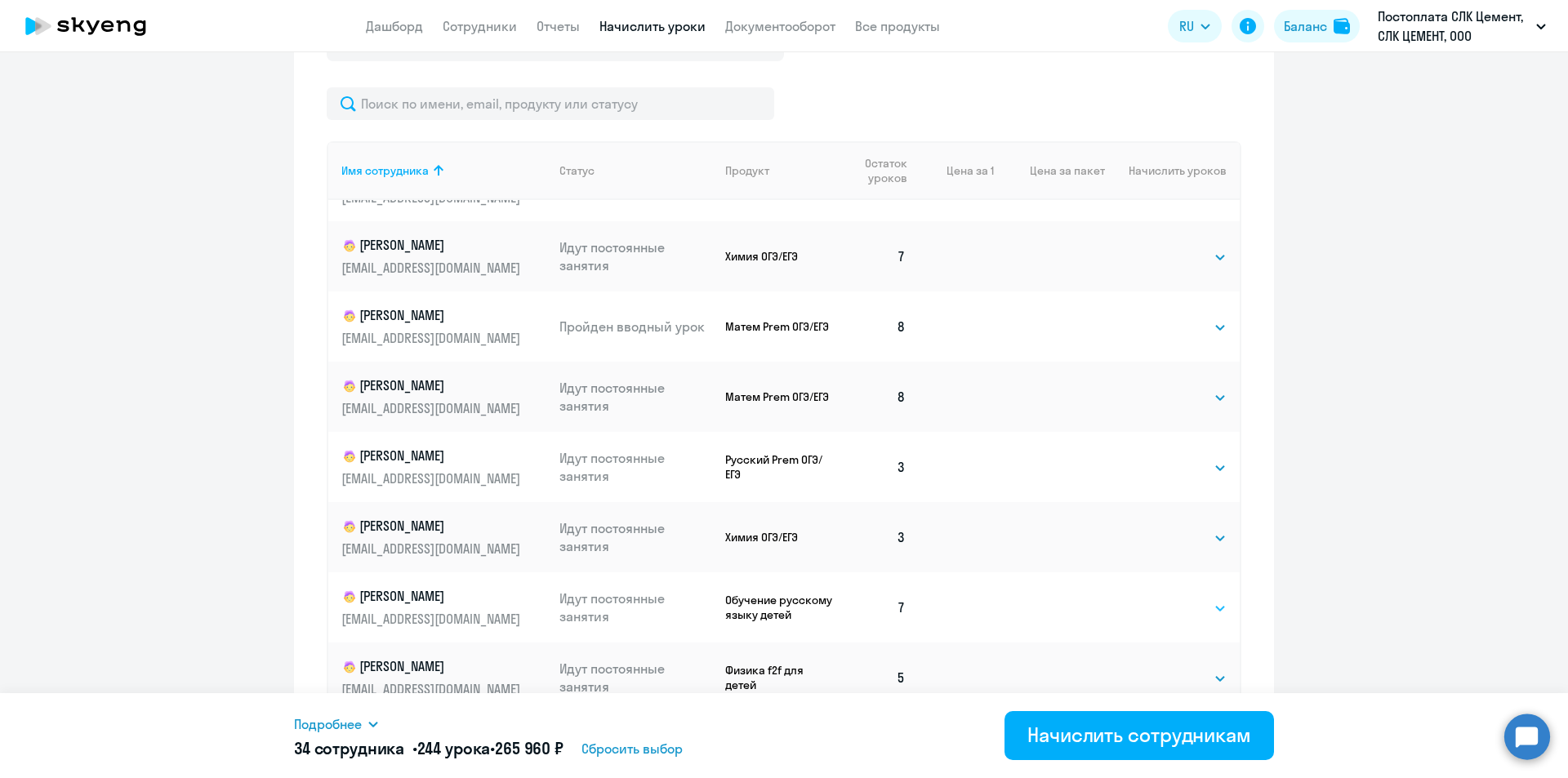
scroll to position [840, 0]
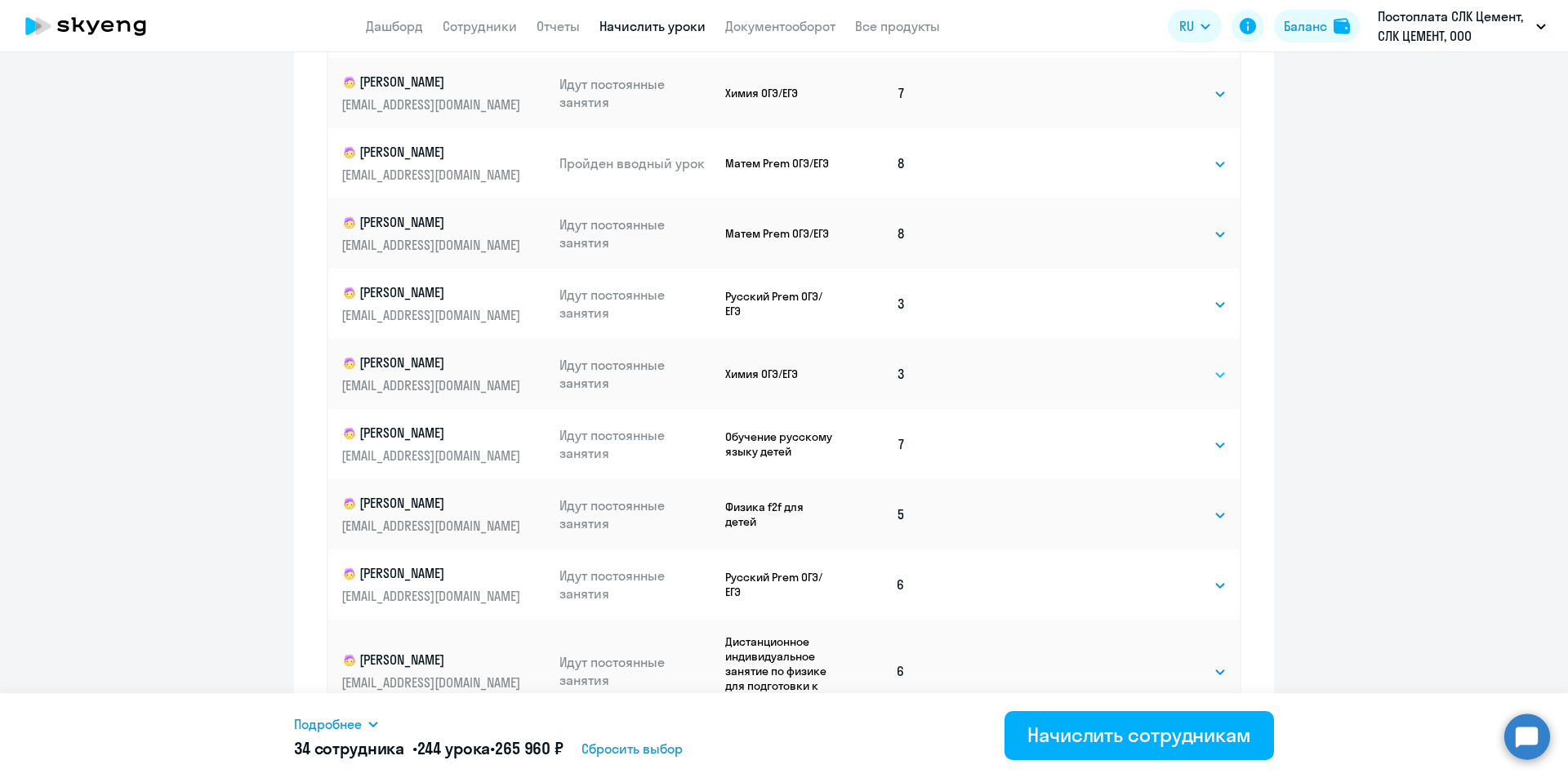
click at [783, 374] on select "Выбрать 4 8 16 32 64 96 128" at bounding box center [1192, 375] width 67 height 20
select select "4"
click at [783, 365] on select "Выбрать 4 8 16 32 64 96 128" at bounding box center [1192, 375] width 67 height 20
click at [783, 307] on select "Выбрать 4 8 16 32 64 96 128" at bounding box center [1192, 305] width 67 height 20
select select "4"
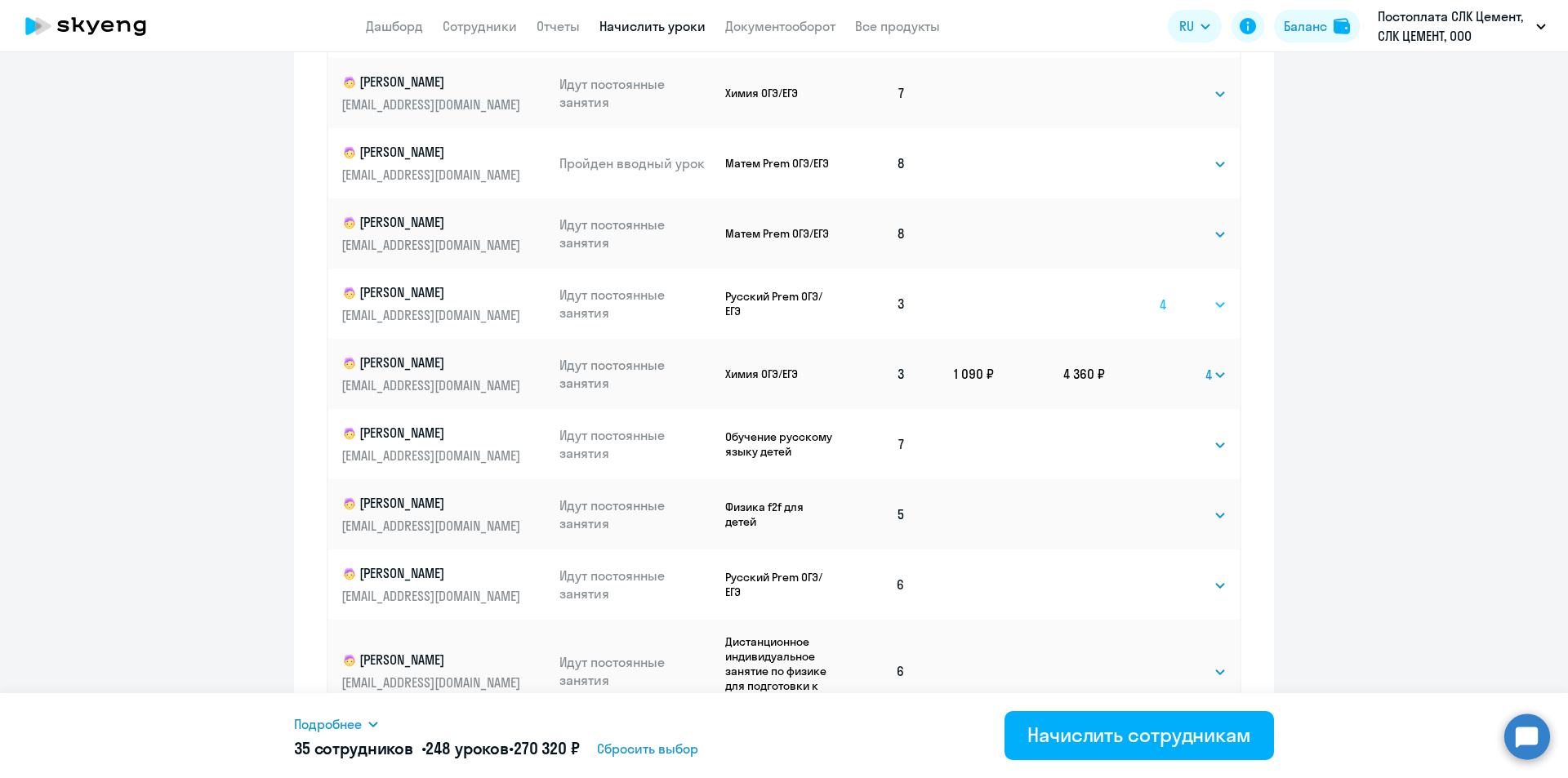
click at [783, 295] on select "Выбрать 4 8 16 32 64 96 128" at bounding box center [1192, 305] width 67 height 20
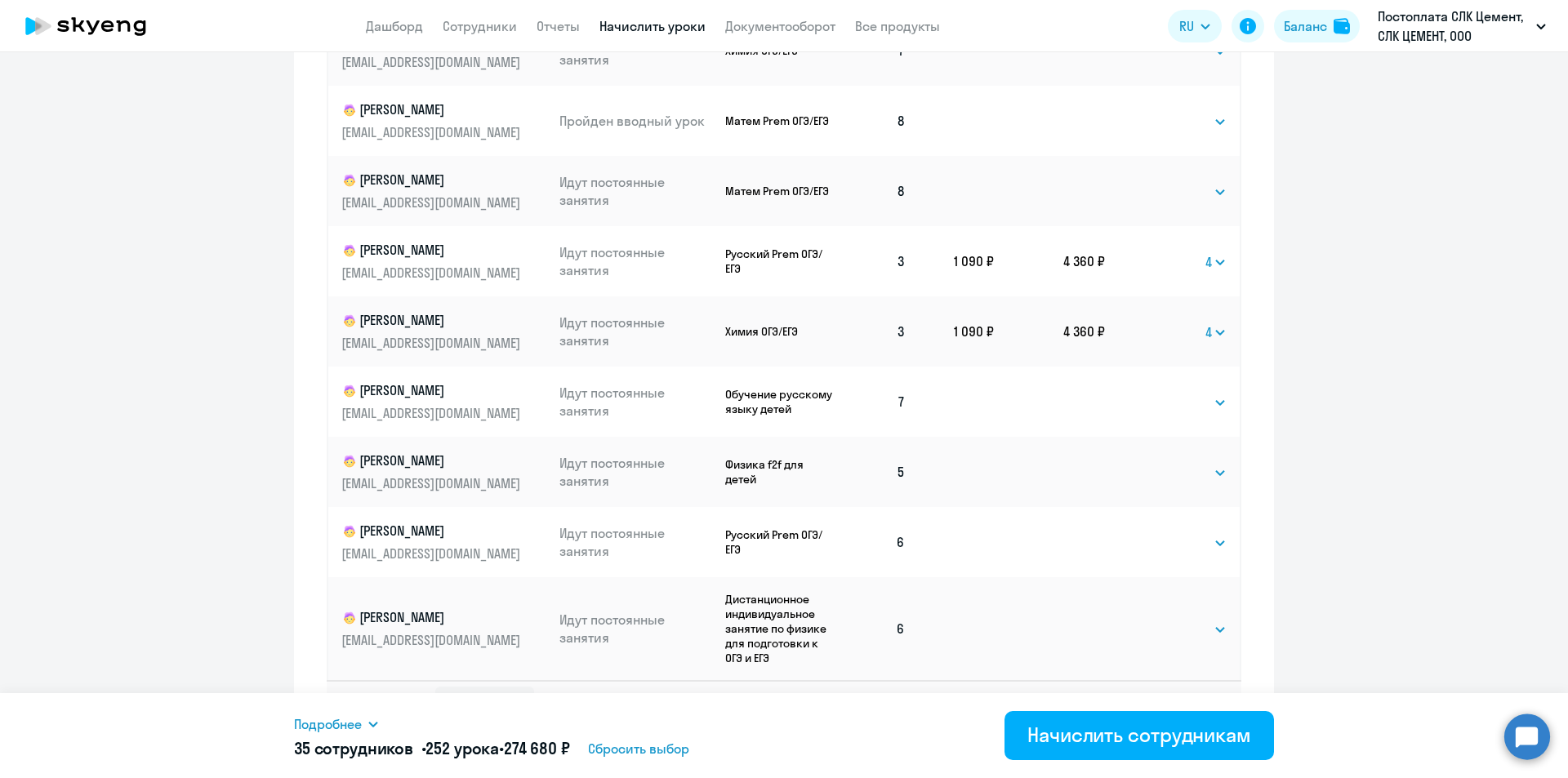
scroll to position [922, 0]
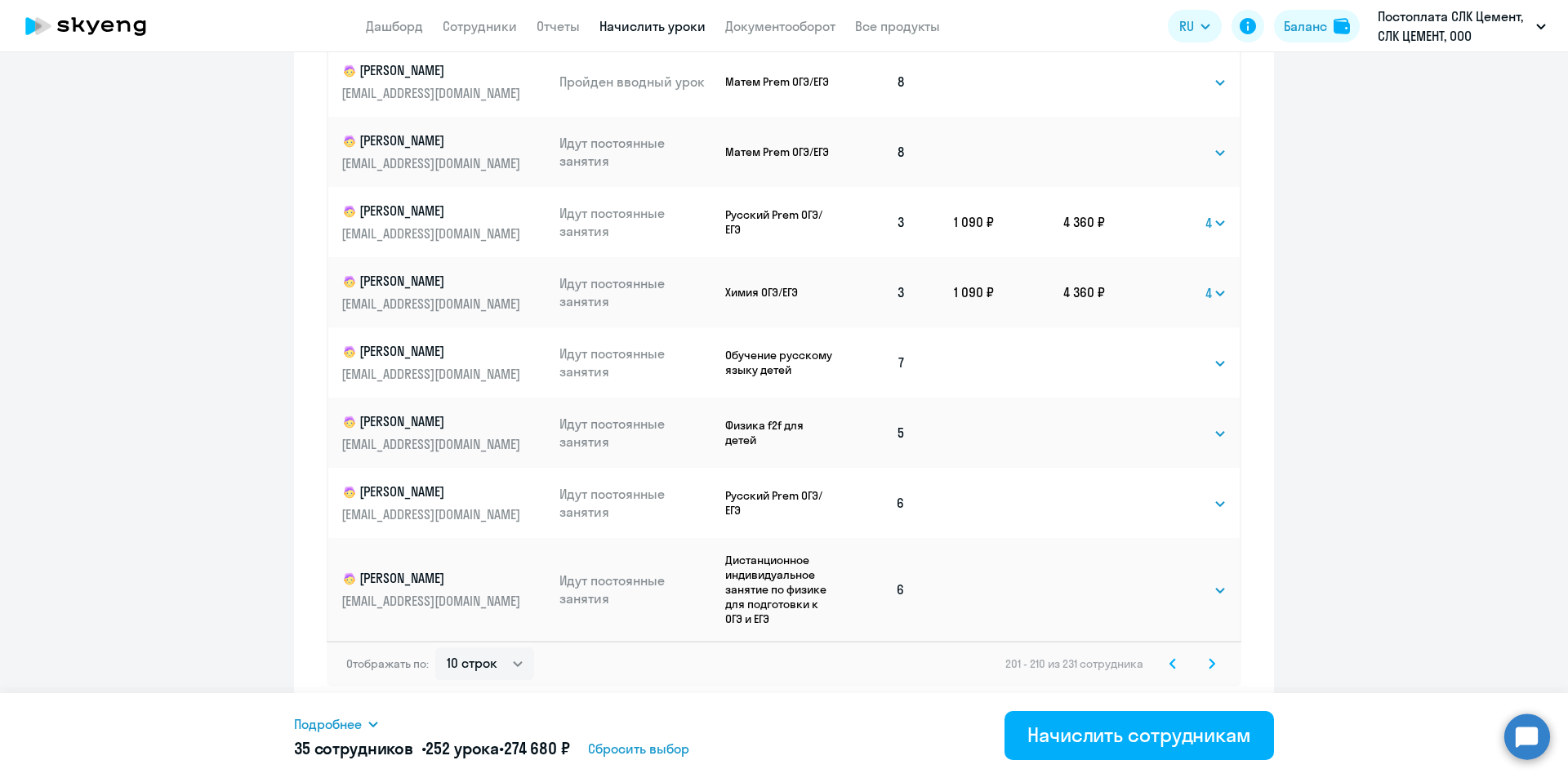
click at [783, 655] on svg-icon at bounding box center [1212, 663] width 20 height 20
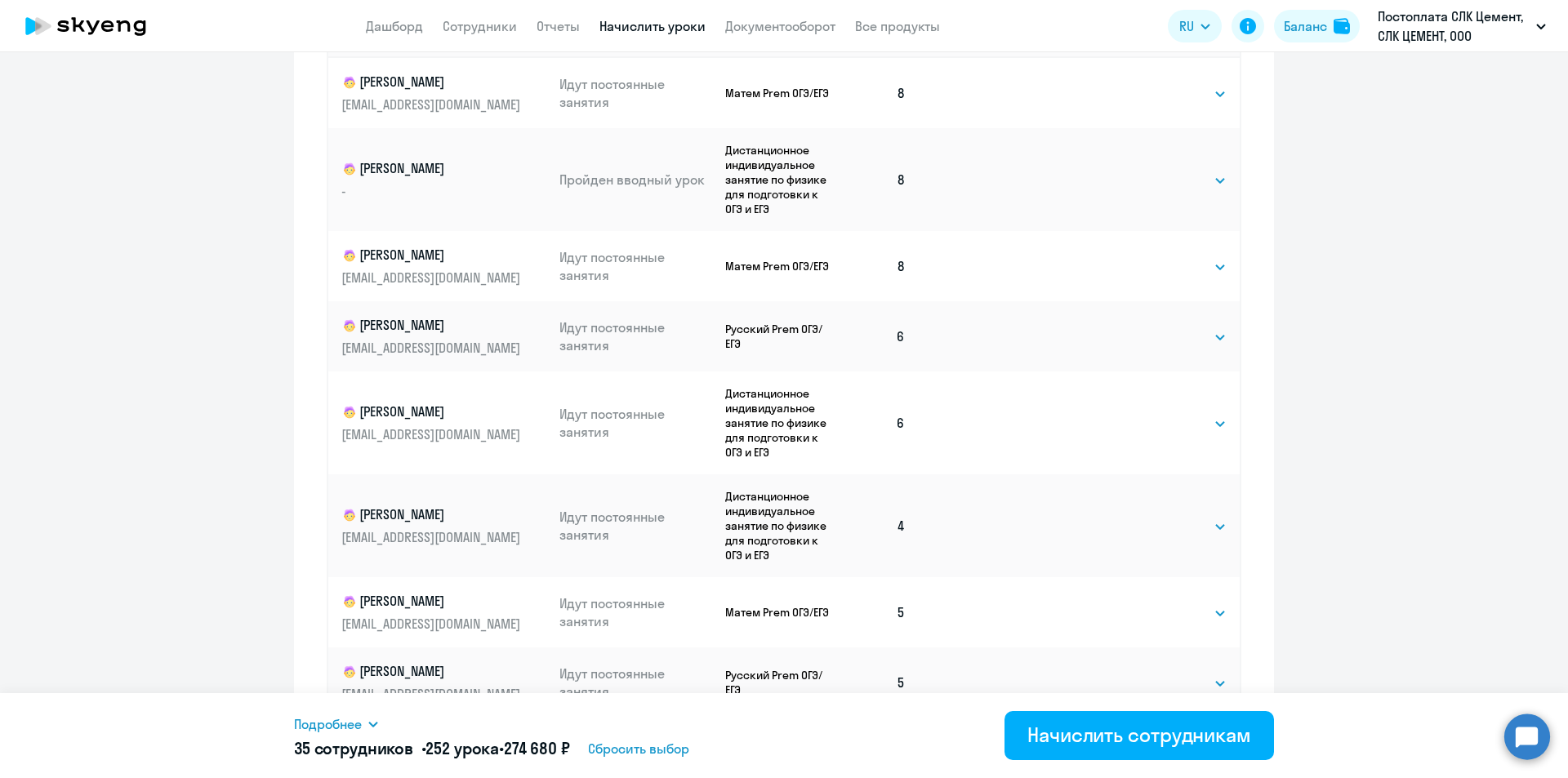
scroll to position [918, 0]
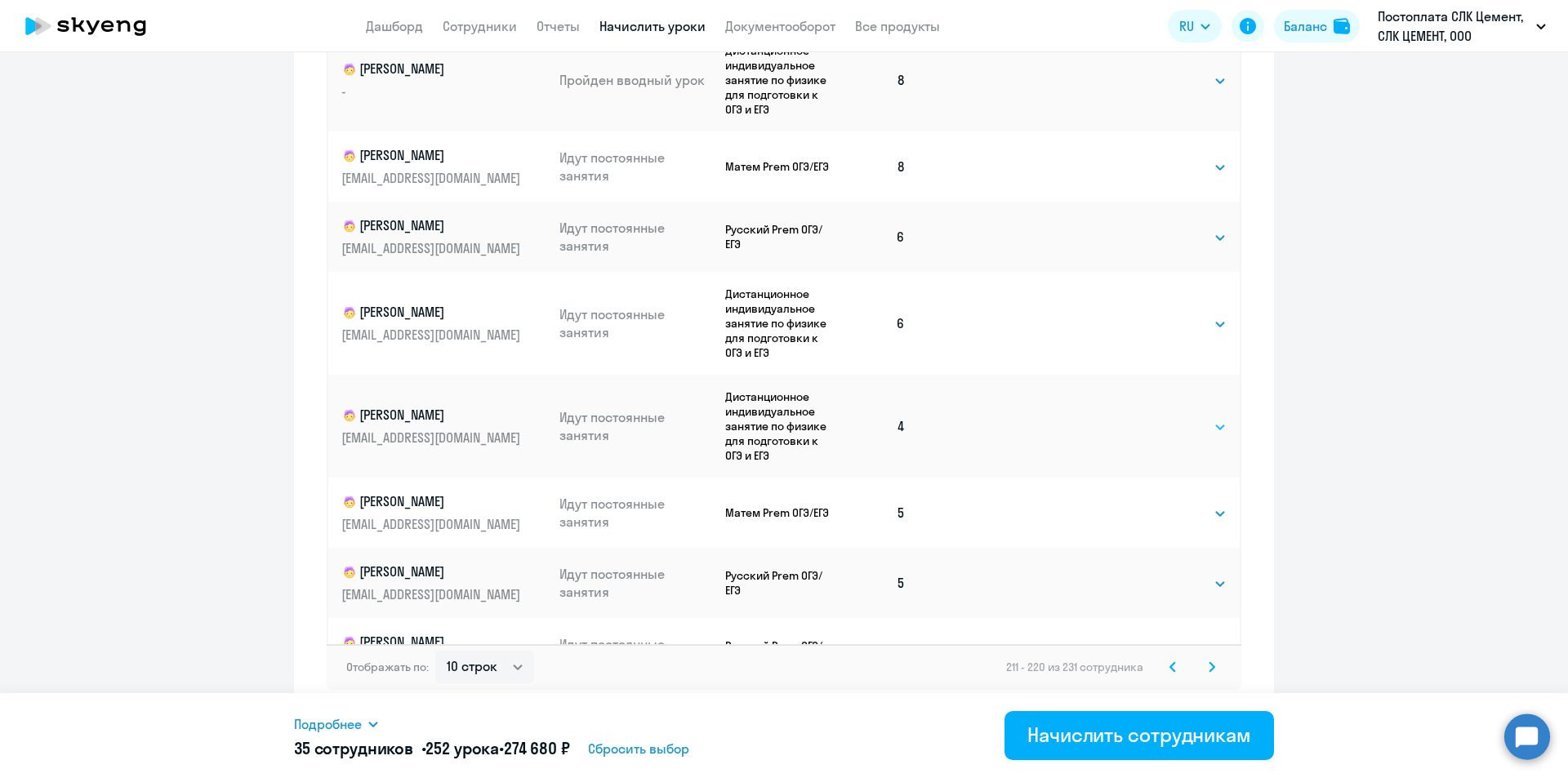
click at [783, 437] on select "Выбрать 4 8 16 32 64 96 128" at bounding box center [1192, 427] width 67 height 20
select select "4"
click at [783, 437] on select "Выбрать 4 8 16 32 64 96 128" at bounding box center [1192, 427] width 67 height 20
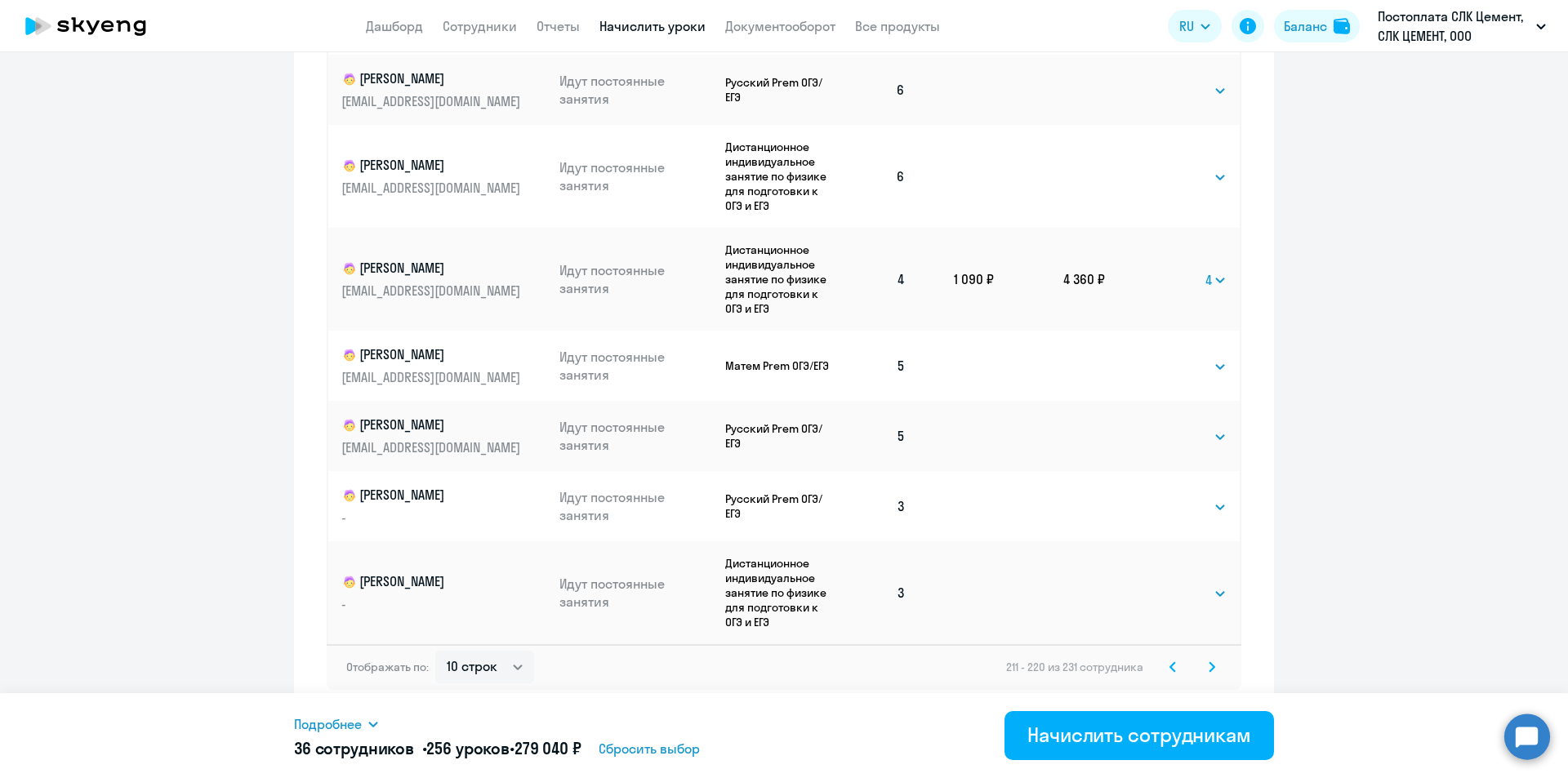
scroll to position [163, 0]
click at [783, 517] on select "Выбрать 4 8 16 32 64 96 128" at bounding box center [1192, 507] width 67 height 20
select select "4"
click at [783, 517] on select "Выбрать 4 8 16 32 64 96 128" at bounding box center [1192, 507] width 67 height 20
click at [783, 603] on select "Выбрать 4 8 16 32 64 96 128" at bounding box center [1192, 593] width 67 height 20
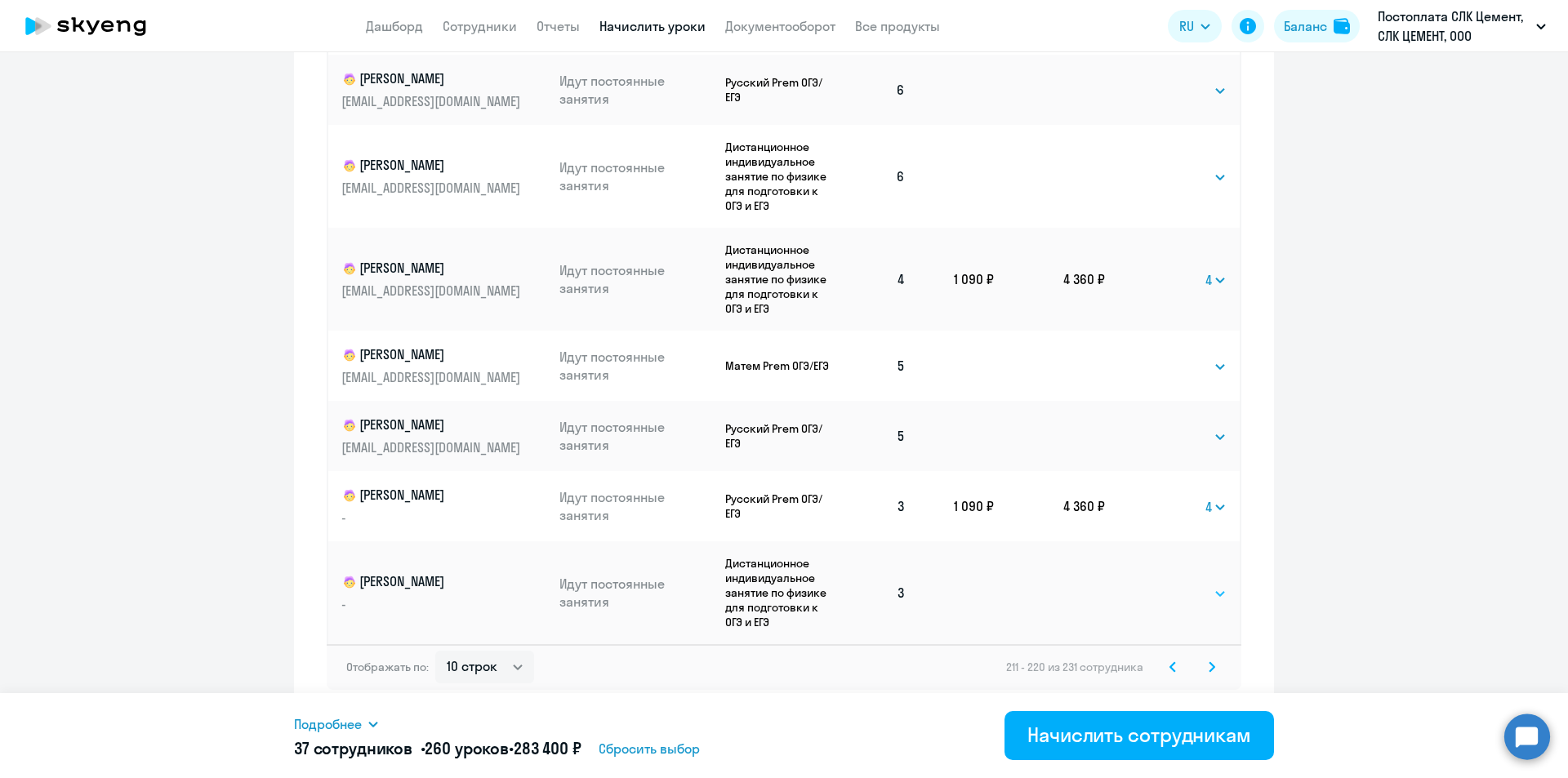
select select "4"
click at [783, 603] on select "Выбрать 4 8 16 32 64 96 128" at bounding box center [1192, 593] width 67 height 20
click at [783, 670] on icon at bounding box center [1212, 666] width 5 height 9
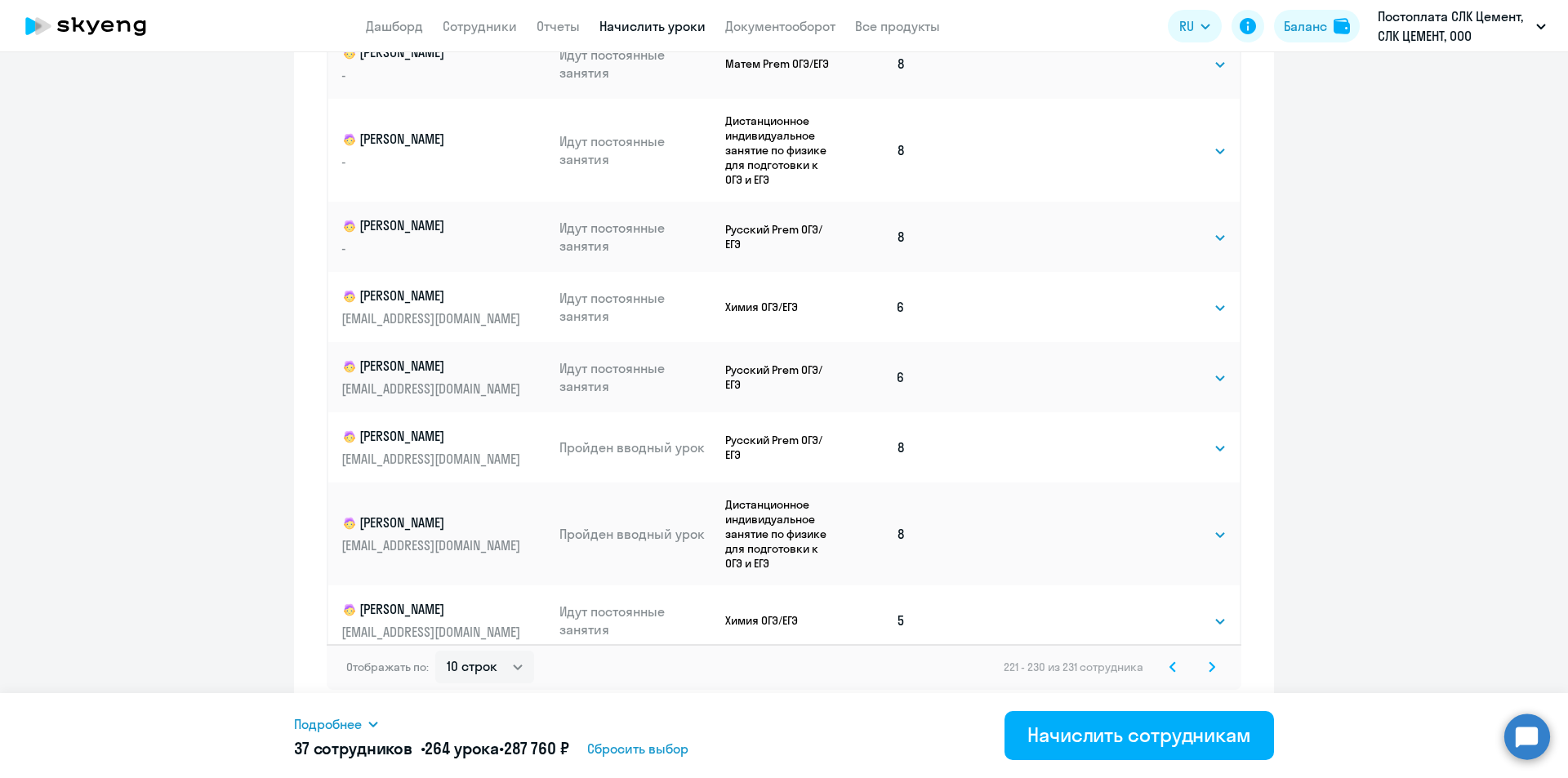
scroll to position [673, 0]
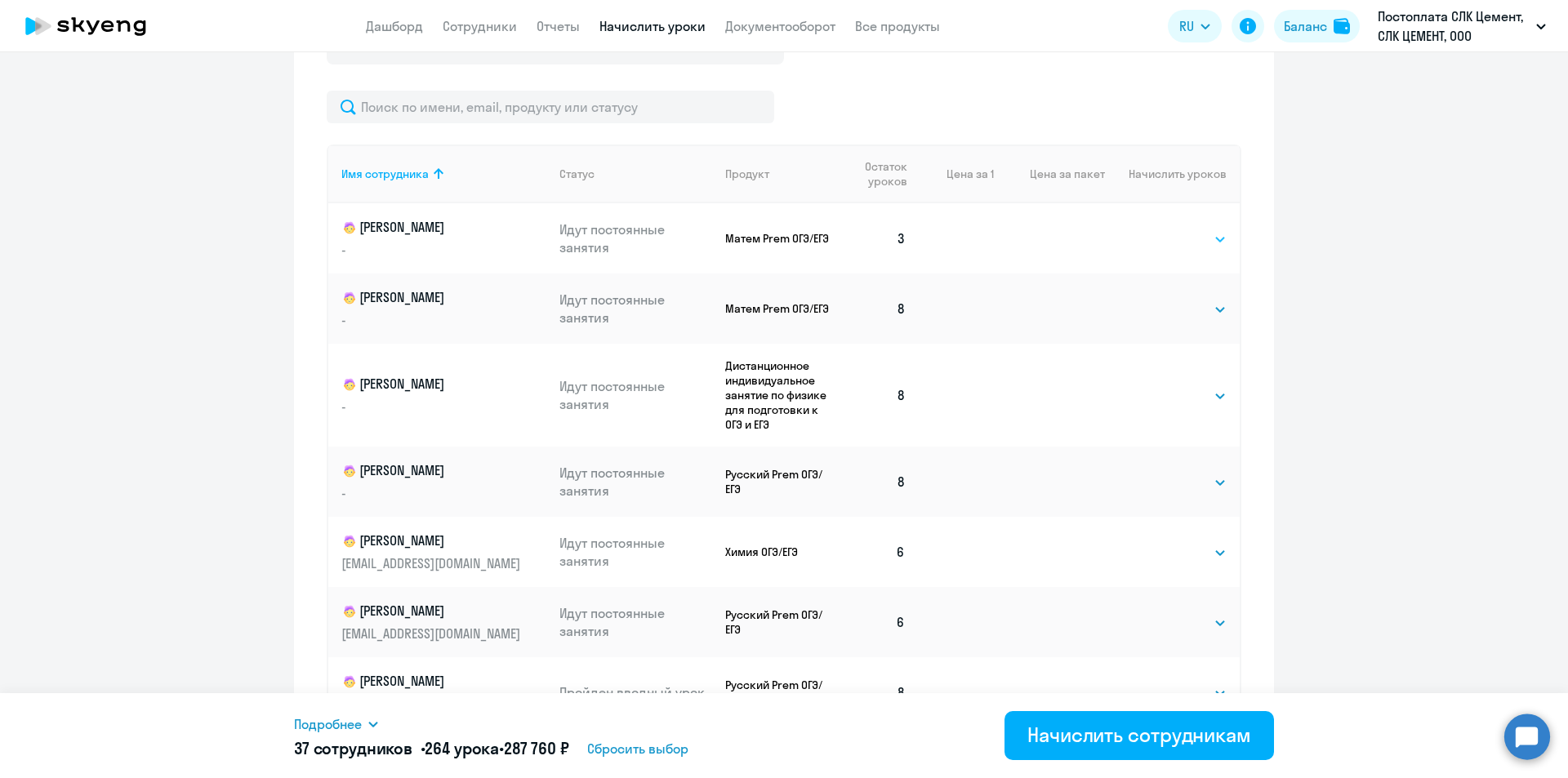
click at [783, 241] on select "Выбрать 4 8 16 32 64 96 128" at bounding box center [1192, 239] width 67 height 20
select select "4"
click at [783, 229] on select "Выбрать 4 8 16 32 64 96 128" at bounding box center [1192, 239] width 67 height 20
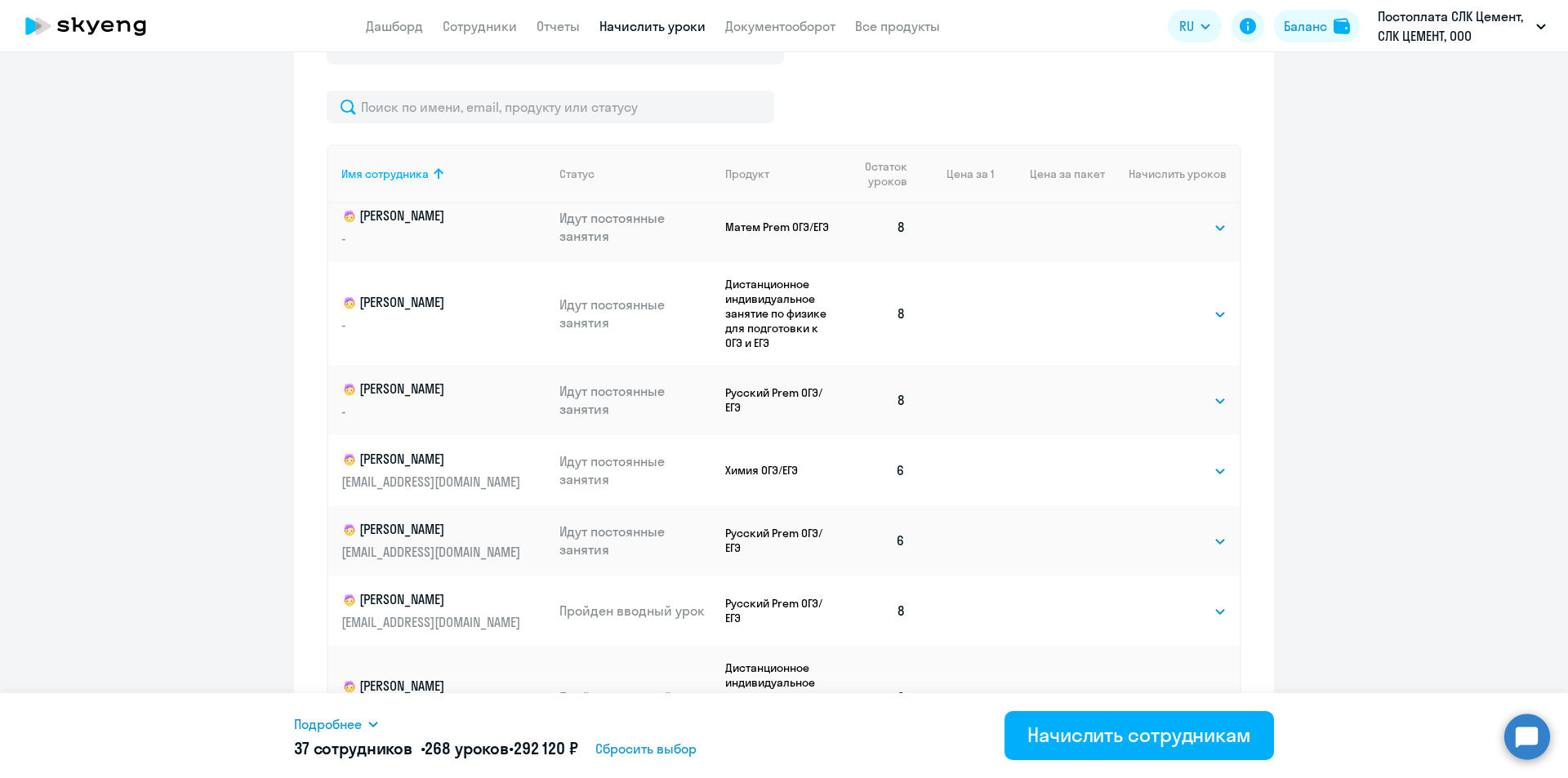
scroll to position [922, 0]
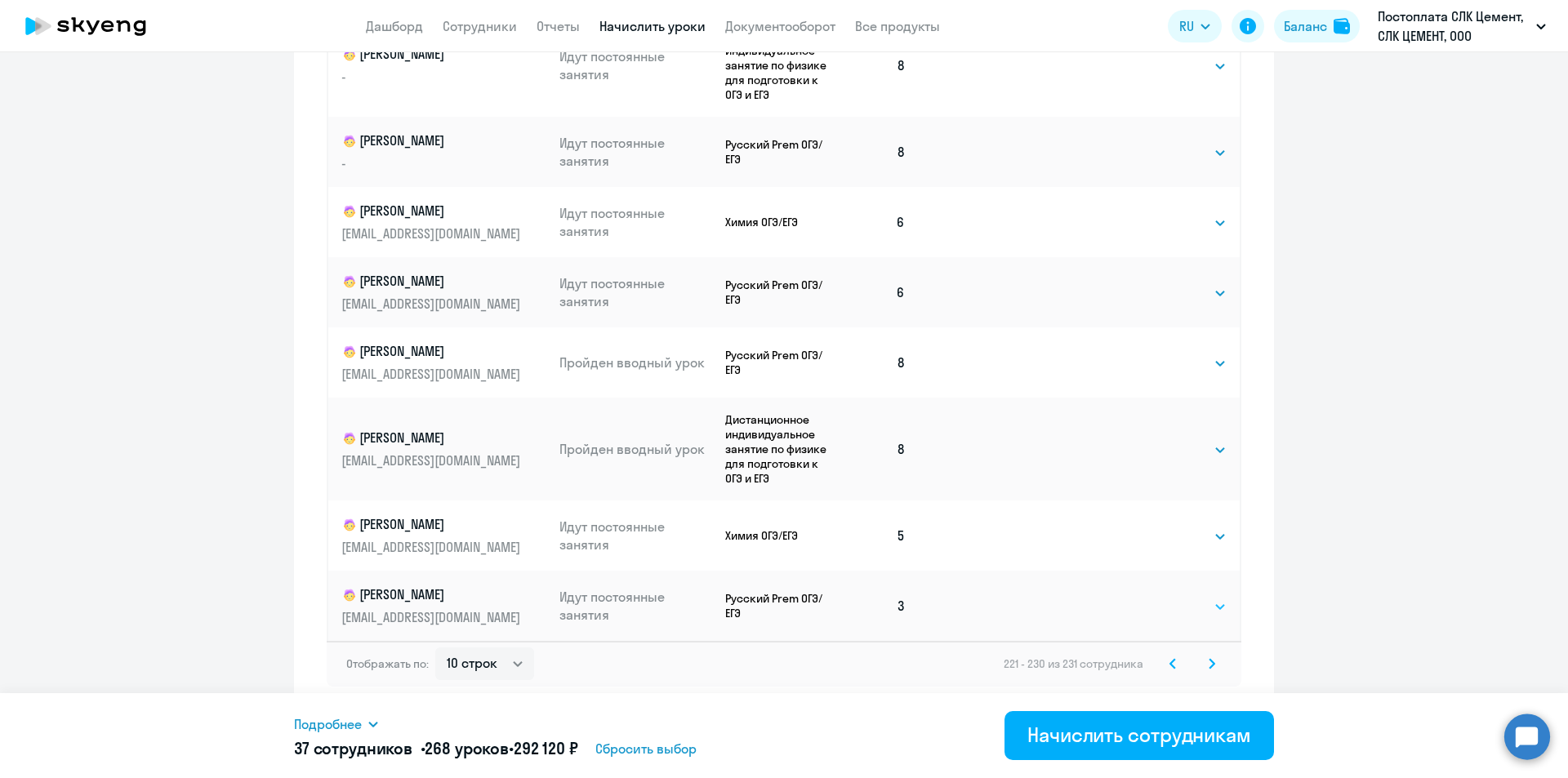
click at [783, 606] on select "Выбрать 4 8 16 32 64 96 128" at bounding box center [1192, 607] width 67 height 20
select select "4"
click at [783, 597] on select "Выбрать 4 8 16 32 64 96 128" at bounding box center [1192, 607] width 67 height 20
click at [783, 661] on icon at bounding box center [1212, 663] width 5 height 9
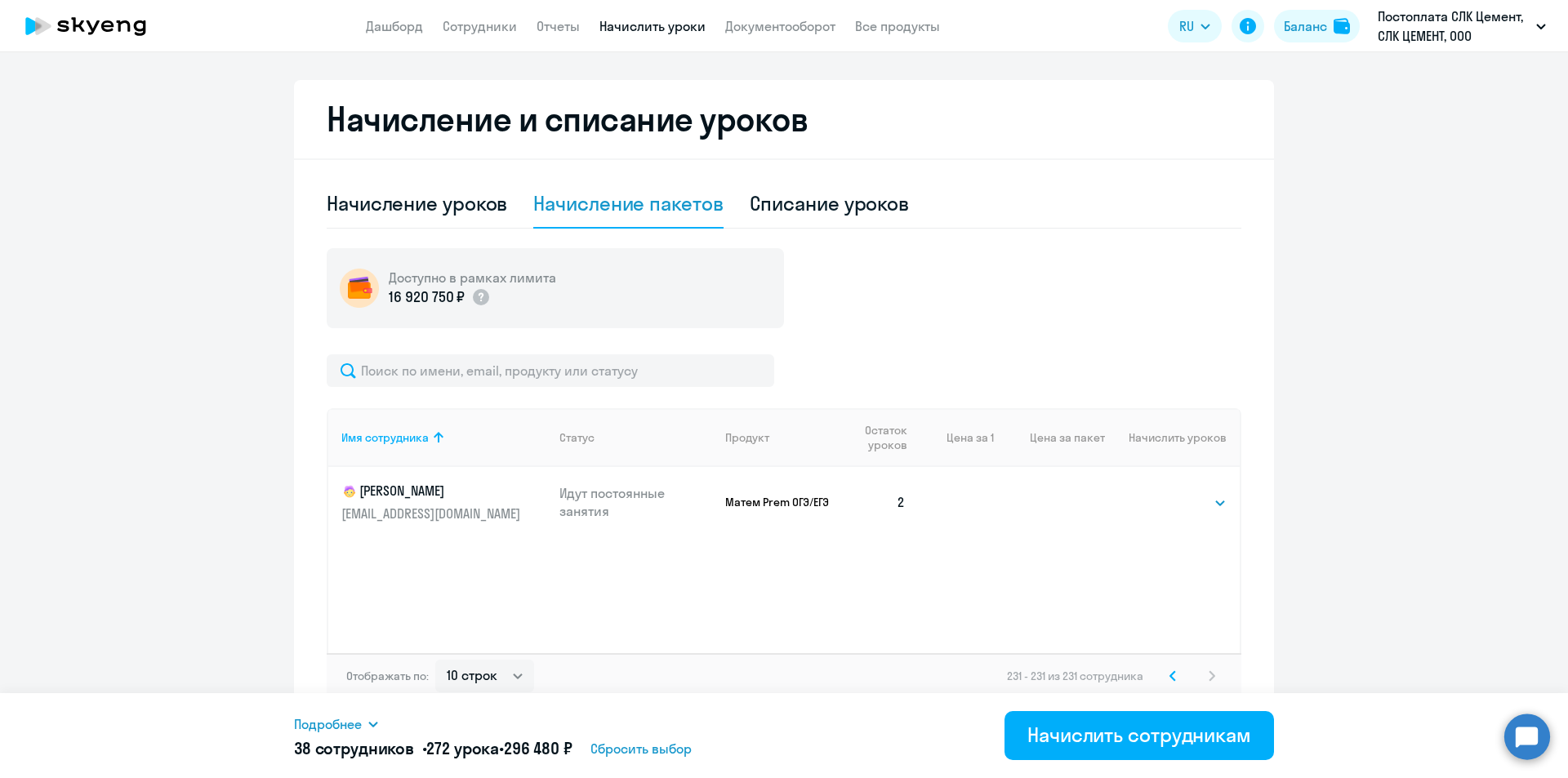
scroll to position [422, 0]
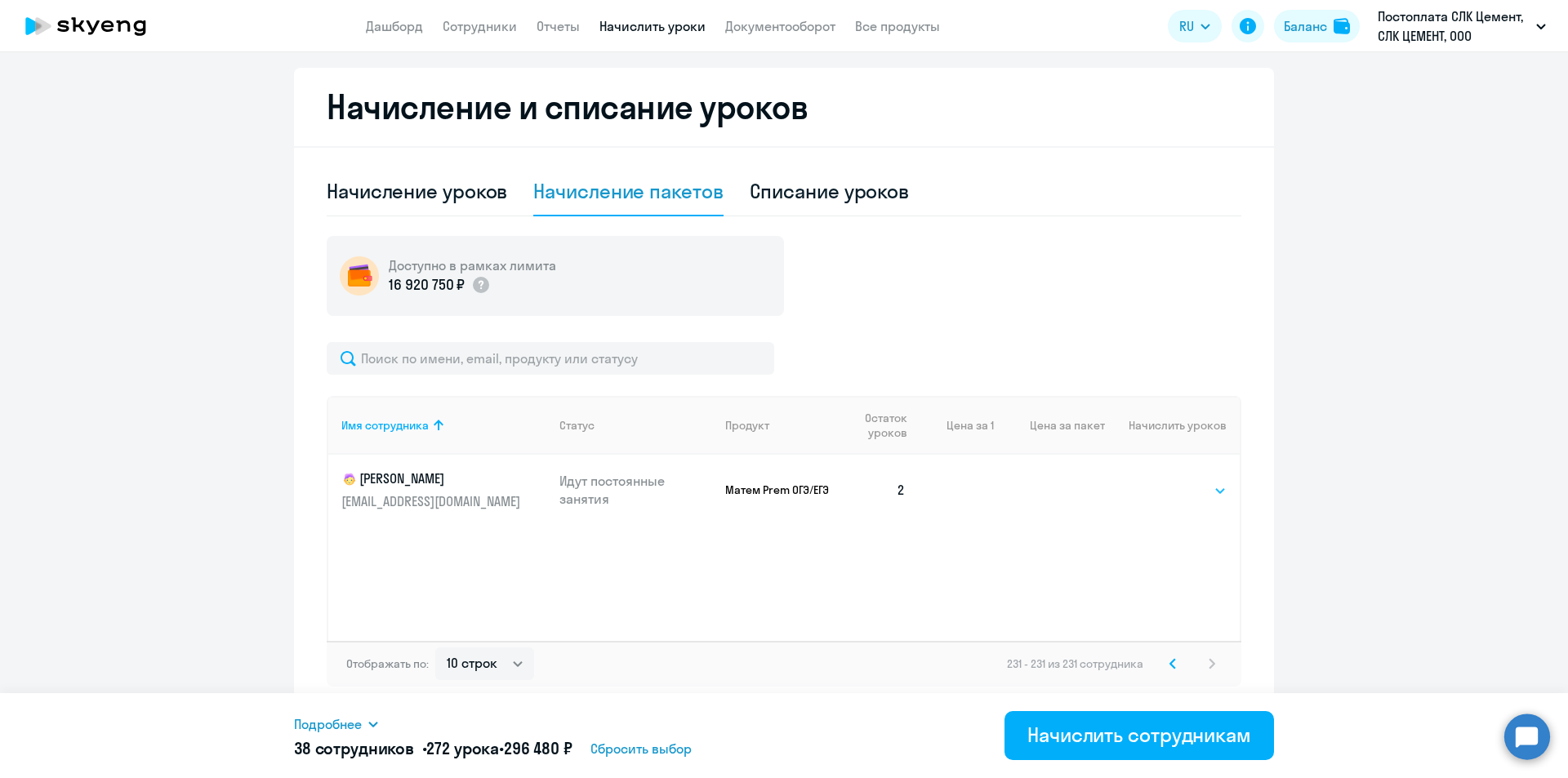
click at [783, 486] on select "Выбрать 4 8 16 32 64 96 128" at bounding box center [1192, 490] width 67 height 20
select select "4"
click at [783, 480] on select "Выбрать 4 8 16 32 64 96 128" at bounding box center [1192, 490] width 67 height 20
click at [783, 735] on div "Начислить сотрудникам" at bounding box center [1139, 734] width 224 height 26
